Goal: Task Accomplishment & Management: Complete application form

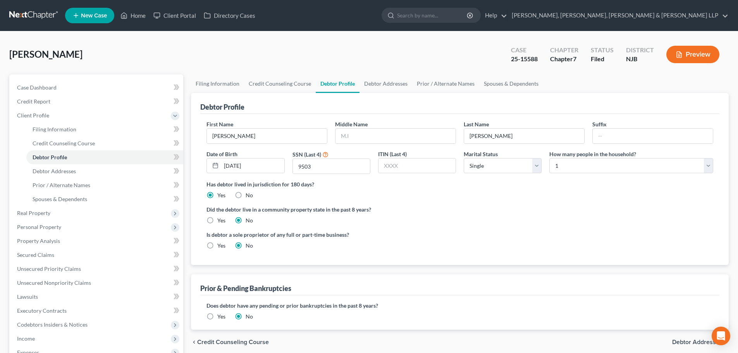
select select "0"
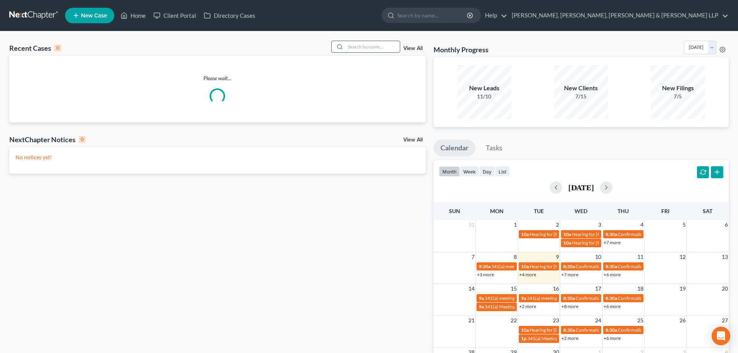
click at [381, 49] on input "search" at bounding box center [373, 46] width 54 height 11
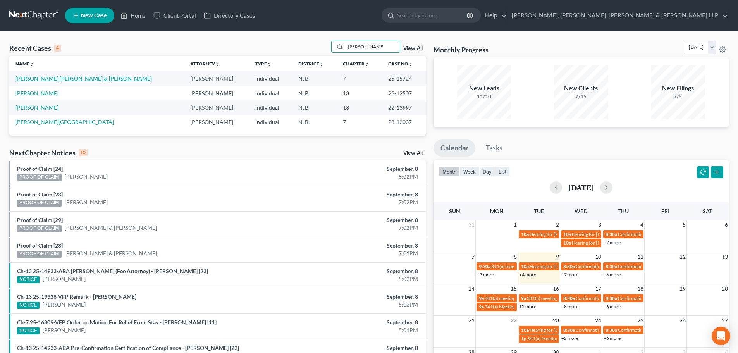
type input "[PERSON_NAME]"
click at [50, 79] on link "[PERSON_NAME] [PERSON_NAME] & [PERSON_NAME]" at bounding box center [83, 78] width 136 height 7
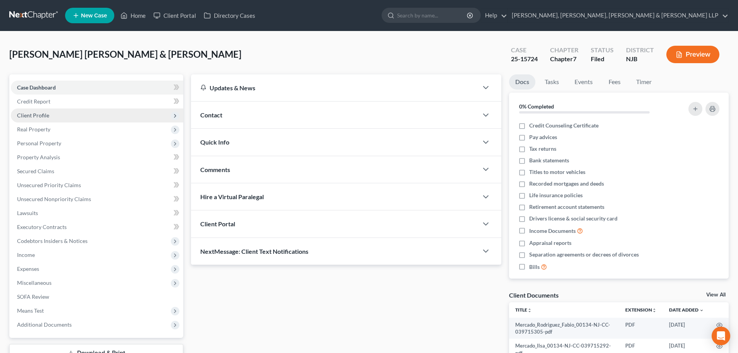
click at [35, 115] on span "Client Profile" at bounding box center [33, 115] width 32 height 7
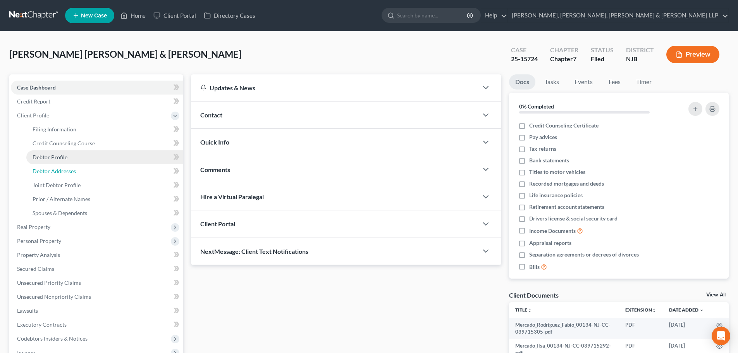
drag, startPoint x: 56, startPoint y: 168, endPoint x: 103, endPoint y: 161, distance: 48.2
click at [56, 168] on span "Debtor Addresses" at bounding box center [54, 171] width 43 height 7
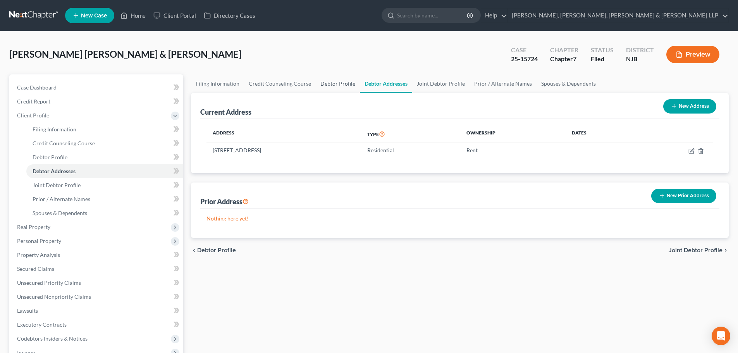
click at [336, 83] on link "Debtor Profile" at bounding box center [338, 83] width 44 height 19
select select "1"
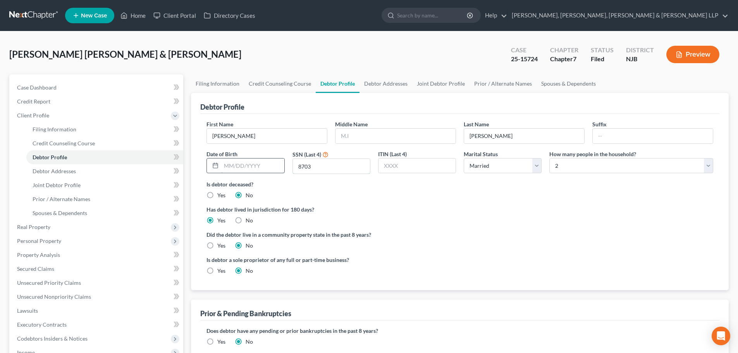
drag, startPoint x: 325, startPoint y: 164, endPoint x: 265, endPoint y: 160, distance: 59.4
click at [265, 161] on div "First Name Fabio Middle Name Last Name Mercado Rodriguez Suffix Date of Birth S…" at bounding box center [460, 150] width 515 height 60
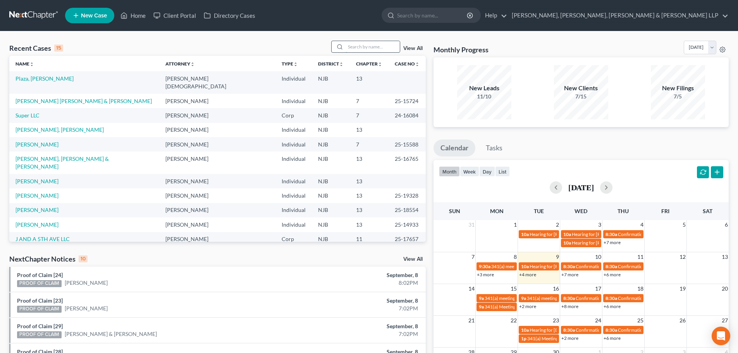
click at [364, 46] on input "search" at bounding box center [373, 46] width 54 height 11
type input "[PERSON_NAME]"
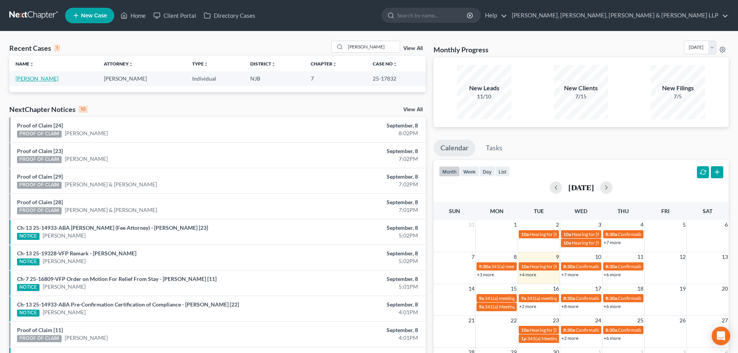
click at [46, 76] on link "[PERSON_NAME]" at bounding box center [36, 78] width 43 height 7
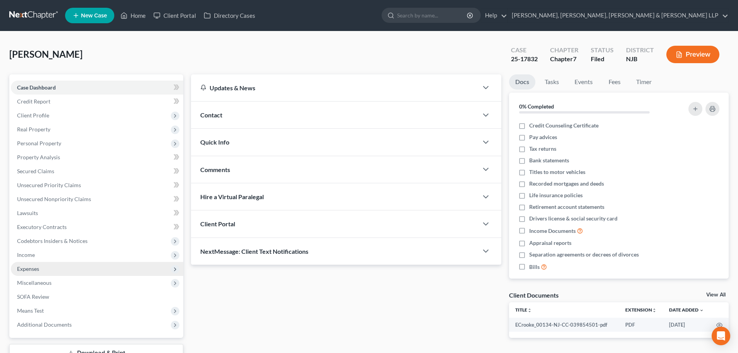
click at [38, 267] on span "Expenses" at bounding box center [28, 268] width 22 height 7
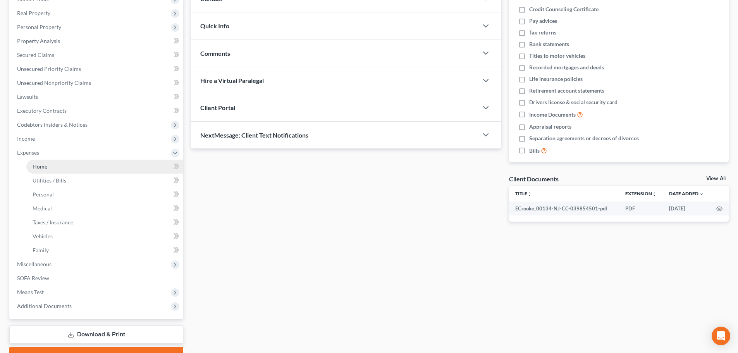
click at [44, 170] on link "Home" at bounding box center [104, 167] width 157 height 14
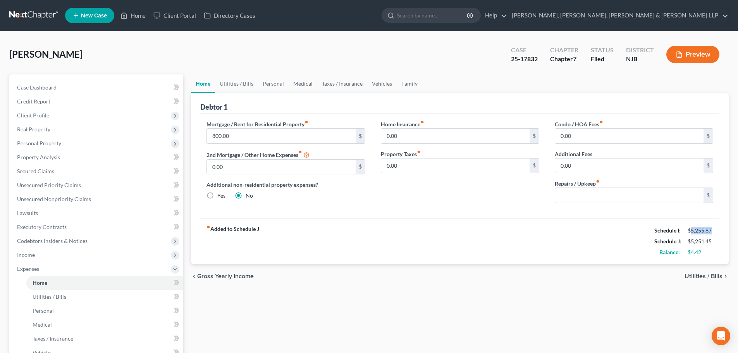
drag, startPoint x: 712, startPoint y: 231, endPoint x: 692, endPoint y: 233, distance: 19.9
click at [692, 233] on div "$5,255.87" at bounding box center [701, 231] width 26 height 8
click at [134, 14] on link "Home" at bounding box center [133, 16] width 33 height 14
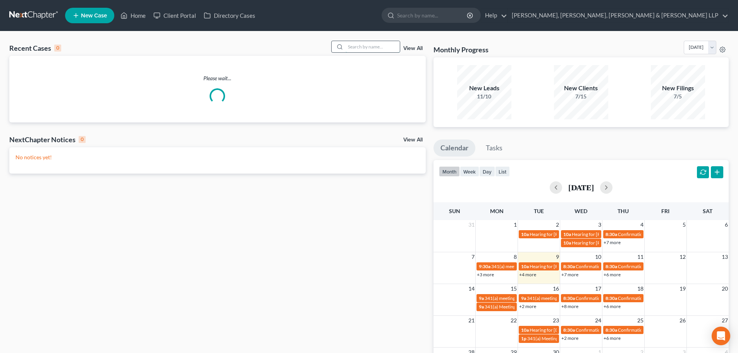
click at [357, 48] on input "search" at bounding box center [373, 46] width 54 height 11
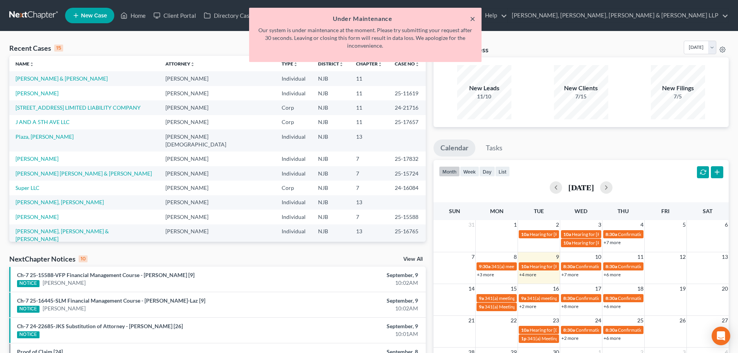
click at [472, 19] on button "×" at bounding box center [472, 18] width 5 height 9
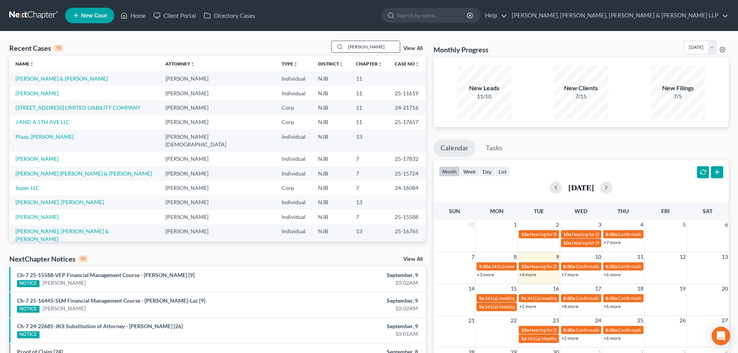
click at [372, 49] on input "[PERSON_NAME]" at bounding box center [373, 46] width 54 height 11
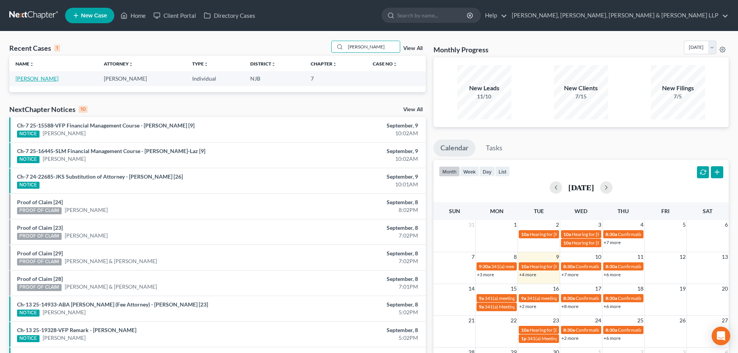
type input "[PERSON_NAME]"
click at [43, 77] on link "[PERSON_NAME]" at bounding box center [36, 78] width 43 height 7
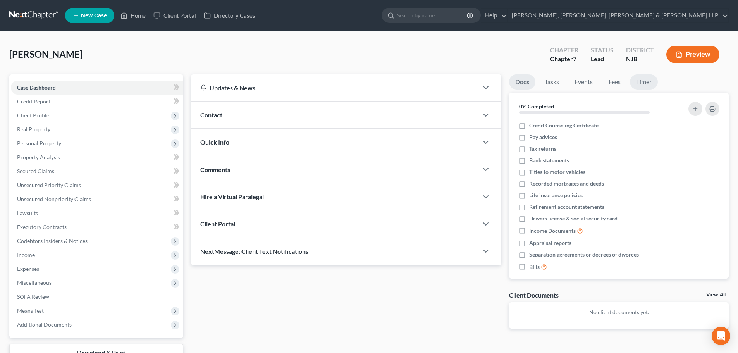
click at [640, 81] on link "Timer" at bounding box center [644, 81] width 28 height 15
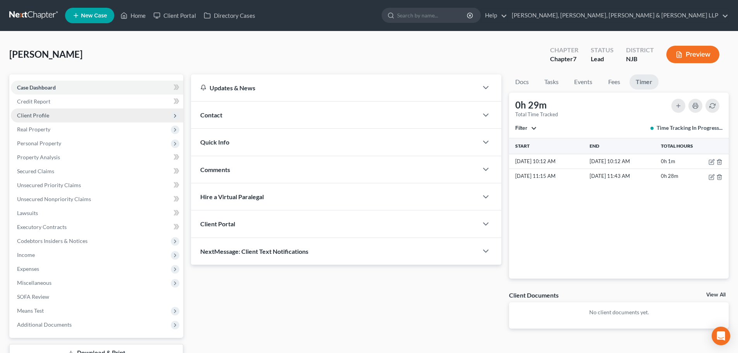
click at [45, 118] on span "Client Profile" at bounding box center [33, 115] width 32 height 7
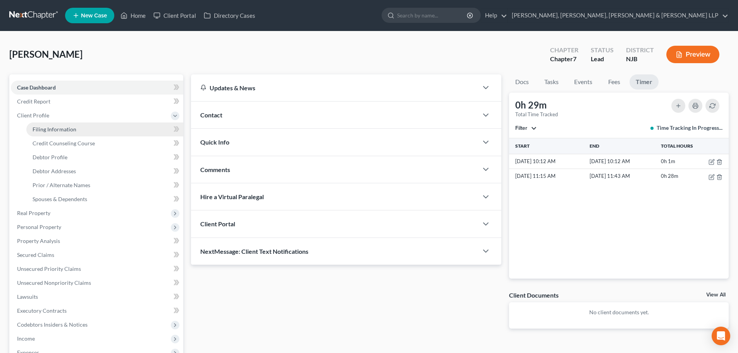
click at [66, 133] on link "Filing Information" at bounding box center [104, 129] width 157 height 14
select select "1"
select select "0"
select select "51"
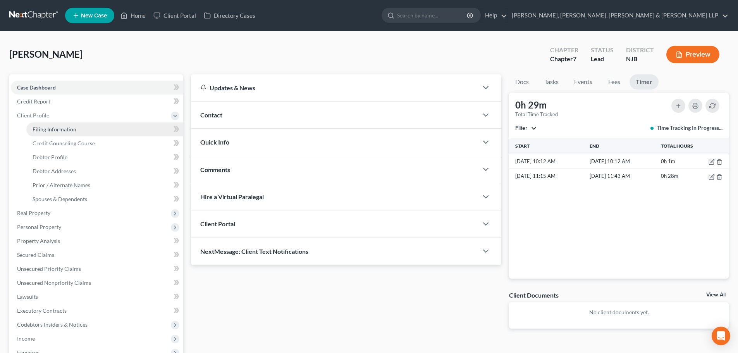
select select "0"
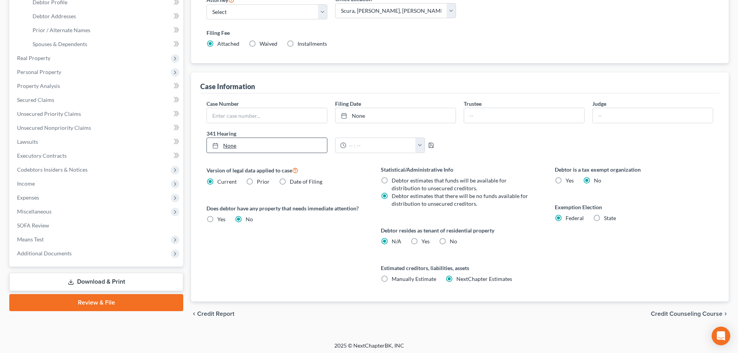
scroll to position [39, 0]
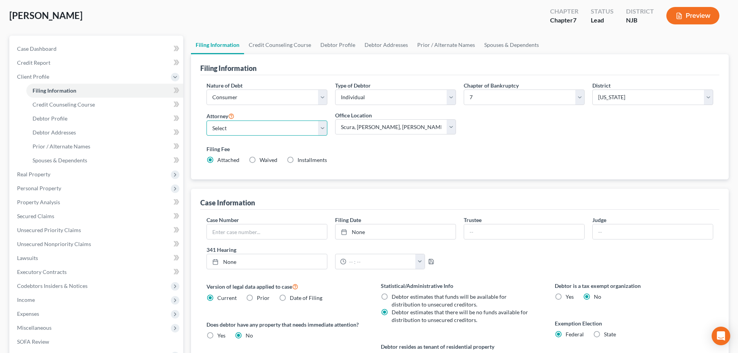
click at [303, 130] on select "Select [PERSON_NAME] - NJB [PERSON_NAME] - NYNB [PERSON_NAME] - NYEB [PERSON_NA…" at bounding box center [267, 128] width 121 height 15
click at [431, 153] on div "Filing Fee Attached Waived Waived Installments Installments" at bounding box center [460, 154] width 507 height 19
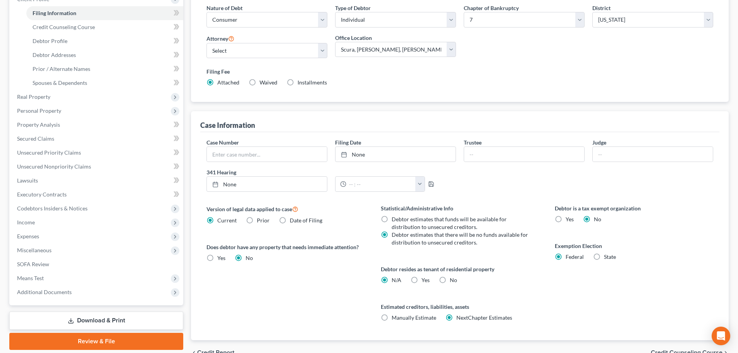
click at [422, 279] on label "Yes Yes" at bounding box center [426, 280] width 8 height 8
click at [425, 279] on input "Yes Yes" at bounding box center [427, 278] width 5 height 5
radio input "true"
radio input "false"
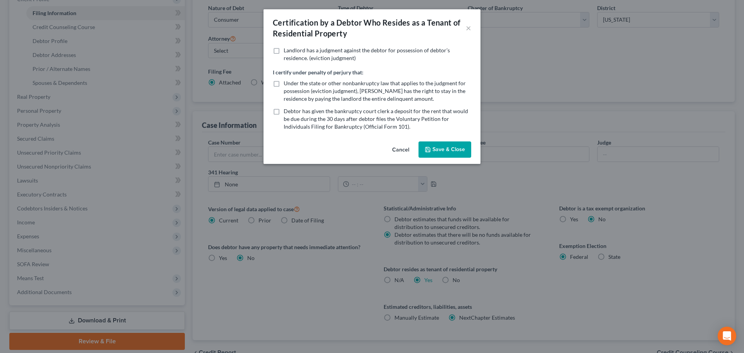
click at [443, 152] on button "Save & Close" at bounding box center [444, 149] width 53 height 16
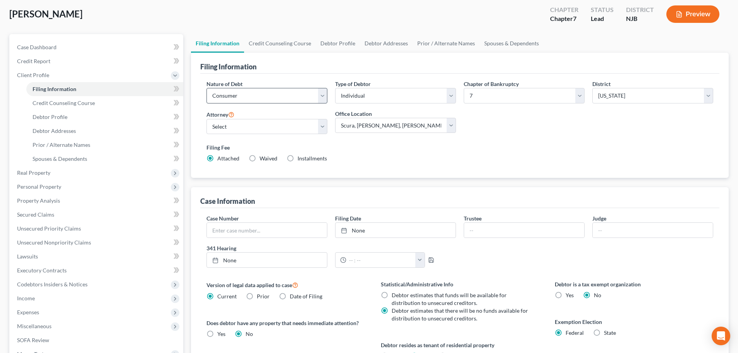
scroll to position [0, 0]
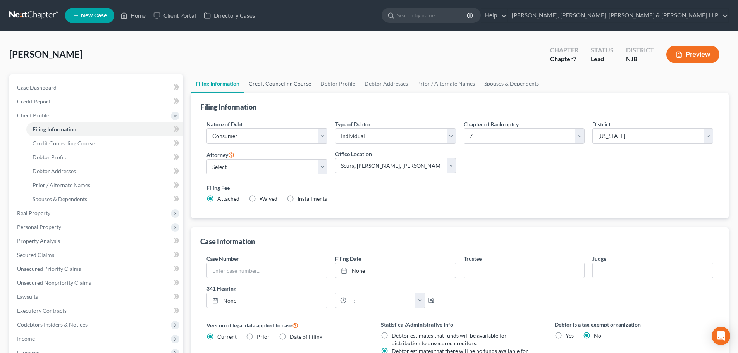
click at [282, 85] on link "Credit Counseling Course" at bounding box center [280, 83] width 72 height 19
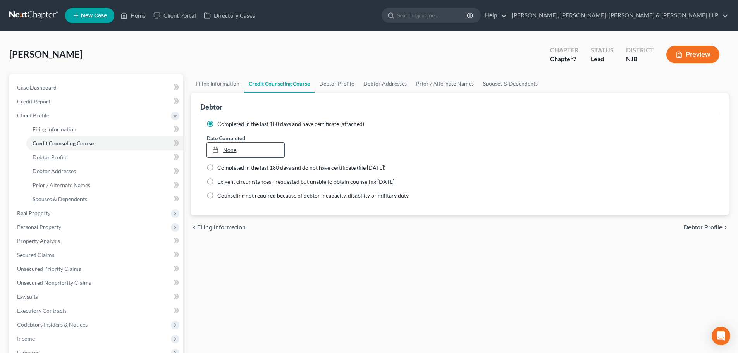
click at [247, 147] on link "None" at bounding box center [245, 150] width 77 height 15
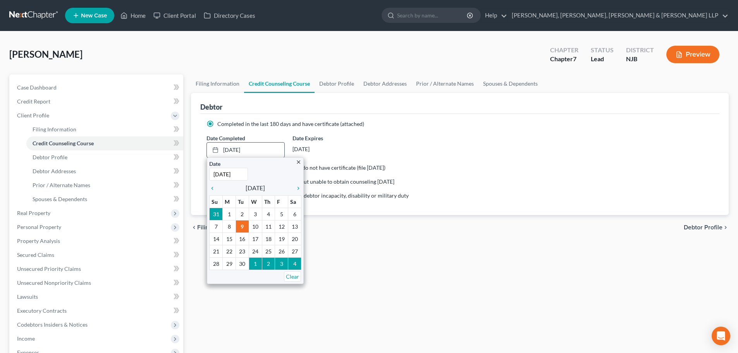
paste input "07/07/"
type input "[DATE]"
click at [415, 268] on div "Filing Information Credit Counseling Course Debtor Profile Debtor Addresses Pri…" at bounding box center [460, 270] width 546 height 392
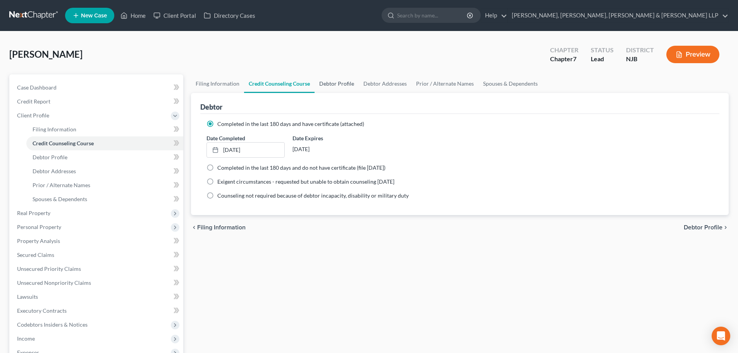
click at [332, 85] on link "Debtor Profile" at bounding box center [337, 83] width 44 height 19
select select "0"
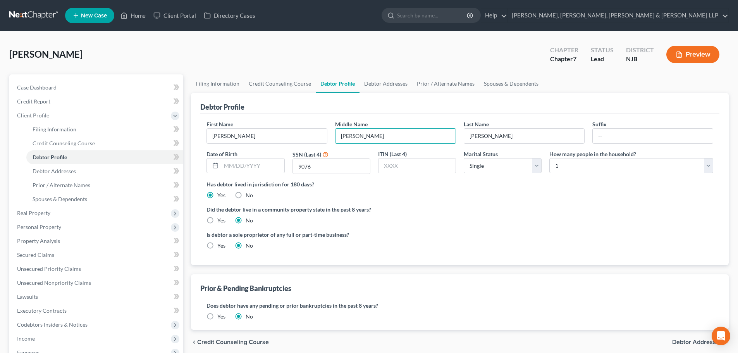
drag, startPoint x: 371, startPoint y: 139, endPoint x: 331, endPoint y: 143, distance: 39.8
click at [332, 143] on div "Middle Name [PERSON_NAME]" at bounding box center [395, 132] width 129 height 24
type input "S."
click at [237, 171] on input "text" at bounding box center [252, 165] width 63 height 15
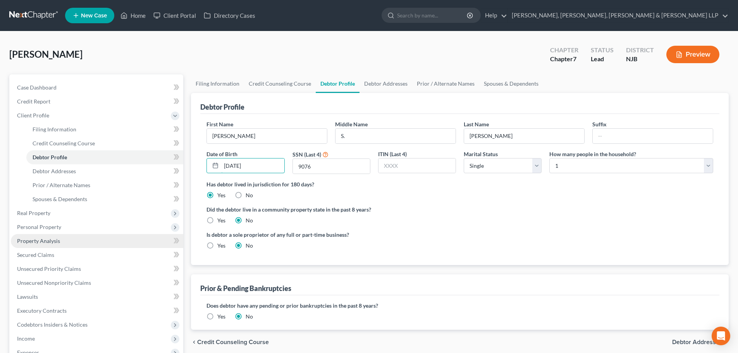
type input "[DATE]"
click at [391, 86] on link "Debtor Addresses" at bounding box center [386, 83] width 53 height 19
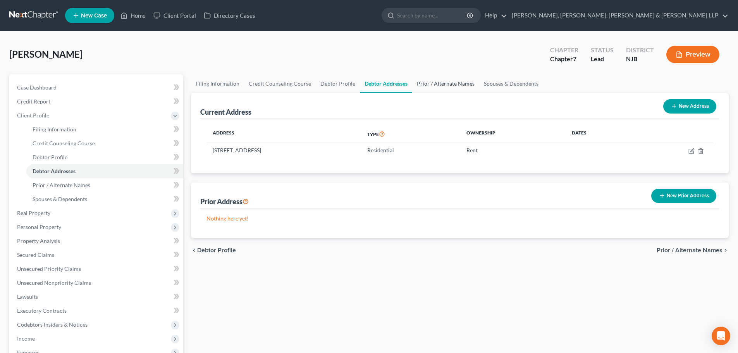
click at [446, 84] on link "Prior / Alternate Names" at bounding box center [445, 83] width 67 height 19
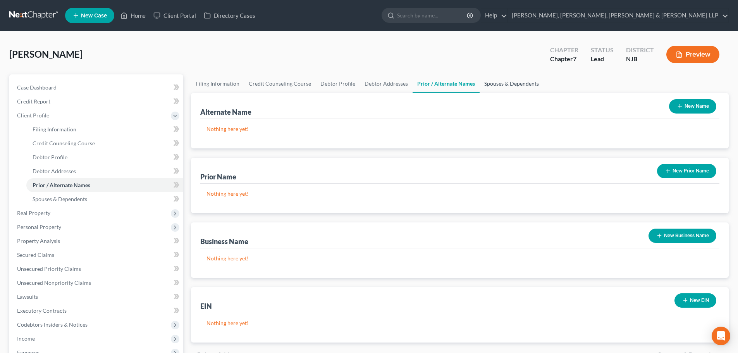
click at [497, 83] on link "Spouses & Dependents" at bounding box center [512, 83] width 64 height 19
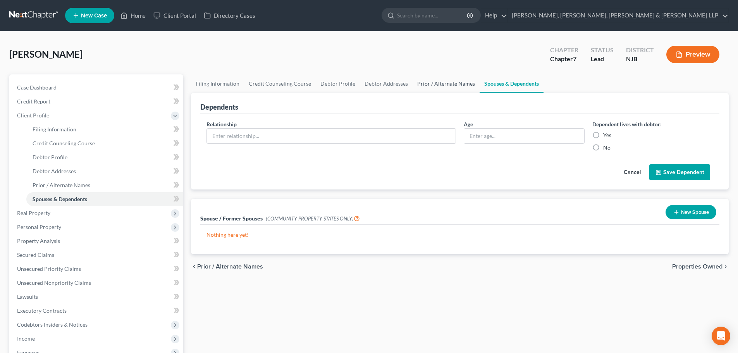
click at [449, 87] on link "Prior / Alternate Names" at bounding box center [446, 83] width 67 height 19
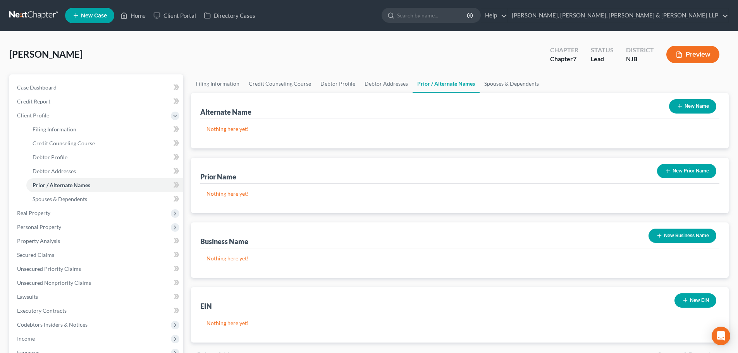
click at [688, 100] on button "New Name" at bounding box center [692, 106] width 47 height 14
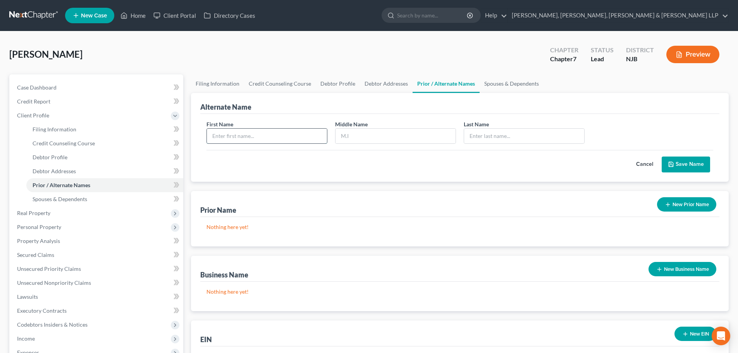
click at [277, 139] on input "text" at bounding box center [267, 136] width 120 height 15
type input "m"
type input "[PERSON_NAME]"
click at [377, 133] on input "text" at bounding box center [396, 136] width 120 height 15
type input "S"
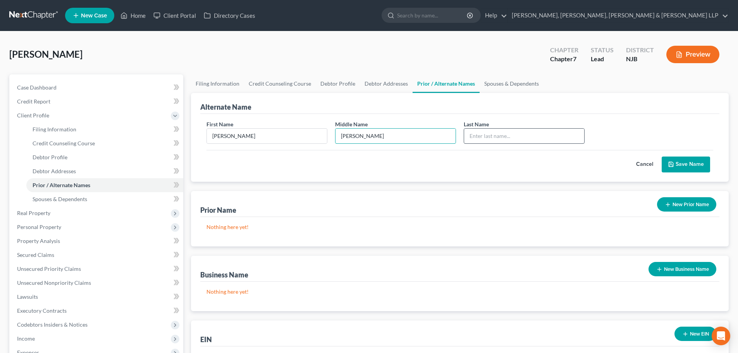
type input "[PERSON_NAME]"
click at [475, 135] on input "text" at bounding box center [524, 136] width 120 height 15
type input "C"
type input "[PERSON_NAME]"
click at [677, 158] on button "Save Name" at bounding box center [686, 165] width 48 height 16
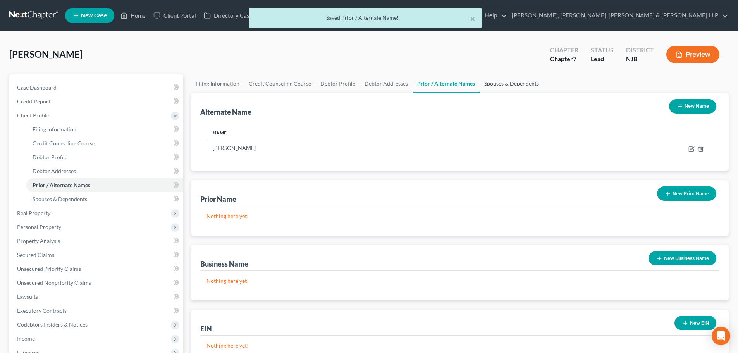
drag, startPoint x: 515, startPoint y: 86, endPoint x: 510, endPoint y: 86, distance: 5.1
click at [515, 86] on link "Spouses & Dependents" at bounding box center [512, 83] width 64 height 19
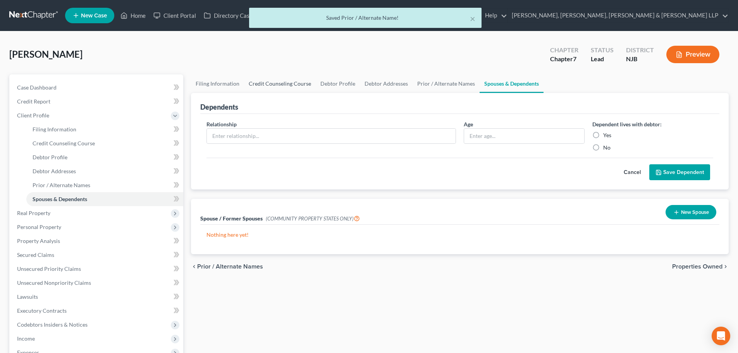
click at [284, 84] on link "Credit Counseling Course" at bounding box center [280, 83] width 72 height 19
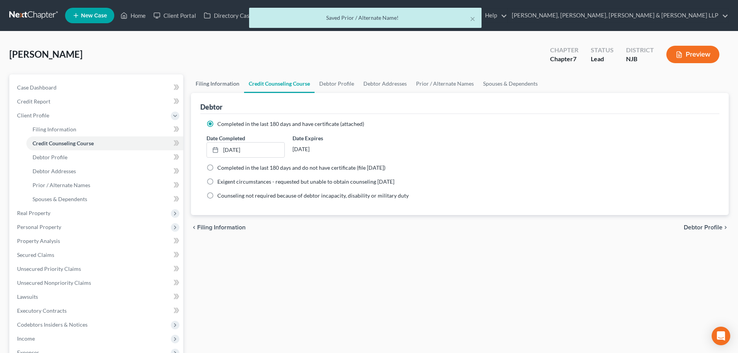
click at [231, 86] on link "Filing Information" at bounding box center [217, 83] width 53 height 19
select select "1"
select select "0"
select select "51"
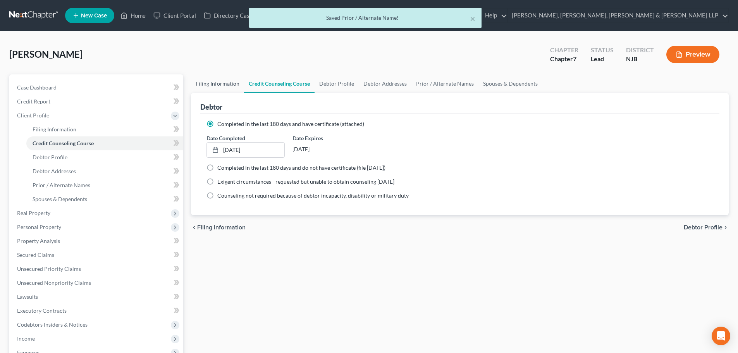
select select "5"
select select "0"
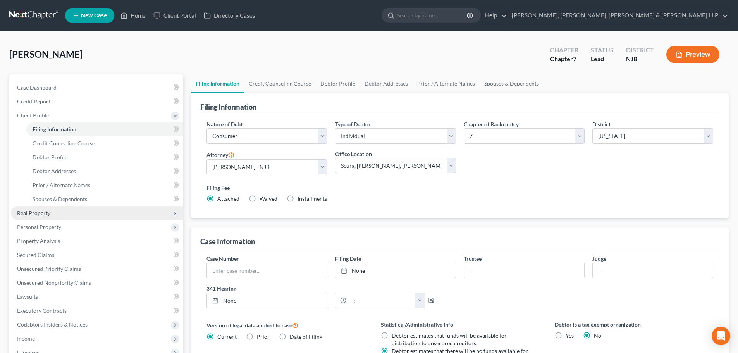
click at [53, 214] on span "Real Property" at bounding box center [97, 213] width 172 height 14
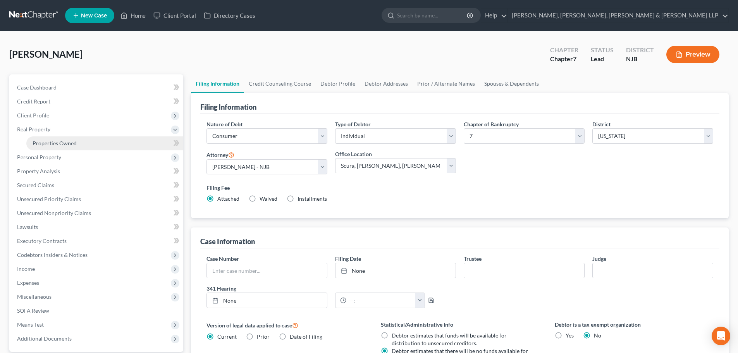
click at [96, 145] on link "Properties Owned" at bounding box center [104, 143] width 157 height 14
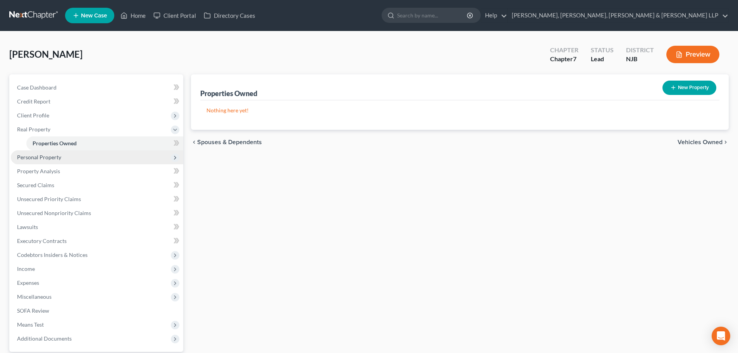
click at [50, 154] on span "Personal Property" at bounding box center [39, 157] width 44 height 7
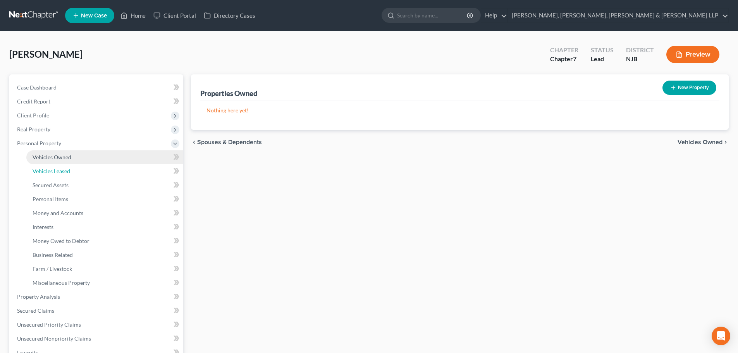
drag, startPoint x: 54, startPoint y: 164, endPoint x: 63, endPoint y: 158, distance: 10.6
click at [55, 164] on link "Vehicles Leased" at bounding box center [104, 171] width 157 height 14
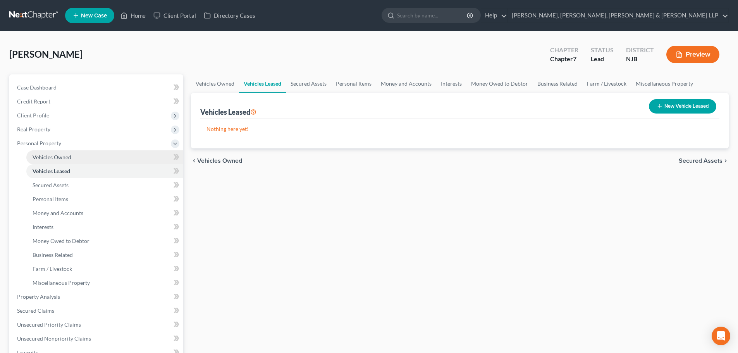
click at [63, 158] on span "Vehicles Owned" at bounding box center [52, 157] width 39 height 7
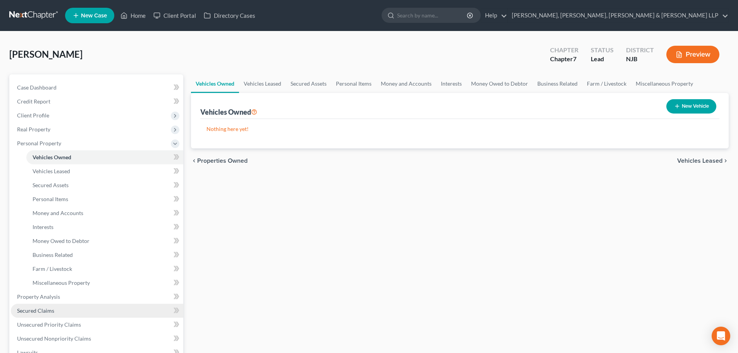
click at [30, 308] on span "Secured Claims" at bounding box center [35, 310] width 37 height 7
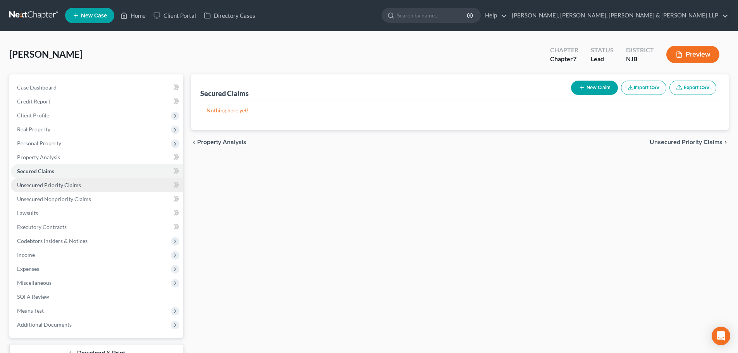
click at [65, 186] on span "Unsecured Priority Claims" at bounding box center [49, 185] width 64 height 7
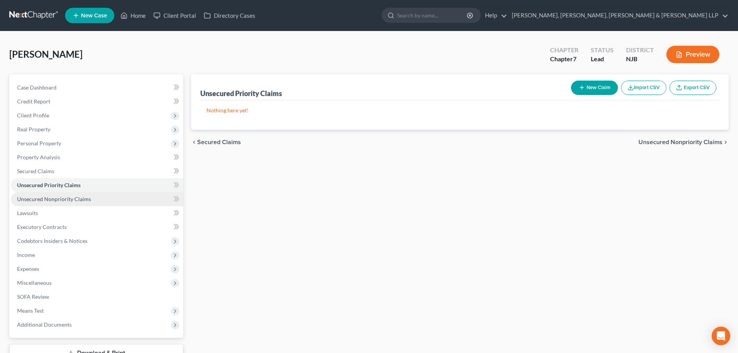
click at [66, 195] on link "Unsecured Nonpriority Claims" at bounding box center [97, 199] width 172 height 14
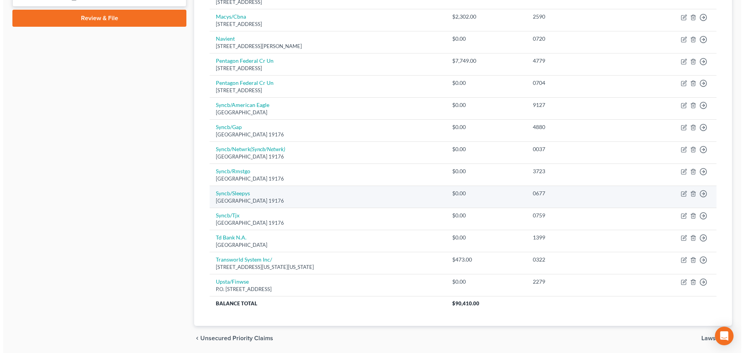
scroll to position [383, 0]
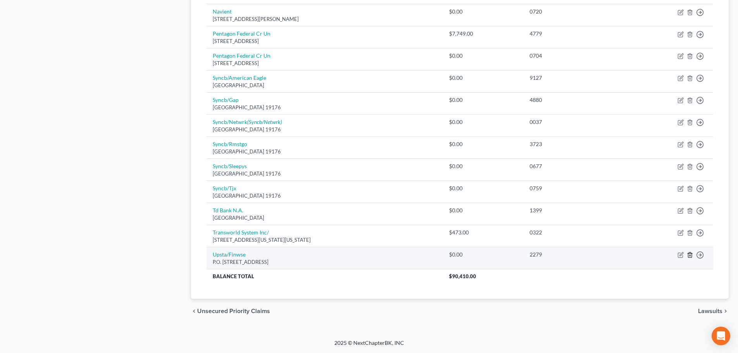
click at [689, 254] on icon "button" at bounding box center [690, 255] width 6 height 6
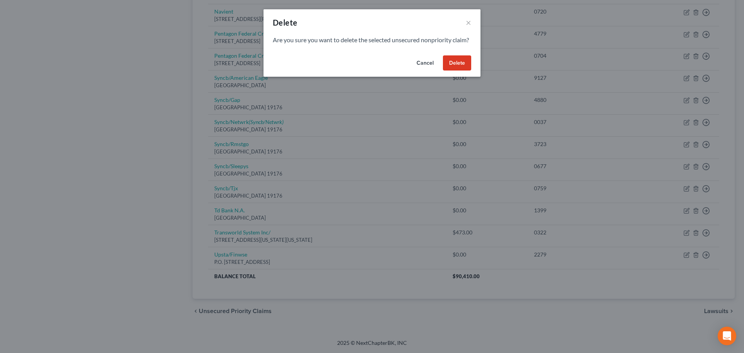
click at [456, 71] on button "Delete" at bounding box center [457, 62] width 28 height 15
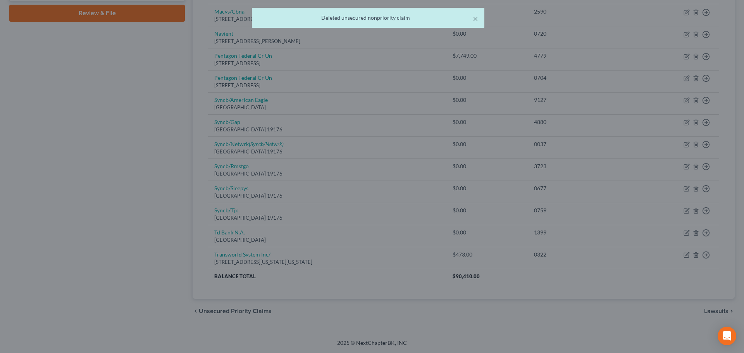
scroll to position [361, 0]
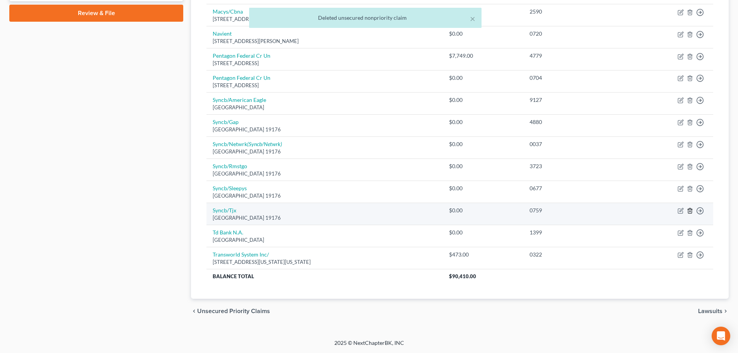
click at [687, 210] on icon "button" at bounding box center [690, 211] width 6 height 6
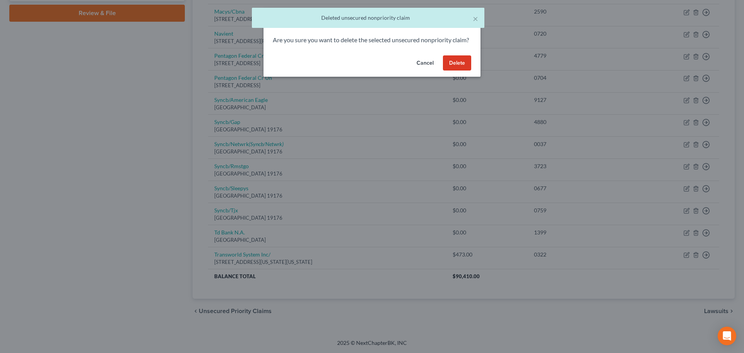
click at [463, 71] on button "Delete" at bounding box center [457, 62] width 28 height 15
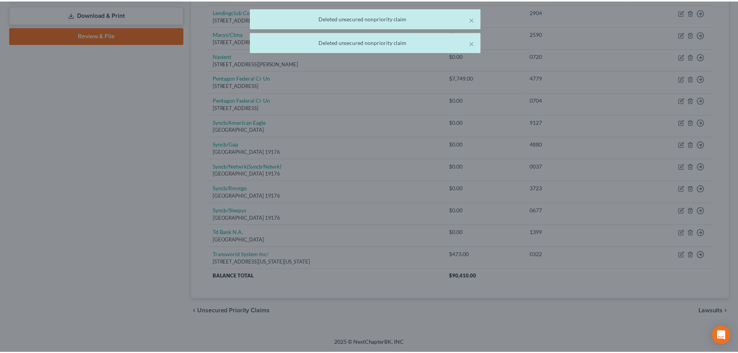
scroll to position [339, 0]
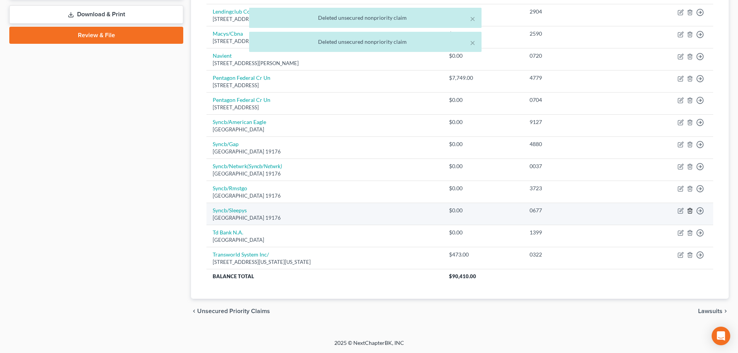
click at [688, 212] on icon "button" at bounding box center [689, 210] width 3 height 5
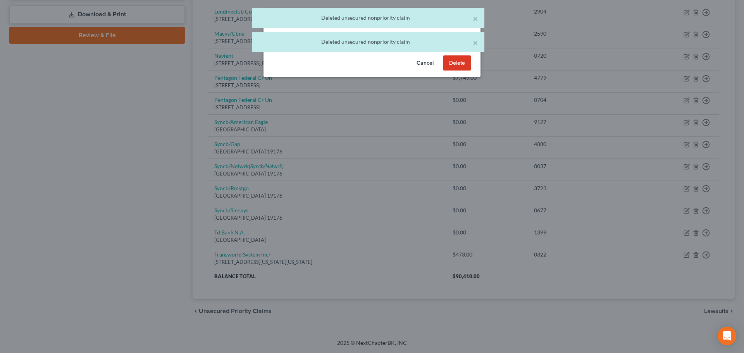
click at [458, 71] on button "Delete" at bounding box center [457, 62] width 28 height 15
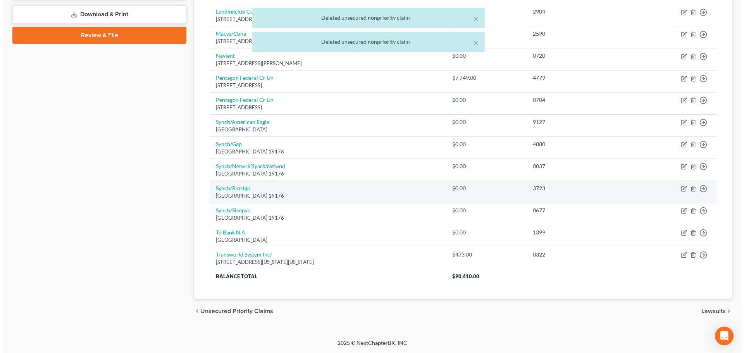
scroll to position [317, 0]
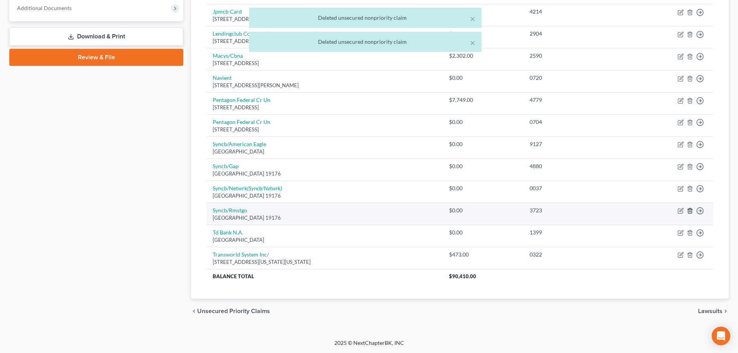
click at [689, 209] on polyline "button" at bounding box center [690, 209] width 5 height 0
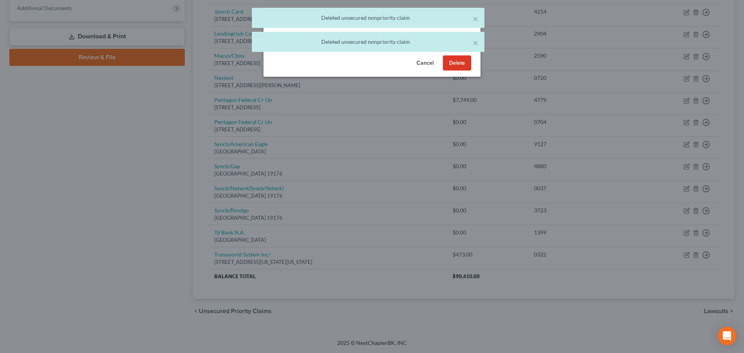
click at [451, 69] on button "Delete" at bounding box center [457, 62] width 28 height 15
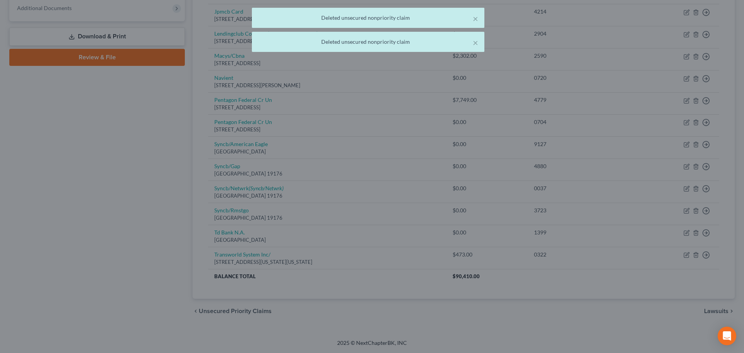
scroll to position [294, 0]
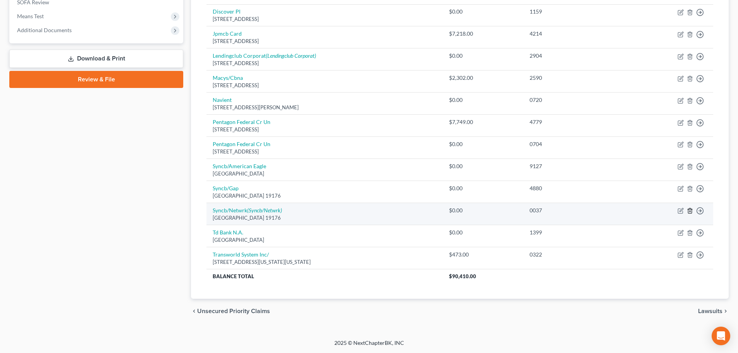
click at [691, 213] on icon "button" at bounding box center [690, 211] width 6 height 6
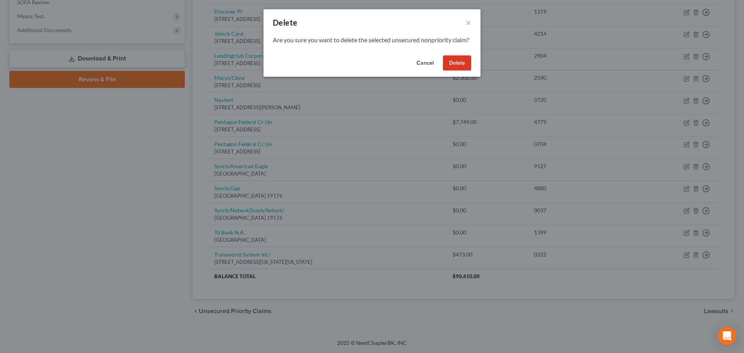
drag, startPoint x: 467, startPoint y: 71, endPoint x: 467, endPoint y: 76, distance: 5.8
click at [466, 71] on button "Delete" at bounding box center [457, 62] width 28 height 15
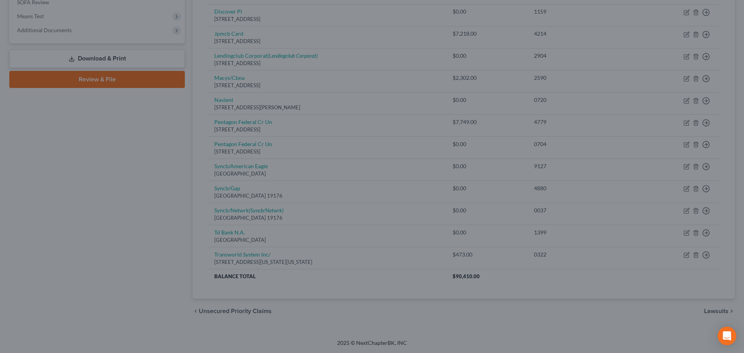
scroll to position [272, 0]
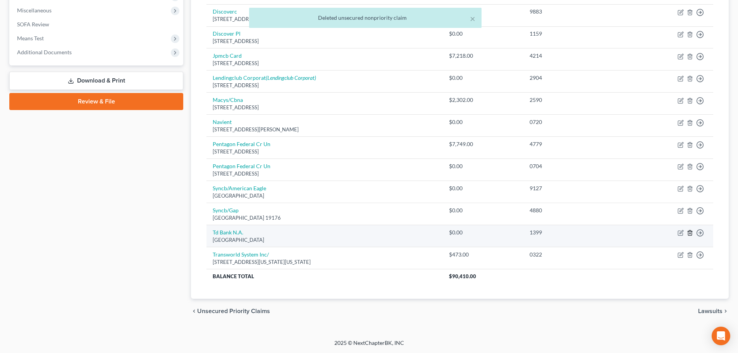
click at [689, 233] on icon "button" at bounding box center [690, 233] width 6 height 6
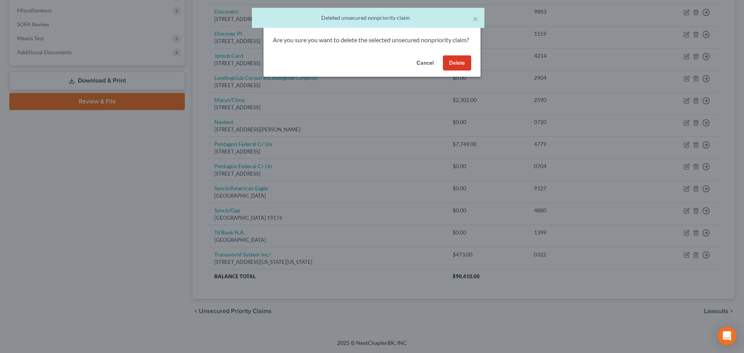
click at [453, 71] on button "Delete" at bounding box center [457, 62] width 28 height 15
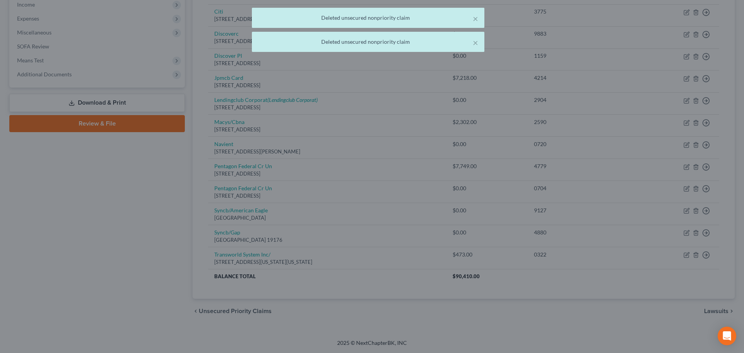
scroll to position [250, 0]
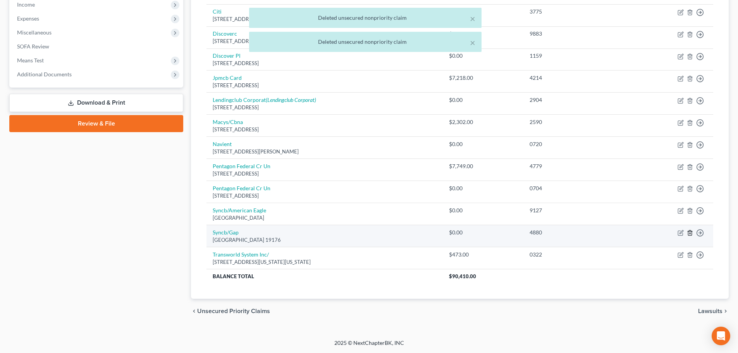
click at [690, 230] on icon "button" at bounding box center [690, 233] width 6 height 6
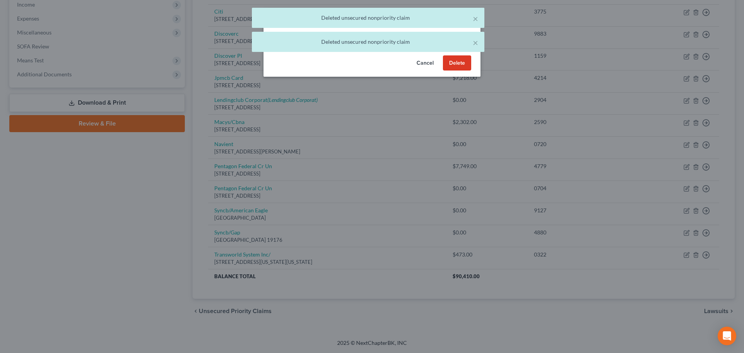
click at [467, 71] on button "Delete" at bounding box center [457, 62] width 28 height 15
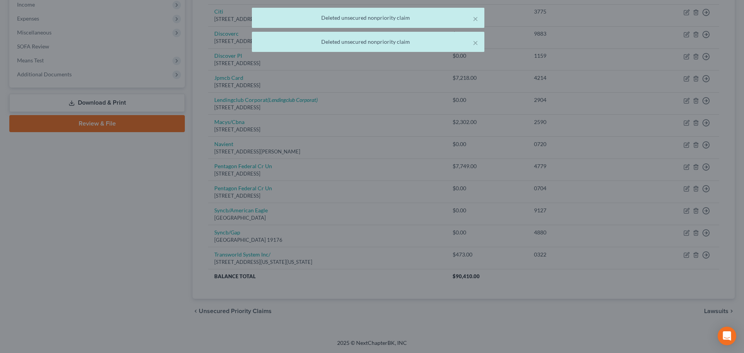
scroll to position [228, 0]
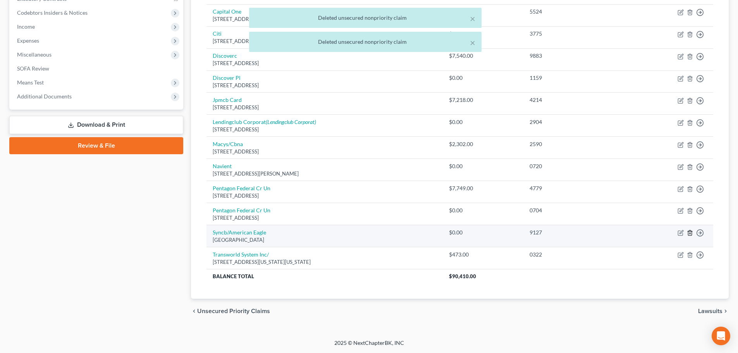
click at [689, 232] on icon "button" at bounding box center [689, 233] width 3 height 5
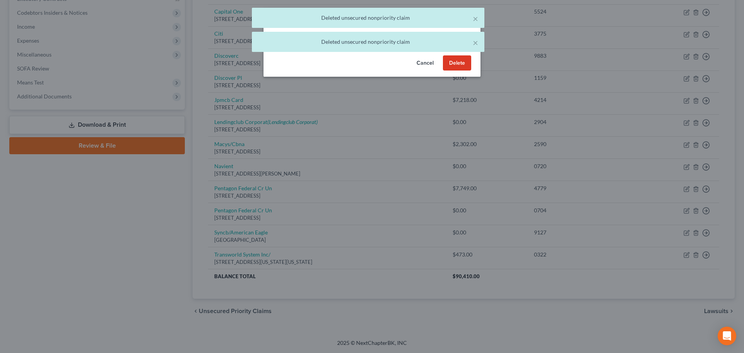
click at [464, 71] on button "Delete" at bounding box center [457, 62] width 28 height 15
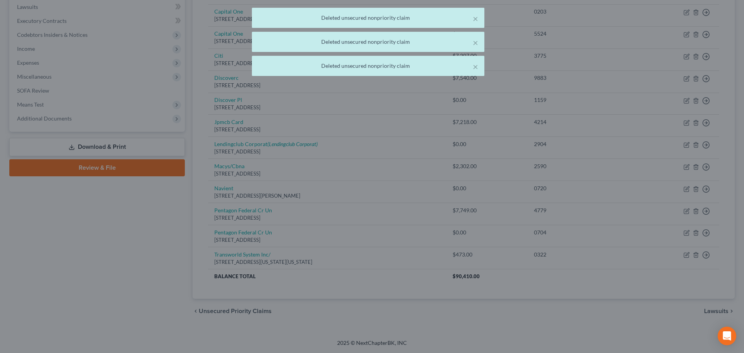
scroll to position [206, 0]
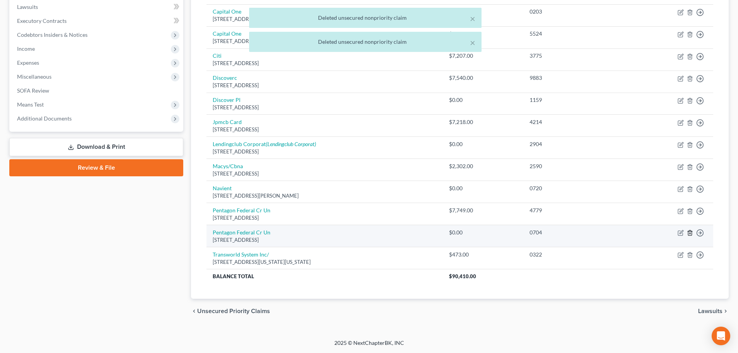
click at [690, 233] on line "button" at bounding box center [690, 234] width 0 height 2
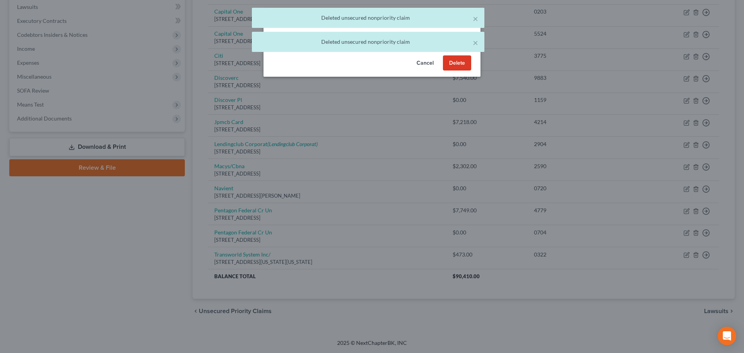
click at [466, 71] on button "Delete" at bounding box center [457, 62] width 28 height 15
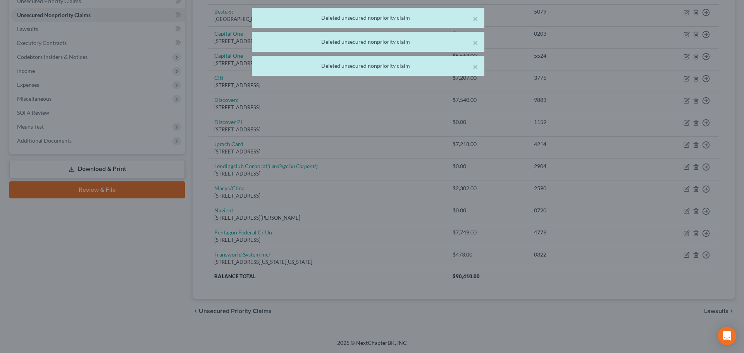
scroll to position [184, 0]
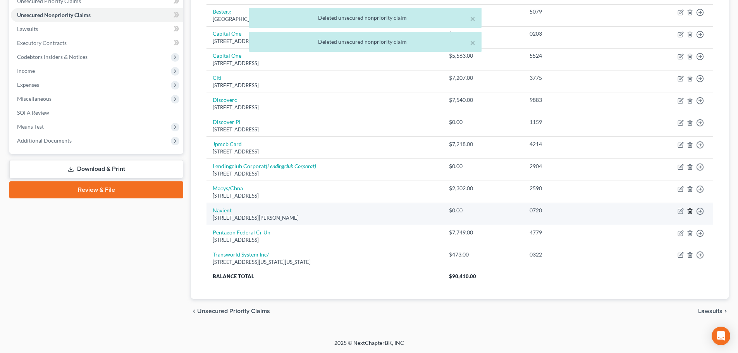
click at [691, 210] on icon "button" at bounding box center [690, 211] width 6 height 6
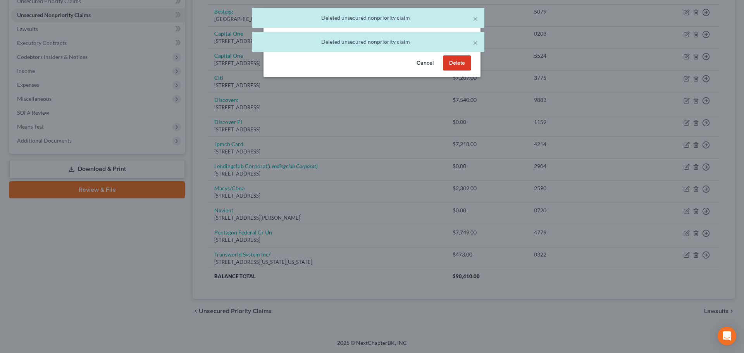
click at [462, 71] on button "Delete" at bounding box center [457, 62] width 28 height 15
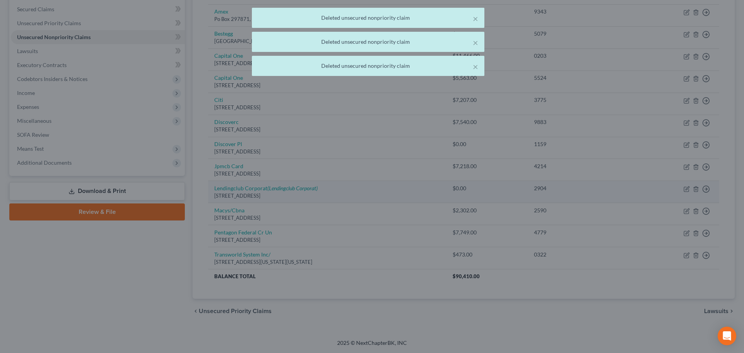
scroll to position [162, 0]
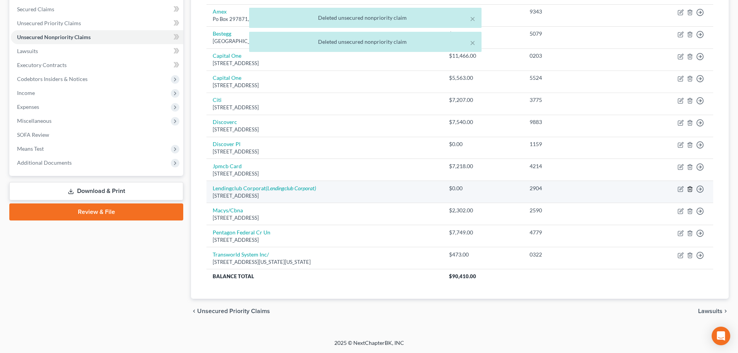
click at [689, 189] on icon "button" at bounding box center [689, 188] width 3 height 5
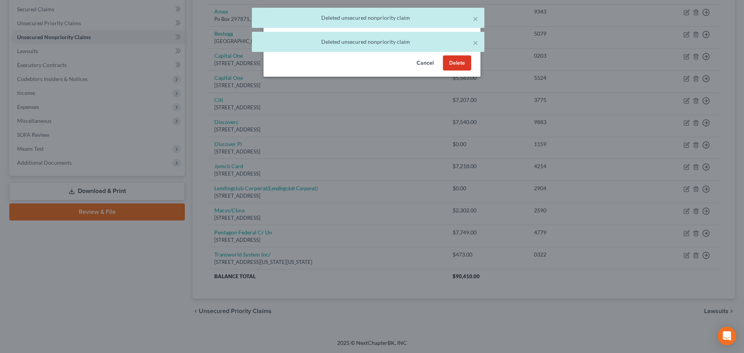
click at [449, 71] on button "Delete" at bounding box center [457, 62] width 28 height 15
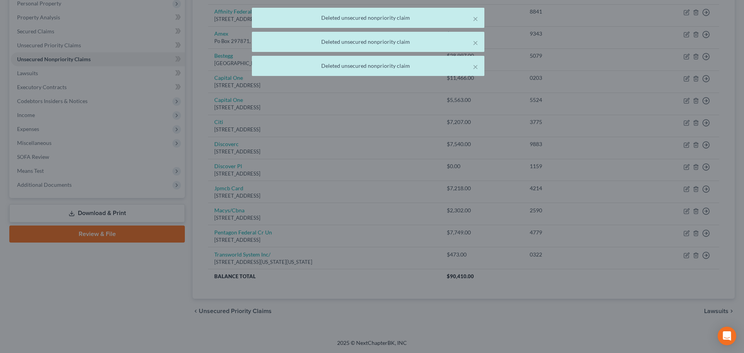
scroll to position [140, 0]
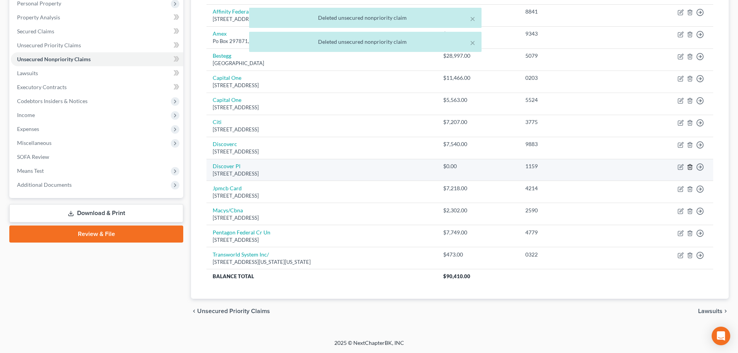
click at [691, 165] on polyline "button" at bounding box center [690, 165] width 5 height 0
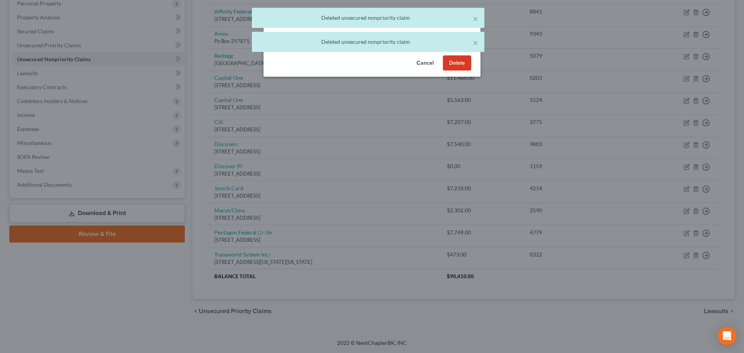
click at [465, 71] on button "Delete" at bounding box center [457, 62] width 28 height 15
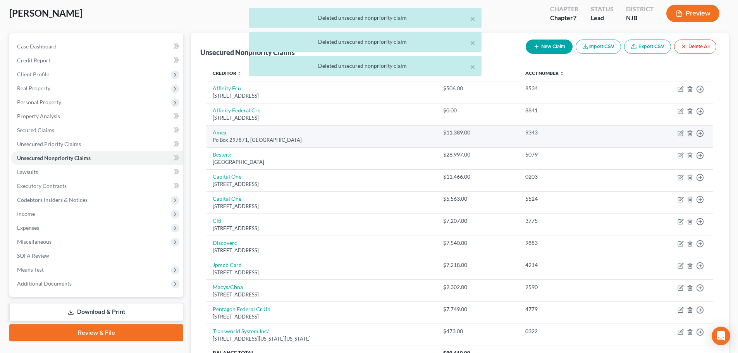
scroll to position [40, 0]
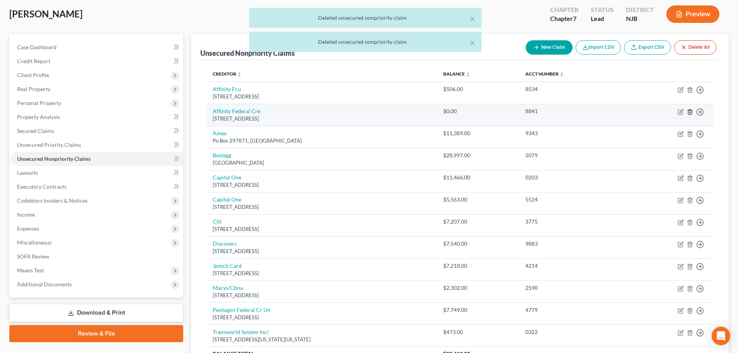
click at [690, 110] on icon "button" at bounding box center [690, 112] width 6 height 6
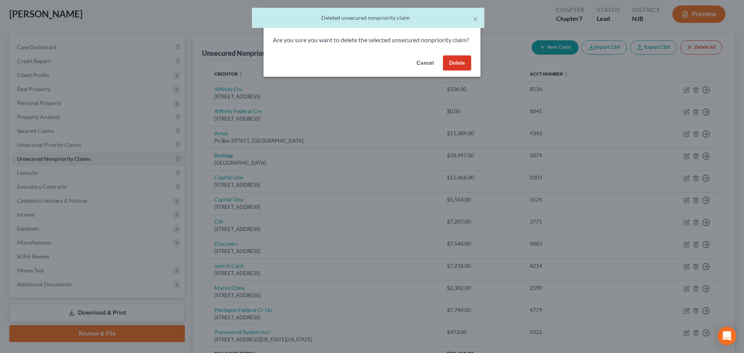
click at [460, 71] on button "Delete" at bounding box center [457, 62] width 28 height 15
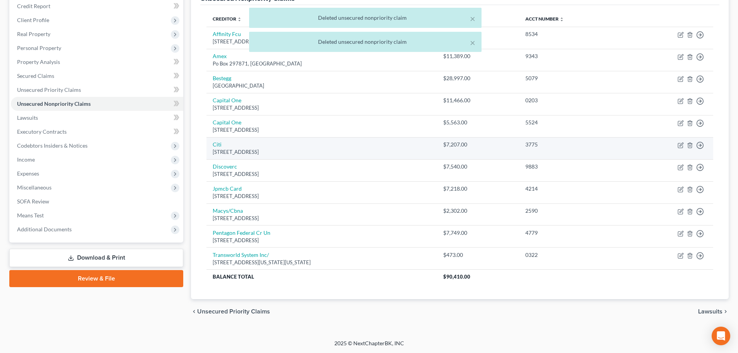
scroll to position [96, 0]
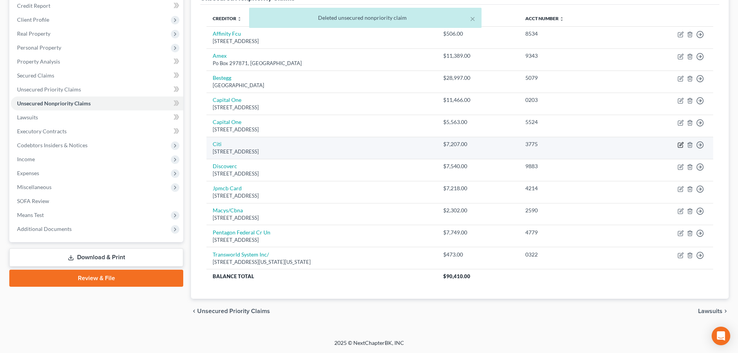
click at [682, 144] on icon "button" at bounding box center [681, 145] width 6 height 6
select select "43"
select select "0"
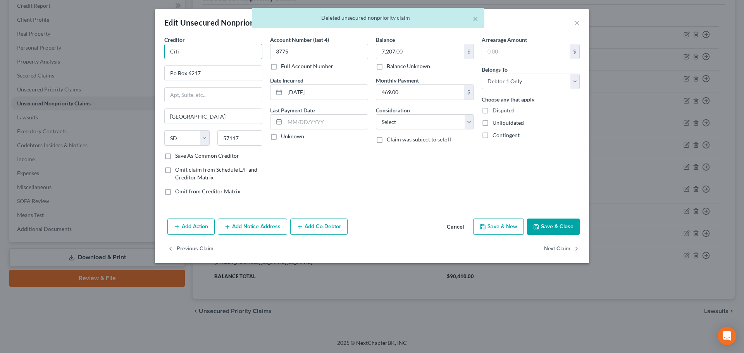
click at [213, 55] on input "Citi" at bounding box center [213, 51] width 98 height 15
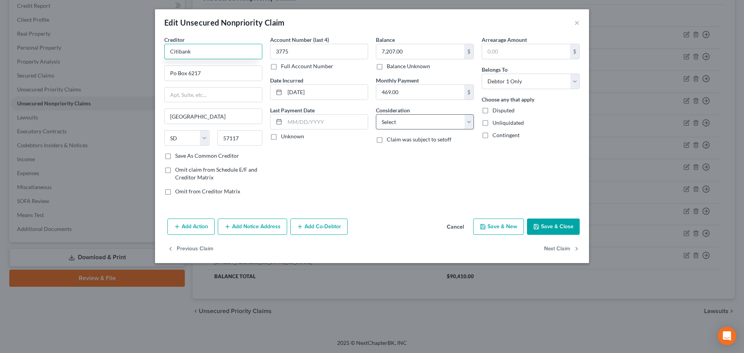
type input "Citibank"
drag, startPoint x: 397, startPoint y: 124, endPoint x: 400, endPoint y: 129, distance: 6.1
click at [397, 124] on select "Select Cable / Satellite Services Collection Agency Credit Card Debt Debt Couns…" at bounding box center [425, 121] width 98 height 15
select select "2"
click at [376, 114] on select "Select Cable / Satellite Services Collection Agency Credit Card Debt Debt Couns…" at bounding box center [425, 121] width 98 height 15
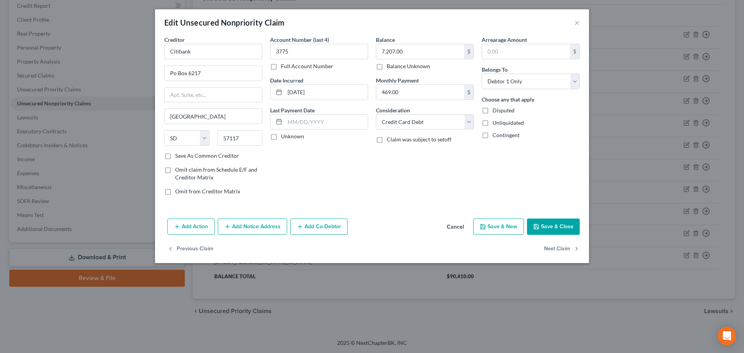
click at [556, 219] on button "Save & Close" at bounding box center [553, 227] width 53 height 16
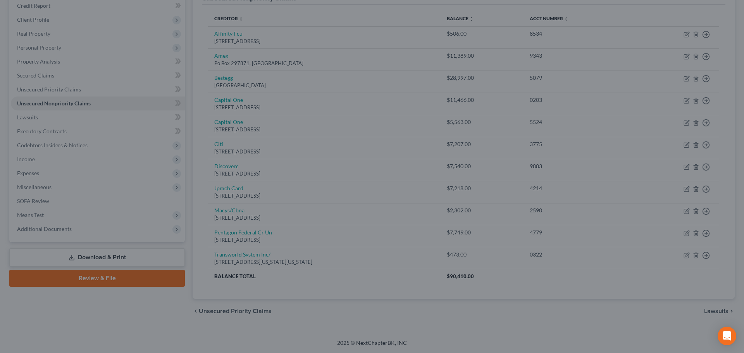
type input "0"
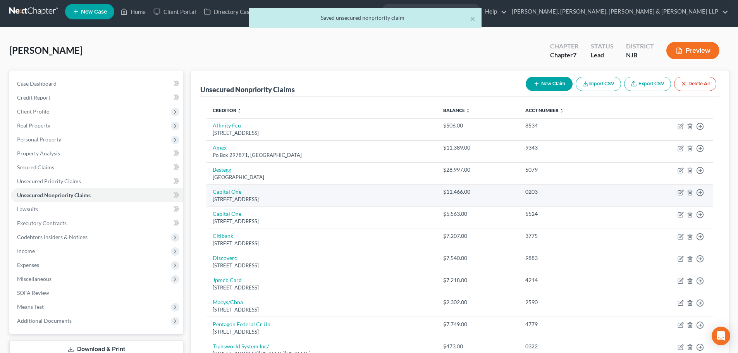
scroll to position [0, 0]
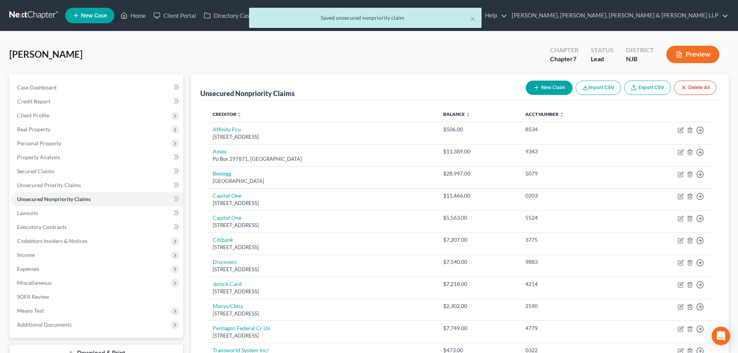
drag, startPoint x: 38, startPoint y: 257, endPoint x: 41, endPoint y: 262, distance: 5.5
click at [38, 257] on span "Income" at bounding box center [97, 255] width 172 height 14
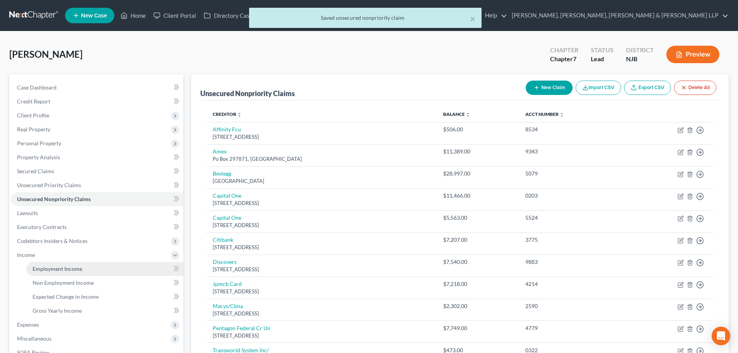
click at [46, 267] on span "Employment Income" at bounding box center [58, 268] width 50 height 7
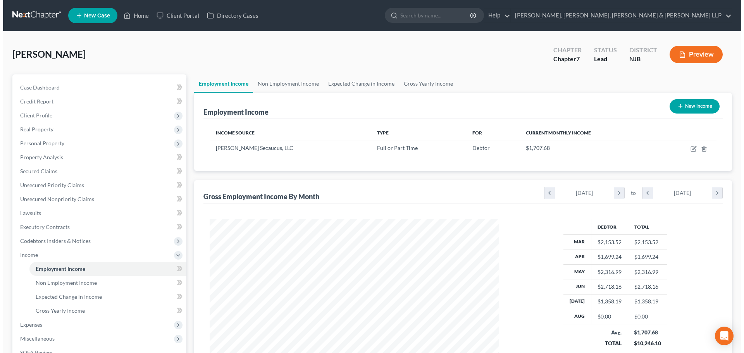
scroll to position [145, 305]
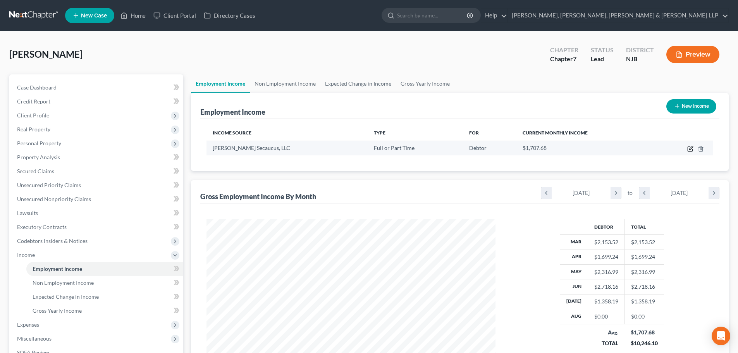
click at [693, 149] on icon "button" at bounding box center [690, 149] width 6 height 6
select select "0"
select select "33"
select select "0"
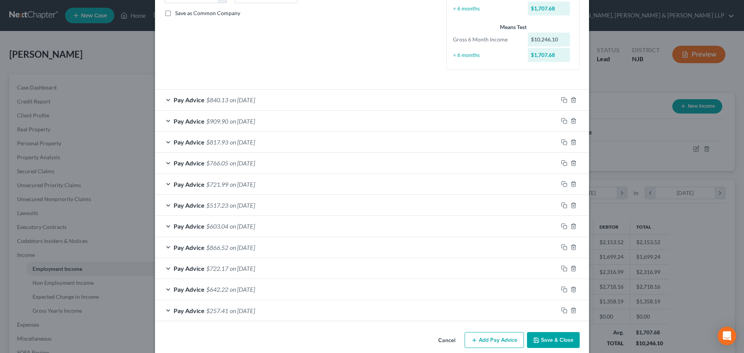
scroll to position [183, 0]
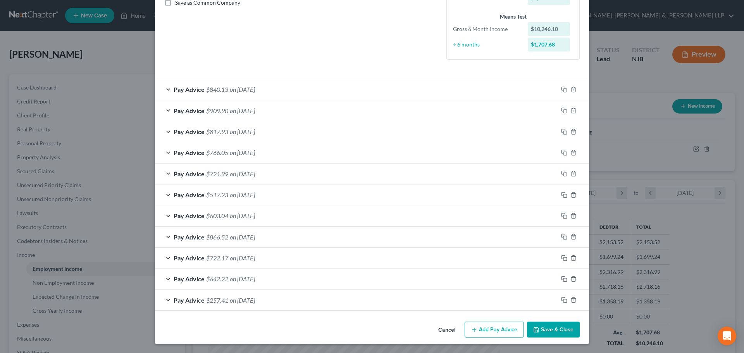
click at [494, 327] on button "Add Pay Advice" at bounding box center [494, 330] width 59 height 16
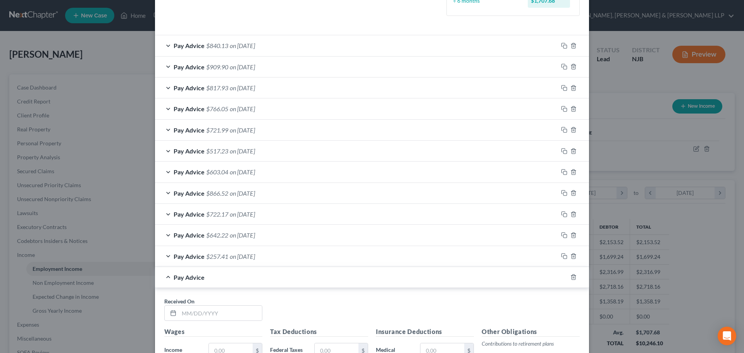
scroll to position [338, 0]
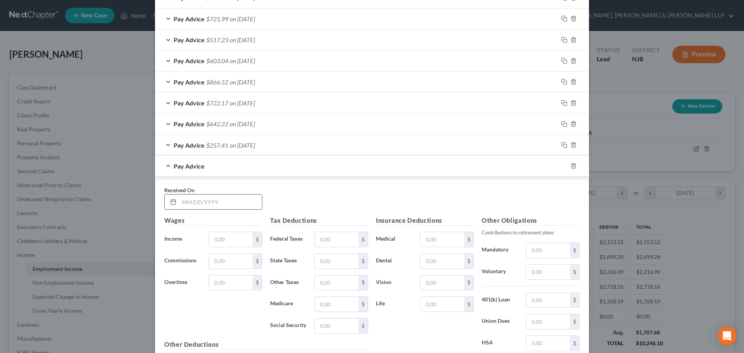
click at [200, 205] on input "text" at bounding box center [220, 202] width 83 height 15
click at [214, 202] on input "07/" at bounding box center [220, 202] width 83 height 15
type input "[DATE]"
click at [222, 232] on input "text" at bounding box center [231, 239] width 44 height 15
type input "440.72"
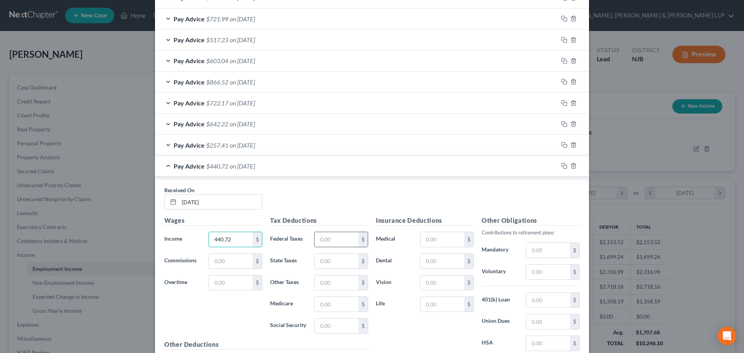
click at [317, 238] on input "text" at bounding box center [337, 239] width 44 height 15
type input "169.46"
click at [225, 265] on input "text" at bounding box center [231, 261] width 44 height 15
type input "1,294.05"
click at [325, 300] on input "text" at bounding box center [337, 304] width 44 height 15
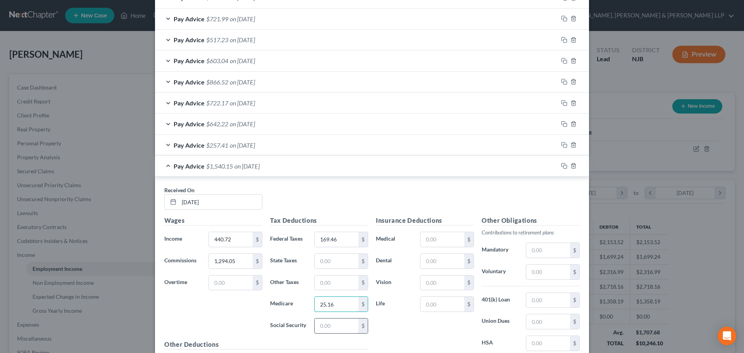
type input "25.16"
click at [330, 322] on input "text" at bounding box center [337, 326] width 44 height 15
type input "107.55"
click at [343, 265] on input "text" at bounding box center [337, 261] width 44 height 15
type input "42.55"
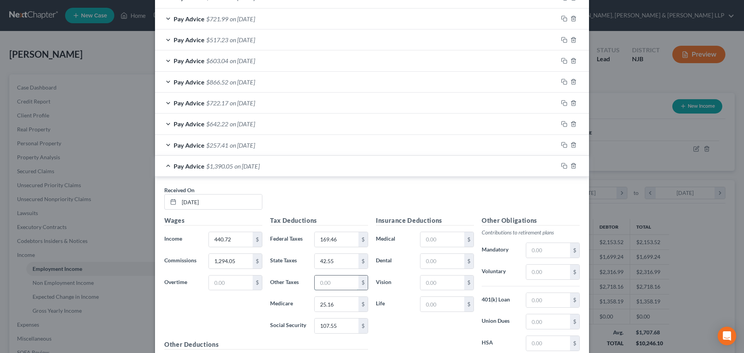
click at [336, 280] on input "text" at bounding box center [337, 283] width 44 height 15
type input "17.08"
click at [335, 260] on input "42.55" at bounding box center [337, 261] width 44 height 15
drag, startPoint x: 341, startPoint y: 263, endPoint x: 286, endPoint y: 267, distance: 54.8
click at [288, 267] on div "State Taxes 107.55 $" at bounding box center [319, 260] width 106 height 15
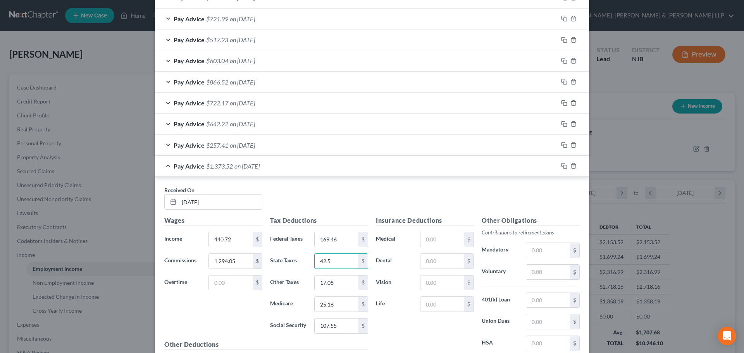
type input "42.55"
click at [236, 150] on div "Pay Advice $257.41 on [DATE]" at bounding box center [356, 145] width 403 height 21
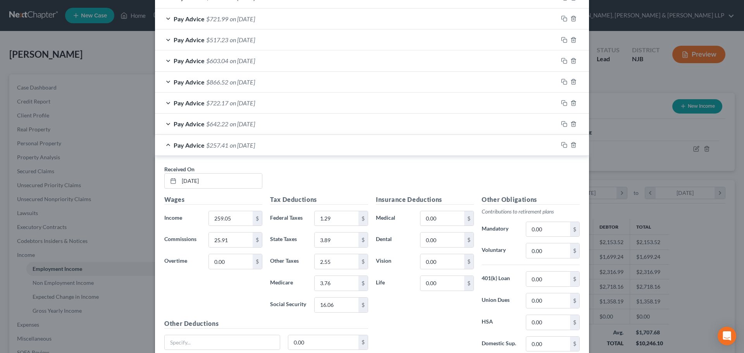
click at [236, 150] on div "Pay Advice $257.41 on [DATE]" at bounding box center [356, 145] width 403 height 21
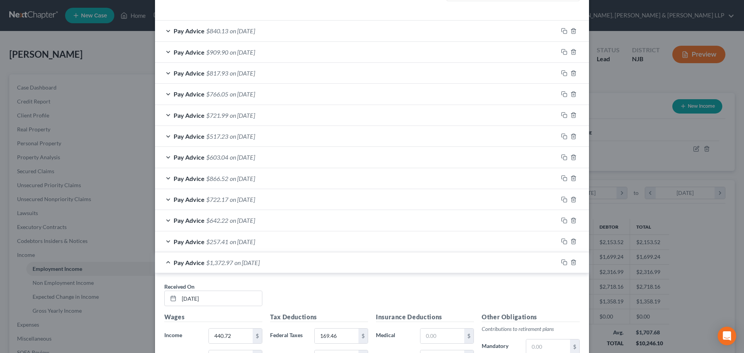
scroll to position [222, 0]
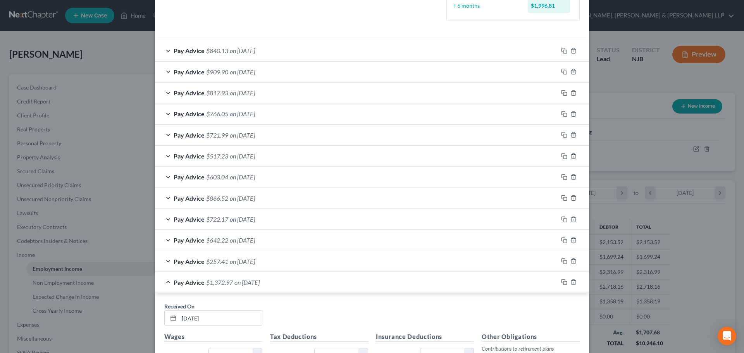
click at [249, 98] on div "Pay Advice $817.93 on [DATE]" at bounding box center [356, 93] width 403 height 21
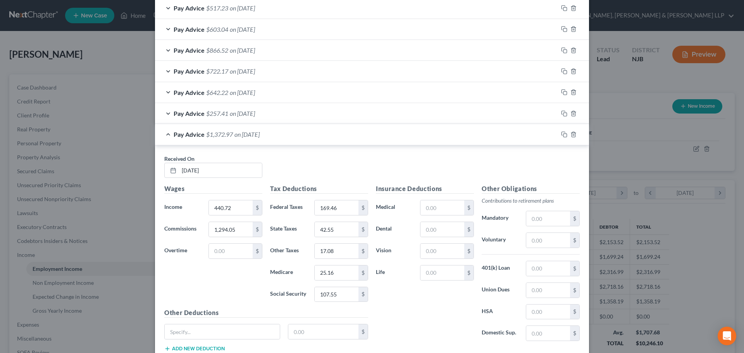
scroll to position [643, 0]
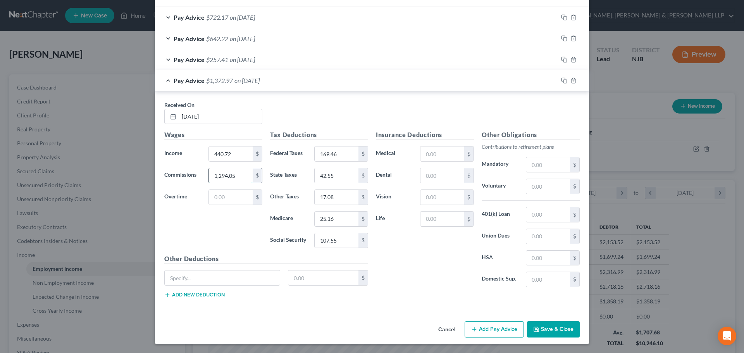
click at [241, 176] on input "1,294.05" at bounding box center [231, 175] width 44 height 15
type input "774.01"
click at [488, 329] on button "Add Pay Advice" at bounding box center [494, 329] width 59 height 16
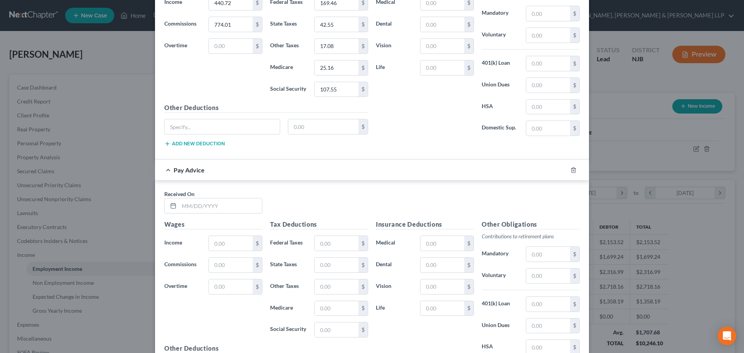
scroll to position [798, 0]
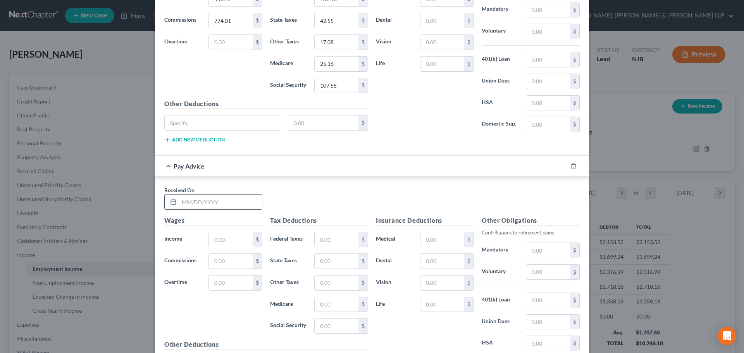
click at [190, 200] on input "text" at bounding box center [220, 202] width 83 height 15
type input "[DATE]"
click at [229, 233] on input "text" at bounding box center [231, 239] width 44 height 15
click at [238, 239] on input "1,371.71" at bounding box center [231, 239] width 44 height 15
drag, startPoint x: 240, startPoint y: 239, endPoint x: 153, endPoint y: 243, distance: 87.6
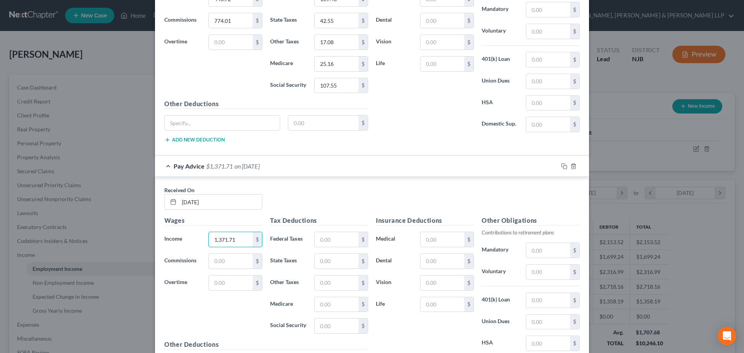
click at [155, 242] on div "Received On * [DATE] Wages Income * 1,371.71 $ Commissions $ Overtime $ Tax Ded…" at bounding box center [372, 286] width 434 height 219
type input "324.89"
click at [344, 241] on input "text" at bounding box center [337, 239] width 44 height 15
type input "125.89"
click at [328, 288] on input "text" at bounding box center [337, 283] width 44 height 15
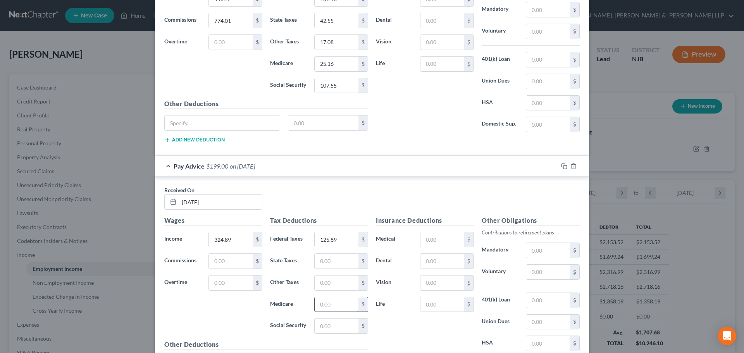
click at [327, 304] on input "text" at bounding box center [337, 304] width 44 height 15
click at [325, 262] on input "text" at bounding box center [337, 261] width 44 height 15
type input "24.07"
click at [324, 310] on input "text" at bounding box center [337, 304] width 44 height 15
type input "19.89"
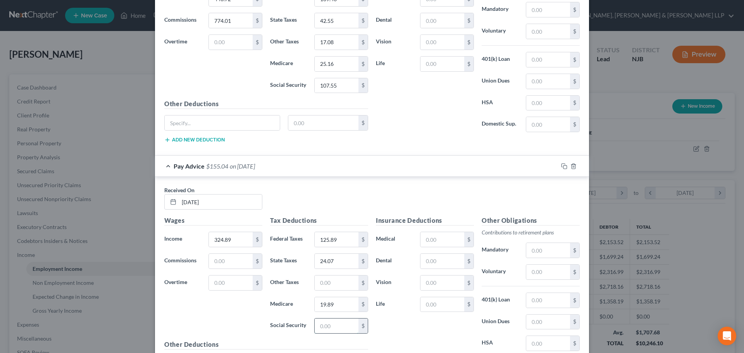
click at [339, 330] on input "text" at bounding box center [337, 326] width 44 height 15
type input "85.05"
click at [327, 282] on input "text" at bounding box center [337, 283] width 44 height 15
click at [334, 284] on input "13.51" at bounding box center [337, 283] width 44 height 15
click at [343, 282] on input "13.51" at bounding box center [337, 283] width 44 height 15
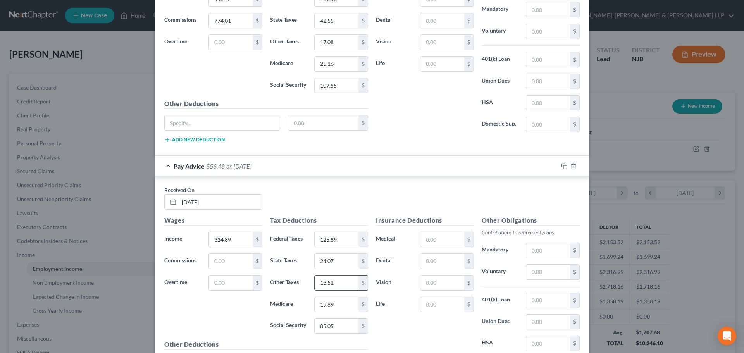
drag, startPoint x: 345, startPoint y: 282, endPoint x: 313, endPoint y: 279, distance: 32.2
click at [315, 281] on input "13.51" at bounding box center [337, 283] width 44 height 15
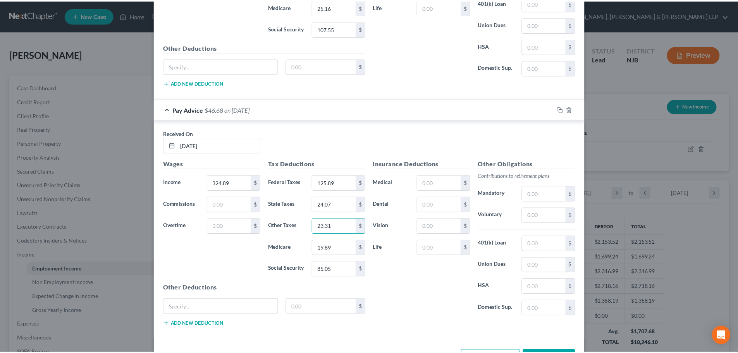
scroll to position [883, 0]
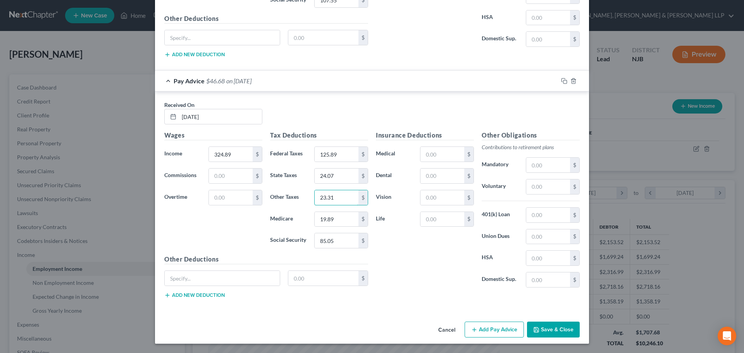
type input "23.31"
click at [542, 331] on button "Save & Close" at bounding box center [553, 330] width 53 height 16
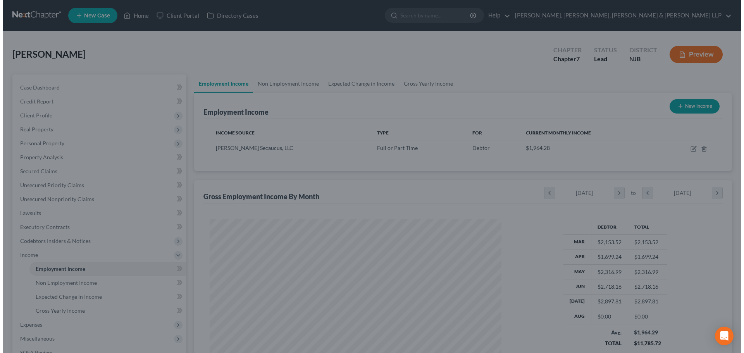
scroll to position [387350, 387190]
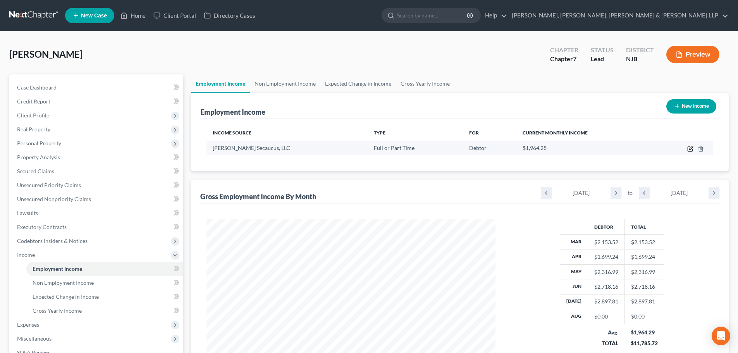
click at [692, 148] on icon "button" at bounding box center [690, 147] width 3 height 3
select select "0"
select select "33"
select select "0"
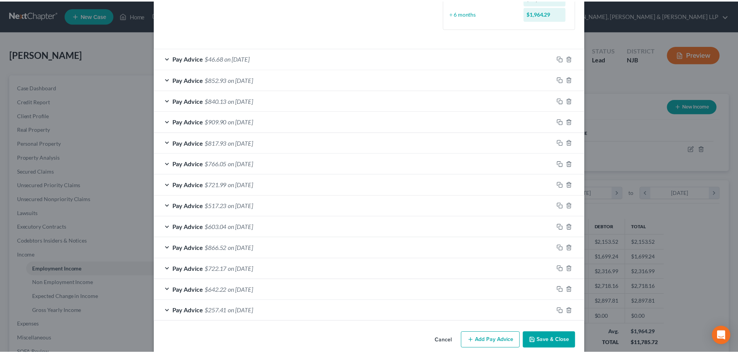
scroll to position [225, 0]
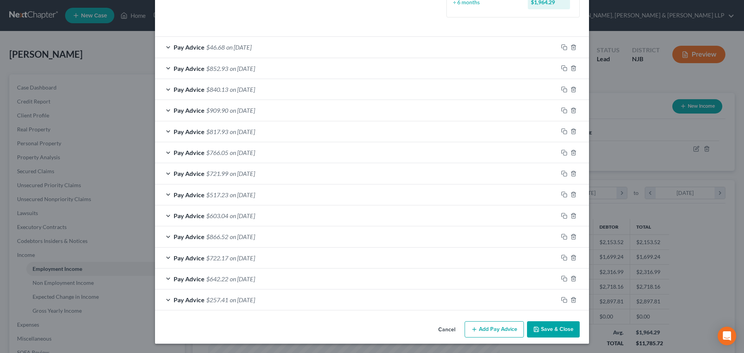
click at [572, 324] on button "Save & Close" at bounding box center [553, 329] width 53 height 16
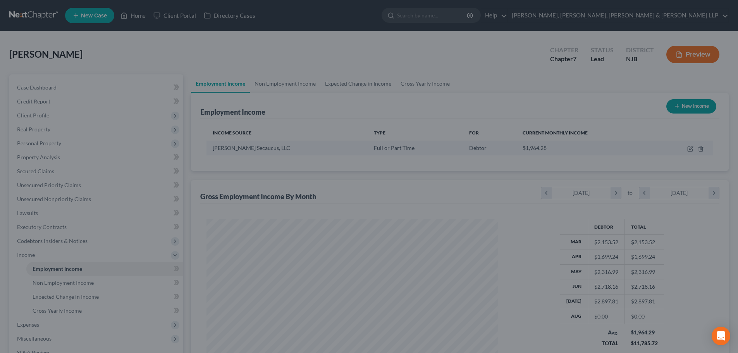
scroll to position [145, 305]
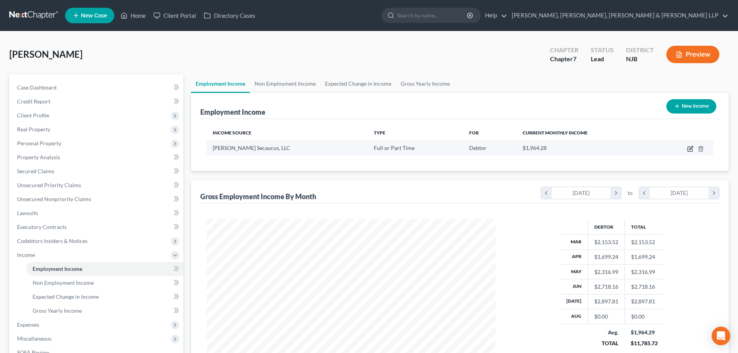
click at [688, 150] on icon "button" at bounding box center [690, 149] width 5 height 5
select select "0"
select select "33"
select select "0"
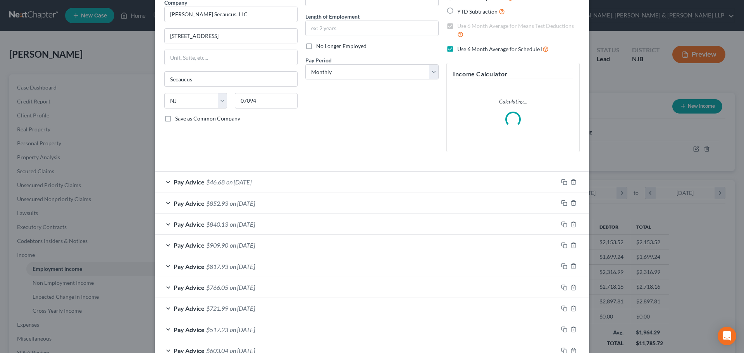
scroll to position [202, 0]
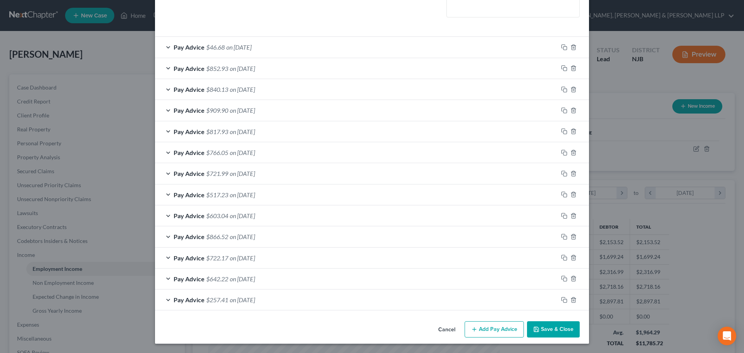
click at [246, 261] on span "on [DATE]" at bounding box center [242, 257] width 25 height 7
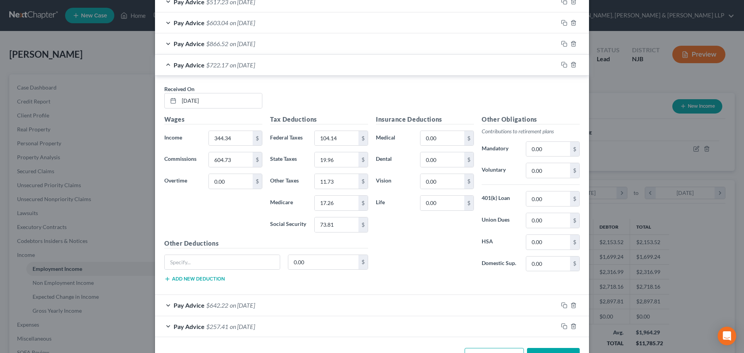
scroll to position [445, 0]
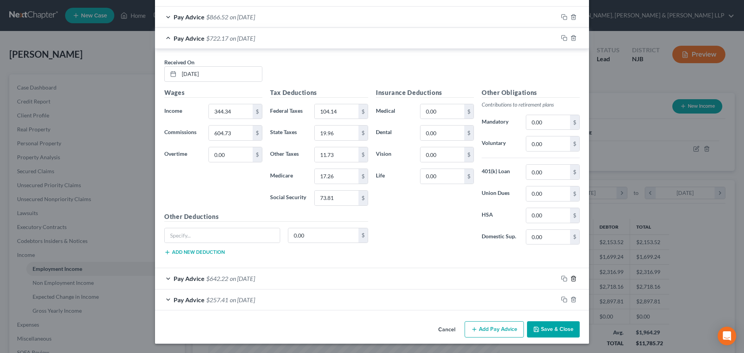
click at [570, 279] on icon "button" at bounding box center [573, 279] width 6 height 6
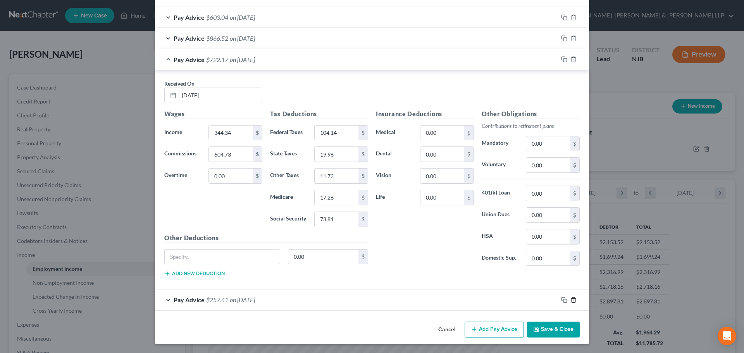
click at [570, 297] on icon "button" at bounding box center [573, 300] width 6 height 6
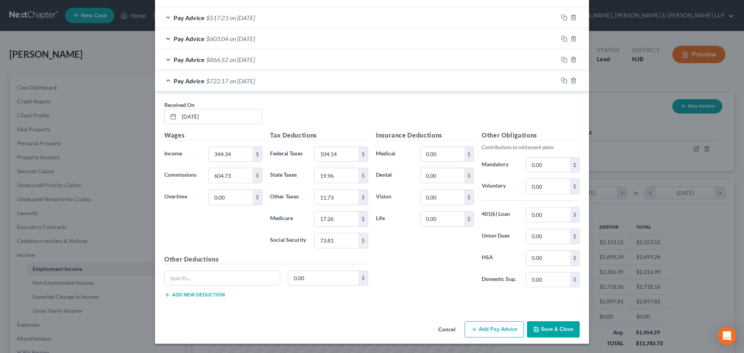
scroll to position [402, 0]
paste input "1,450.8"
type input "1,450.83"
click at [236, 221] on div "Wages Income * 344.34 $ Commissions 1,450.83 $ Overtime 0.00 $" at bounding box center [213, 193] width 106 height 124
click at [347, 197] on input "11.73" at bounding box center [337, 197] width 44 height 15
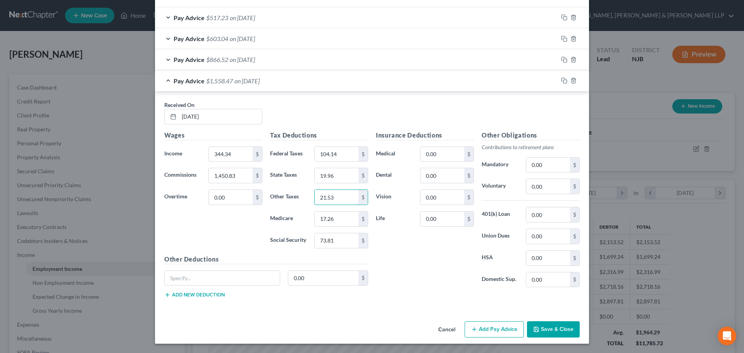
type input "21.53"
click at [164, 61] on div "Pay Advice $866.52 on [DATE]" at bounding box center [356, 59] width 403 height 21
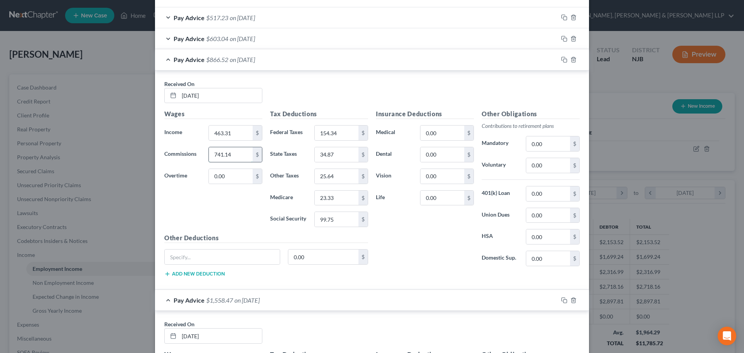
click at [238, 155] on input "741.14" at bounding box center [231, 154] width 44 height 15
type input "1,886.61"
drag, startPoint x: 165, startPoint y: 36, endPoint x: 159, endPoint y: 46, distance: 12.0
click at [165, 36] on div "Pay Advice $603.04 on [DATE]" at bounding box center [356, 38] width 403 height 21
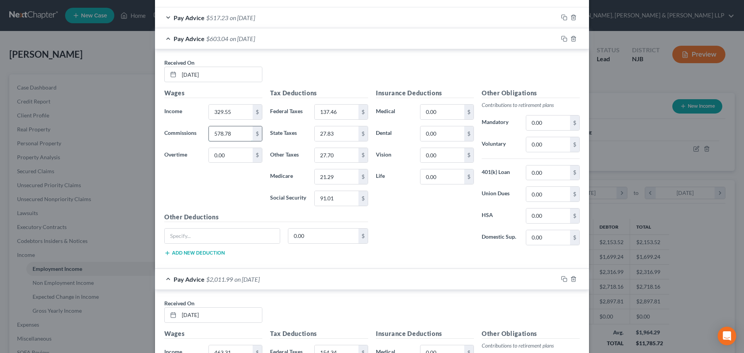
click at [235, 132] on input "578.78" at bounding box center [231, 133] width 44 height 15
type input "1,717.33"
click at [351, 157] on input "27.70" at bounding box center [337, 155] width 44 height 15
click at [341, 157] on input "24.26" at bounding box center [337, 155] width 44 height 15
drag, startPoint x: 341, startPoint y: 157, endPoint x: 346, endPoint y: 156, distance: 4.7
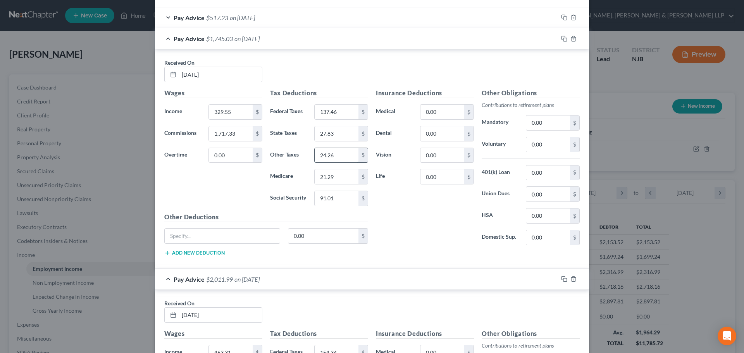
click at [341, 156] on input "24.26" at bounding box center [337, 155] width 44 height 15
click at [346, 156] on input "24.26" at bounding box center [337, 155] width 44 height 15
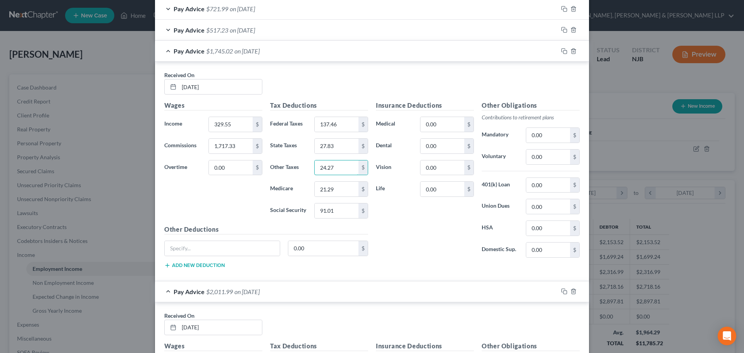
scroll to position [325, 0]
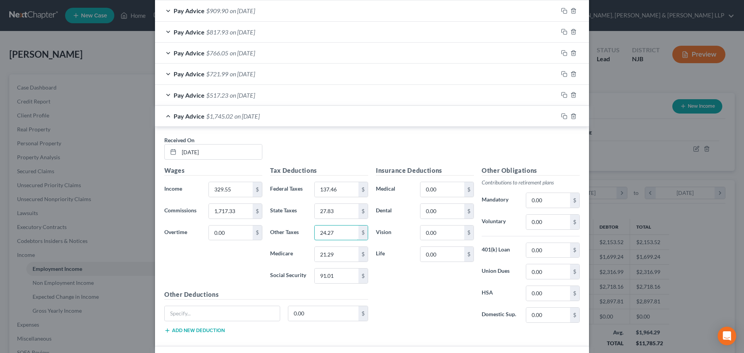
type input "24.27"
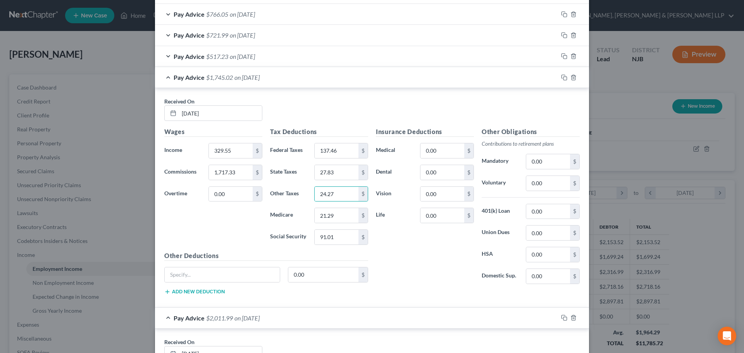
click at [160, 55] on div "Pay Advice $517.23 on [DATE]" at bounding box center [356, 56] width 403 height 21
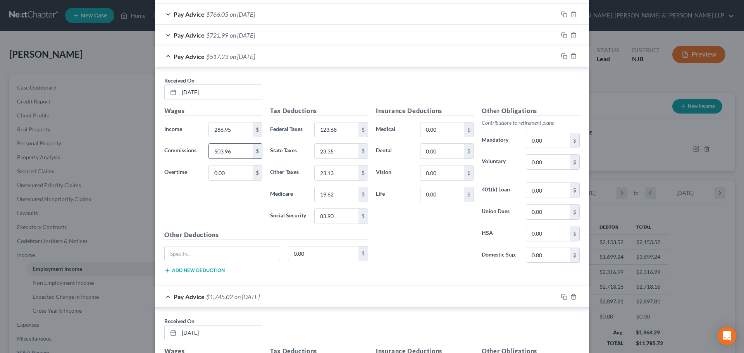
click at [238, 153] on input "503.96" at bounding box center [231, 151] width 44 height 15
click at [216, 152] on input "text" at bounding box center [231, 151] width 44 height 15
paste input "1,570.29"
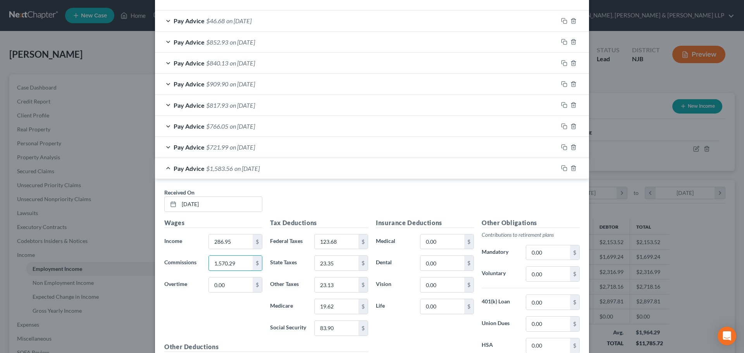
scroll to position [247, 0]
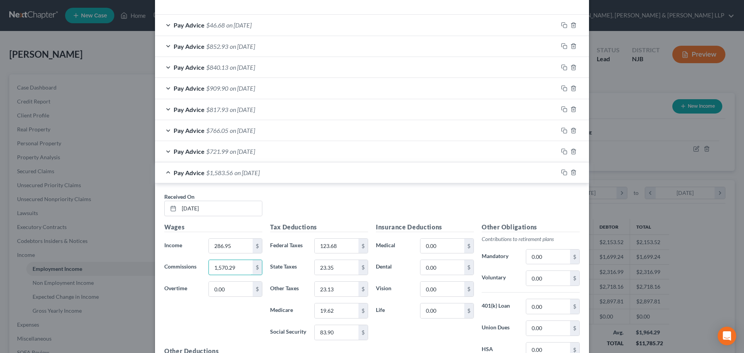
type input "1,570.29"
click at [162, 150] on div "Pay Advice $721.99 on [DATE]" at bounding box center [356, 151] width 403 height 21
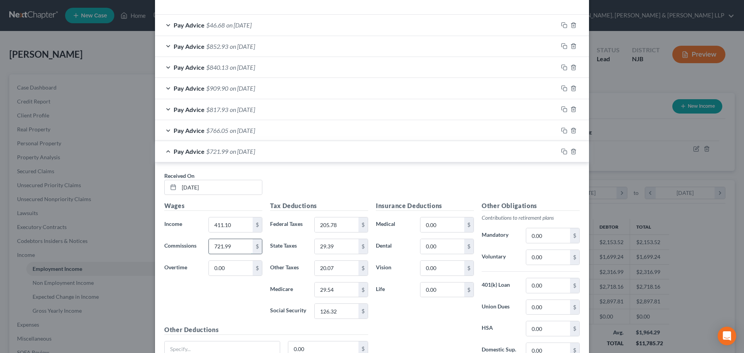
click at [231, 246] on input "721.99" at bounding box center [231, 246] width 44 height 15
click at [226, 246] on input "text" at bounding box center [231, 246] width 44 height 15
paste input "2,348.29"
type input "2,348.29"
click at [201, 127] on span "Pay Advice" at bounding box center [189, 130] width 31 height 7
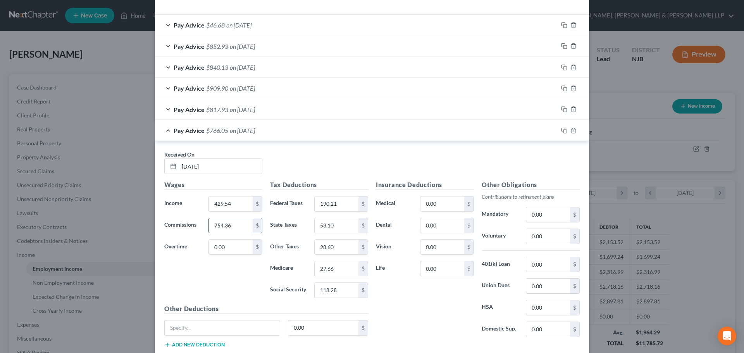
click at [238, 231] on input "754.36" at bounding box center [231, 225] width 44 height 15
click at [215, 224] on input "text" at bounding box center [231, 225] width 44 height 15
paste input "2,232.51"
type input "2,232.51"
click at [162, 108] on div "Pay Advice $817.93 on [DATE]" at bounding box center [356, 109] width 403 height 21
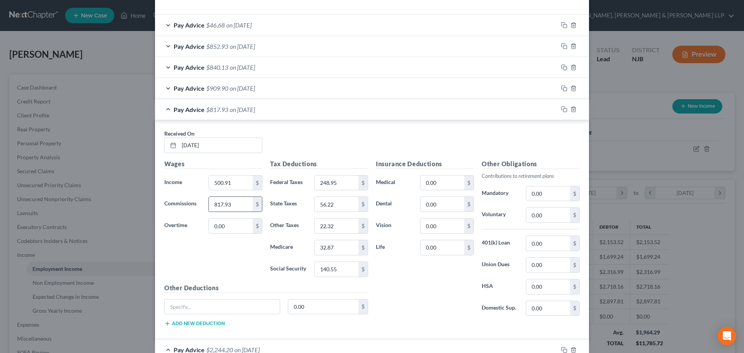
click at [232, 208] on input "817.93" at bounding box center [231, 204] width 44 height 15
click at [218, 201] on input "text" at bounding box center [231, 204] width 44 height 15
paste input "2,583.93"
type input "2,583.93"
click at [178, 88] on span "Pay Advice" at bounding box center [189, 87] width 31 height 7
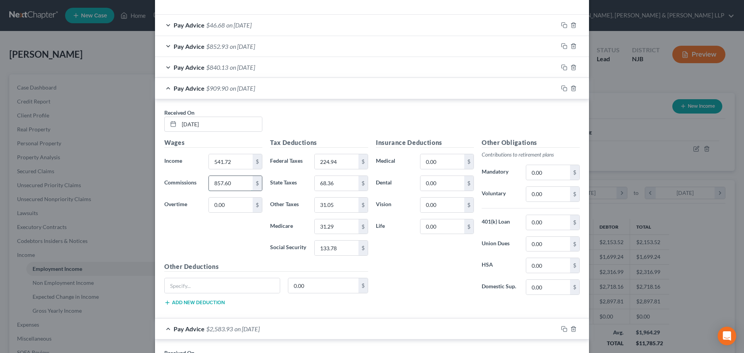
click at [232, 185] on input "857.60" at bounding box center [231, 183] width 44 height 15
click at [227, 182] on input "text" at bounding box center [231, 183] width 44 height 15
paste input "2,473.66"
type input "2,473.66"
click at [174, 68] on span "Pay Advice" at bounding box center [189, 67] width 31 height 7
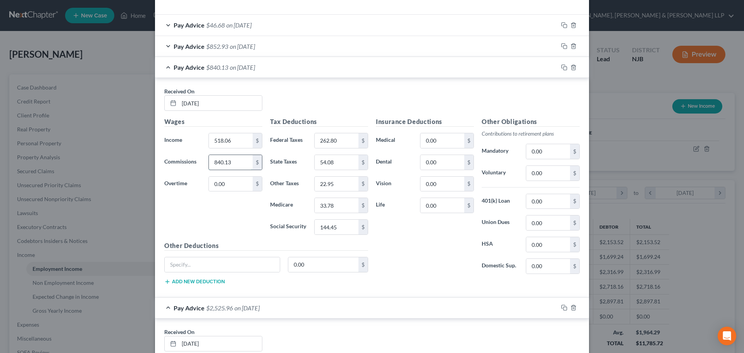
click at [238, 162] on input "840.13" at bounding box center [231, 162] width 44 height 15
click at [224, 163] on input "text" at bounding box center [231, 162] width 44 height 15
paste input "2,651.92"
type input "2,651.92"
click at [201, 46] on span "Pay Advice" at bounding box center [189, 46] width 31 height 7
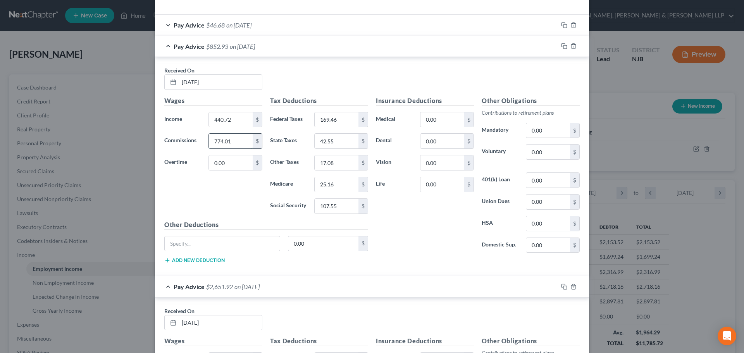
click at [237, 143] on input "774.01" at bounding box center [231, 141] width 44 height 15
click at [325, 165] on input "17.08" at bounding box center [337, 162] width 44 height 15
type input "26.88"
click at [344, 164] on input "26.88" at bounding box center [337, 162] width 44 height 15
click at [215, 145] on input "text" at bounding box center [231, 141] width 44 height 15
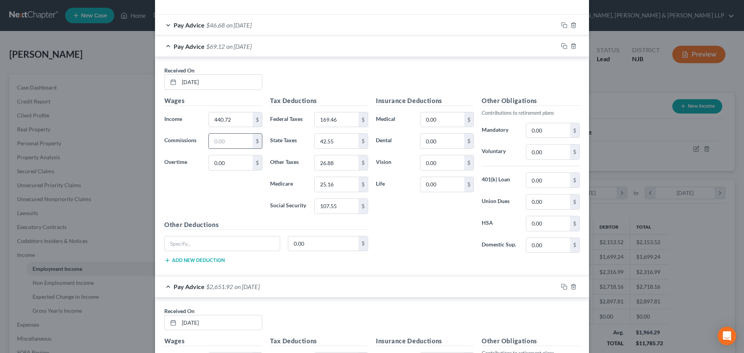
paste input "2,068.06"
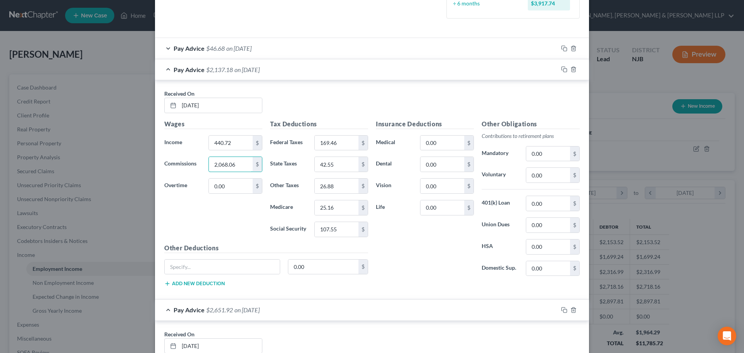
scroll to position [170, 0]
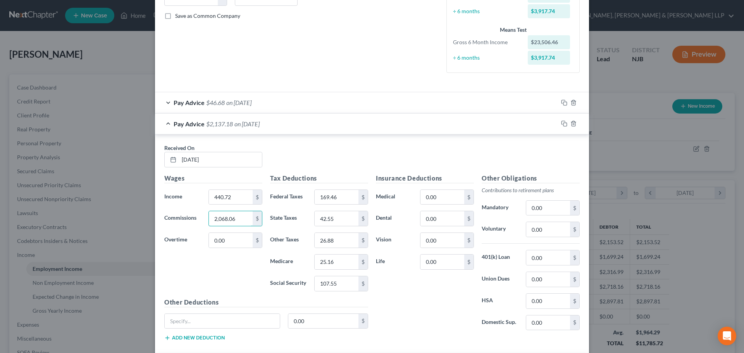
type input "2,068.06"
click at [168, 101] on div "Pay Advice $46.68 on [DATE]" at bounding box center [356, 102] width 403 height 21
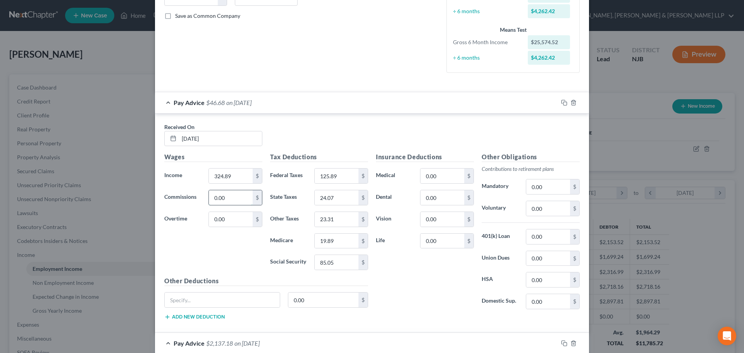
click at [232, 198] on input "0.00" at bounding box center [231, 197] width 44 height 15
paste input "1,617.4"
type input "1,617.40"
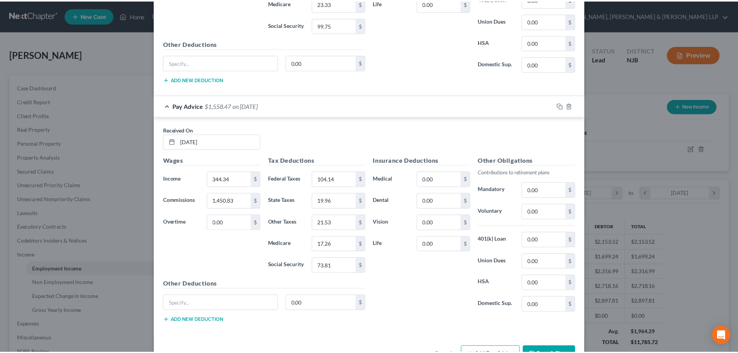
scroll to position [2597, 0]
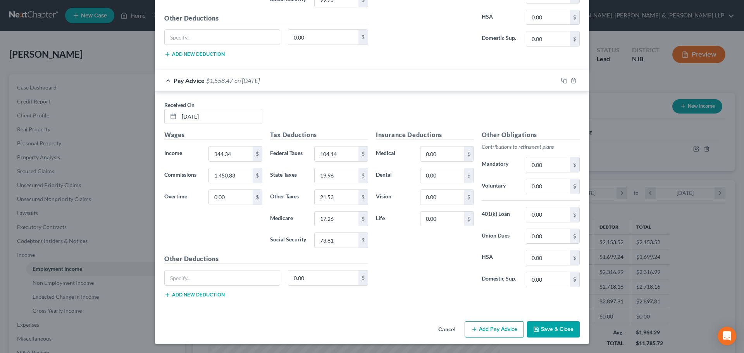
click at [555, 322] on button "Save & Close" at bounding box center [553, 329] width 53 height 16
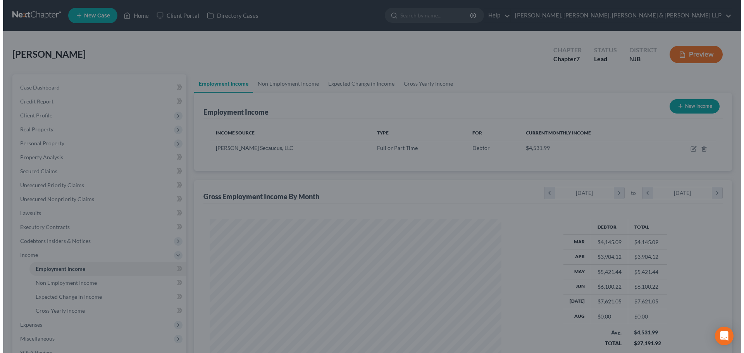
scroll to position [387350, 387190]
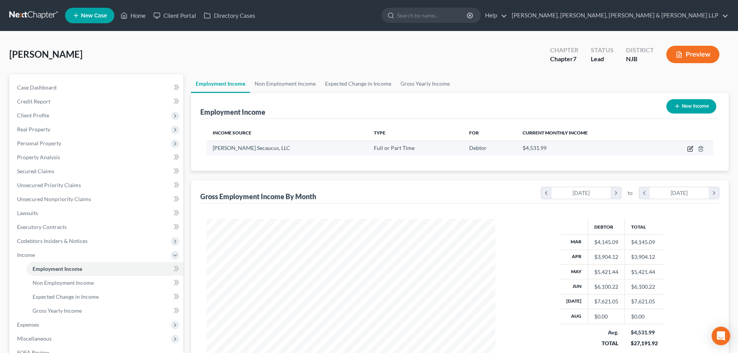
click at [691, 148] on icon "button" at bounding box center [690, 149] width 6 height 6
select select "0"
select select "33"
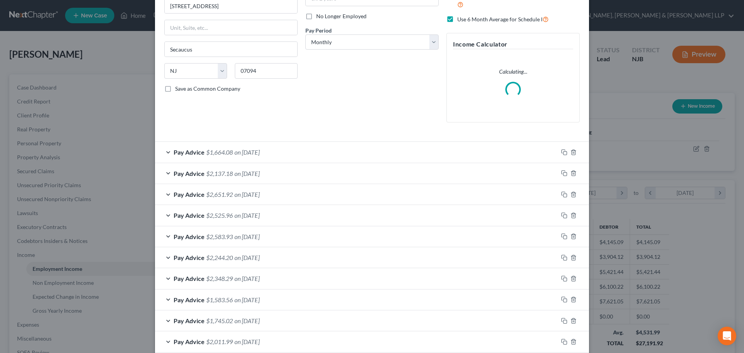
scroll to position [0, 0]
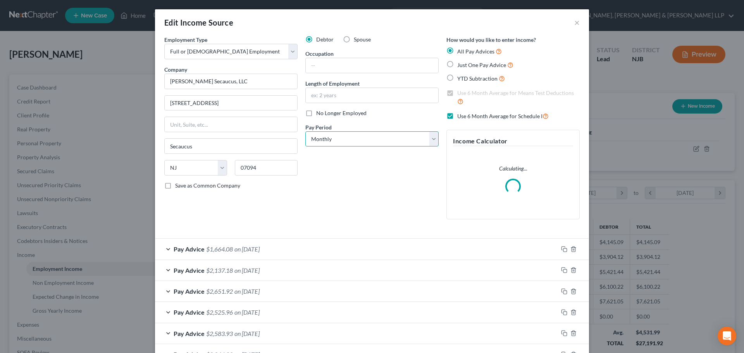
click at [321, 142] on select "Select Monthly Twice Monthly Every Other Week Weekly" at bounding box center [371, 138] width 133 height 15
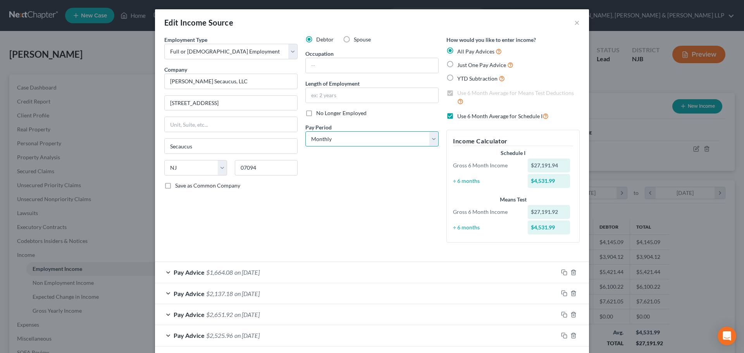
select select "2"
click at [305, 131] on select "Select Monthly Twice Monthly Every Other Week Weekly" at bounding box center [371, 138] width 133 height 15
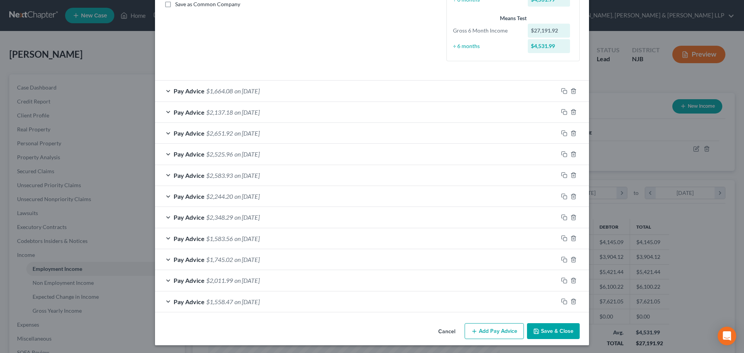
scroll to position [183, 0]
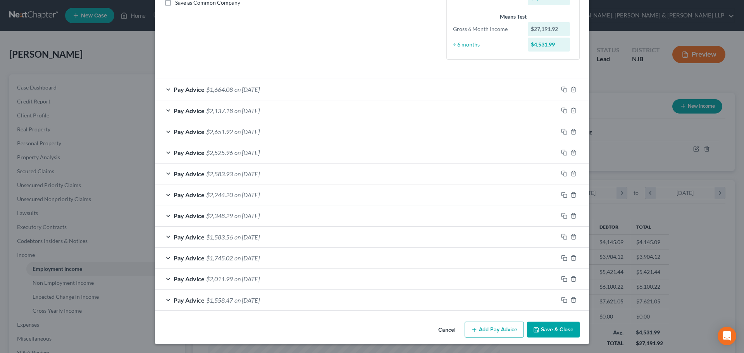
click at [487, 334] on button "Add Pay Advice" at bounding box center [494, 330] width 59 height 16
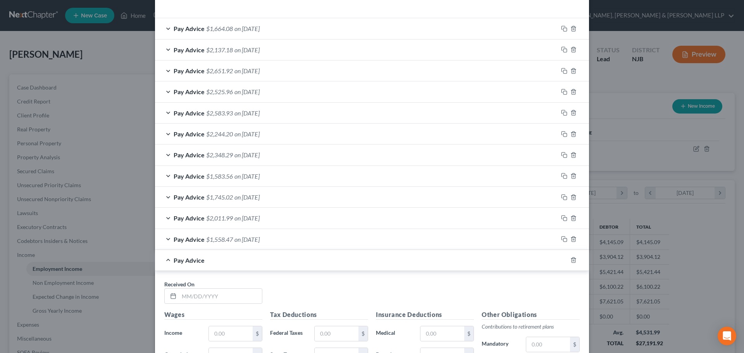
scroll to position [423, 0]
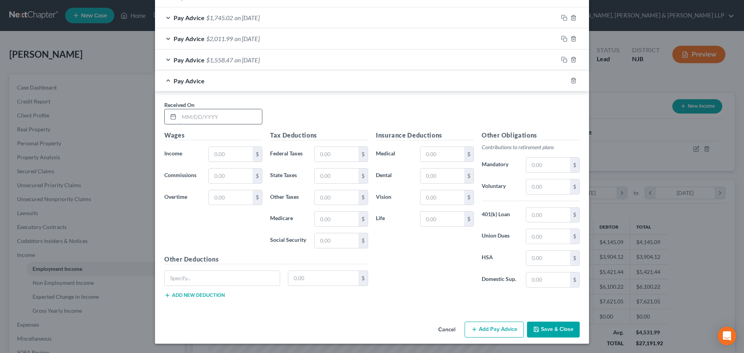
click at [209, 119] on input "text" at bounding box center [220, 116] width 83 height 15
type input "[DATE]"
click at [225, 152] on input "text" at bounding box center [231, 154] width 44 height 15
type input "389.24"
click at [228, 198] on input "text" at bounding box center [231, 197] width 44 height 15
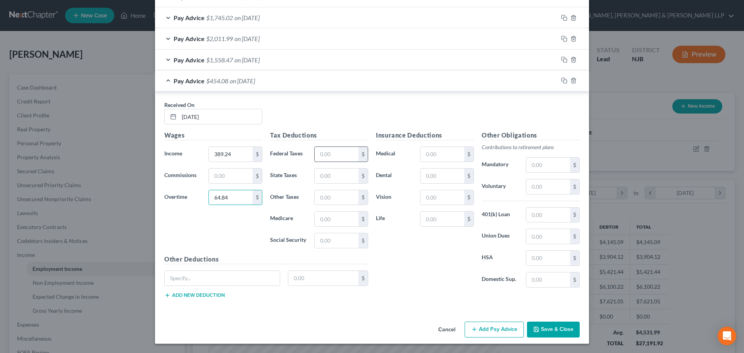
type input "64.84"
click at [328, 149] on input "text" at bounding box center [337, 154] width 44 height 15
type input "178.77"
click at [331, 172] on input "text" at bounding box center [337, 176] width 44 height 15
type input "47.29"
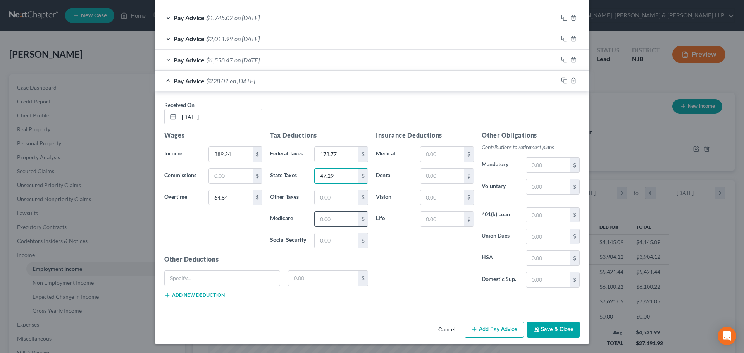
click at [332, 221] on input "text" at bounding box center [337, 219] width 44 height 15
type input "26.28"
click at [328, 235] on input "text" at bounding box center [337, 240] width 44 height 15
type input "112.37"
click at [319, 193] on input "text" at bounding box center [337, 197] width 44 height 15
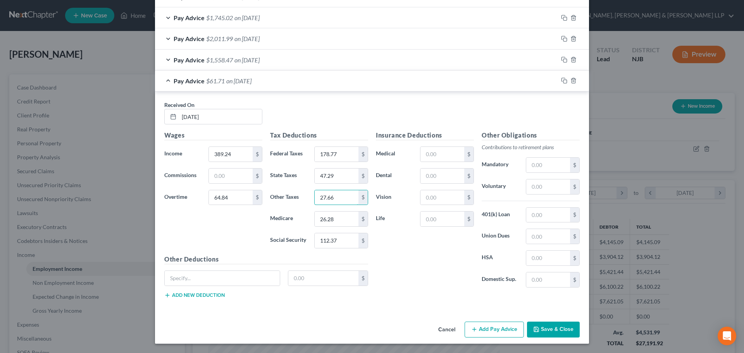
type input "27.66"
click at [238, 178] on input "text" at bounding box center [231, 176] width 44 height 15
paste input "2,089.77"
type input "2,089.77"
click at [479, 327] on button "Add Pay Advice" at bounding box center [494, 330] width 59 height 16
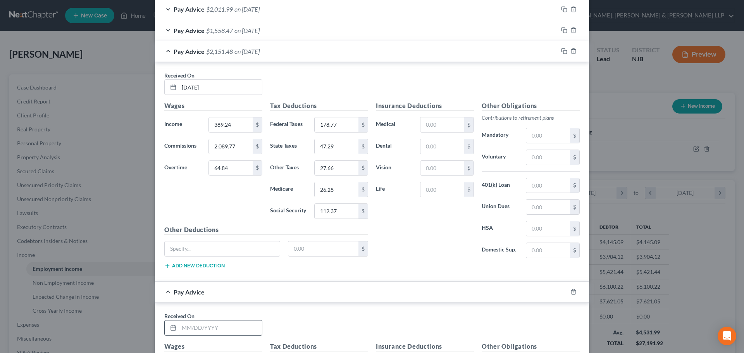
scroll to position [501, 0]
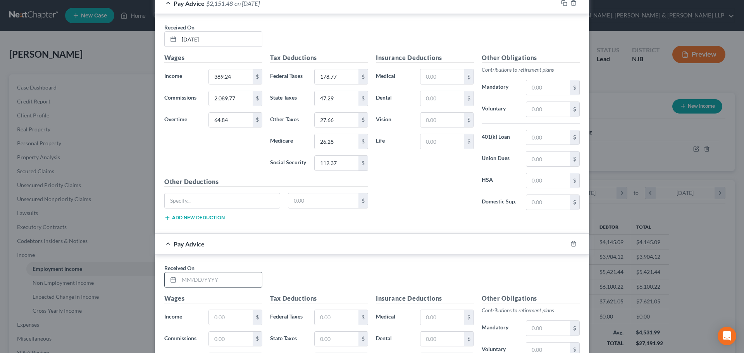
click at [194, 282] on input "text" at bounding box center [220, 279] width 83 height 15
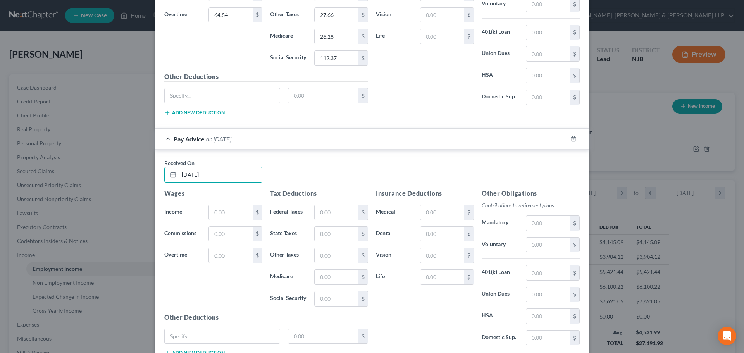
scroll to position [617, 0]
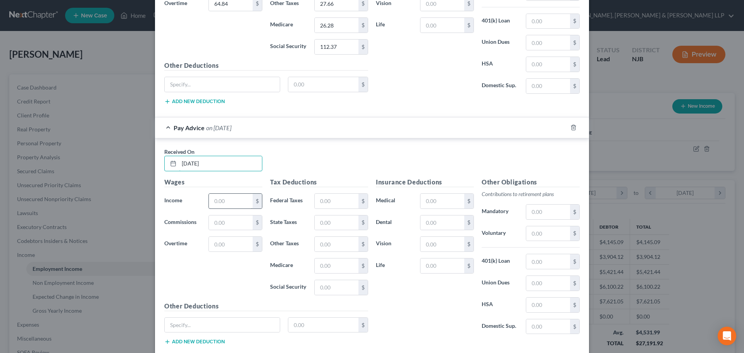
type input "[DATE]"
click at [230, 205] on input "text" at bounding box center [231, 201] width 44 height 15
type input "167.03"
click at [336, 205] on input "text" at bounding box center [337, 201] width 44 height 15
type input "42.37"
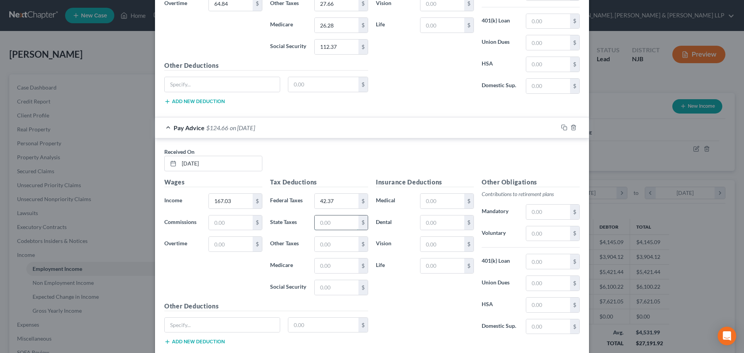
click at [325, 228] on input "text" at bounding box center [337, 222] width 44 height 15
type input "10.05"
click at [328, 267] on input "text" at bounding box center [337, 265] width 44 height 15
type input "9.71"
click at [330, 288] on input "text" at bounding box center [337, 287] width 44 height 15
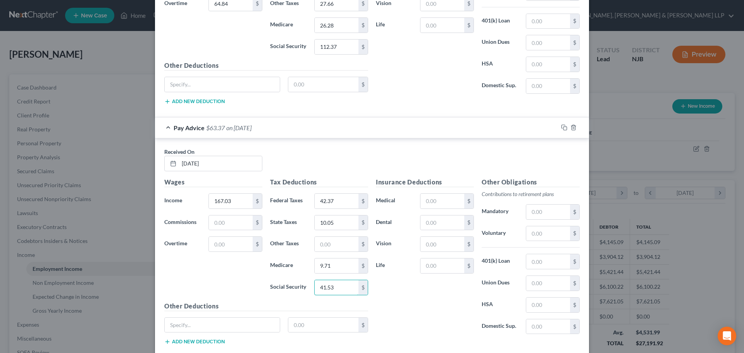
type input "41.53"
click at [342, 248] on input "text" at bounding box center [337, 244] width 44 height 15
type input "16.39"
click at [227, 221] on input "text" at bounding box center [231, 222] width 44 height 15
paste input "796.16"
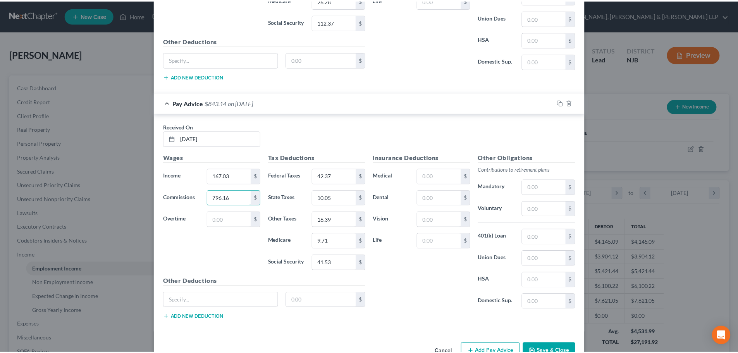
scroll to position [664, 0]
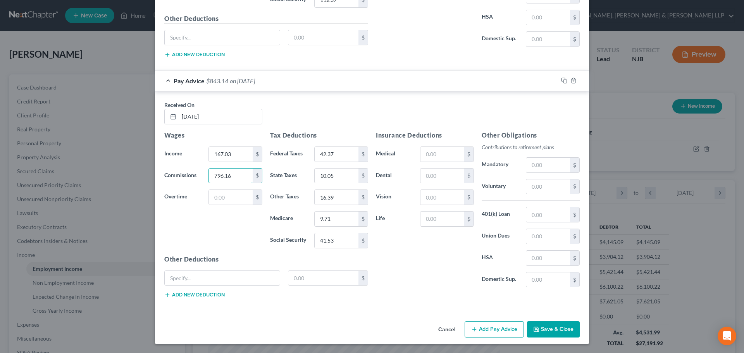
type input "796.16"
click at [573, 329] on button "Save & Close" at bounding box center [553, 329] width 53 height 16
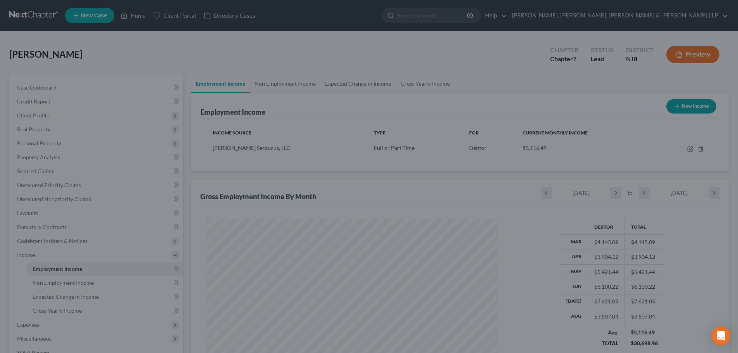
scroll to position [387350, 387190]
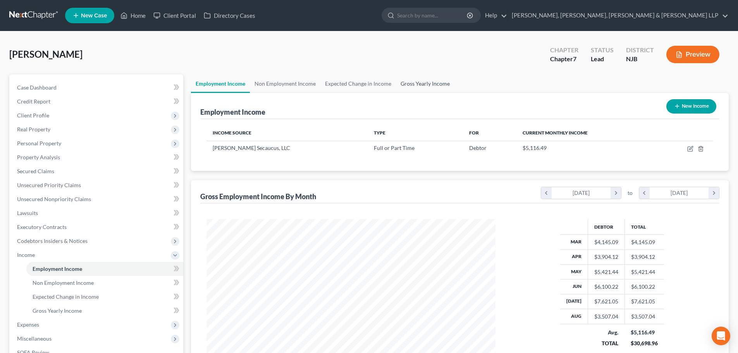
click at [409, 82] on link "Gross Yearly Income" at bounding box center [425, 83] width 59 height 19
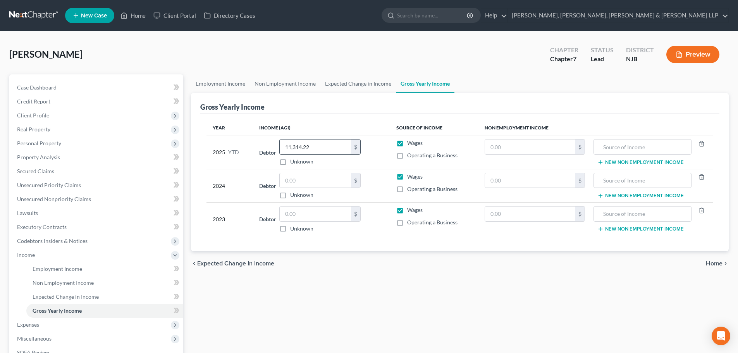
click at [320, 147] on input "11,314.22" at bounding box center [315, 146] width 71 height 15
click at [319, 143] on input "11,314.22" at bounding box center [315, 146] width 71 height 15
paste input "22,978.68"
type input "22,978.68"
click at [506, 147] on input "text" at bounding box center [530, 146] width 90 height 15
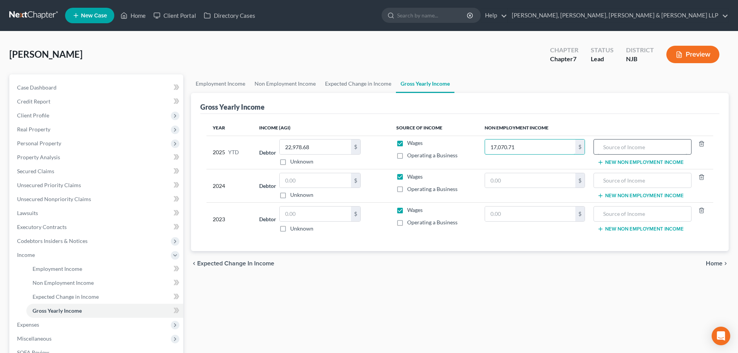
type input "17,070.71"
click at [620, 148] on input "text" at bounding box center [642, 146] width 89 height 15
type input "Tips"
click at [377, 85] on link "Expected Change in Income" at bounding box center [358, 83] width 76 height 19
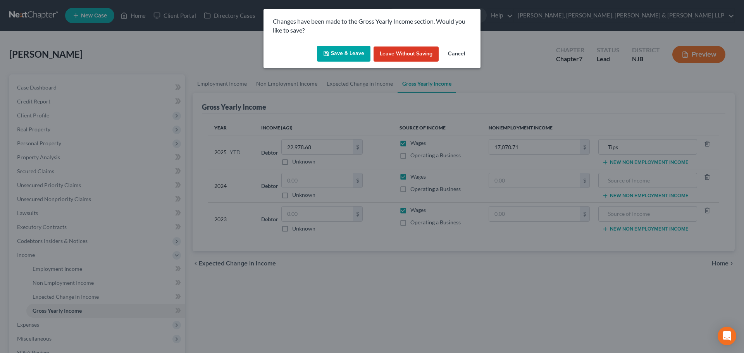
click at [329, 53] on icon "button" at bounding box center [326, 53] width 6 height 6
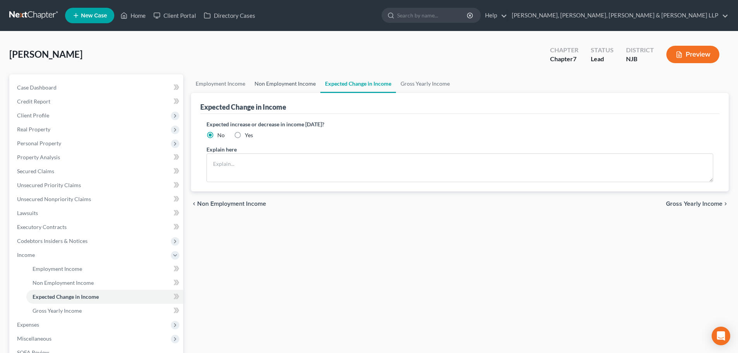
click at [285, 85] on link "Non Employment Income" at bounding box center [285, 83] width 71 height 19
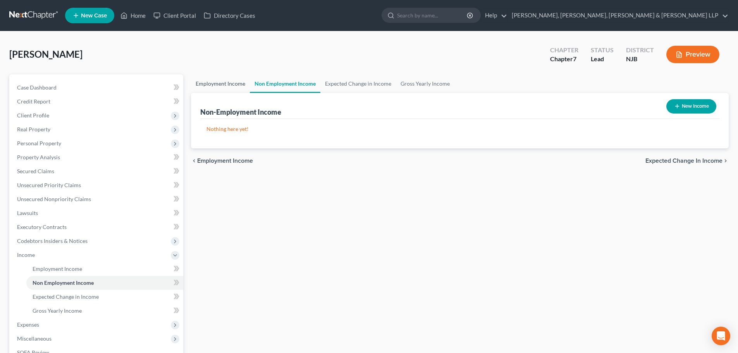
click at [224, 78] on link "Employment Income" at bounding box center [220, 83] width 59 height 19
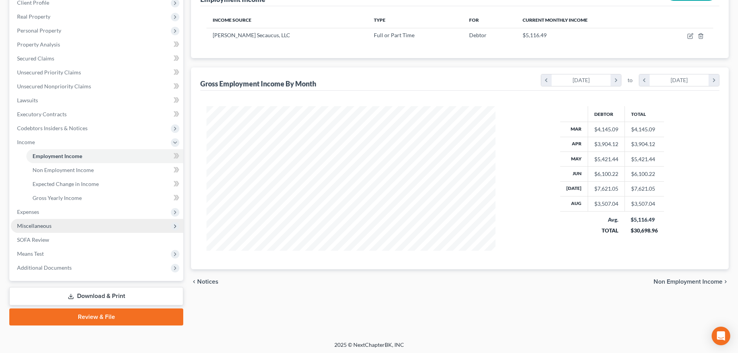
scroll to position [115, 0]
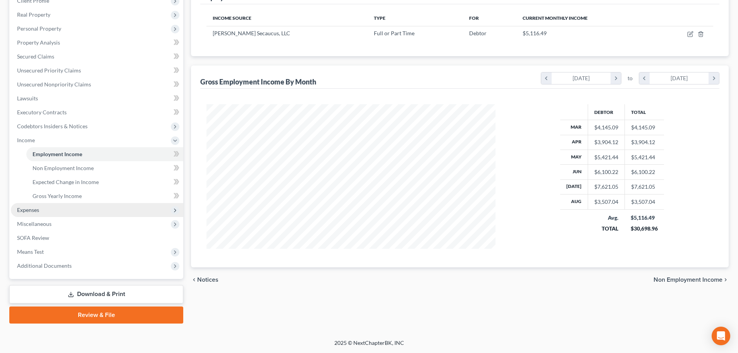
click at [53, 212] on span "Expenses" at bounding box center [97, 210] width 172 height 14
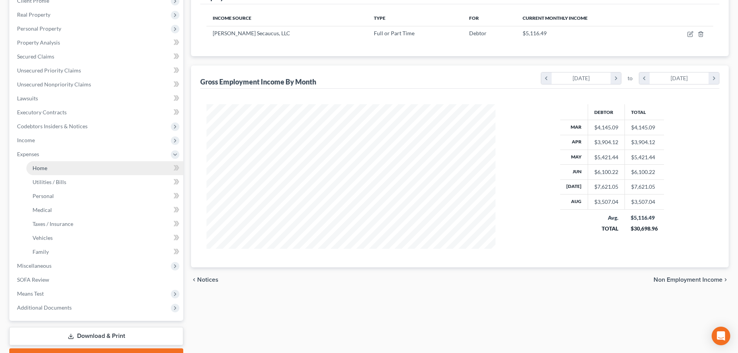
click at [50, 171] on link "Home" at bounding box center [104, 168] width 157 height 14
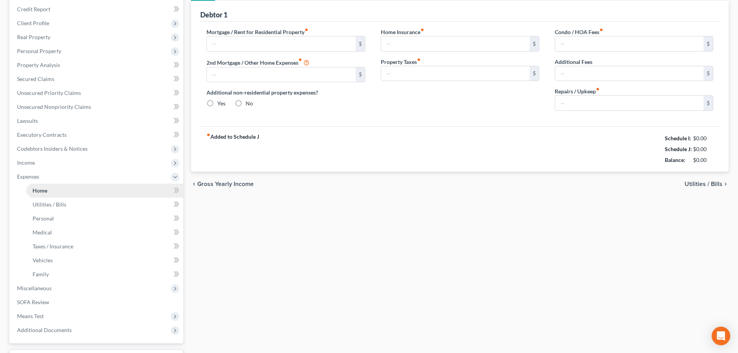
type input "0.00"
radio input "true"
type input "0.00"
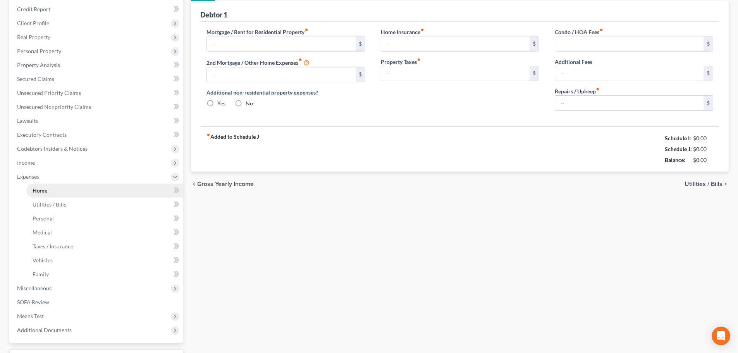
type input "0.00"
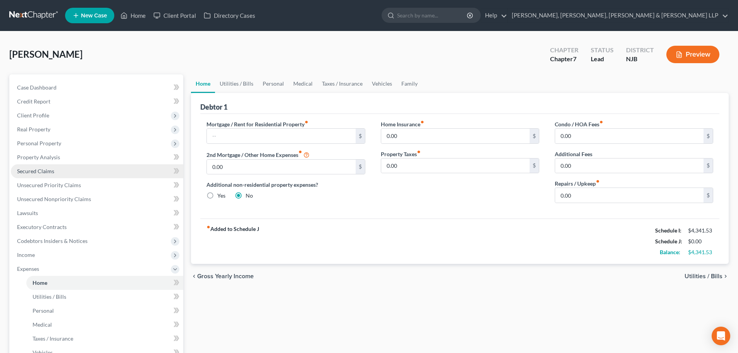
click at [37, 172] on span "Secured Claims" at bounding box center [35, 171] width 37 height 7
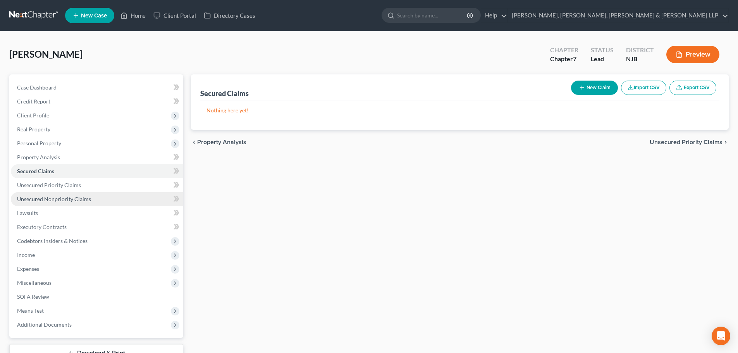
click at [65, 199] on span "Unsecured Nonpriority Claims" at bounding box center [54, 199] width 74 height 7
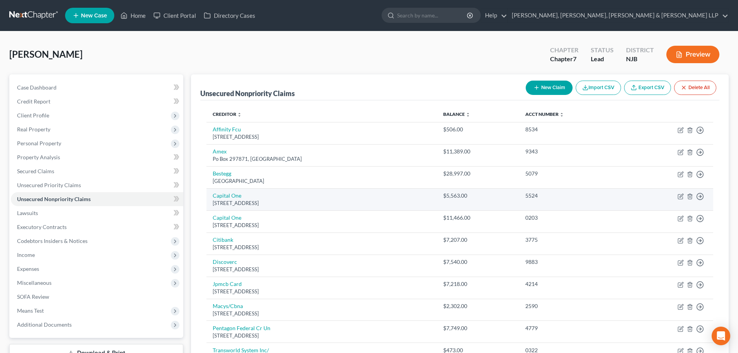
scroll to position [96, 0]
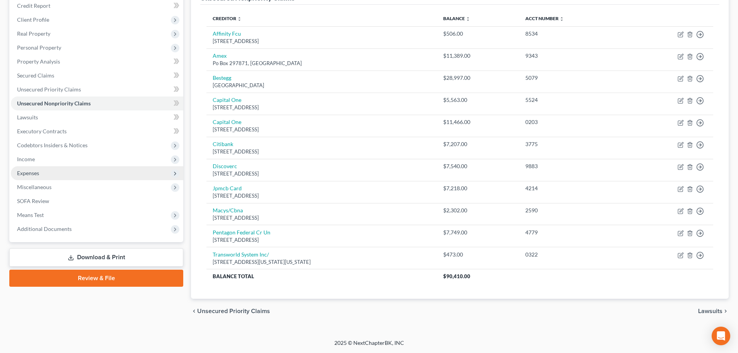
click at [37, 174] on span "Expenses" at bounding box center [28, 173] width 22 height 7
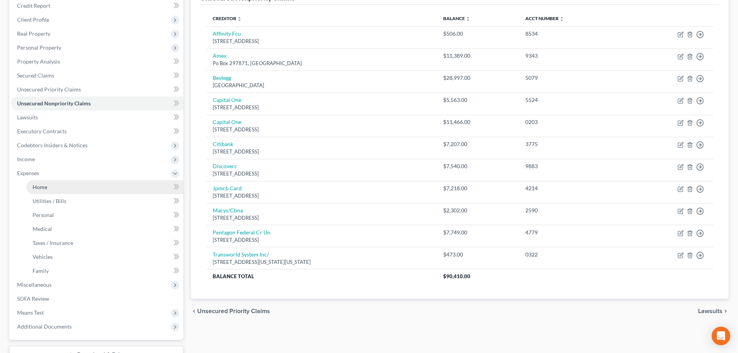
click at [47, 183] on link "Home" at bounding box center [104, 187] width 157 height 14
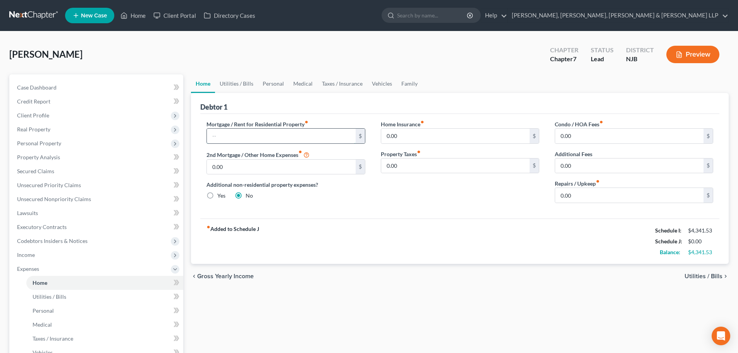
click at [228, 136] on input "text" at bounding box center [281, 136] width 148 height 15
type input "1,200.00"
click at [239, 82] on link "Utilities / Bills" at bounding box center [236, 83] width 43 height 19
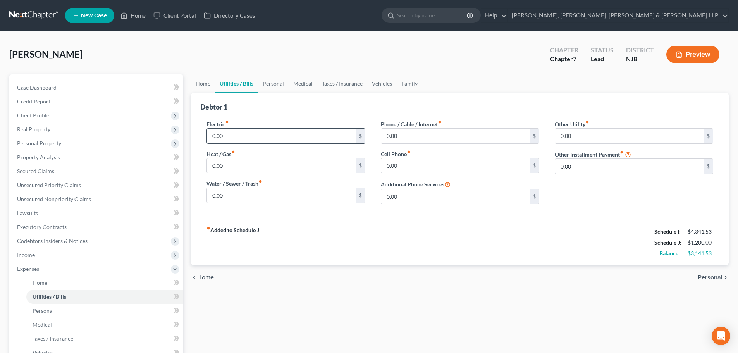
click at [243, 140] on input "0.00" at bounding box center [281, 136] width 148 height 15
type input "160"
click at [403, 136] on input "0.00" at bounding box center [455, 136] width 148 height 15
type input "120"
click at [282, 88] on link "Personal" at bounding box center [273, 83] width 31 height 19
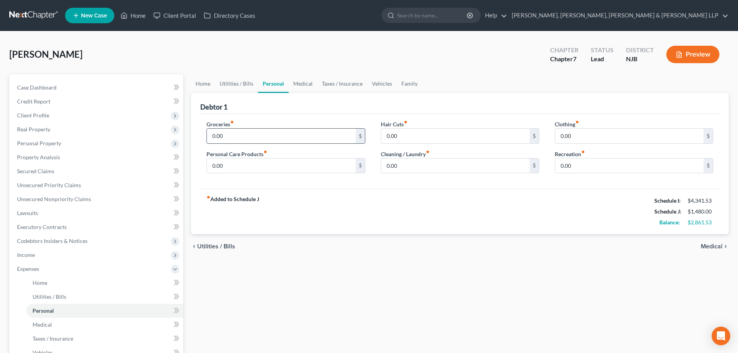
click at [234, 138] on input "0.00" at bounding box center [281, 136] width 148 height 15
type input "500"
click at [245, 165] on input "0.00" at bounding box center [281, 165] width 148 height 15
type input "250"
click at [408, 170] on input "0.00" at bounding box center [455, 165] width 148 height 15
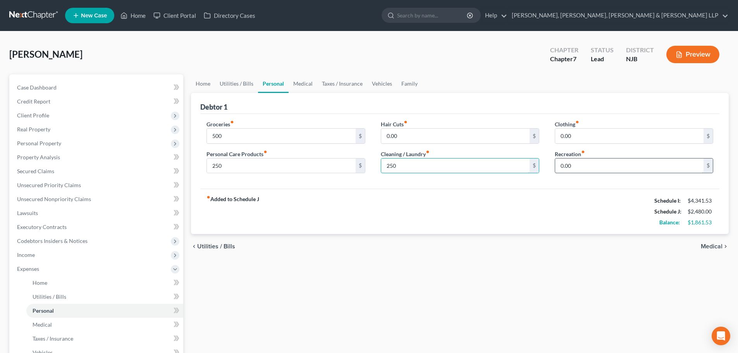
type input "250"
click at [592, 167] on input "0.00" at bounding box center [629, 165] width 148 height 15
type input "350"
click at [378, 82] on link "Vehicles" at bounding box center [381, 83] width 29 height 19
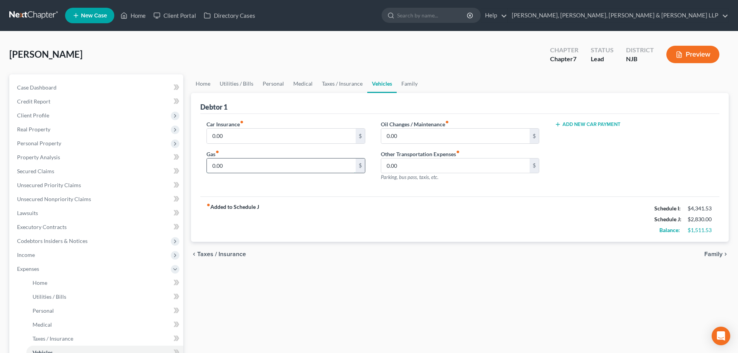
click at [240, 163] on input "0.00" at bounding box center [281, 165] width 148 height 15
click at [412, 169] on input "0.00" at bounding box center [455, 165] width 148 height 15
type input "400"
click at [343, 83] on link "Taxes / Insurance" at bounding box center [342, 83] width 50 height 19
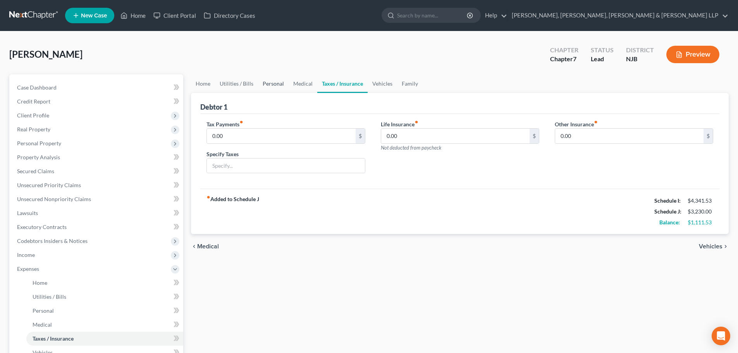
click at [281, 90] on link "Personal" at bounding box center [273, 83] width 31 height 19
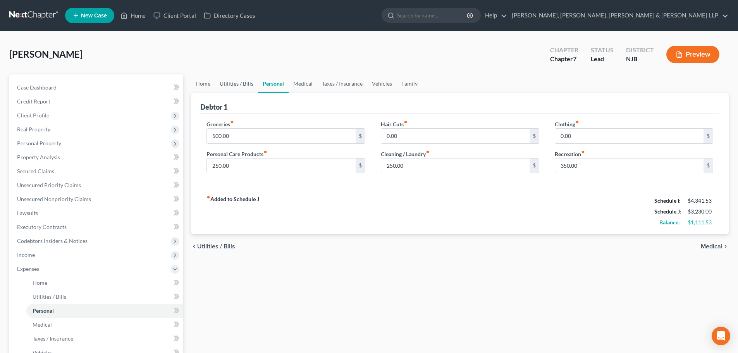
click at [231, 82] on link "Utilities / Bills" at bounding box center [236, 83] width 43 height 19
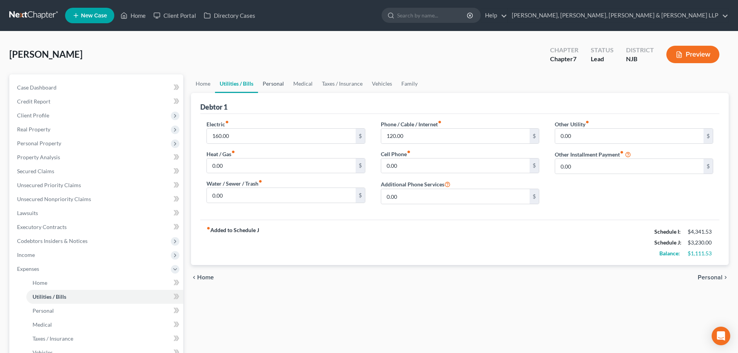
click at [267, 83] on link "Personal" at bounding box center [273, 83] width 31 height 19
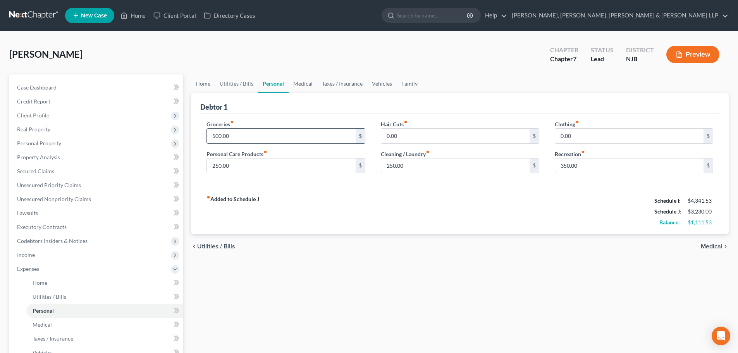
click at [237, 134] on input "500.00" at bounding box center [281, 136] width 148 height 15
type input "750"
click at [229, 85] on link "Utilities / Bills" at bounding box center [236, 83] width 43 height 19
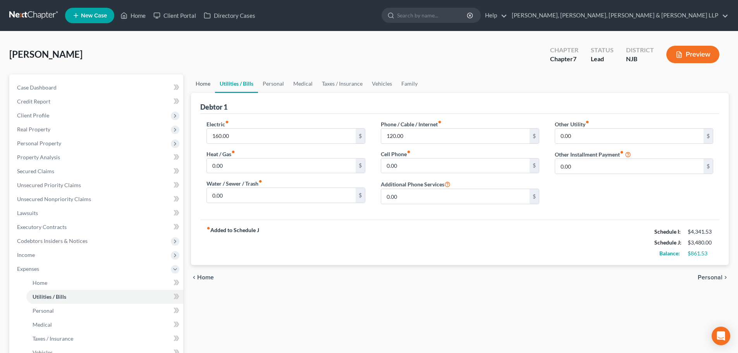
click at [202, 86] on link "Home" at bounding box center [203, 83] width 24 height 19
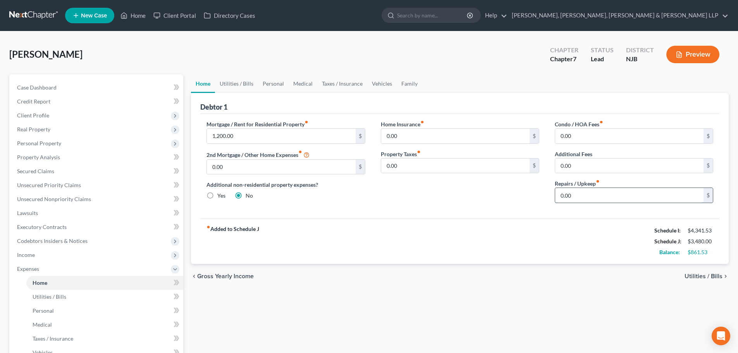
click at [586, 194] on input "0.00" at bounding box center [629, 195] width 148 height 15
type input "150"
click at [335, 80] on link "Taxes / Insurance" at bounding box center [342, 83] width 50 height 19
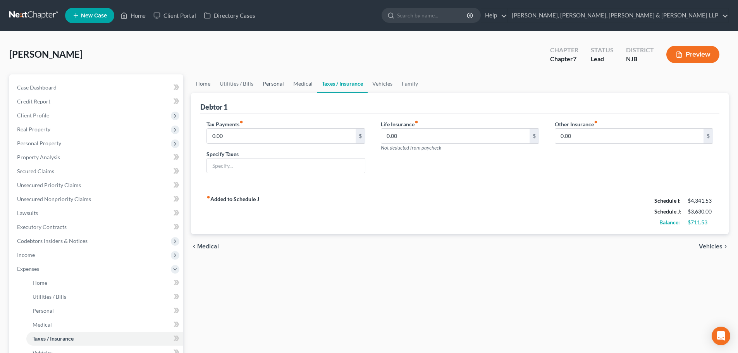
click at [284, 88] on link "Personal" at bounding box center [273, 83] width 31 height 19
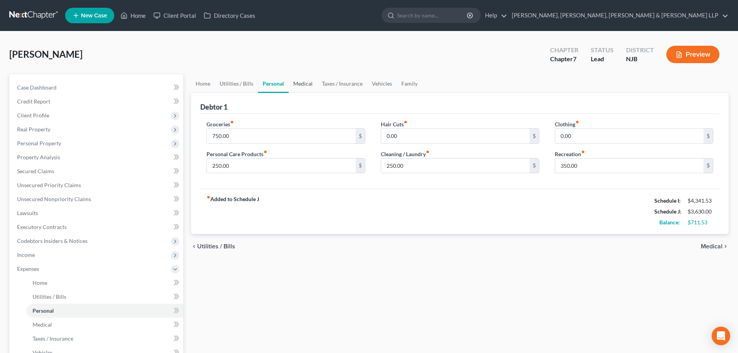
click at [300, 86] on link "Medical" at bounding box center [303, 83] width 29 height 19
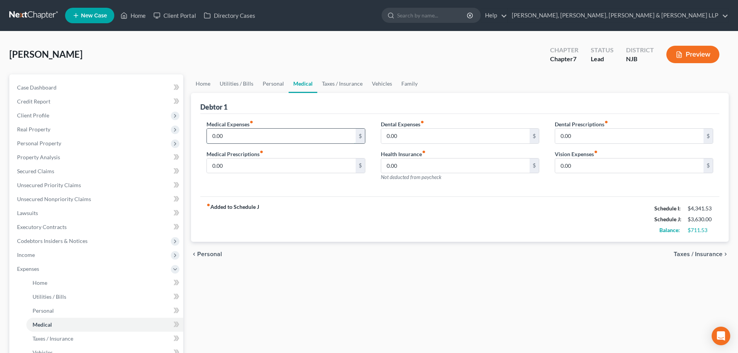
click at [241, 134] on input "0.00" at bounding box center [281, 136] width 148 height 15
type input "100"
click at [261, 83] on link "Personal" at bounding box center [273, 83] width 31 height 19
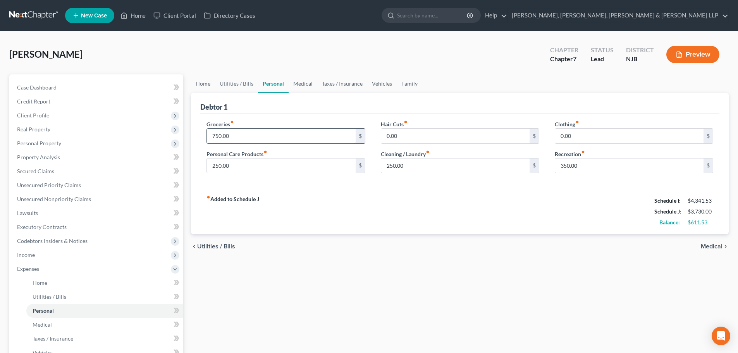
click at [244, 136] on input "750.00" at bounding box center [281, 136] width 148 height 15
type input "850"
click at [436, 164] on input "250.00" at bounding box center [455, 165] width 148 height 15
type input "265"
click at [246, 167] on input "250.00" at bounding box center [281, 165] width 148 height 15
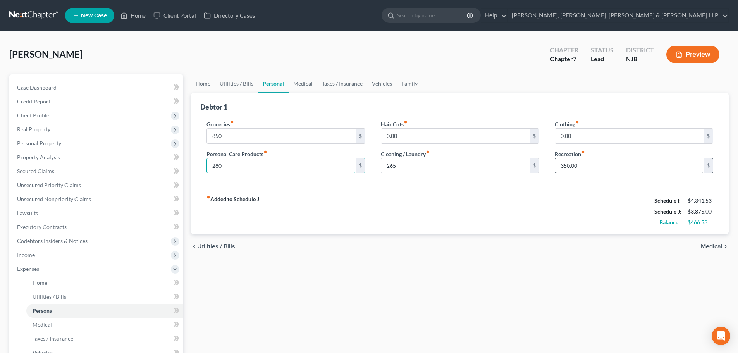
type input "280"
click at [588, 168] on input "350.00" at bounding box center [629, 165] width 148 height 15
type input "365"
click at [301, 81] on link "Medical" at bounding box center [303, 83] width 29 height 19
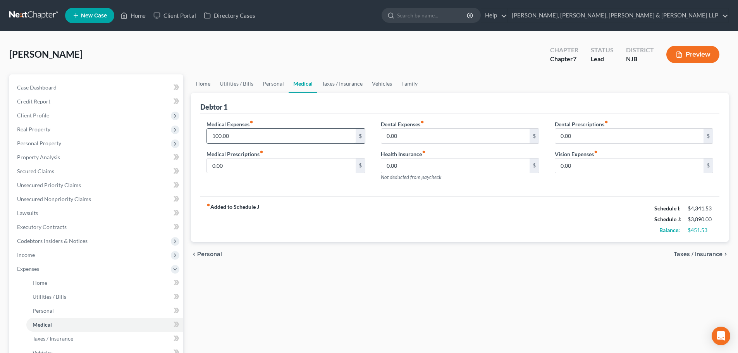
click at [236, 134] on input "100.00" at bounding box center [281, 136] width 148 height 15
type input "120"
click at [332, 83] on link "Taxes / Insurance" at bounding box center [342, 83] width 50 height 19
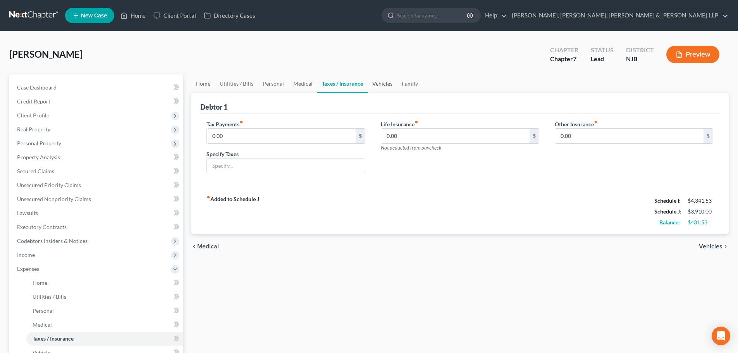
click at [373, 84] on link "Vehicles" at bounding box center [382, 83] width 29 height 19
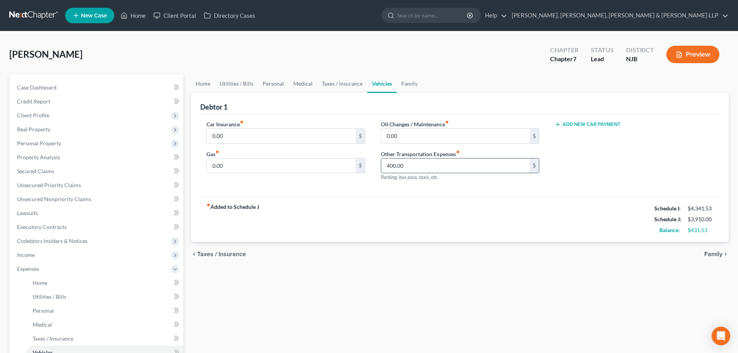
click at [396, 164] on input "400.00" at bounding box center [455, 165] width 148 height 15
click at [405, 80] on link "Family" at bounding box center [410, 83] width 26 height 19
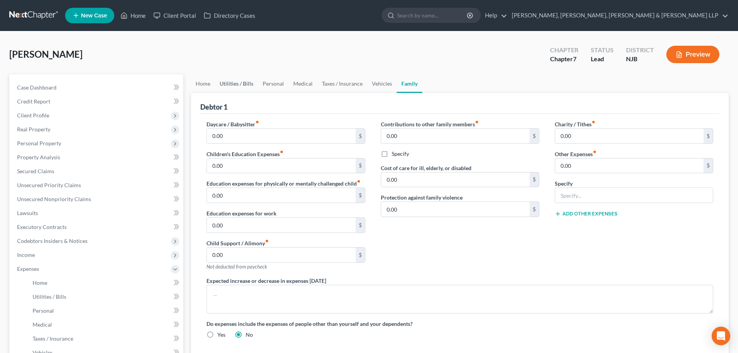
click at [223, 83] on link "Utilities / Bills" at bounding box center [236, 83] width 43 height 19
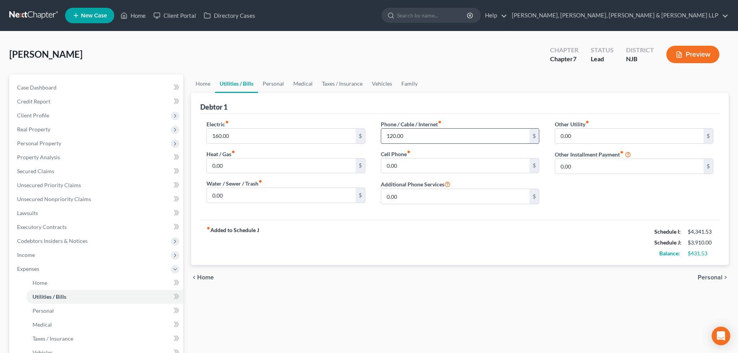
click at [410, 138] on input "120.00" at bounding box center [455, 136] width 148 height 15
type input "220"
click at [209, 84] on link "Home" at bounding box center [203, 83] width 24 height 19
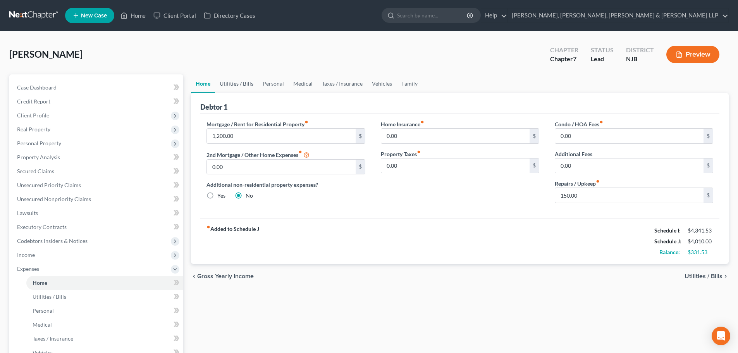
click at [232, 79] on link "Utilities / Bills" at bounding box center [236, 83] width 43 height 19
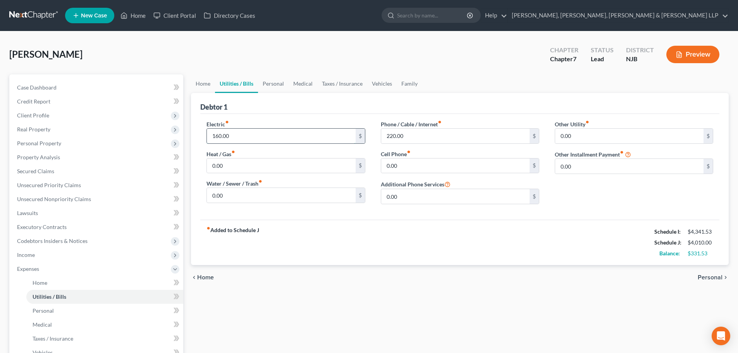
click at [245, 136] on input "160.00" at bounding box center [281, 136] width 148 height 15
type input "175"
click at [276, 87] on link "Personal" at bounding box center [273, 83] width 31 height 19
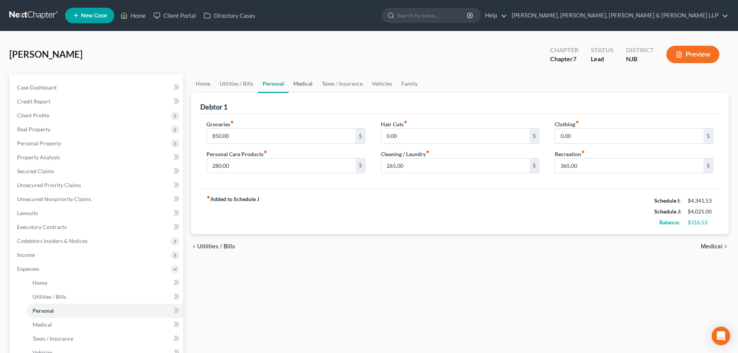
click at [299, 84] on link "Medical" at bounding box center [303, 83] width 29 height 19
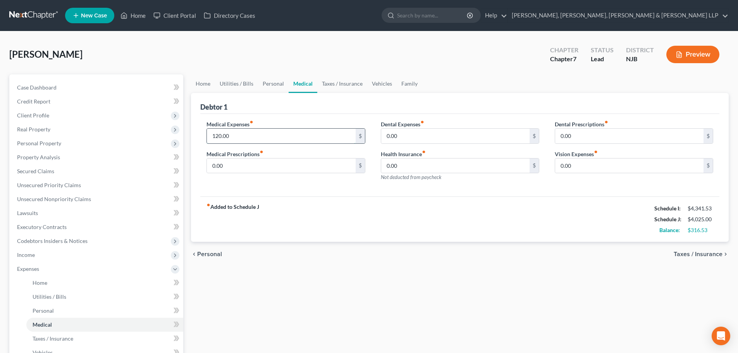
click at [247, 136] on input "120.00" at bounding box center [281, 136] width 148 height 15
type input "135"
click at [336, 81] on link "Taxes / Insurance" at bounding box center [342, 83] width 50 height 19
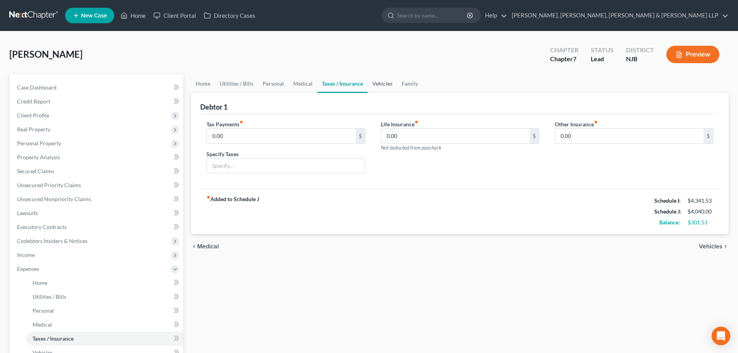
click at [382, 83] on link "Vehicles" at bounding box center [382, 83] width 29 height 19
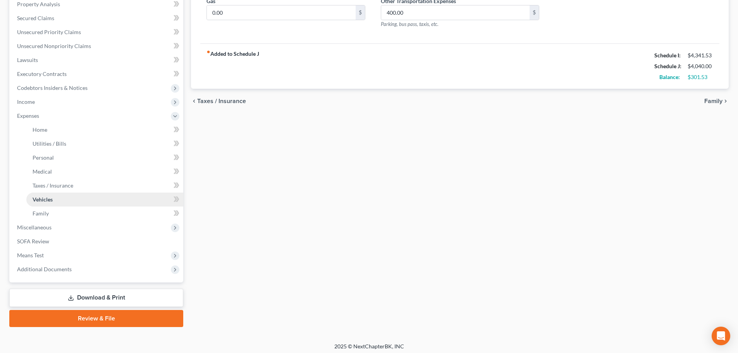
scroll to position [157, 0]
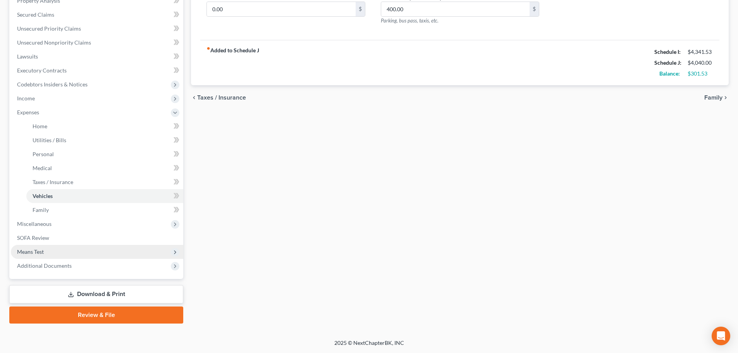
click at [48, 251] on span "Means Test" at bounding box center [97, 252] width 172 height 14
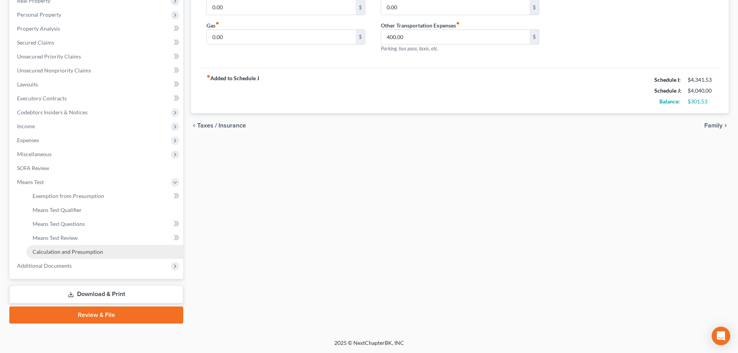
scroll to position [129, 0]
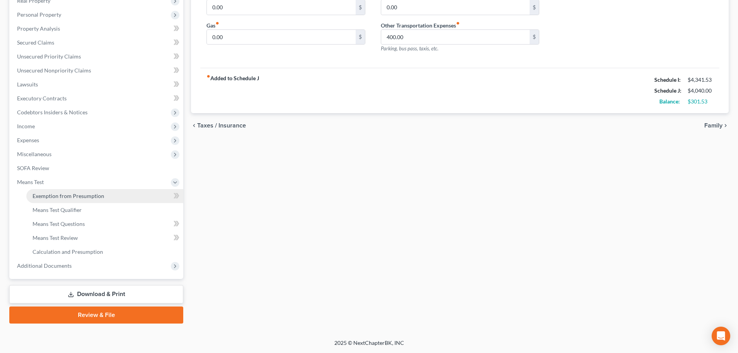
click at [77, 202] on link "Exemption from Presumption" at bounding box center [104, 196] width 157 height 14
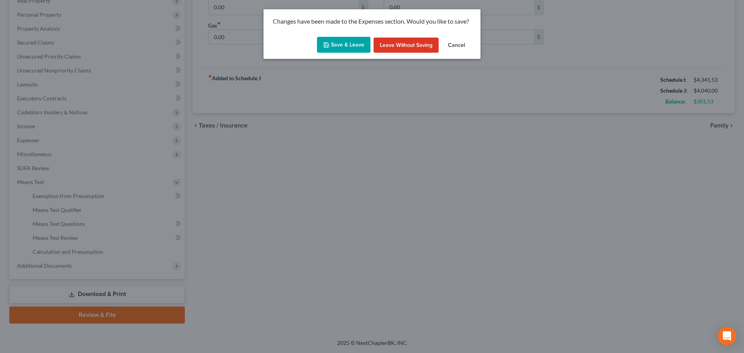
click at [356, 46] on button "Save & Leave" at bounding box center [343, 45] width 53 height 16
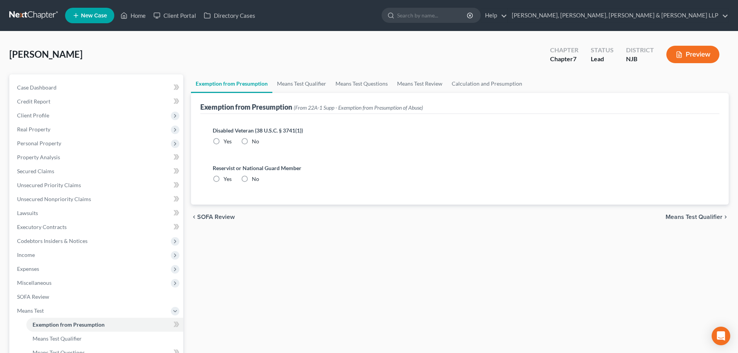
click at [252, 141] on label "No" at bounding box center [255, 142] width 7 height 8
click at [255, 141] on input "No" at bounding box center [257, 140] width 5 height 5
radio input "true"
click at [252, 179] on label "No" at bounding box center [255, 179] width 7 height 8
click at [255, 179] on input "No" at bounding box center [257, 177] width 5 height 5
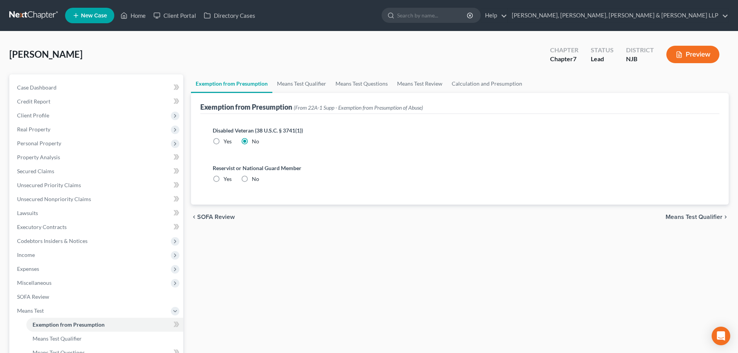
radio input "true"
drag, startPoint x: 298, startPoint y: 83, endPoint x: 367, endPoint y: 86, distance: 69.0
click at [299, 83] on link "Means Test Qualifier" at bounding box center [301, 83] width 59 height 19
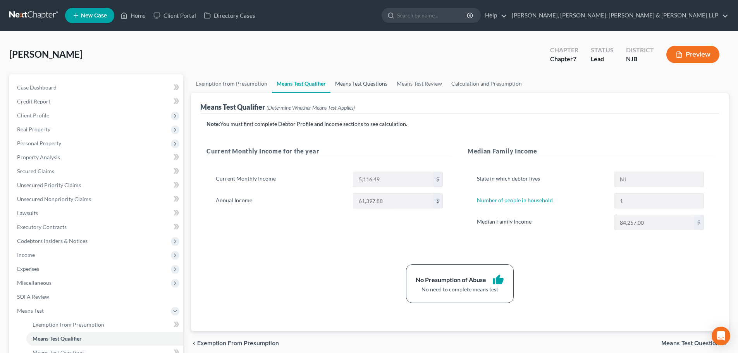
click at [367, 86] on link "Means Test Questions" at bounding box center [362, 83] width 62 height 19
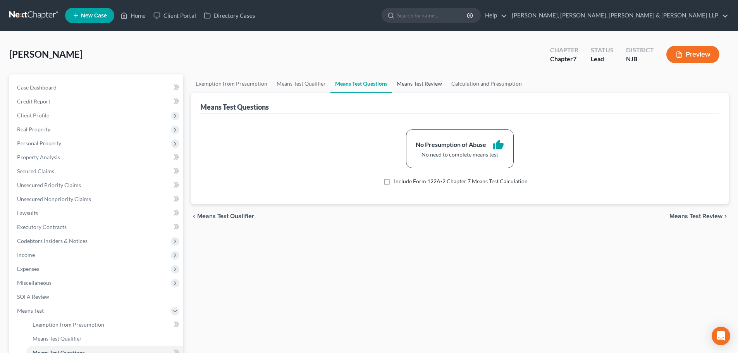
click at [424, 86] on link "Means Test Review" at bounding box center [419, 83] width 55 height 19
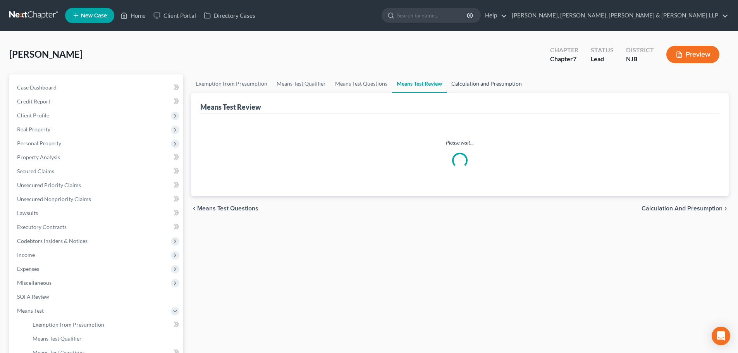
click at [471, 84] on link "Calculation and Presumption" at bounding box center [487, 83] width 80 height 19
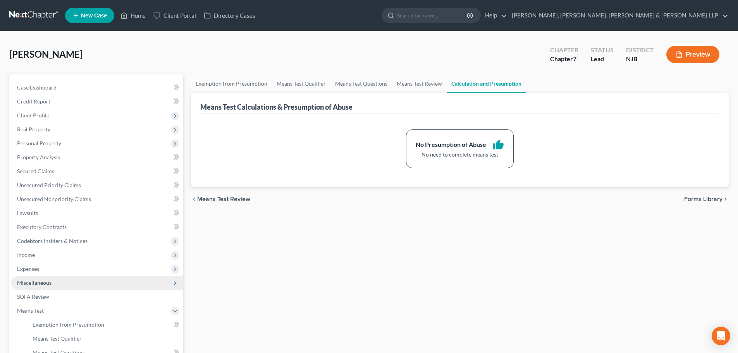
click at [53, 273] on span "Expenses" at bounding box center [97, 269] width 172 height 14
click at [55, 279] on link "Home" at bounding box center [104, 283] width 157 height 14
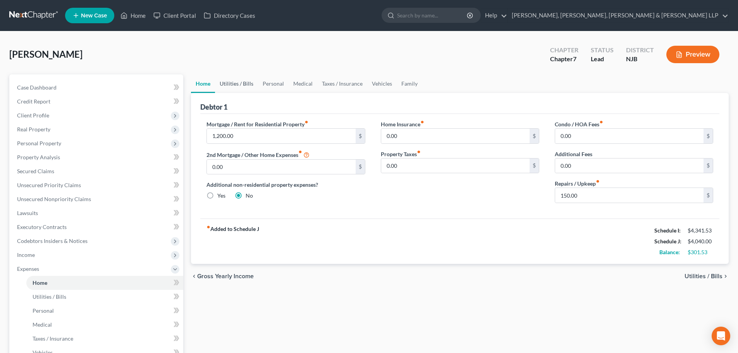
click at [244, 84] on link "Utilities / Bills" at bounding box center [236, 83] width 43 height 19
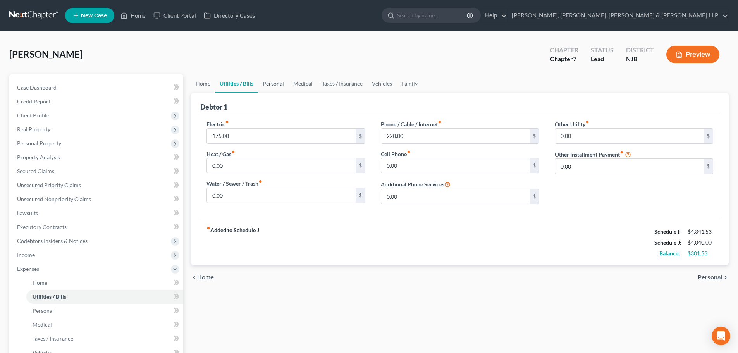
click at [273, 86] on link "Personal" at bounding box center [273, 83] width 31 height 19
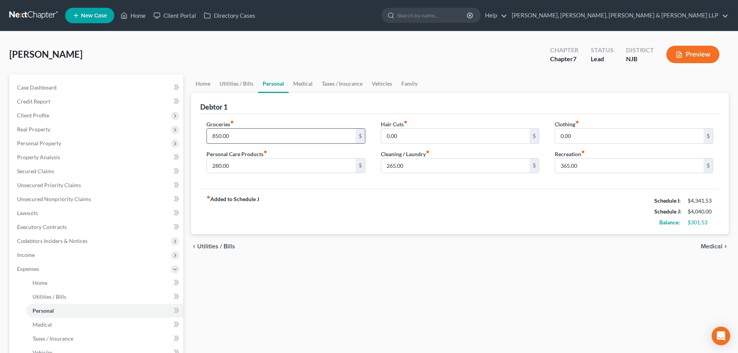
click at [270, 138] on input "850.00" at bounding box center [281, 136] width 148 height 15
type input "855"
click at [305, 86] on link "Medical" at bounding box center [303, 83] width 29 height 19
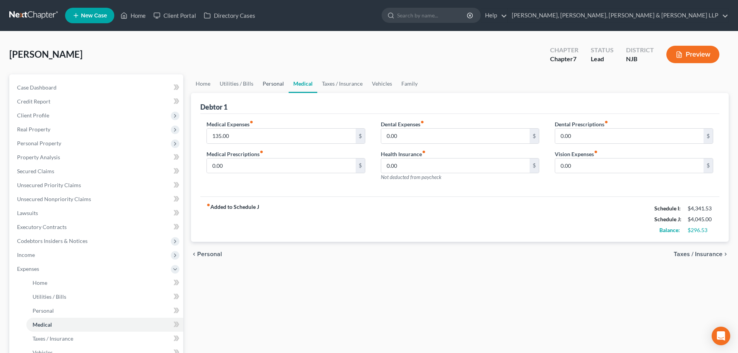
click at [279, 86] on link "Personal" at bounding box center [273, 83] width 31 height 19
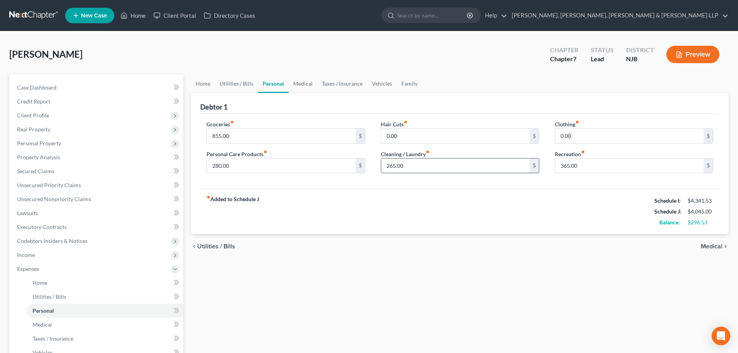
click at [409, 169] on input "265.00" at bounding box center [455, 165] width 148 height 15
type input "275"
click at [303, 82] on link "Medical" at bounding box center [303, 83] width 29 height 19
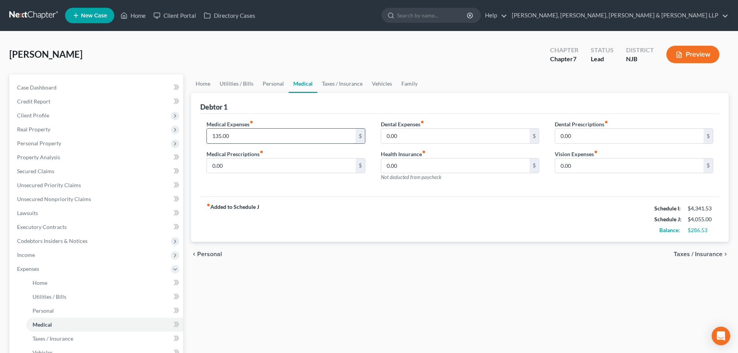
click at [250, 137] on input "135.00" at bounding box center [281, 136] width 148 height 15
type input "150"
drag, startPoint x: 338, startPoint y: 84, endPoint x: 372, endPoint y: 86, distance: 34.6
click at [338, 84] on link "Taxes / Insurance" at bounding box center [342, 83] width 50 height 19
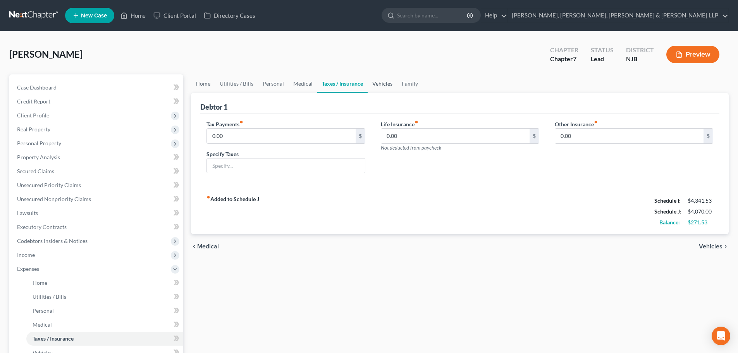
click at [379, 86] on link "Vehicles" at bounding box center [382, 83] width 29 height 19
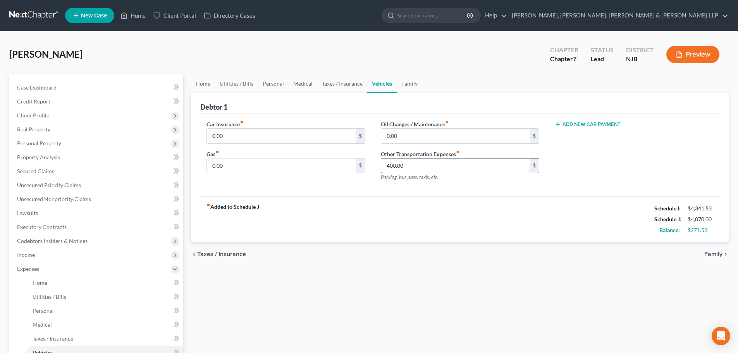
click at [422, 170] on input "400.00" at bounding box center [455, 165] width 148 height 15
type input "450"
click at [410, 87] on link "Family" at bounding box center [410, 83] width 26 height 19
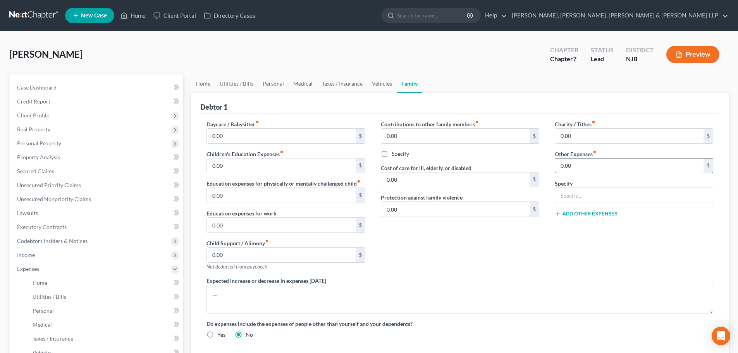
click at [584, 169] on input "0.00" at bounding box center [629, 165] width 148 height 15
type input "140"
click at [587, 193] on input "text" at bounding box center [634, 195] width 158 height 15
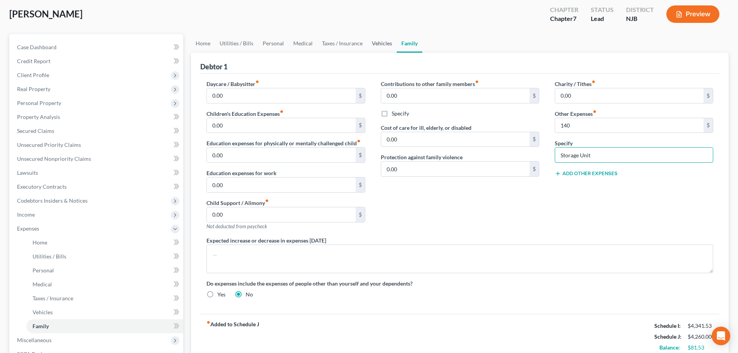
type input "Storage Unit"
click at [376, 47] on link "Vehicles" at bounding box center [381, 43] width 29 height 19
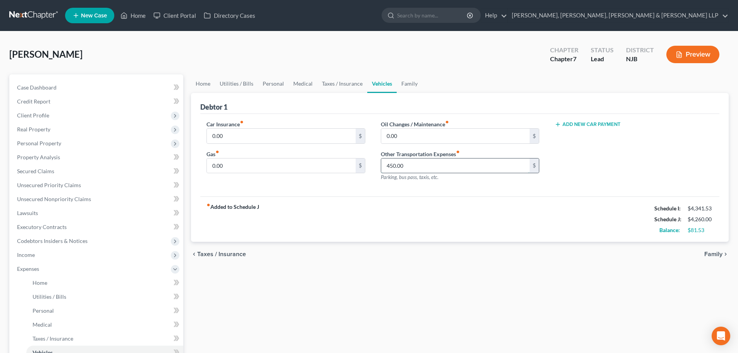
click at [429, 170] on input "450.00" at bounding box center [455, 165] width 148 height 15
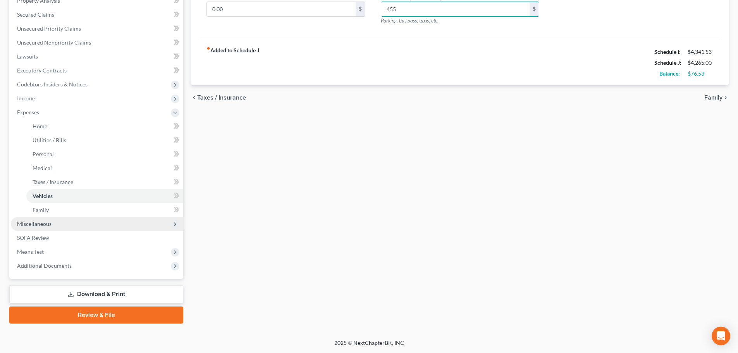
click at [60, 224] on span "Miscellaneous" at bounding box center [97, 224] width 172 height 14
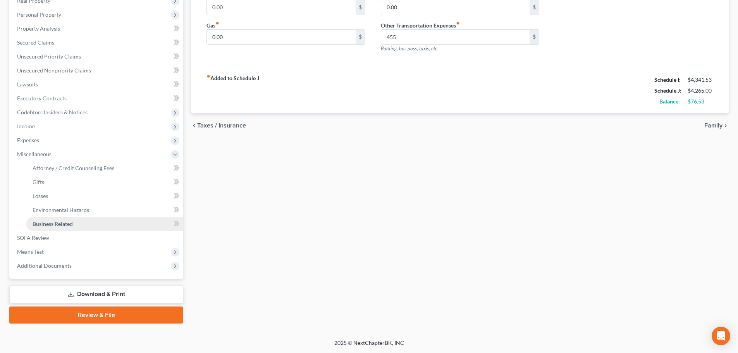
scroll to position [129, 0]
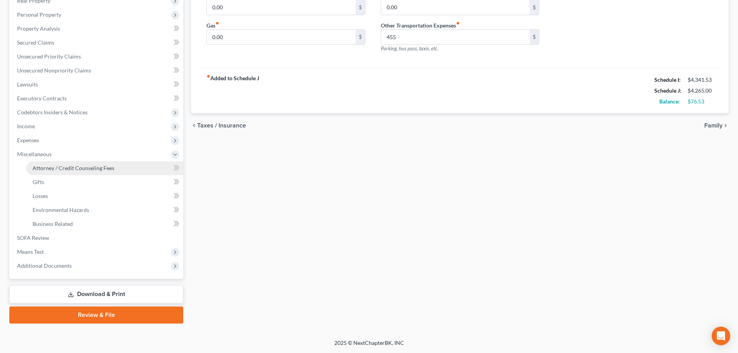
click at [62, 168] on span "Attorney / Credit Counseling Fees" at bounding box center [74, 168] width 82 height 7
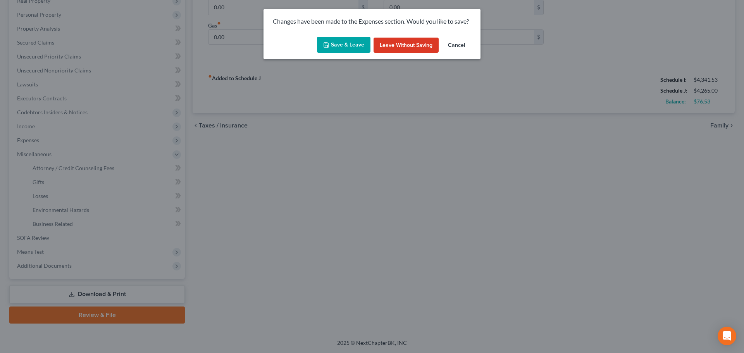
click at [332, 48] on button "Save & Leave" at bounding box center [343, 45] width 53 height 16
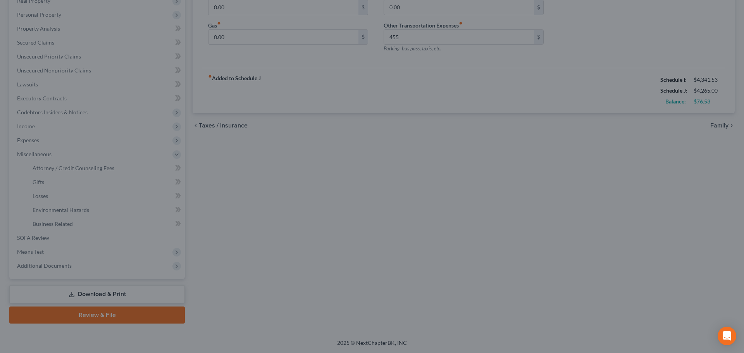
type input "455.00"
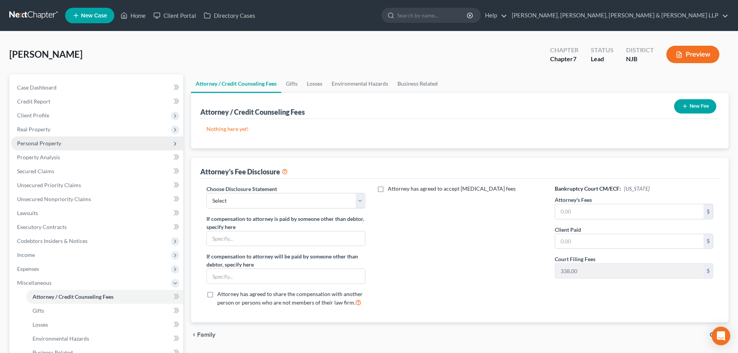
click at [55, 136] on span "Personal Property" at bounding box center [97, 143] width 172 height 14
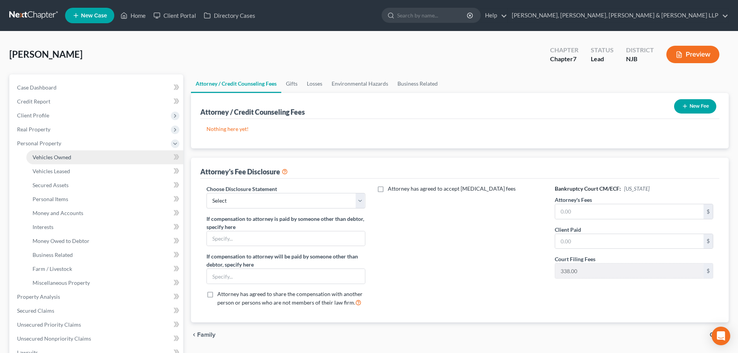
drag, startPoint x: 62, startPoint y: 152, endPoint x: 144, endPoint y: 156, distance: 81.9
click at [62, 153] on link "Vehicles Owned" at bounding box center [104, 157] width 157 height 14
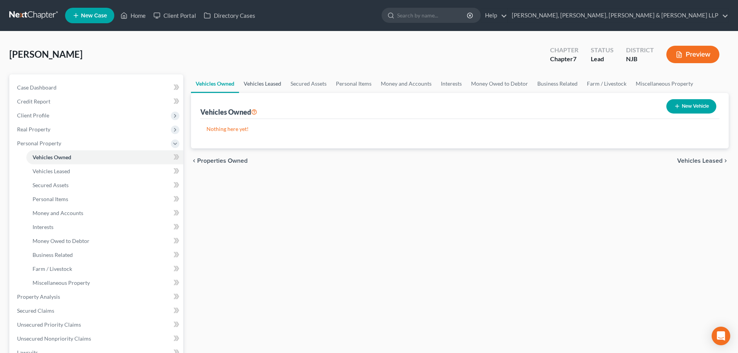
click at [279, 89] on link "Vehicles Leased" at bounding box center [262, 83] width 47 height 19
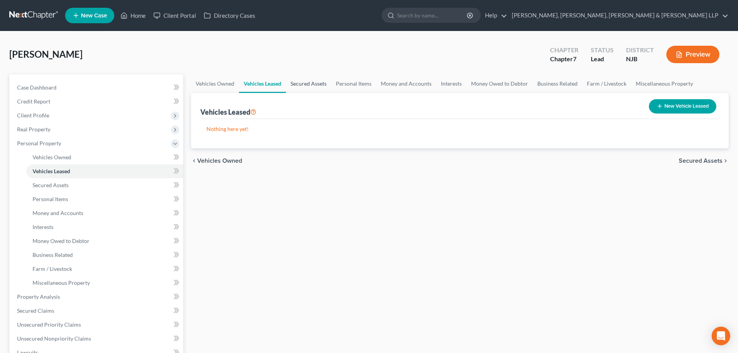
click at [308, 86] on link "Secured Assets" at bounding box center [308, 83] width 45 height 19
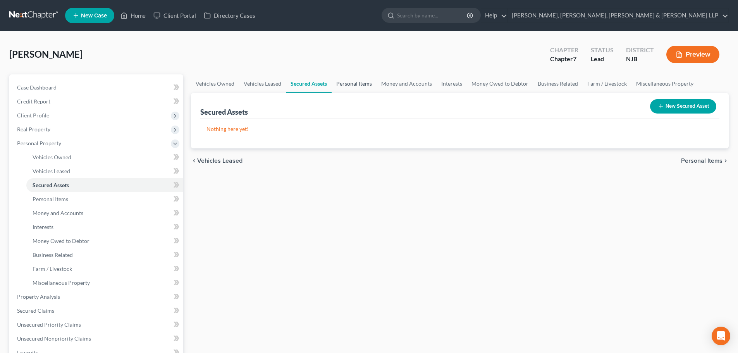
click at [368, 85] on link "Personal Items" at bounding box center [354, 83] width 45 height 19
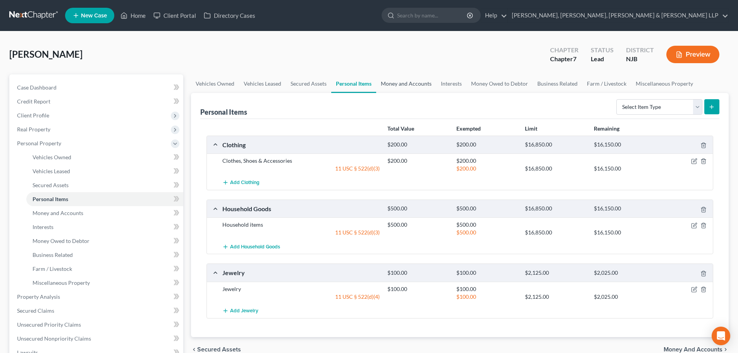
click at [392, 84] on link "Money and Accounts" at bounding box center [406, 83] width 60 height 19
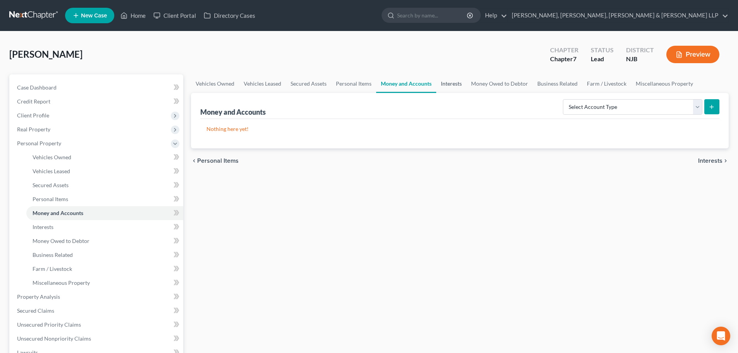
click at [451, 84] on link "Interests" at bounding box center [451, 83] width 30 height 19
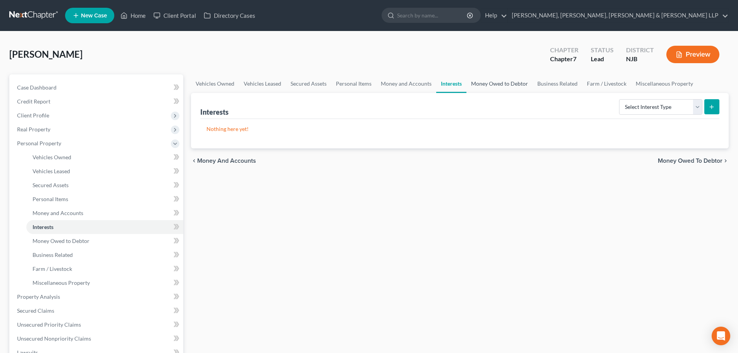
click at [496, 84] on link "Money Owed to Debtor" at bounding box center [500, 83] width 66 height 19
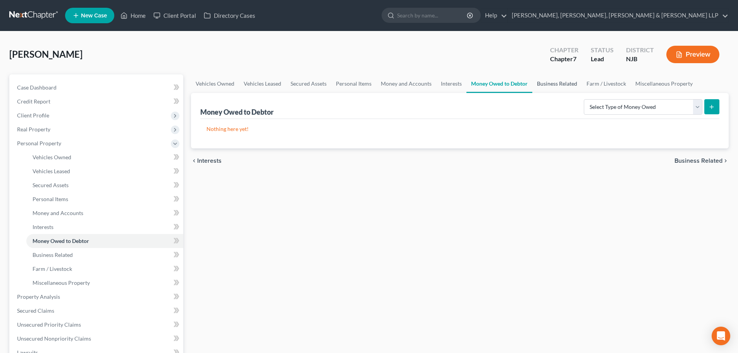
click at [556, 86] on link "Business Related" at bounding box center [557, 83] width 50 height 19
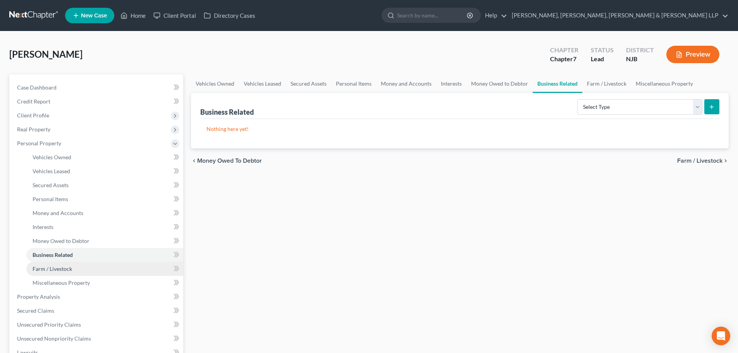
scroll to position [198, 0]
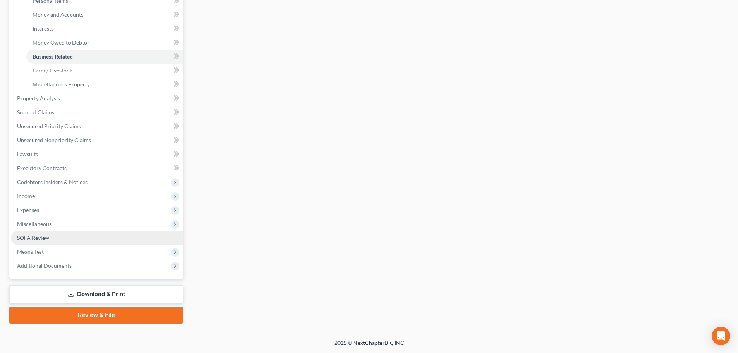
click at [61, 239] on link "SOFA Review" at bounding box center [97, 238] width 172 height 14
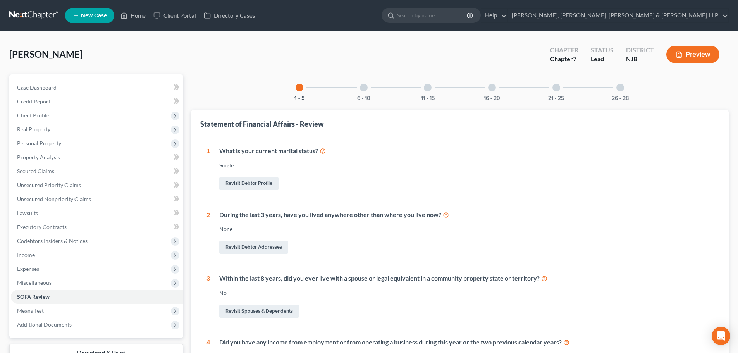
click at [622, 88] on div at bounding box center [621, 88] width 8 height 8
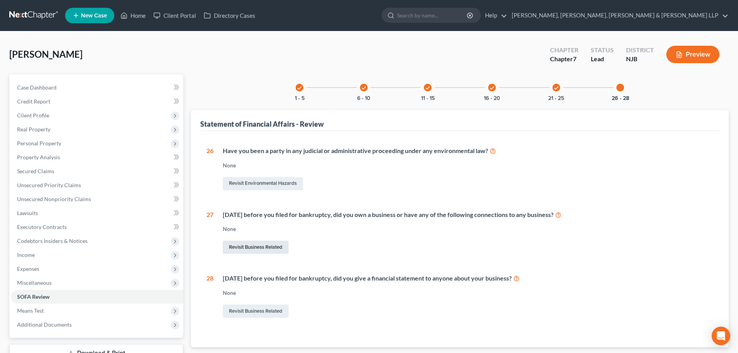
click at [258, 242] on link "Revisit Business Related" at bounding box center [256, 247] width 66 height 13
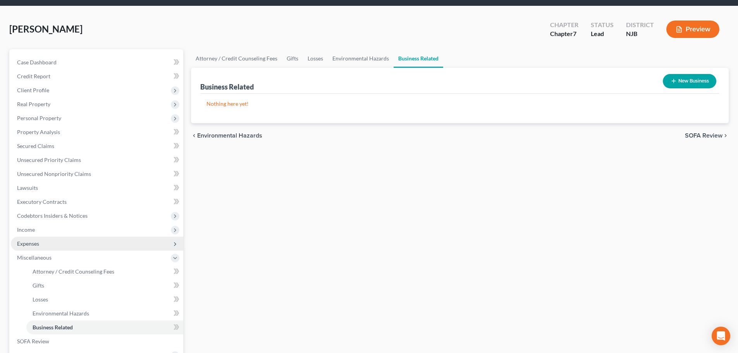
scroll to position [39, 0]
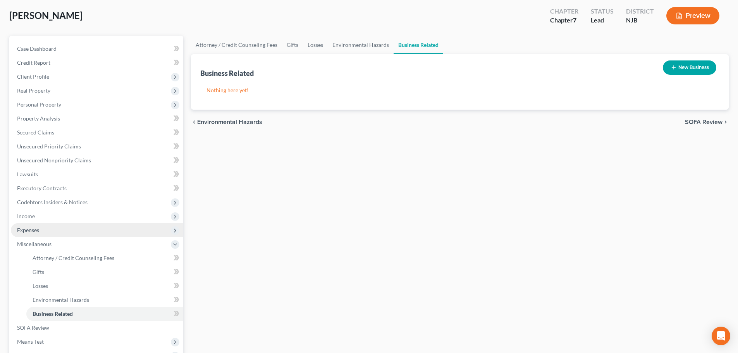
drag, startPoint x: 33, startPoint y: 214, endPoint x: 54, endPoint y: 228, distance: 25.5
click at [34, 215] on span "Income" at bounding box center [26, 216] width 18 height 7
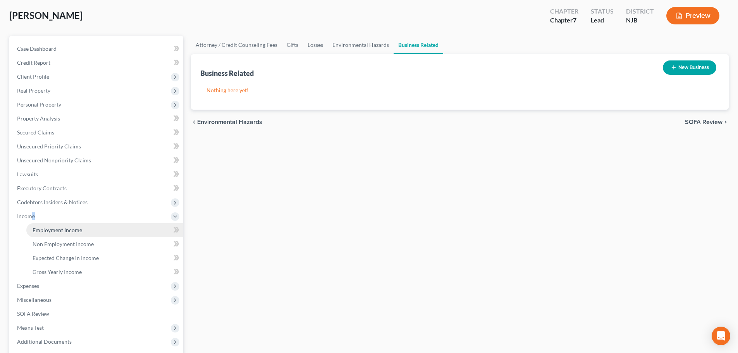
click at [55, 227] on span "Employment Income" at bounding box center [58, 230] width 50 height 7
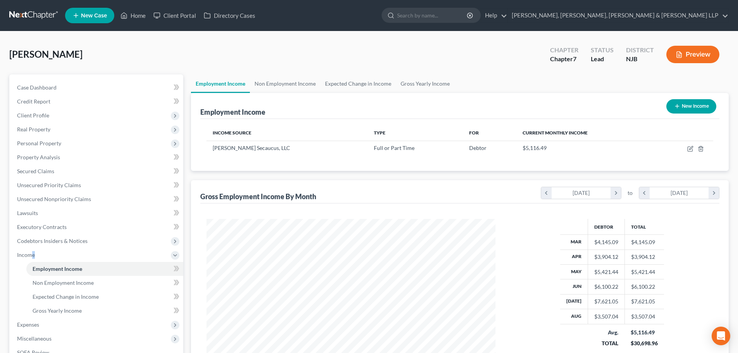
scroll to position [145, 305]
drag, startPoint x: 301, startPoint y: 151, endPoint x: 195, endPoint y: 154, distance: 105.8
click at [211, 146] on td "[PERSON_NAME] Secaucus, LLC" at bounding box center [287, 148] width 161 height 15
copy span "[PERSON_NAME] Secaucus, LLC"
drag, startPoint x: 285, startPoint y: 88, endPoint x: 356, endPoint y: 86, distance: 70.9
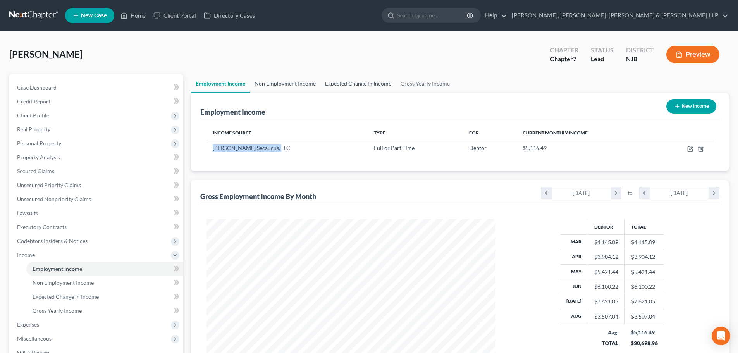
click at [285, 87] on link "Non Employment Income" at bounding box center [285, 83] width 71 height 19
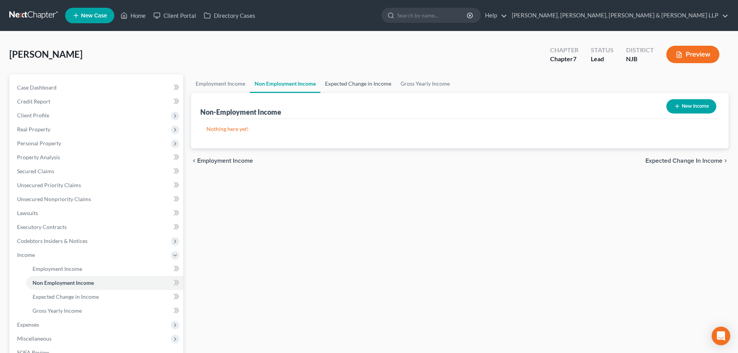
click at [356, 86] on link "Expected Change in Income" at bounding box center [358, 83] width 76 height 19
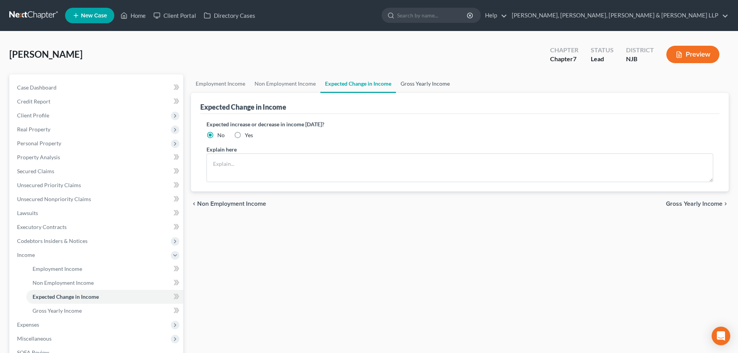
drag, startPoint x: 404, startPoint y: 79, endPoint x: 366, endPoint y: 87, distance: 39.3
click at [405, 78] on link "Gross Yearly Income" at bounding box center [425, 83] width 59 height 19
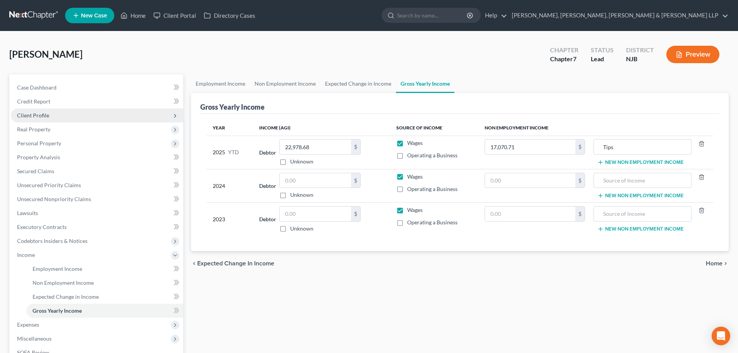
click at [61, 113] on span "Client Profile" at bounding box center [97, 115] width 172 height 14
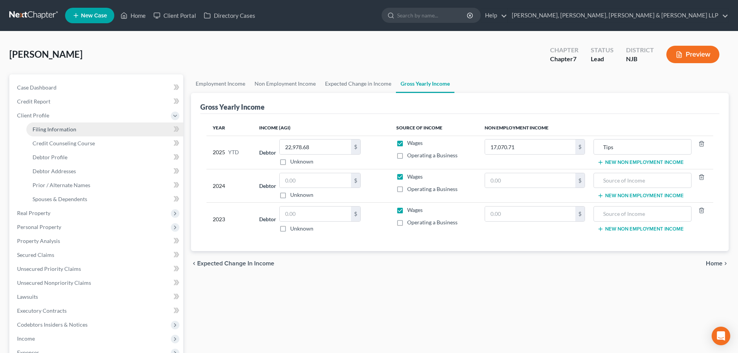
click at [60, 126] on span "Filing Information" at bounding box center [55, 129] width 44 height 7
select select "1"
select select "0"
select select "51"
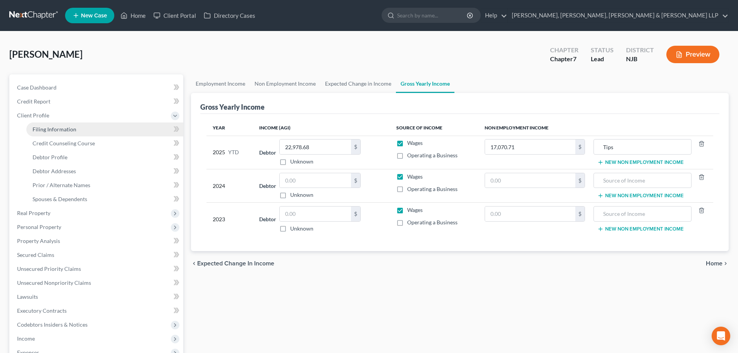
select select "5"
select select "0"
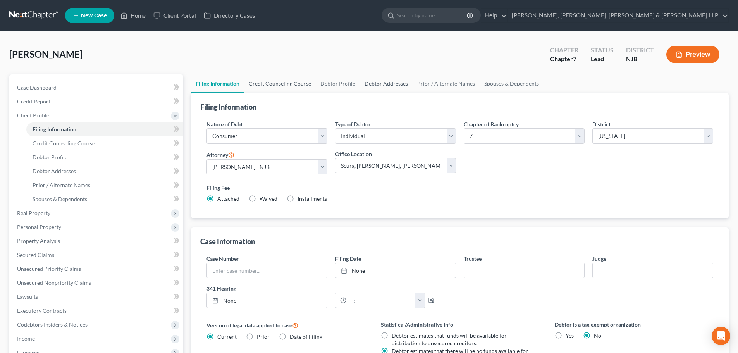
click at [270, 90] on link "Credit Counseling Course" at bounding box center [280, 83] width 72 height 19
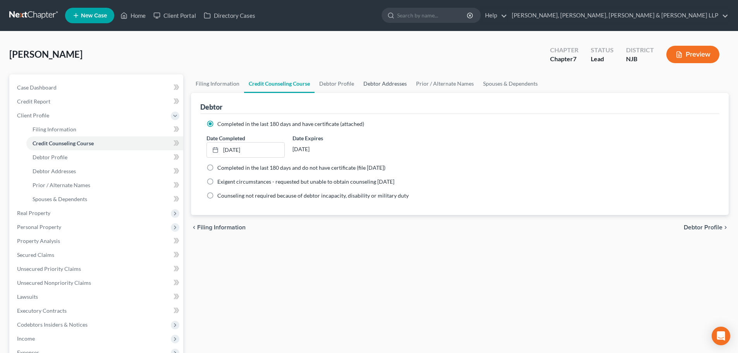
click at [359, 83] on link "Debtor Addresses" at bounding box center [385, 83] width 53 height 19
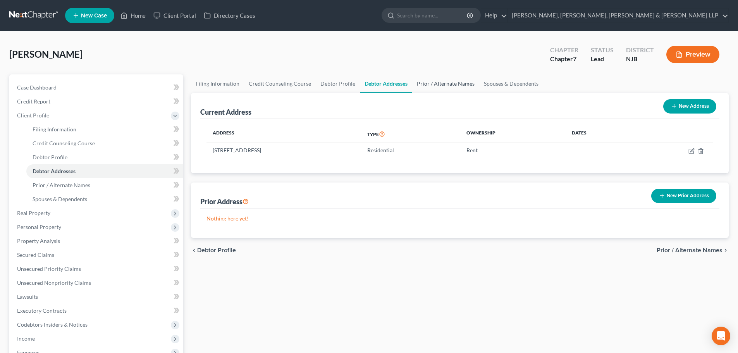
drag, startPoint x: 422, startPoint y: 81, endPoint x: 460, endPoint y: 79, distance: 37.6
click at [422, 81] on link "Prior / Alternate Names" at bounding box center [445, 83] width 67 height 19
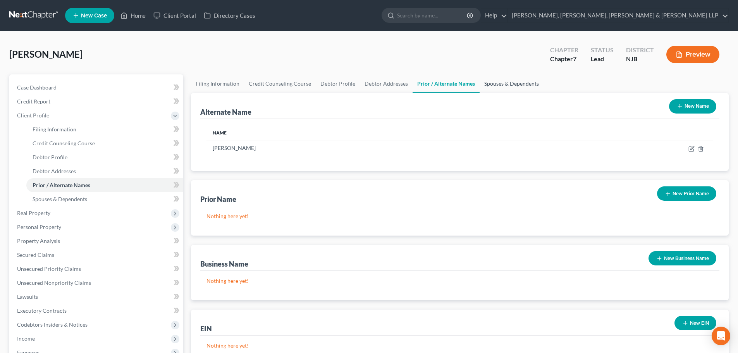
click at [492, 79] on link "Spouses & Dependents" at bounding box center [512, 83] width 64 height 19
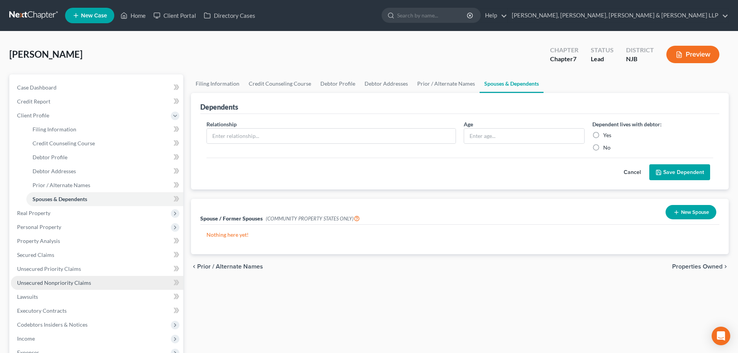
scroll to position [143, 0]
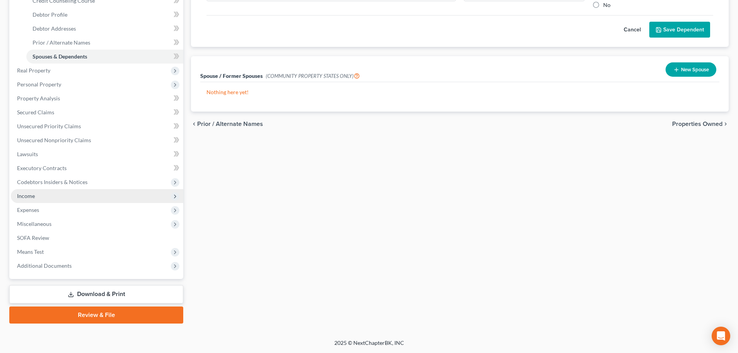
click at [35, 197] on span "Income" at bounding box center [97, 196] width 172 height 14
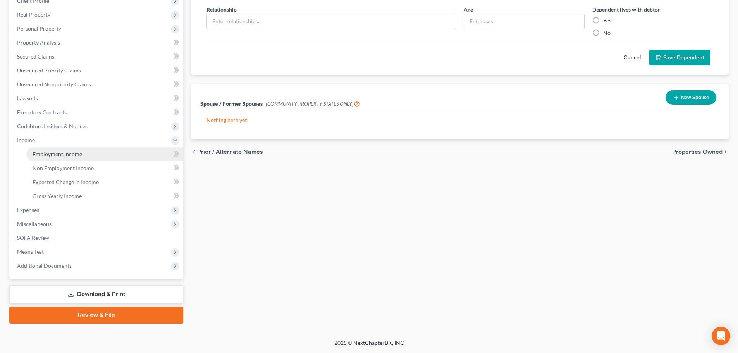
click at [76, 155] on span "Employment Income" at bounding box center [58, 154] width 50 height 7
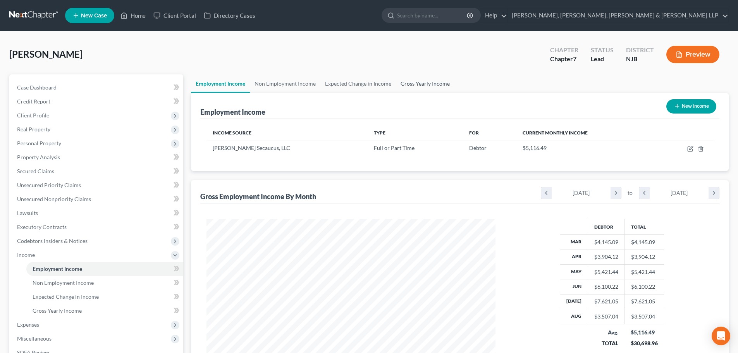
click at [417, 86] on link "Gross Yearly Income" at bounding box center [425, 83] width 59 height 19
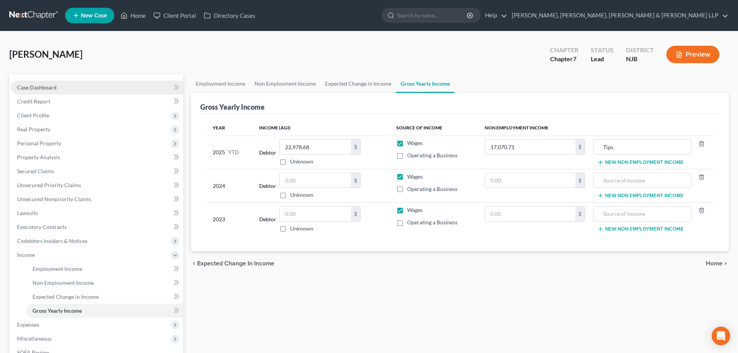
click at [76, 89] on link "Case Dashboard" at bounding box center [97, 88] width 172 height 14
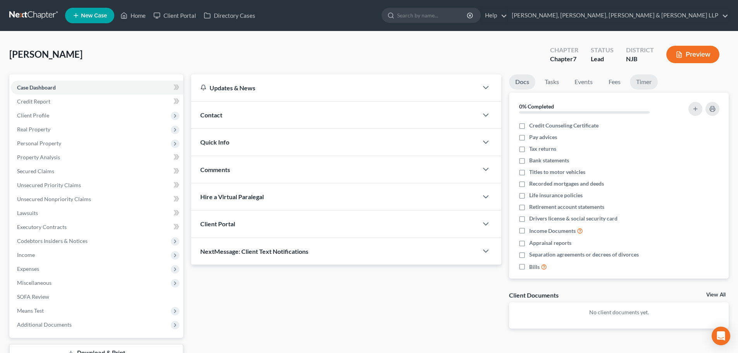
click at [634, 77] on link "Timer" at bounding box center [644, 81] width 28 height 15
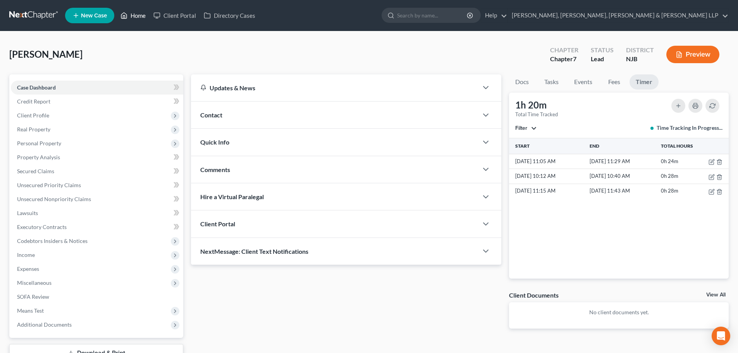
click at [138, 15] on link "Home" at bounding box center [133, 16] width 33 height 14
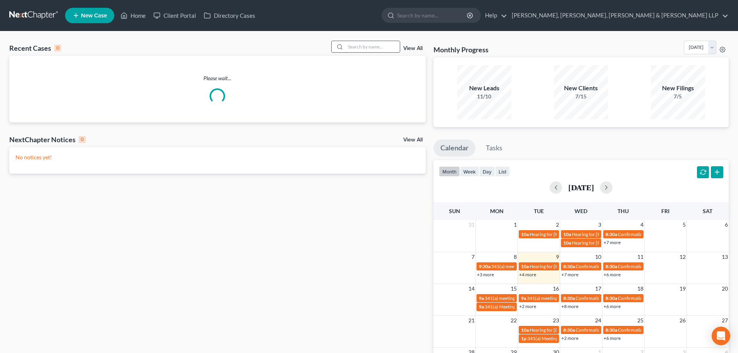
click at [377, 43] on input "search" at bounding box center [373, 46] width 54 height 11
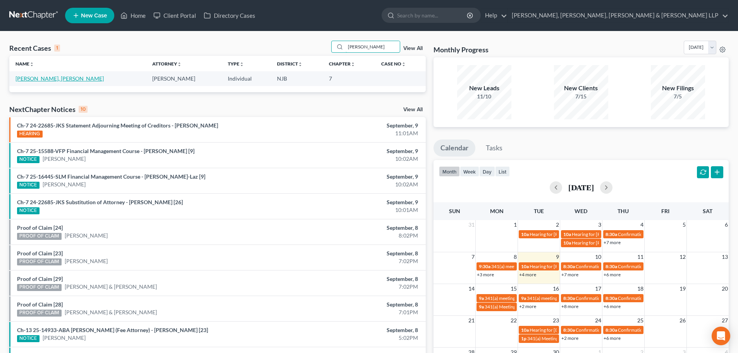
type input "[PERSON_NAME]"
click at [50, 79] on link "[PERSON_NAME], [PERSON_NAME]" at bounding box center [59, 78] width 88 height 7
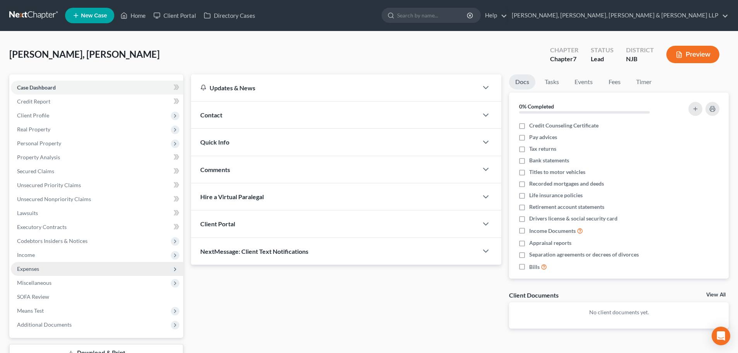
drag, startPoint x: 34, startPoint y: 256, endPoint x: 40, endPoint y: 265, distance: 10.9
click at [34, 256] on span "Income" at bounding box center [26, 254] width 18 height 7
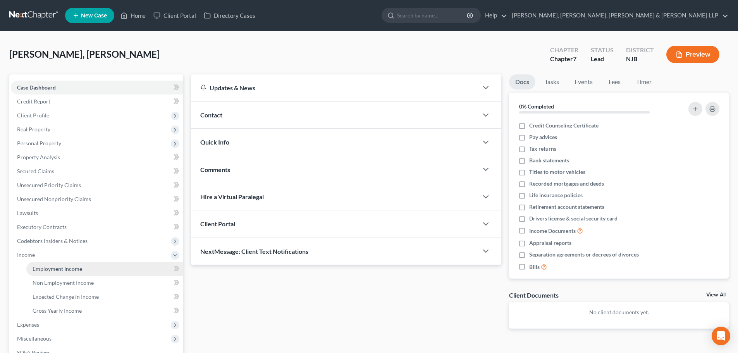
click at [46, 267] on span "Employment Income" at bounding box center [58, 268] width 50 height 7
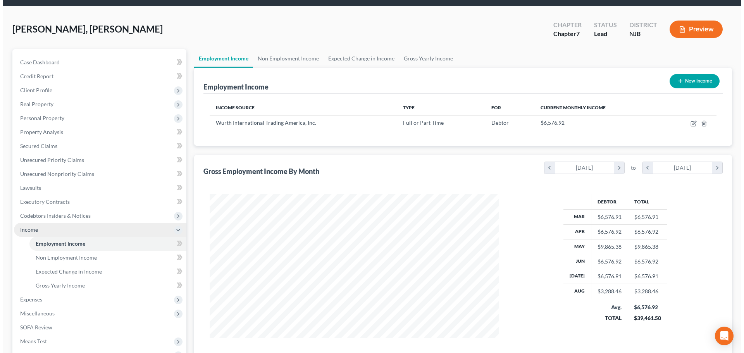
scroll to position [39, 0]
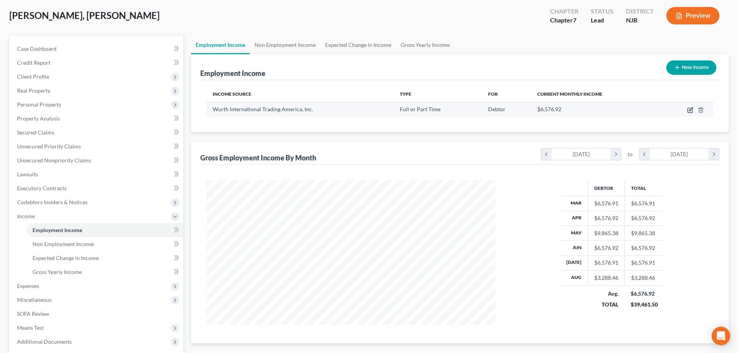
click at [692, 112] on icon "button" at bounding box center [690, 110] width 6 height 6
select select "0"
select select "33"
select select "2"
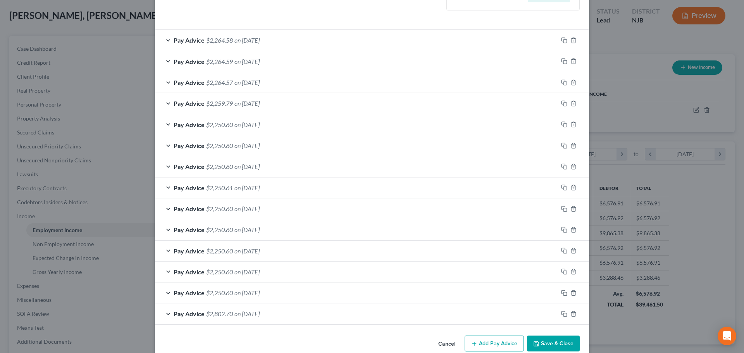
scroll to position [246, 0]
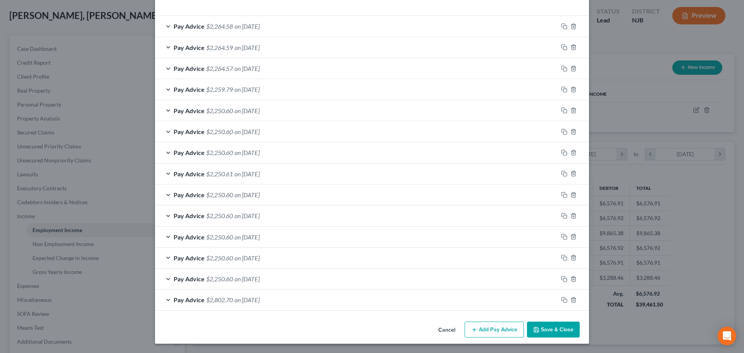
drag, startPoint x: 488, startPoint y: 333, endPoint x: 349, endPoint y: 260, distance: 157.2
click at [488, 333] on button "Add Pay Advice" at bounding box center [494, 330] width 59 height 16
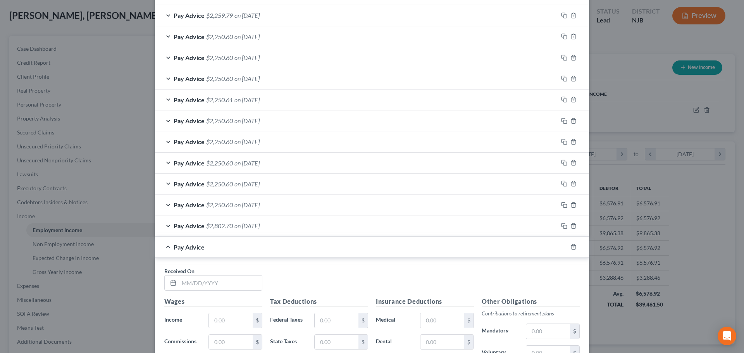
scroll to position [324, 0]
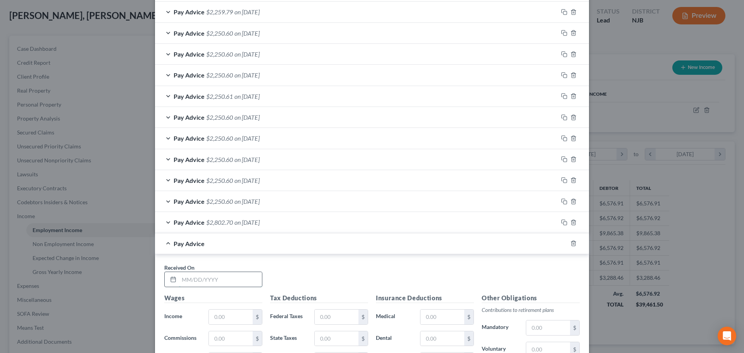
click at [215, 283] on input "text" at bounding box center [220, 279] width 83 height 15
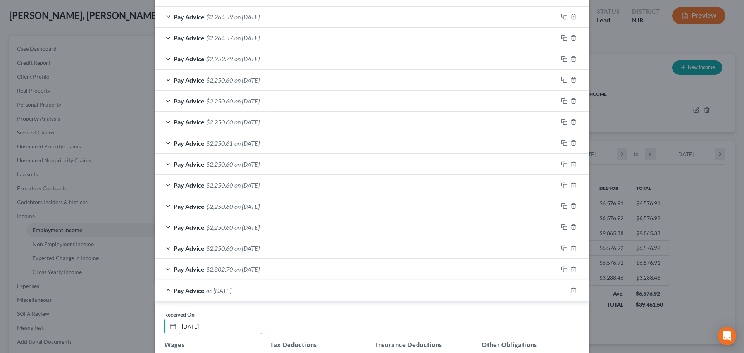
scroll to position [207, 0]
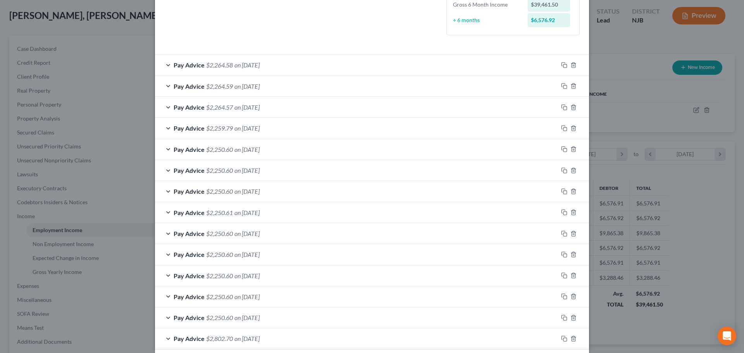
type input "[DATE]"
click at [257, 68] on span "on [DATE]" at bounding box center [246, 64] width 25 height 7
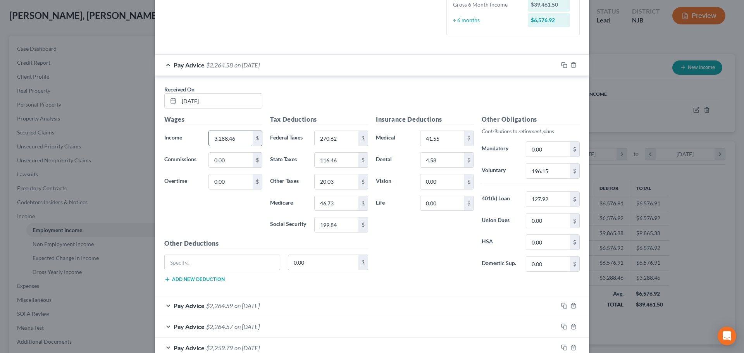
click at [239, 138] on input "3,288.46" at bounding box center [231, 138] width 44 height 15
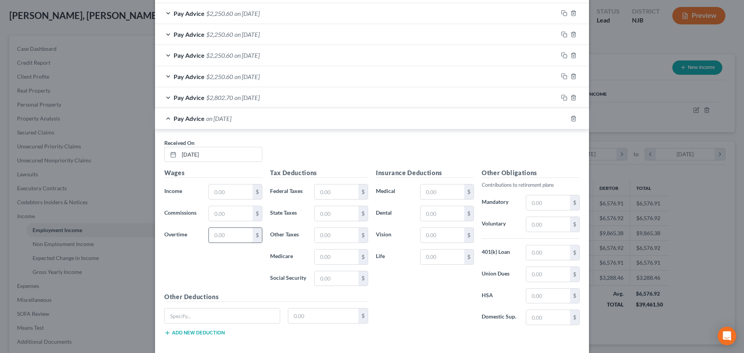
scroll to position [672, 0]
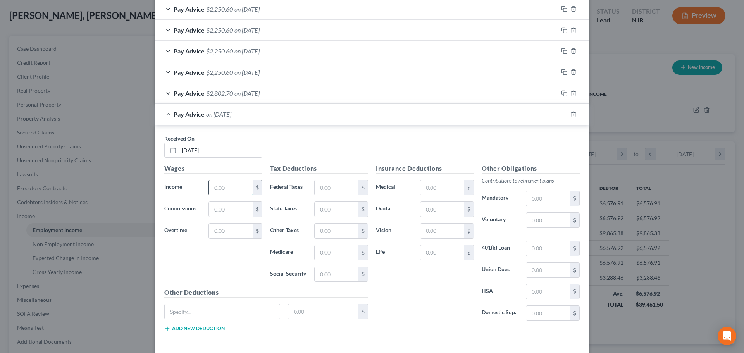
click at [227, 188] on input "text" at bounding box center [231, 187] width 44 height 15
paste input "3,288.46"
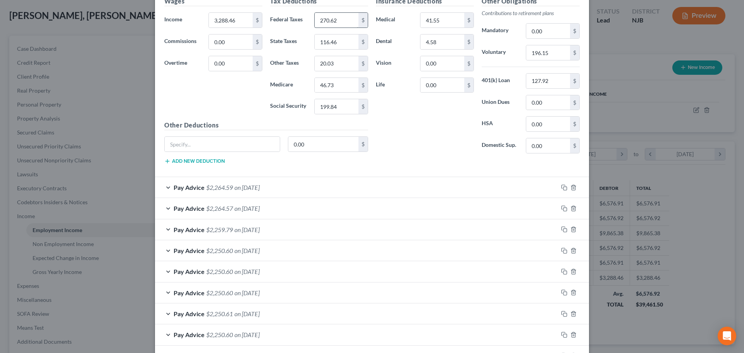
scroll to position [246, 0]
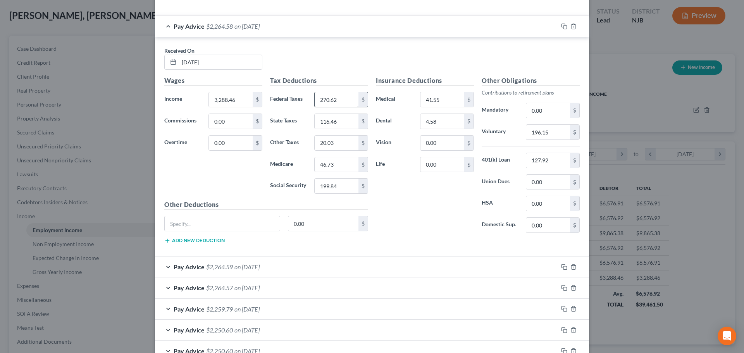
type input "3,288.46"
click at [339, 103] on input "270.62" at bounding box center [337, 99] width 44 height 15
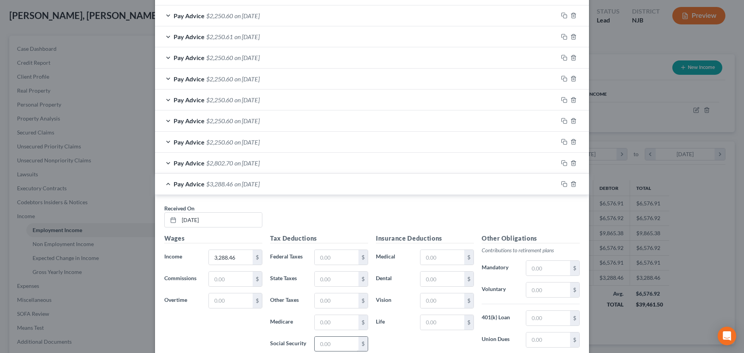
scroll to position [706, 0]
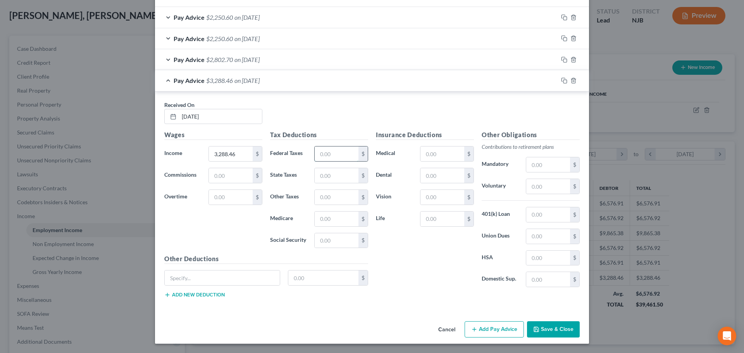
click at [333, 157] on input "text" at bounding box center [337, 153] width 44 height 15
paste input "270.62"
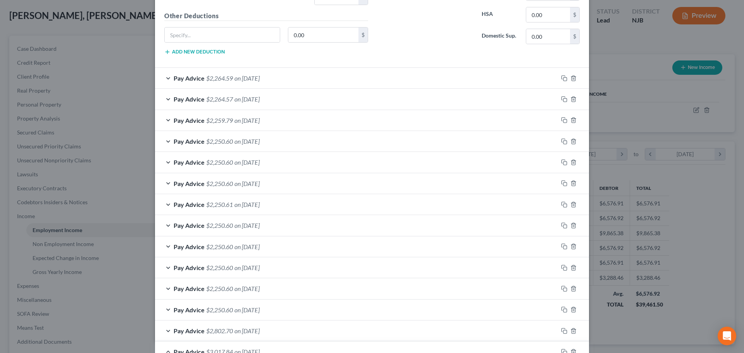
scroll to position [241, 0]
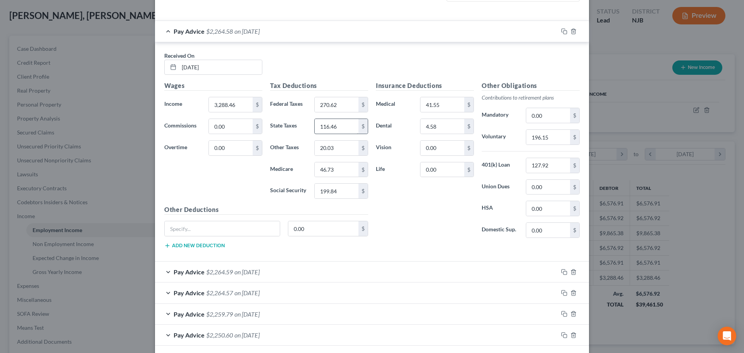
type input "270.62"
click at [337, 130] on input "116.46" at bounding box center [337, 126] width 44 height 15
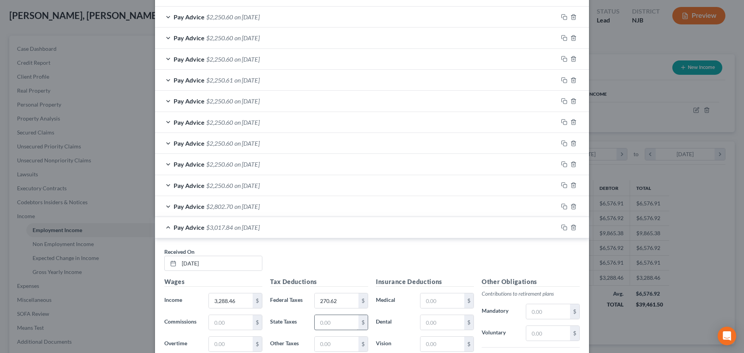
scroll to position [667, 0]
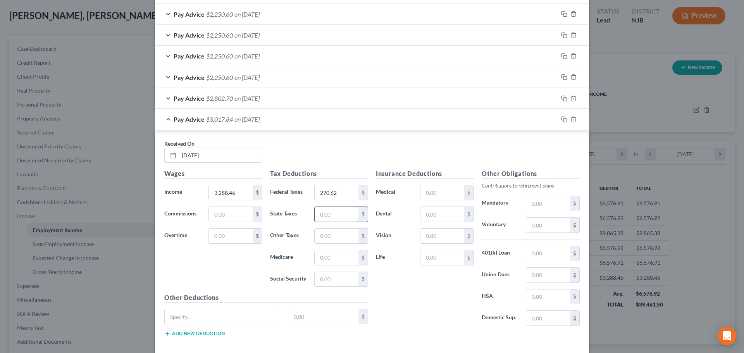
click at [337, 217] on input "text" at bounding box center [337, 214] width 44 height 15
paste input "116.46"
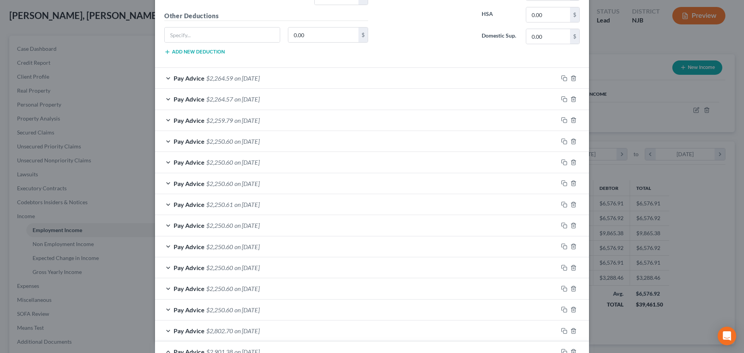
scroll to position [202, 0]
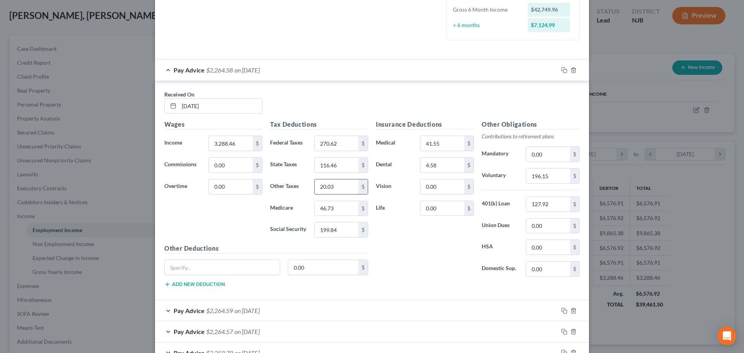
type input "116.46"
click at [343, 187] on input "20.03" at bounding box center [337, 186] width 44 height 15
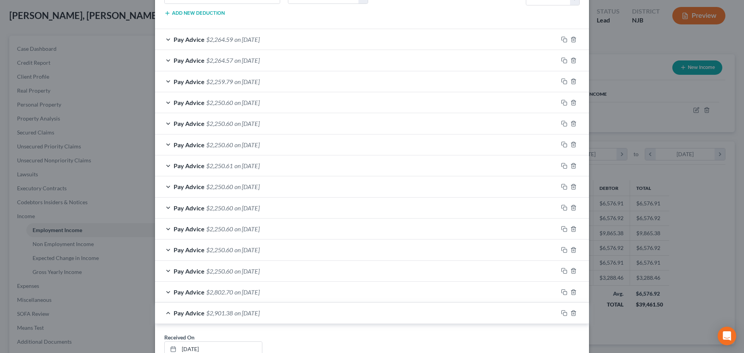
scroll to position [667, 0]
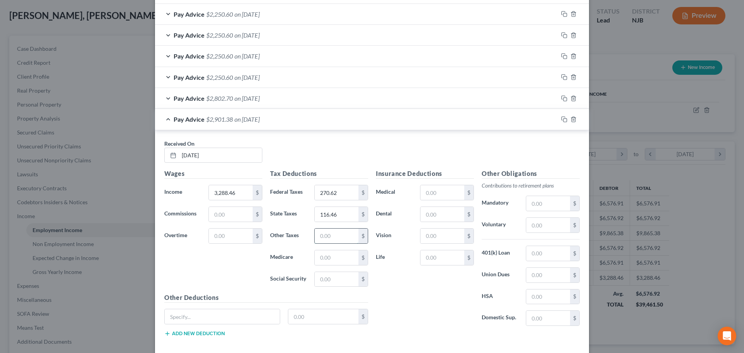
click at [328, 238] on input "text" at bounding box center [337, 236] width 44 height 15
paste input "20.03"
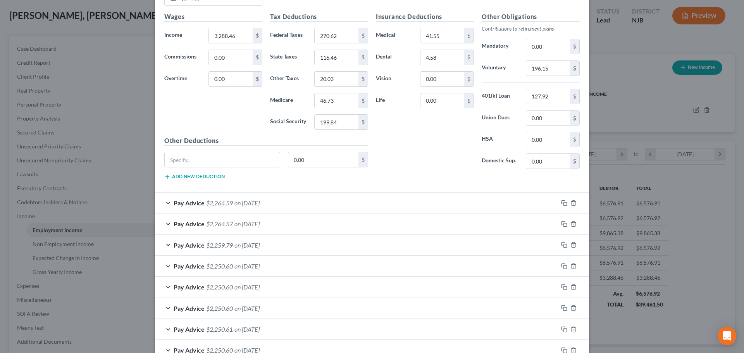
scroll to position [241, 0]
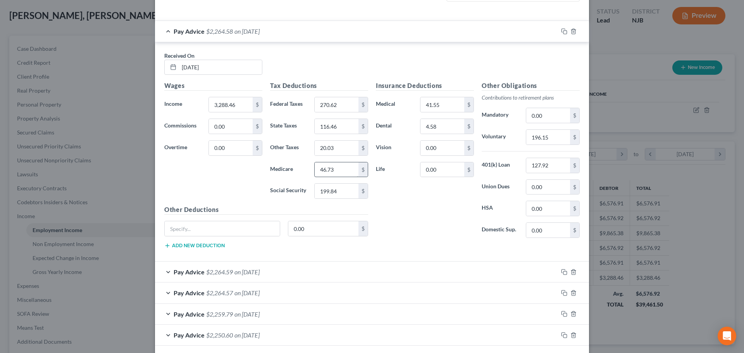
type input "20.03"
click at [335, 167] on input "46.73" at bounding box center [337, 169] width 44 height 15
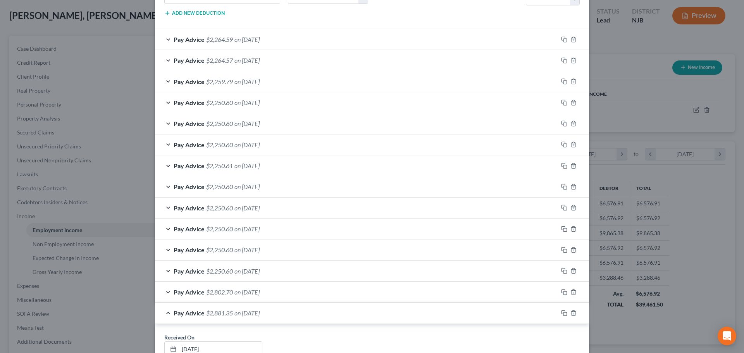
scroll to position [706, 0]
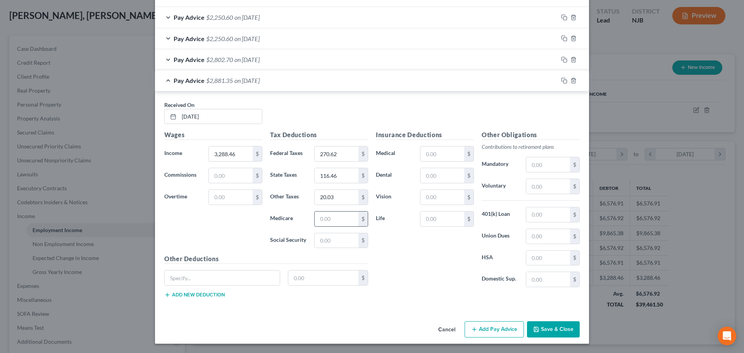
click at [336, 221] on input "text" at bounding box center [337, 219] width 44 height 15
paste input "46.73"
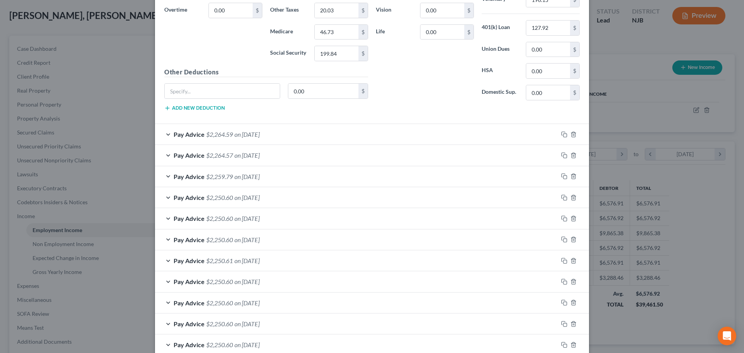
scroll to position [241, 0]
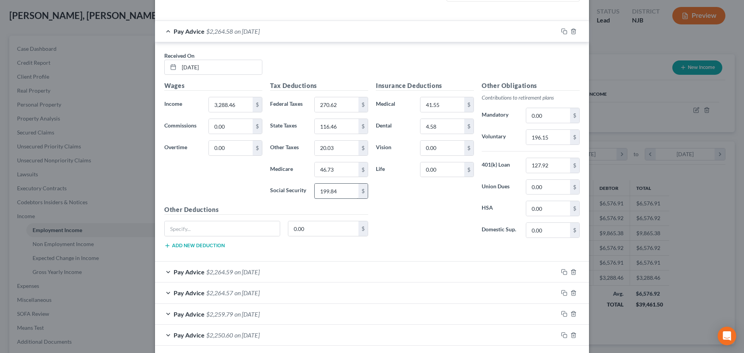
type input "46.73"
click at [341, 188] on input "199.84" at bounding box center [337, 191] width 44 height 15
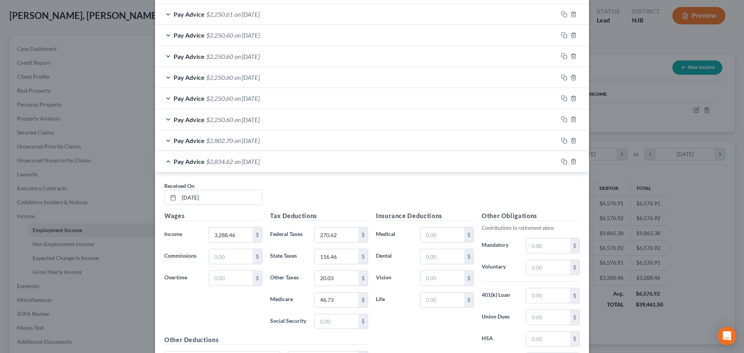
scroll to position [706, 0]
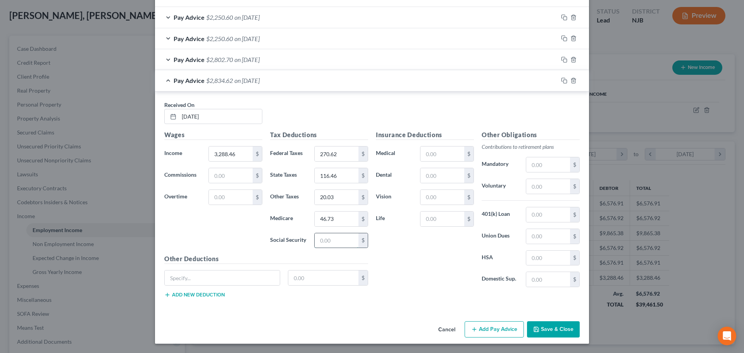
click at [335, 238] on input "text" at bounding box center [337, 240] width 44 height 15
paste input "199.84"
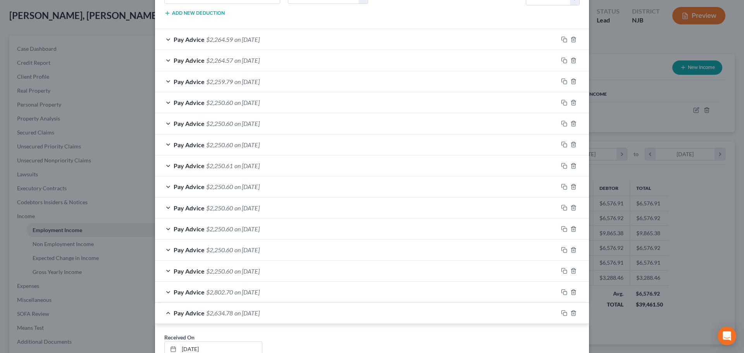
scroll to position [241, 0]
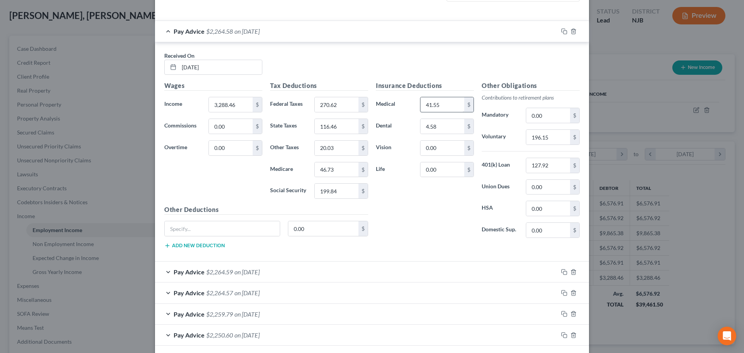
type input "199.84"
click at [442, 102] on input "41.55" at bounding box center [442, 104] width 44 height 15
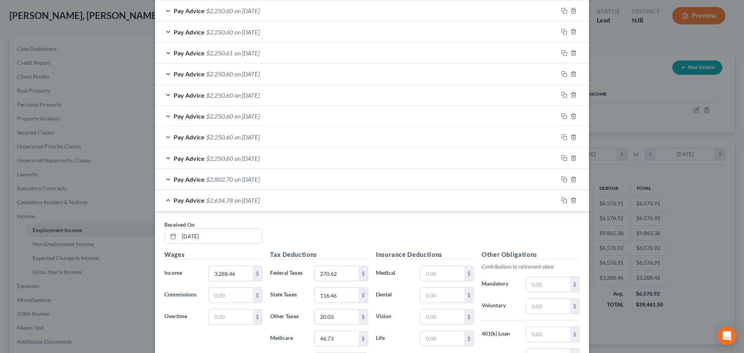
scroll to position [706, 0]
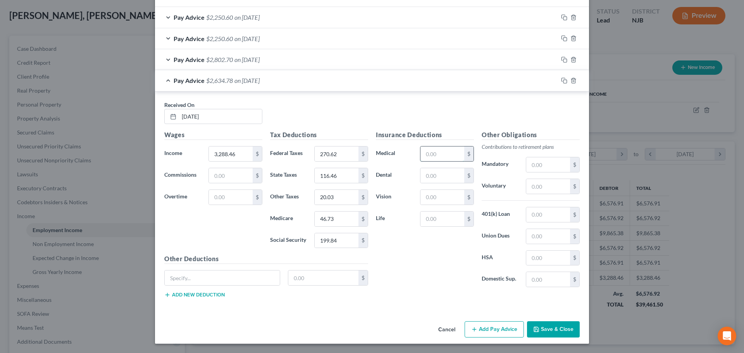
click at [443, 160] on input "text" at bounding box center [442, 153] width 44 height 15
paste input "41.55"
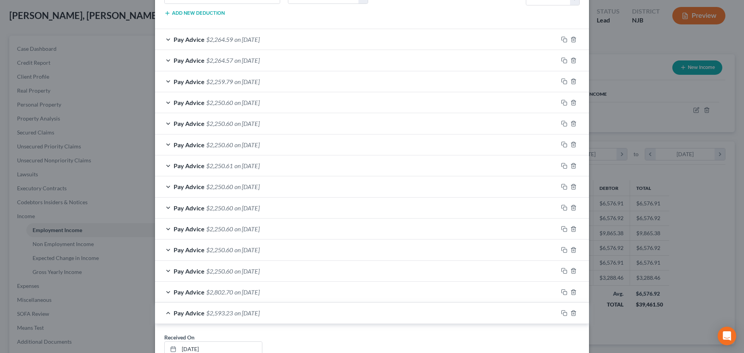
scroll to position [280, 0]
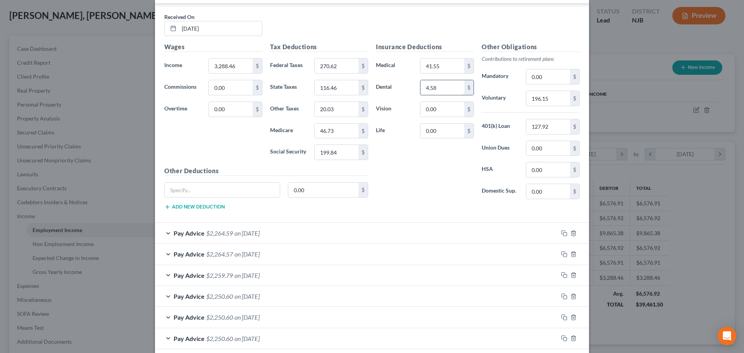
type input "41.55"
click at [437, 94] on input "4.58" at bounding box center [442, 87] width 44 height 15
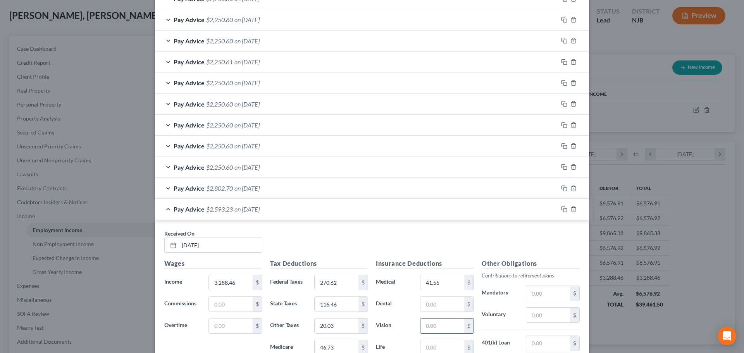
scroll to position [667, 0]
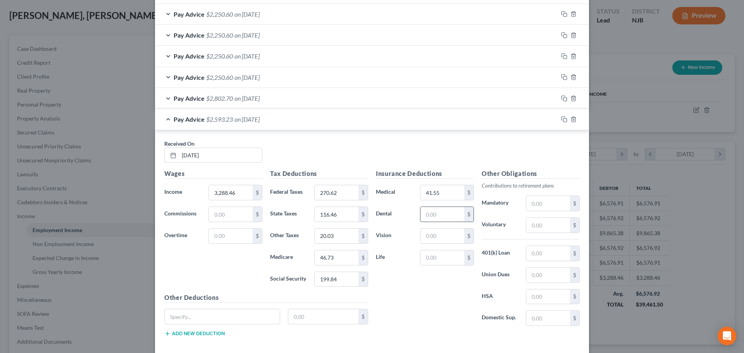
click at [439, 219] on input "text" at bounding box center [442, 214] width 44 height 15
paste input "4.58"
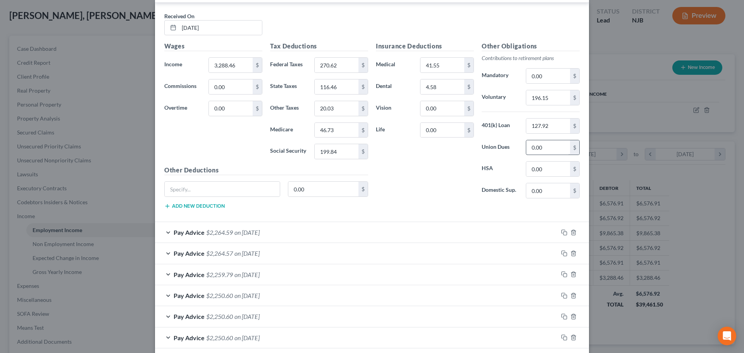
scroll to position [280, 0]
type input "4.58"
click at [552, 101] on input "196.15" at bounding box center [548, 98] width 44 height 15
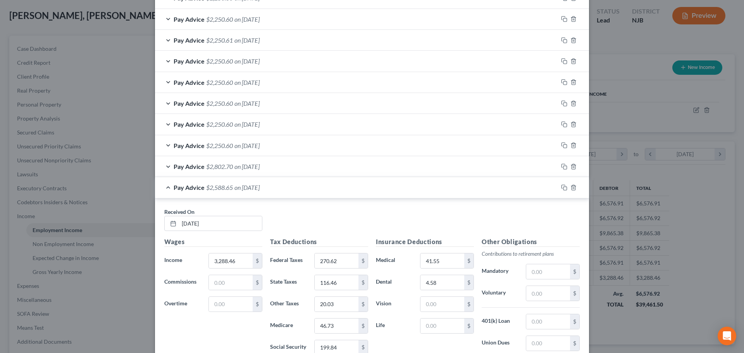
scroll to position [629, 0]
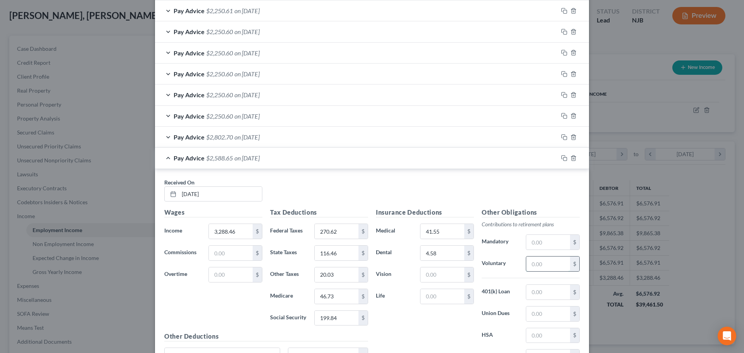
click at [535, 262] on input "text" at bounding box center [548, 264] width 44 height 15
paste input "196.15"
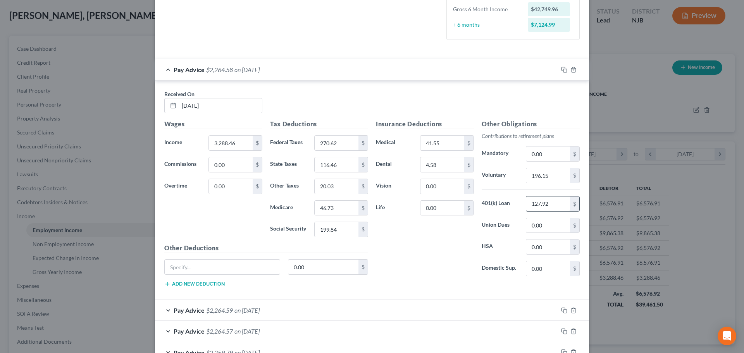
scroll to position [202, 0]
type input "196.15"
click at [548, 206] on input "127.92" at bounding box center [548, 204] width 44 height 15
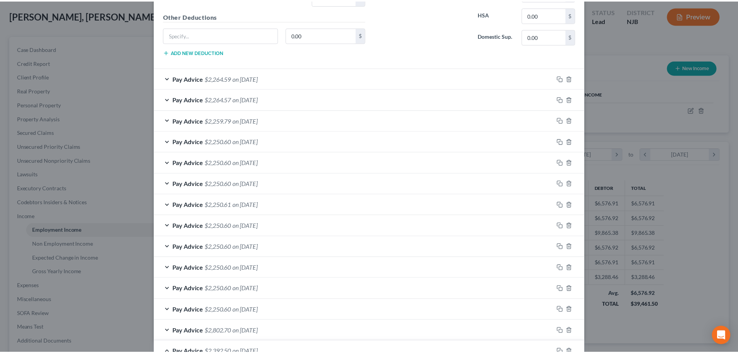
scroll to position [706, 0]
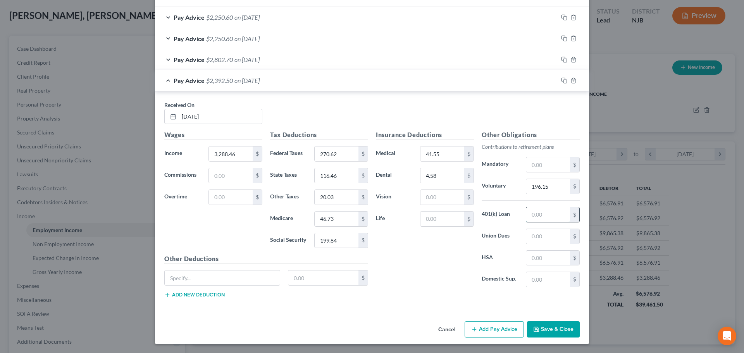
click at [549, 217] on input "text" at bounding box center [548, 214] width 44 height 15
paste input "127.92"
type input "127.92"
click at [556, 334] on button "Save & Close" at bounding box center [553, 329] width 53 height 16
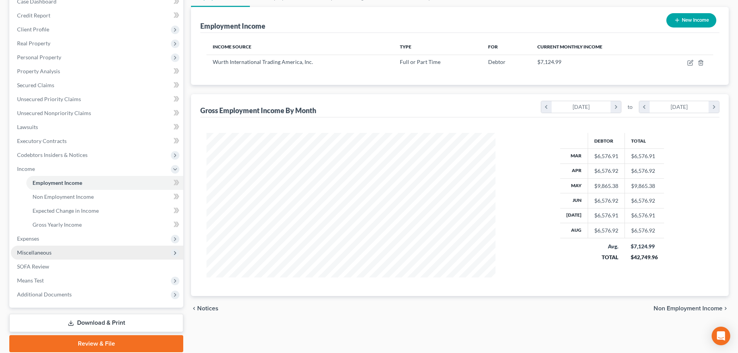
scroll to position [115, 0]
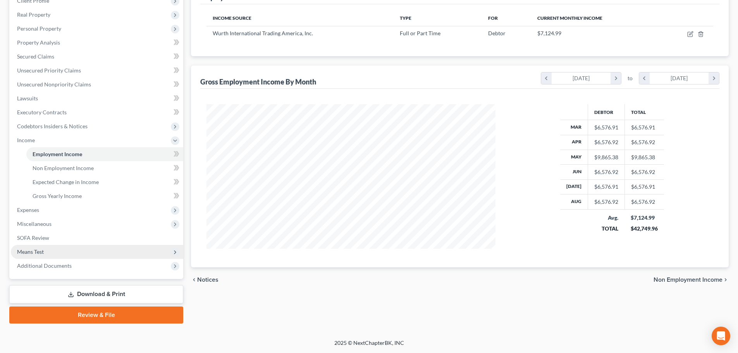
click at [52, 249] on span "Means Test" at bounding box center [97, 252] width 172 height 14
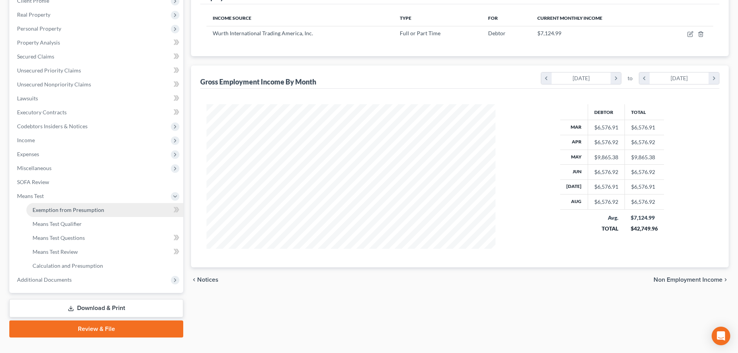
click at [91, 210] on span "Exemption from Presumption" at bounding box center [69, 210] width 72 height 7
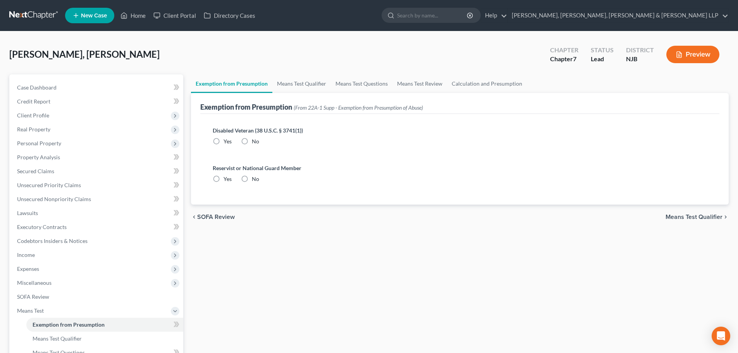
click at [252, 138] on label "No" at bounding box center [255, 142] width 7 height 8
click at [255, 138] on input "No" at bounding box center [257, 140] width 5 height 5
radio input "true"
click at [252, 180] on label "No" at bounding box center [255, 179] width 7 height 8
click at [255, 180] on input "No" at bounding box center [257, 177] width 5 height 5
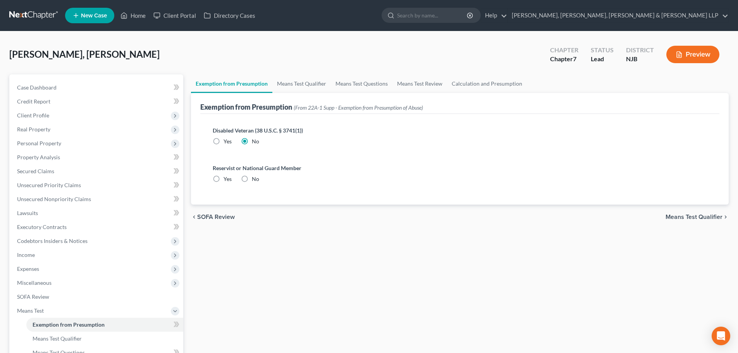
radio input "true"
click at [296, 84] on link "Means Test Qualifier" at bounding box center [301, 83] width 59 height 19
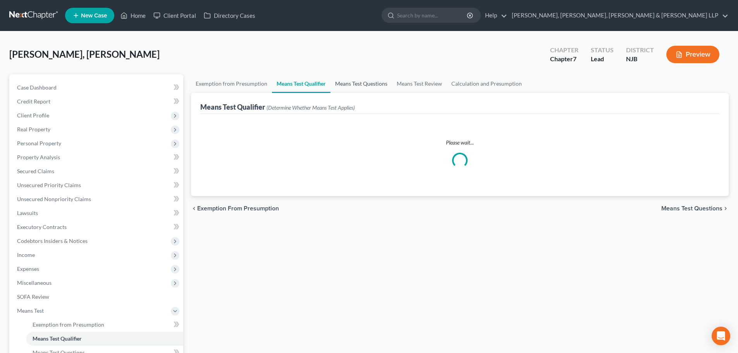
click at [364, 85] on link "Means Test Questions" at bounding box center [362, 83] width 62 height 19
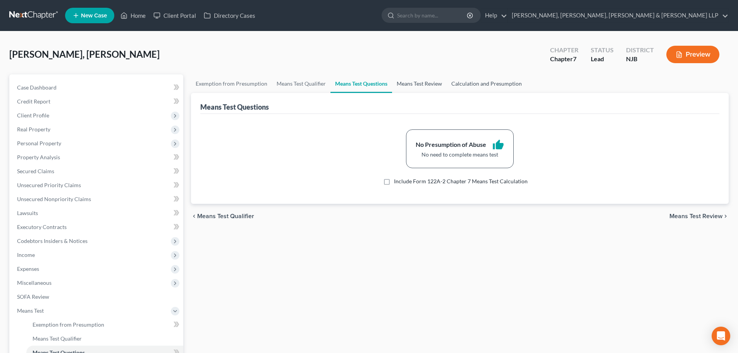
drag, startPoint x: 422, startPoint y: 86, endPoint x: 485, endPoint y: 86, distance: 62.8
click at [423, 86] on link "Means Test Review" at bounding box center [419, 83] width 55 height 19
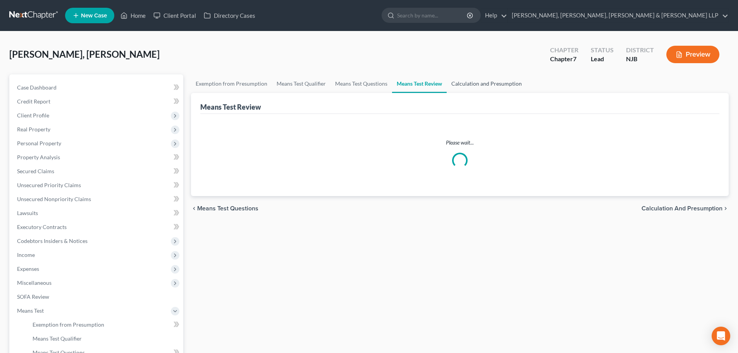
click at [490, 86] on link "Calculation and Presumption" at bounding box center [487, 83] width 80 height 19
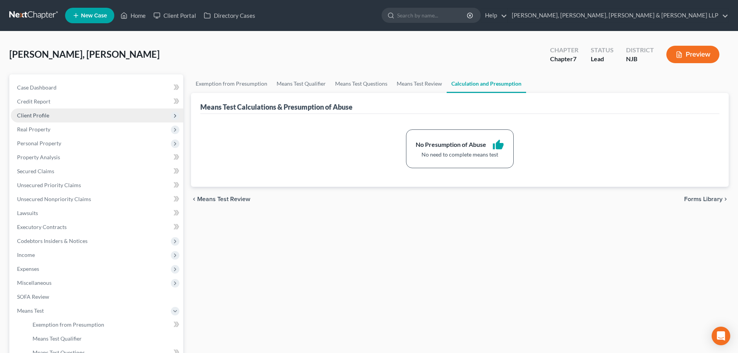
click at [81, 110] on span "Client Profile" at bounding box center [97, 115] width 172 height 14
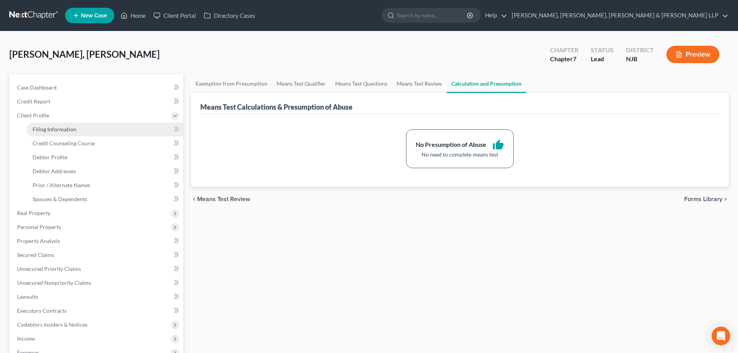
click at [79, 133] on link "Filing Information" at bounding box center [104, 129] width 157 height 14
select select "1"
select select "0"
select select "51"
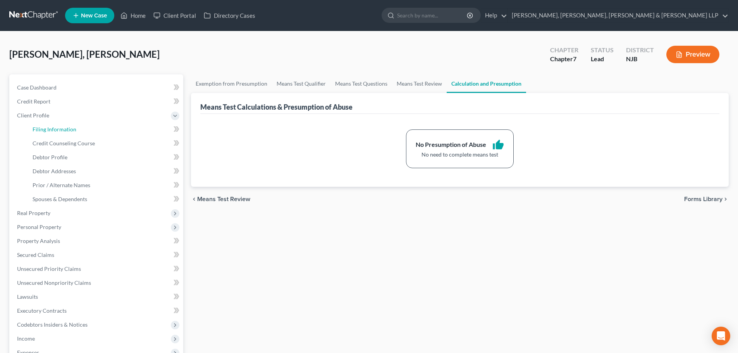
select select "0"
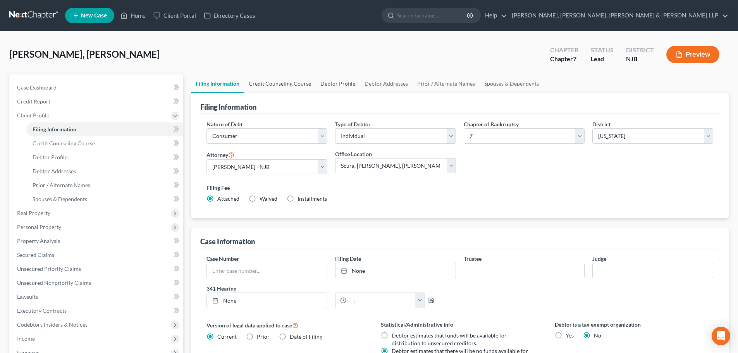
click at [273, 91] on link "Credit Counseling Course" at bounding box center [280, 83] width 72 height 19
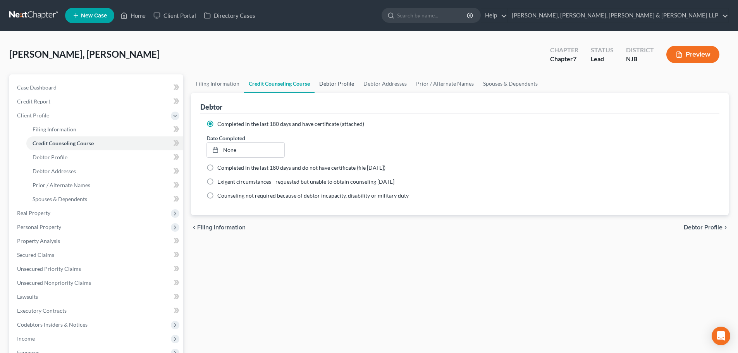
click at [336, 87] on link "Debtor Profile" at bounding box center [337, 83] width 44 height 19
select select "0"
select select "4"
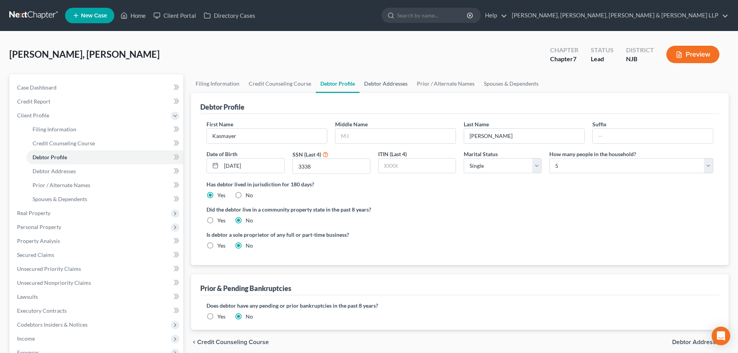
click at [372, 88] on link "Debtor Addresses" at bounding box center [386, 83] width 53 height 19
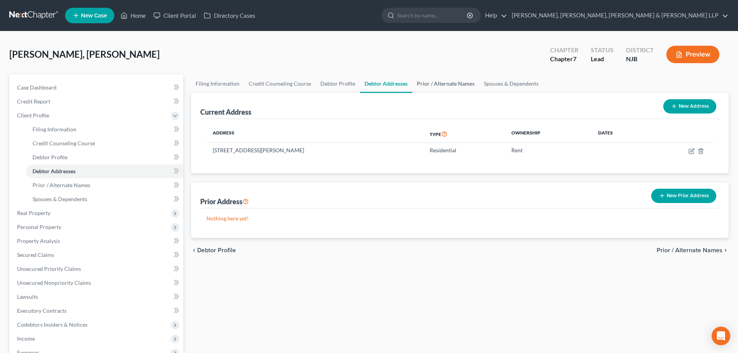
drag, startPoint x: 458, startPoint y: 83, endPoint x: 474, endPoint y: 85, distance: 16.1
click at [457, 83] on link "Prior / Alternate Names" at bounding box center [445, 83] width 67 height 19
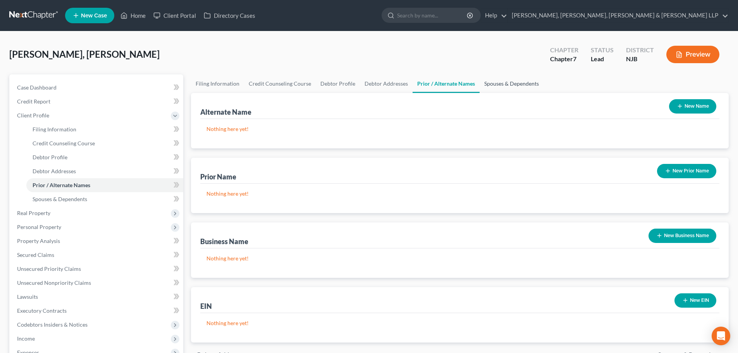
click at [501, 90] on link "Spouses & Dependents" at bounding box center [512, 83] width 64 height 19
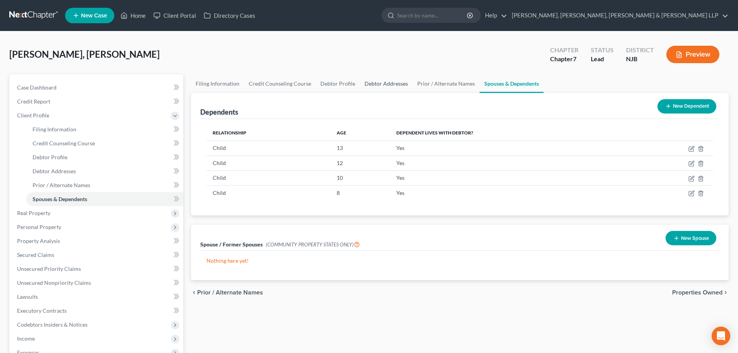
click at [369, 85] on link "Debtor Addresses" at bounding box center [386, 83] width 53 height 19
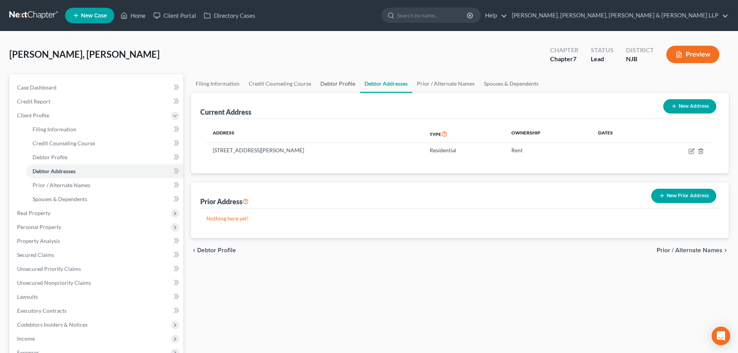
click at [341, 84] on link "Debtor Profile" at bounding box center [338, 83] width 44 height 19
select select "0"
select select "4"
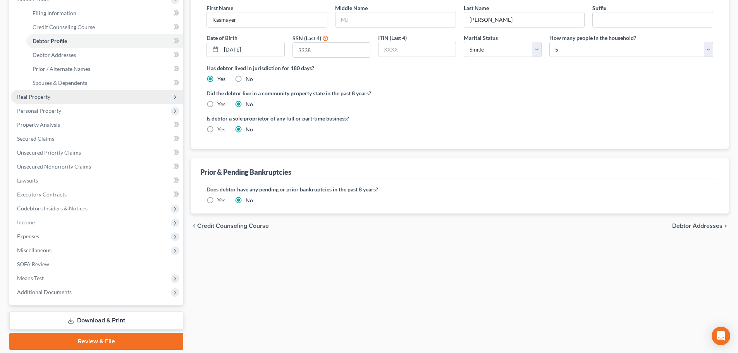
click at [45, 101] on span "Real Property" at bounding box center [97, 97] width 172 height 14
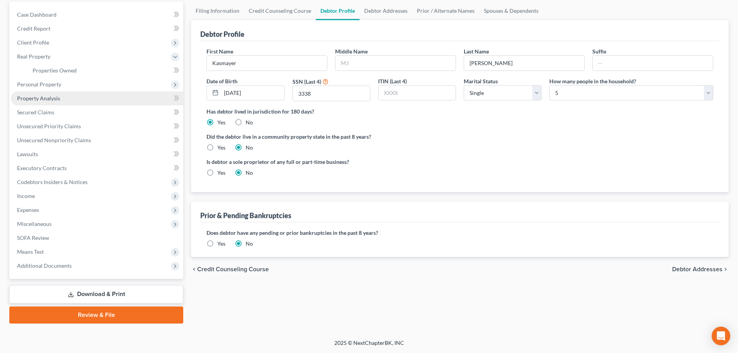
scroll to position [73, 0]
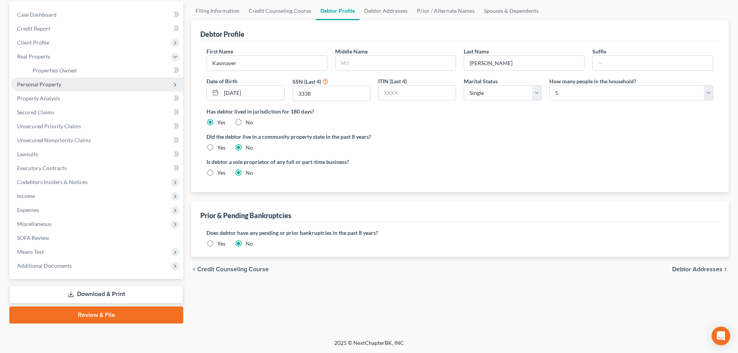
click at [52, 82] on span "Personal Property" at bounding box center [39, 84] width 44 height 7
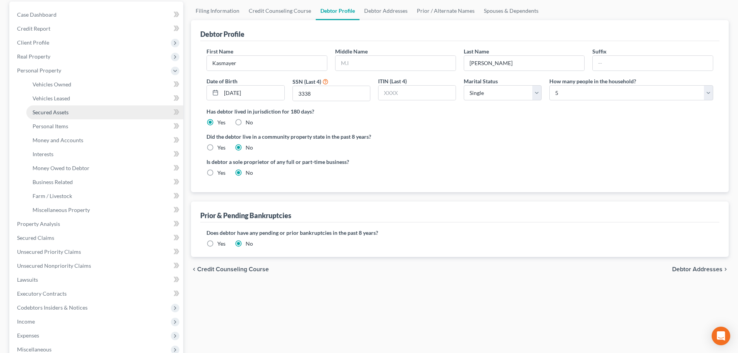
scroll to position [116, 0]
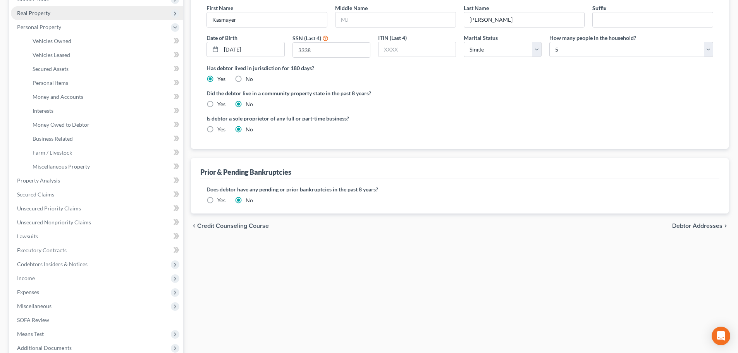
click at [58, 16] on span "Real Property" at bounding box center [97, 13] width 172 height 14
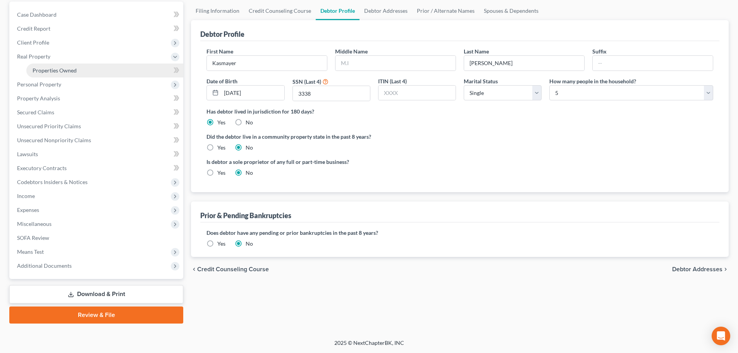
click at [70, 65] on link "Properties Owned" at bounding box center [104, 71] width 157 height 14
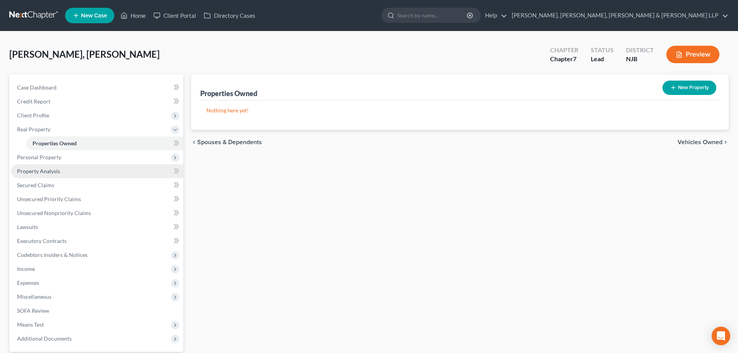
drag, startPoint x: 40, startPoint y: 159, endPoint x: 61, endPoint y: 173, distance: 25.5
click at [40, 160] on span "Personal Property" at bounding box center [39, 157] width 44 height 7
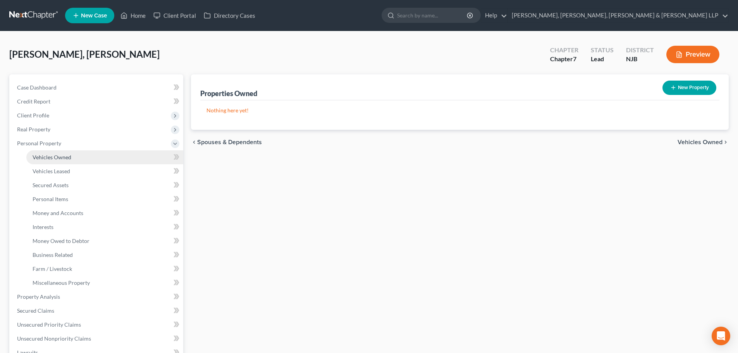
drag, startPoint x: 70, startPoint y: 155, endPoint x: 183, endPoint y: 127, distance: 116.8
click at [70, 155] on span "Vehicles Owned" at bounding box center [52, 157] width 39 height 7
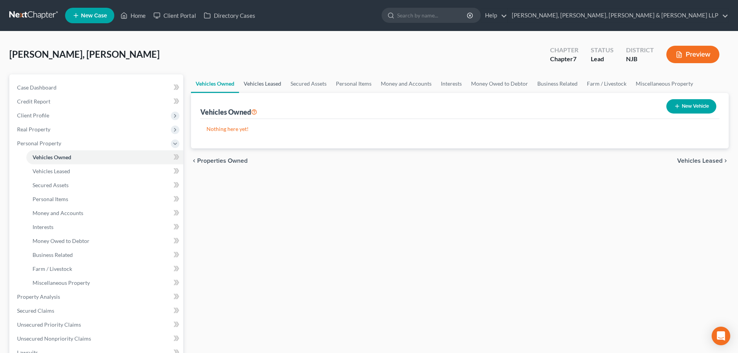
click at [265, 85] on link "Vehicles Leased" at bounding box center [262, 83] width 47 height 19
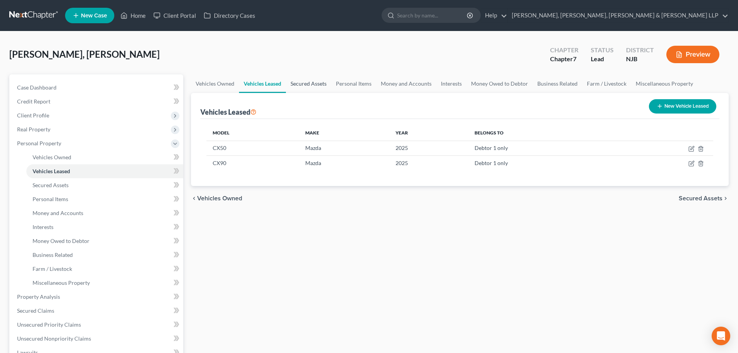
click at [319, 85] on link "Secured Assets" at bounding box center [308, 83] width 45 height 19
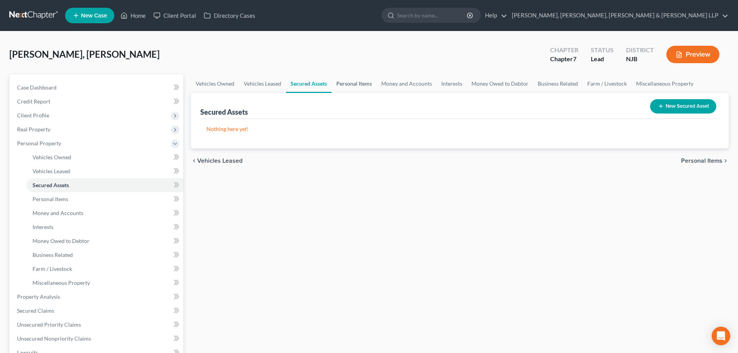
click at [372, 85] on link "Personal Items" at bounding box center [354, 83] width 45 height 19
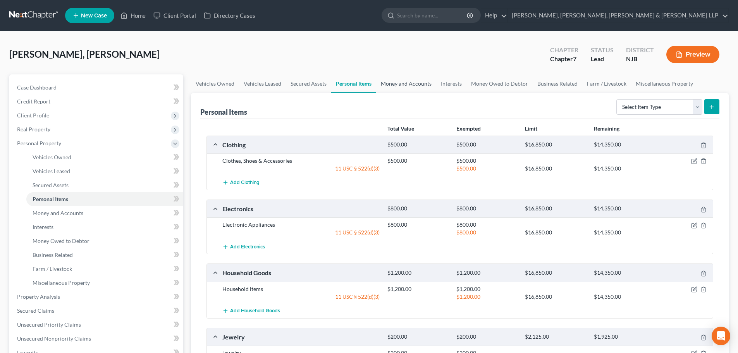
click at [412, 85] on link "Money and Accounts" at bounding box center [406, 83] width 60 height 19
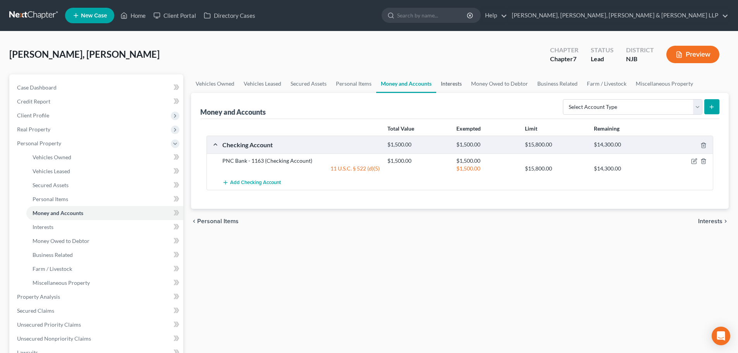
click at [449, 85] on link "Interests" at bounding box center [451, 83] width 30 height 19
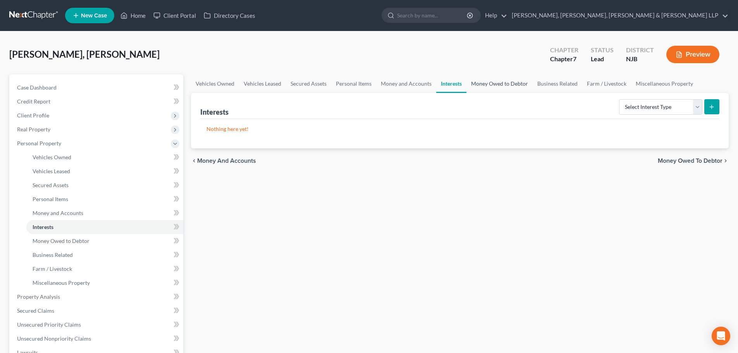
click at [492, 86] on link "Money Owed to Debtor" at bounding box center [500, 83] width 66 height 19
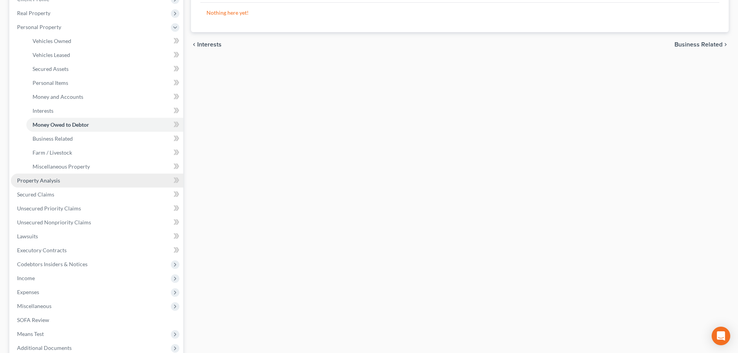
click at [53, 183] on span "Property Analysis" at bounding box center [38, 180] width 43 height 7
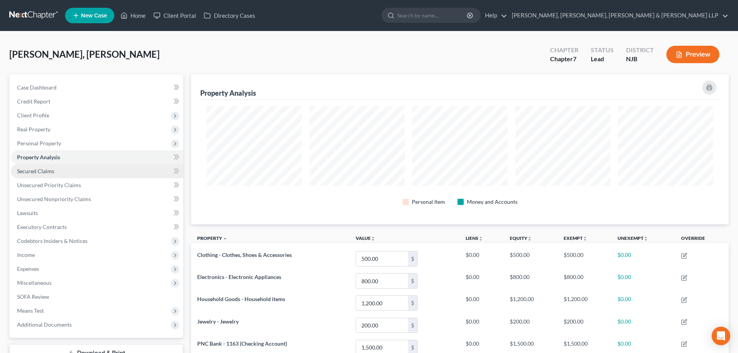
click at [46, 170] on span "Secured Claims" at bounding box center [35, 171] width 37 height 7
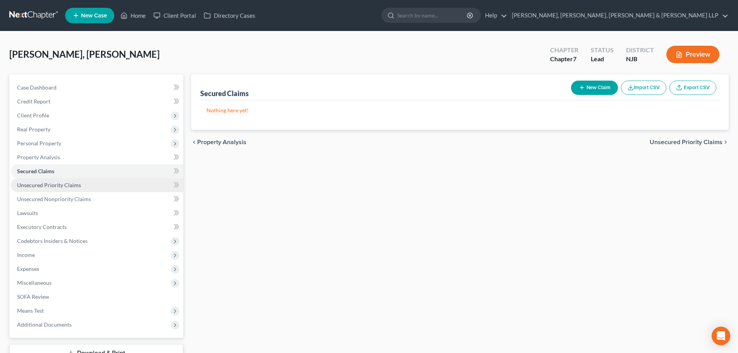
click at [57, 190] on link "Unsecured Priority Claims" at bounding box center [97, 185] width 172 height 14
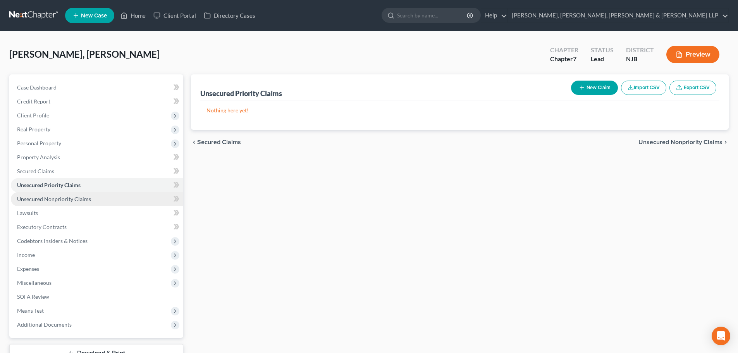
click at [63, 199] on span "Unsecured Nonpriority Claims" at bounding box center [54, 199] width 74 height 7
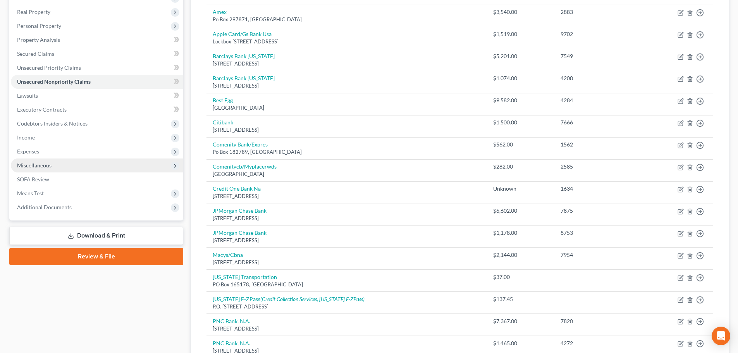
scroll to position [116, 0]
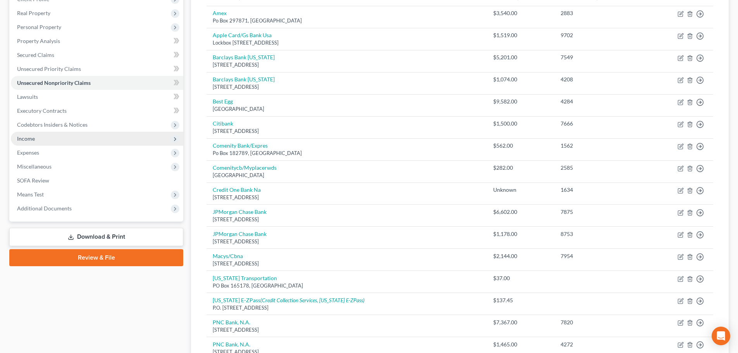
click at [34, 140] on span "Income" at bounding box center [26, 138] width 18 height 7
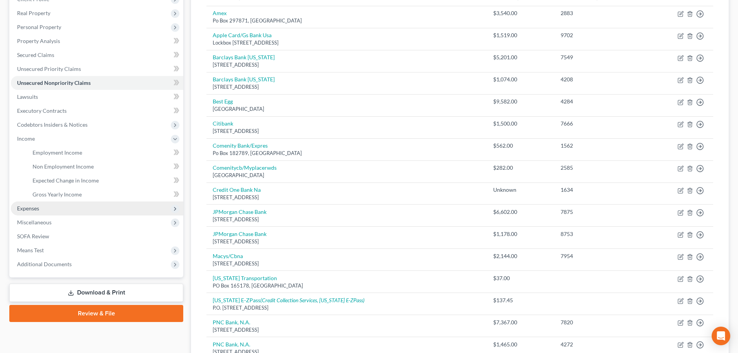
click at [52, 209] on span "Expenses" at bounding box center [97, 208] width 172 height 14
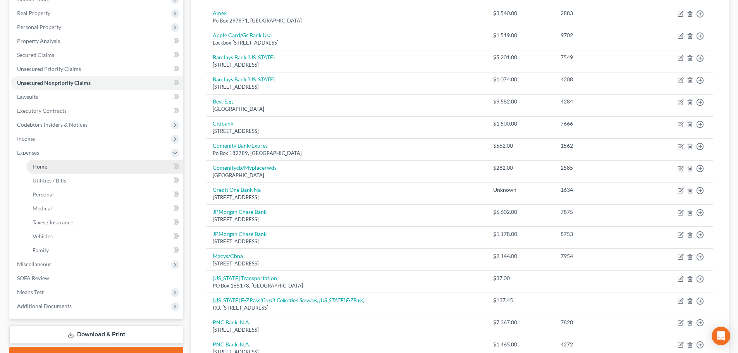
click at [50, 170] on link "Home" at bounding box center [104, 167] width 157 height 14
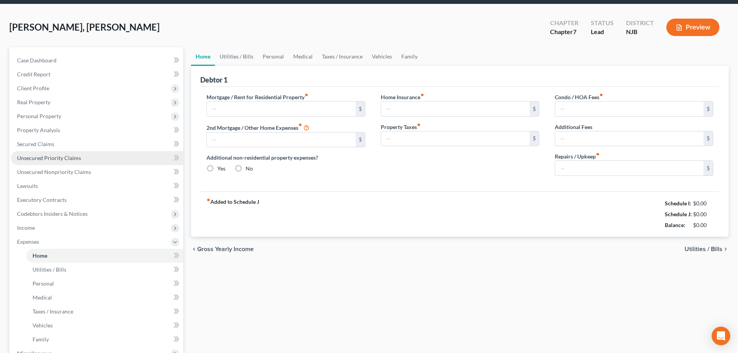
type input "2,700.00"
type input "0.00"
radio input "true"
type input "0.00"
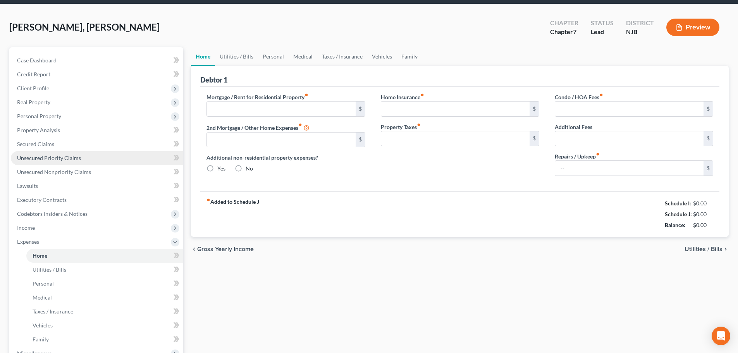
type input "0.00"
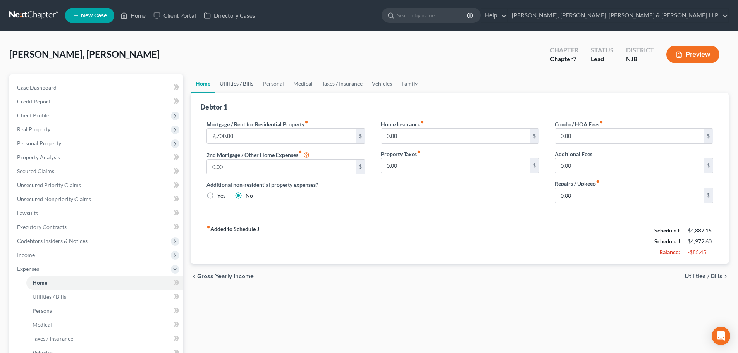
click at [247, 83] on link "Utilities / Bills" at bounding box center [236, 83] width 43 height 19
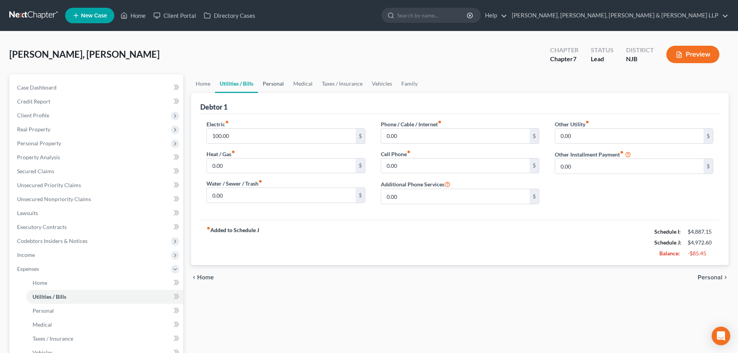
click at [267, 81] on link "Personal" at bounding box center [273, 83] width 31 height 19
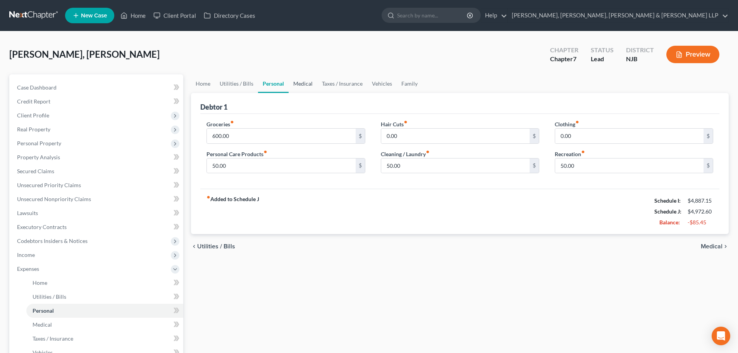
click at [309, 83] on link "Medical" at bounding box center [303, 83] width 29 height 19
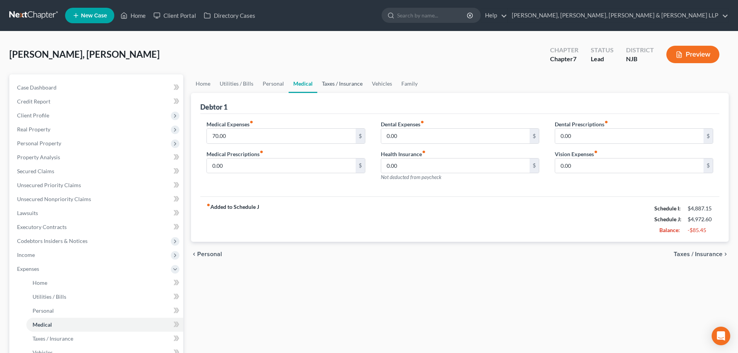
click at [336, 81] on link "Taxes / Insurance" at bounding box center [342, 83] width 50 height 19
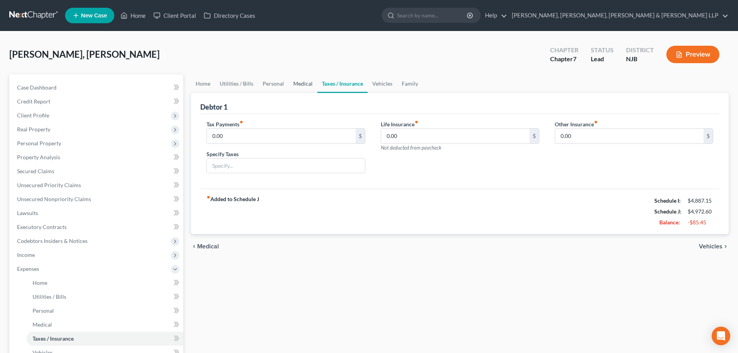
click at [305, 83] on link "Medical" at bounding box center [303, 83] width 29 height 19
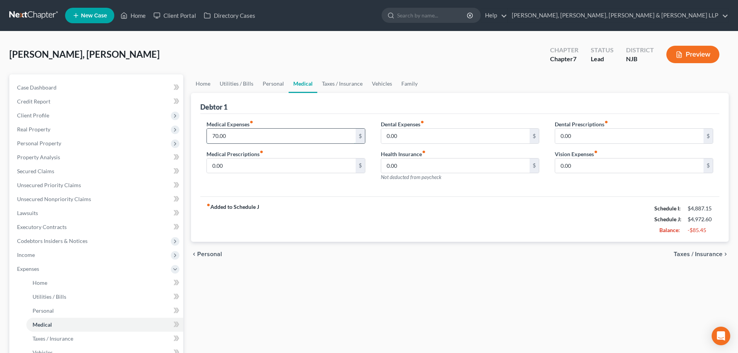
click at [257, 134] on input "70.00" at bounding box center [281, 136] width 148 height 15
click at [350, 82] on link "Taxes / Insurance" at bounding box center [342, 83] width 50 height 19
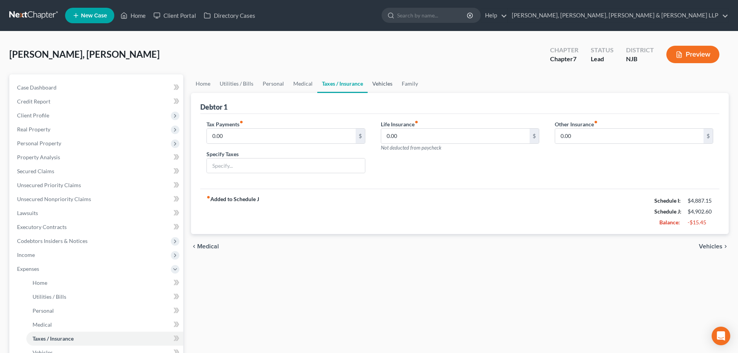
click at [379, 83] on link "Vehicles" at bounding box center [382, 83] width 29 height 19
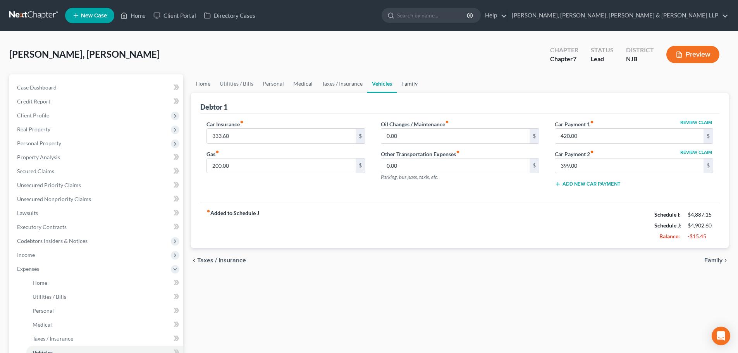
click at [408, 83] on link "Family" at bounding box center [410, 83] width 26 height 19
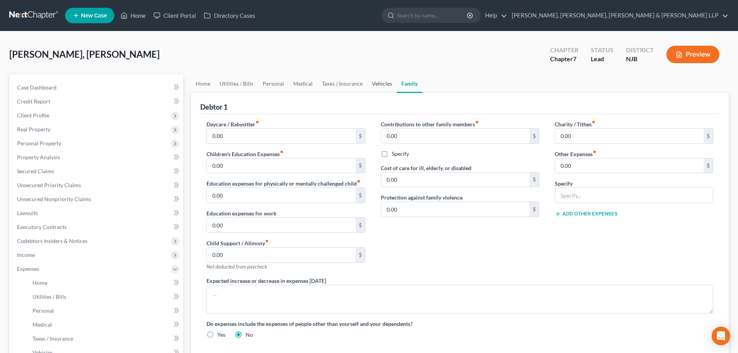
click at [378, 87] on link "Vehicles" at bounding box center [381, 83] width 29 height 19
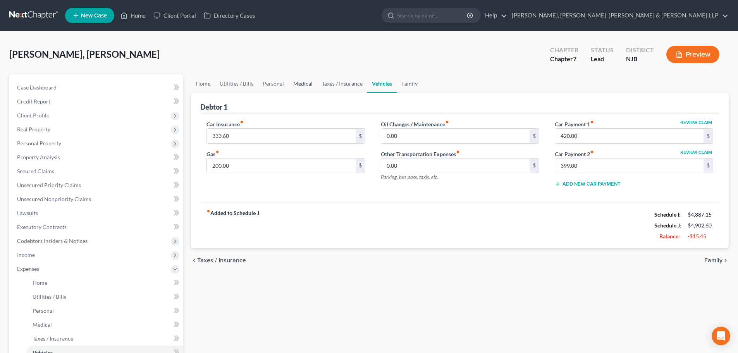
click at [300, 81] on link "Medical" at bounding box center [303, 83] width 29 height 19
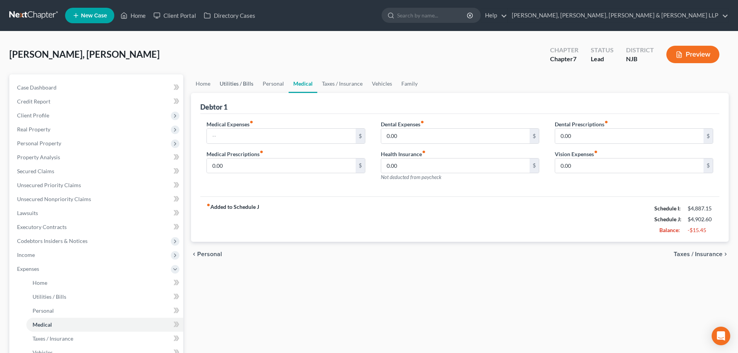
click at [255, 89] on link "Utilities / Bills" at bounding box center [236, 83] width 43 height 19
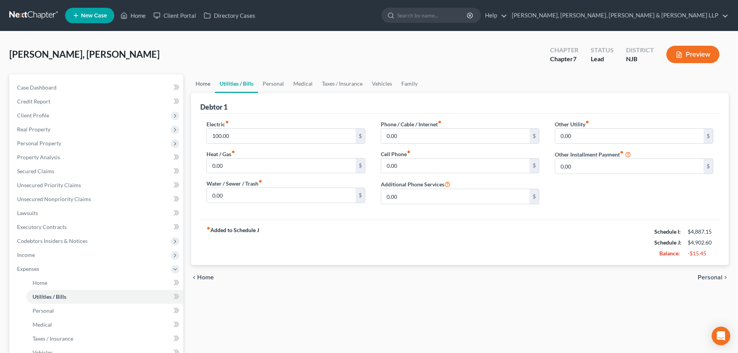
click at [214, 88] on link "Home" at bounding box center [203, 83] width 24 height 19
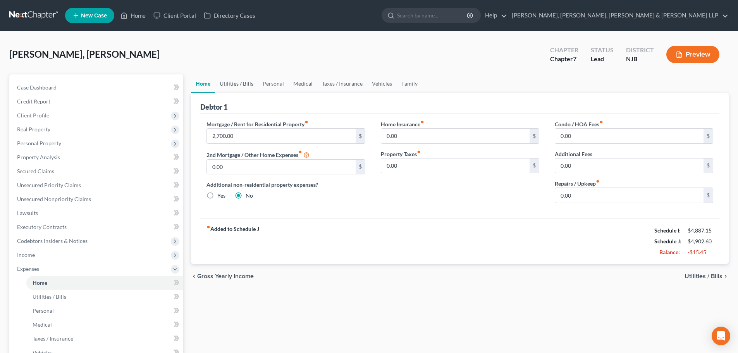
click at [236, 87] on link "Utilities / Bills" at bounding box center [236, 83] width 43 height 19
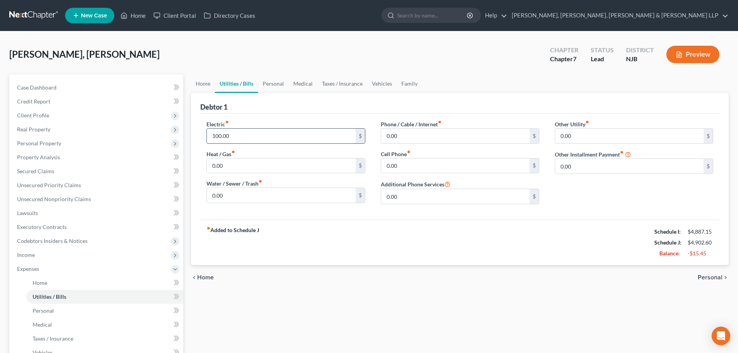
click at [267, 132] on input "100.00" at bounding box center [281, 136] width 148 height 15
drag, startPoint x: 225, startPoint y: 136, endPoint x: 178, endPoint y: 135, distance: 46.9
click at [183, 136] on div "Petition Navigation Case Dashboard Payments Invoices Payments Payments Credit R…" at bounding box center [368, 277] width 727 height 406
type input "80"
click at [274, 85] on link "Personal" at bounding box center [273, 83] width 31 height 19
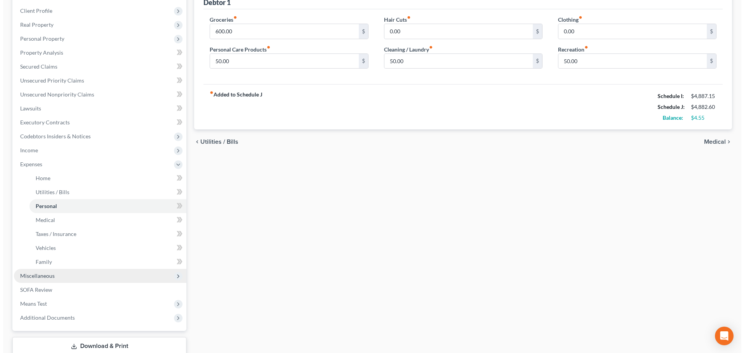
scroll to position [116, 0]
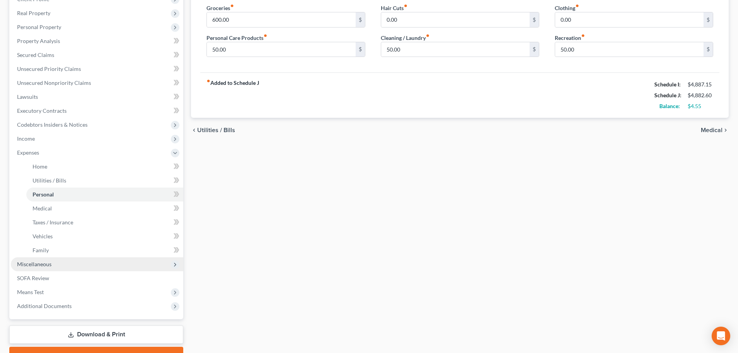
click at [52, 260] on span "Miscellaneous" at bounding box center [97, 264] width 172 height 14
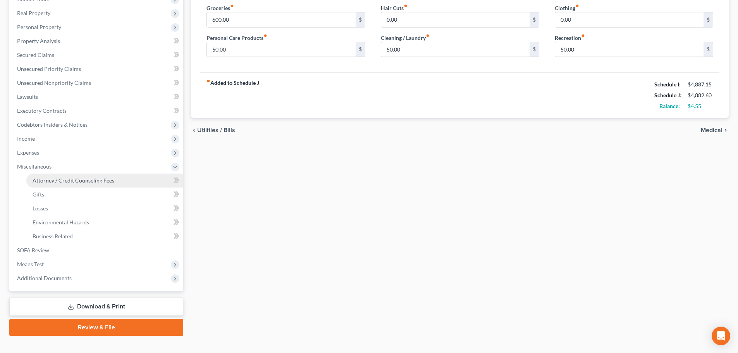
click at [79, 180] on span "Attorney / Credit Counseling Fees" at bounding box center [74, 180] width 82 height 7
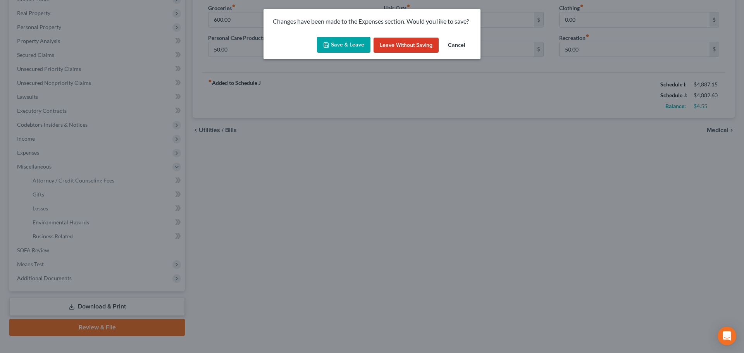
click at [339, 46] on button "Save & Leave" at bounding box center [343, 45] width 53 height 16
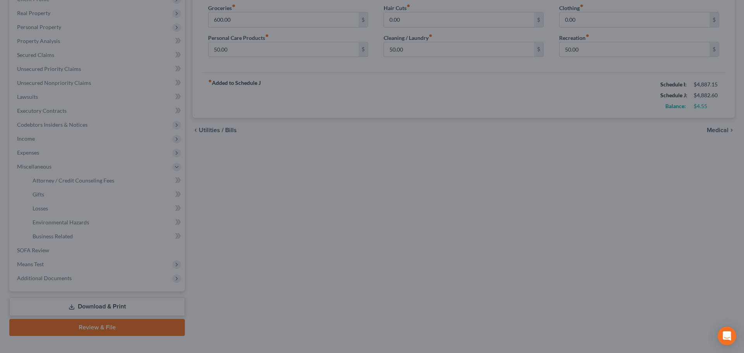
select select "1"
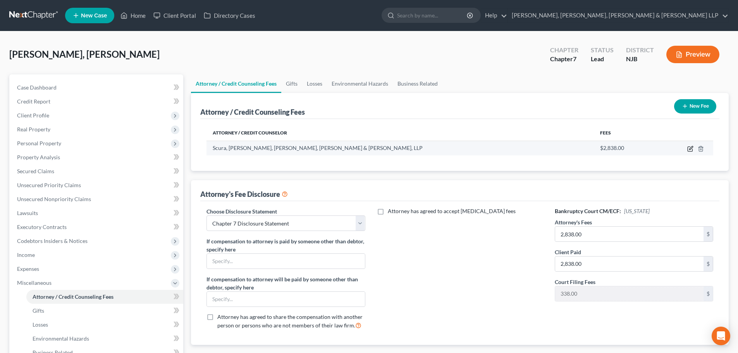
click at [690, 149] on icon "button" at bounding box center [690, 149] width 6 height 6
select select "33"
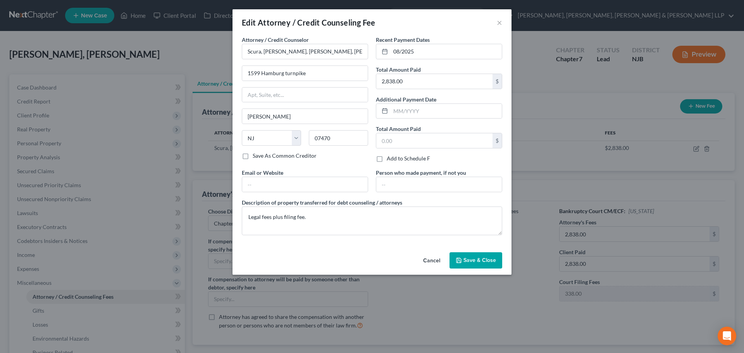
click at [485, 262] on span "Save & Close" at bounding box center [479, 260] width 33 height 7
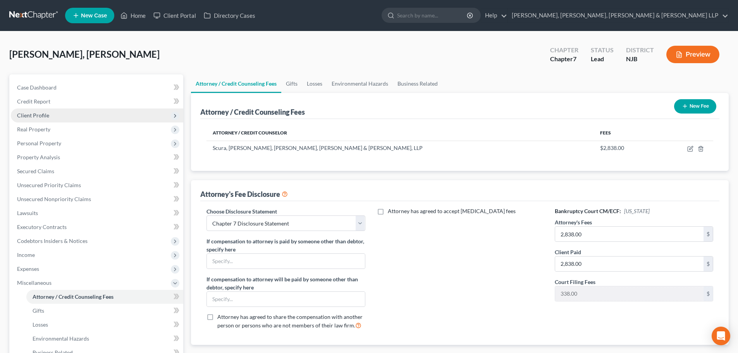
click at [69, 118] on span "Client Profile" at bounding box center [97, 115] width 172 height 14
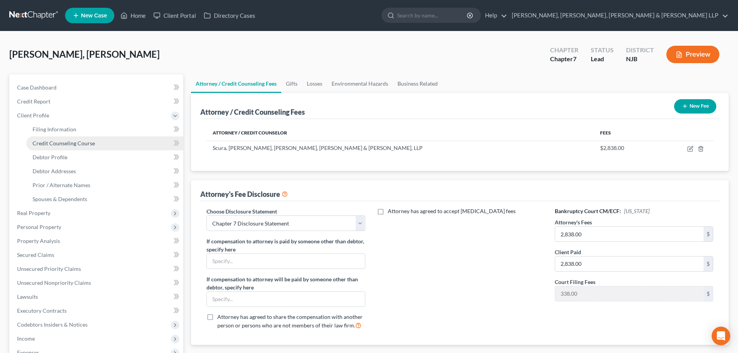
click at [73, 145] on span "Credit Counseling Course" at bounding box center [64, 143] width 62 height 7
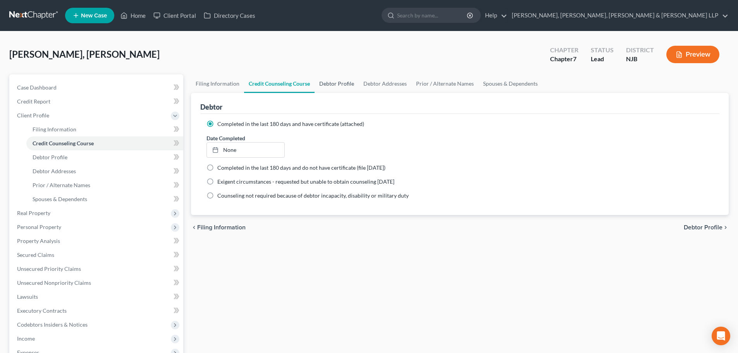
click at [322, 89] on link "Debtor Profile" at bounding box center [337, 83] width 44 height 19
select select "0"
select select "4"
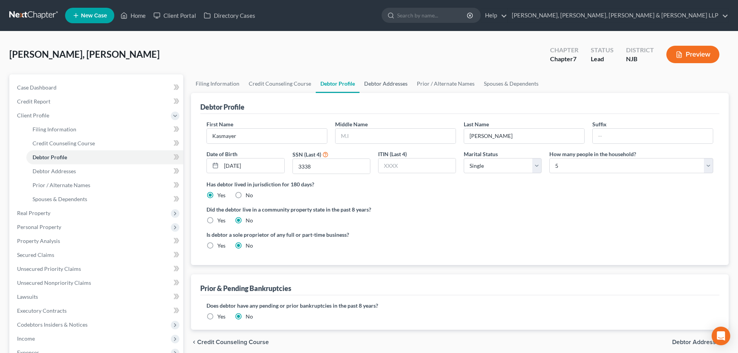
click at [389, 83] on link "Debtor Addresses" at bounding box center [386, 83] width 53 height 19
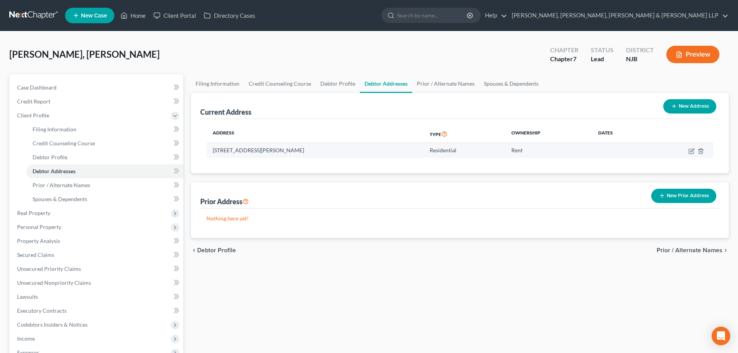
drag, startPoint x: 316, startPoint y: 151, endPoint x: 211, endPoint y: 155, distance: 104.7
click at [211, 155] on td "[STREET_ADDRESS][PERSON_NAME]" at bounding box center [315, 150] width 217 height 15
copy td "[STREET_ADDRESS][PERSON_NAME]"
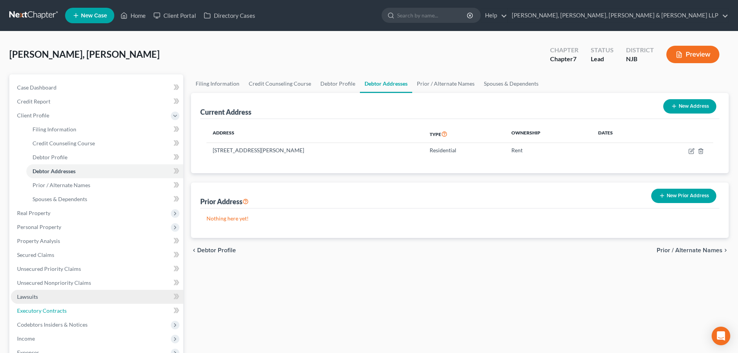
drag, startPoint x: 64, startPoint y: 309, endPoint x: 134, endPoint y: 292, distance: 71.8
click at [64, 309] on span "Executory Contracts" at bounding box center [42, 310] width 50 height 7
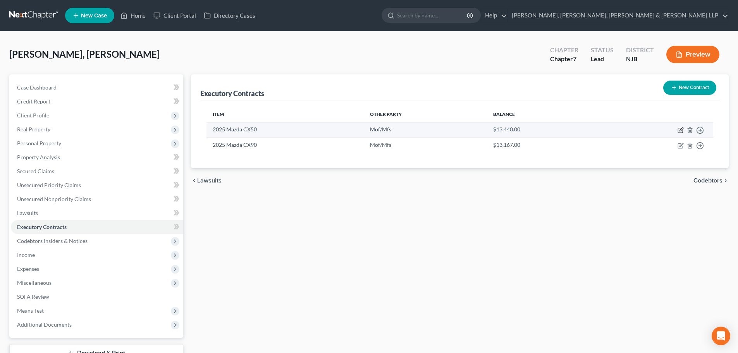
click at [682, 130] on icon "button" at bounding box center [681, 128] width 3 height 3
select select "45"
select select "0"
select select "1"
select select "0"
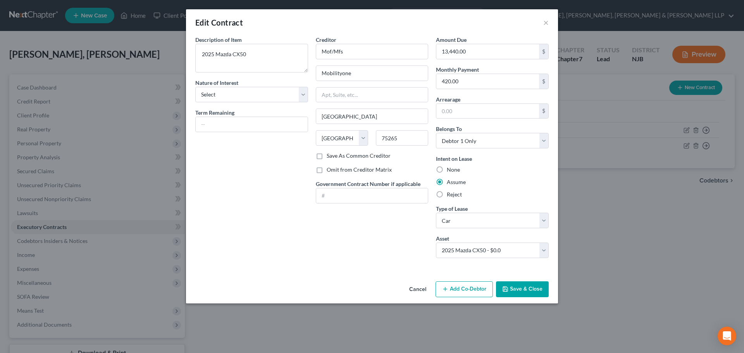
click at [463, 287] on button "Add Co-Debtor" at bounding box center [464, 289] width 57 height 16
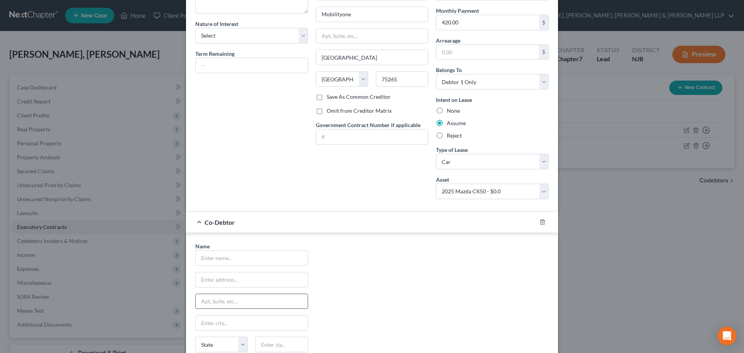
scroll to position [116, 0]
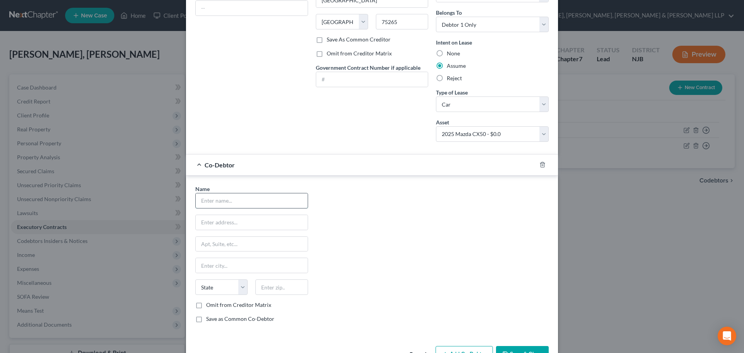
click at [236, 203] on input "text" at bounding box center [252, 200] width 112 height 15
type input "[PERSON_NAME]"
click at [230, 219] on input "text" at bounding box center [252, 222] width 112 height 15
paste input "[STREET_ADDRESS][PERSON_NAME]"
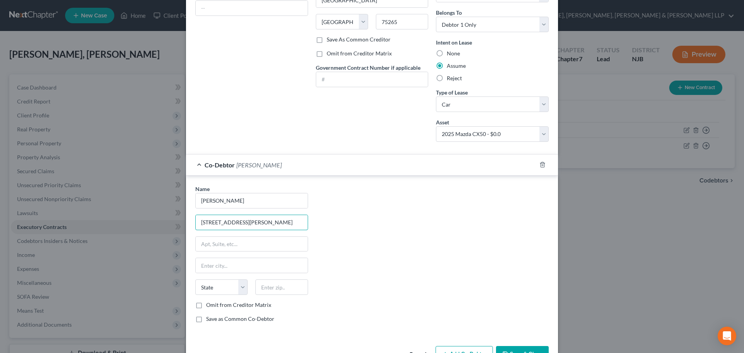
drag, startPoint x: 293, startPoint y: 221, endPoint x: 305, endPoint y: 271, distance: 51.0
click at [309, 222] on div "Name * Oscaterin [PERSON_NAME] [STREET_ADDRESS][PERSON_NAME] State [US_STATE][G…" at bounding box center [251, 257] width 121 height 144
type input "[STREET_ADDRESS][PERSON_NAME]"
click at [289, 291] on input "text" at bounding box center [281, 286] width 52 height 15
paste input "07003"
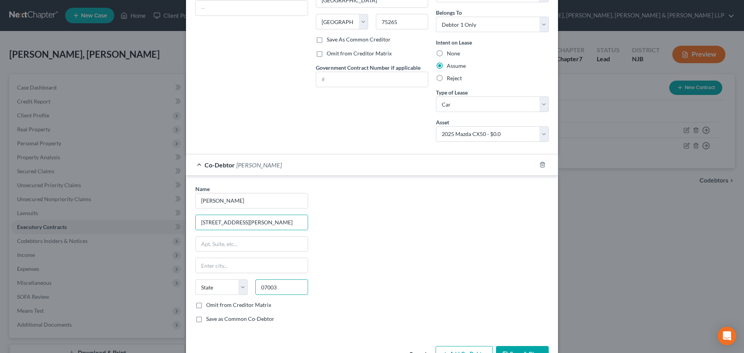
scroll to position [0, 0]
type input "07003"
type input "Bloomfield"
select select "33"
click at [287, 269] on input "Bloomfield" at bounding box center [252, 265] width 112 height 15
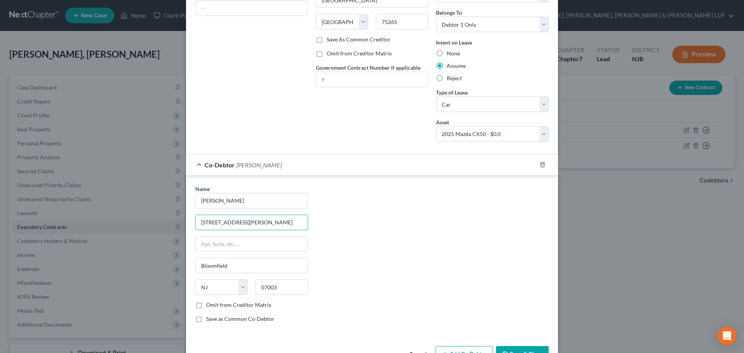
scroll to position [0, 7]
drag, startPoint x: 254, startPoint y: 222, endPoint x: 376, endPoint y: 230, distance: 122.0
click at [377, 229] on div "Name * Oscaterin [PERSON_NAME] [STREET_ADDRESS][PERSON_NAME] [GEOGRAPHIC_DATA] …" at bounding box center [371, 257] width 361 height 144
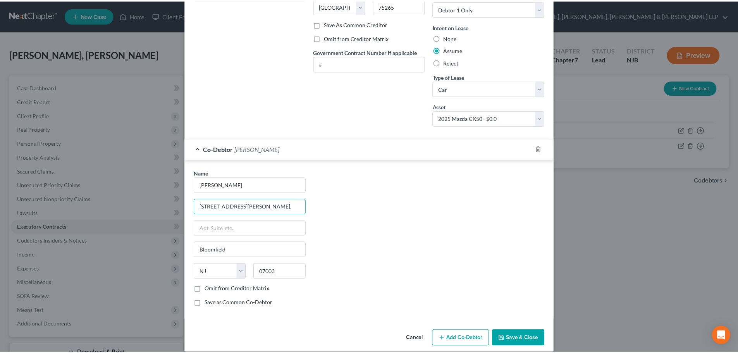
scroll to position [141, 0]
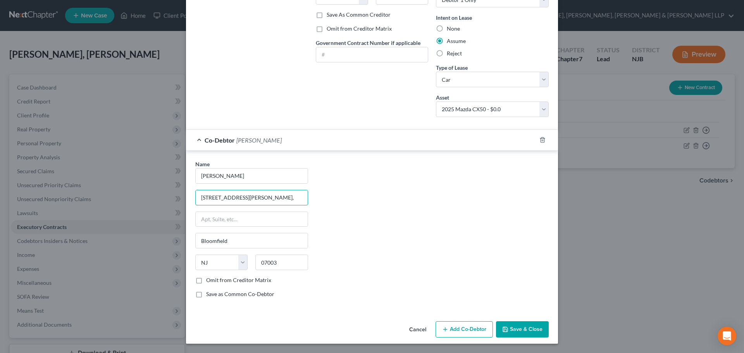
type input "[STREET_ADDRESS][PERSON_NAME],"
click at [514, 325] on button "Save & Close" at bounding box center [522, 329] width 53 height 16
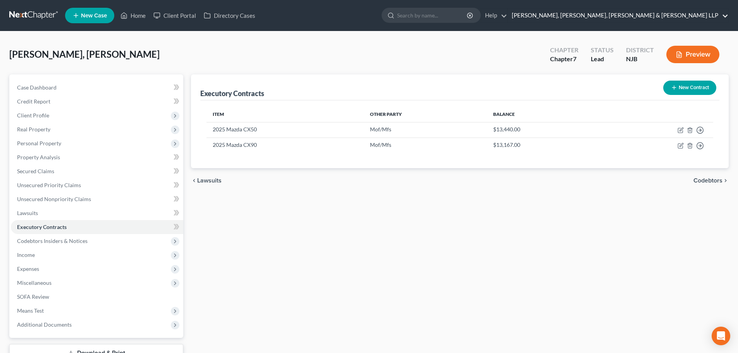
click at [632, 17] on link "[PERSON_NAME], [PERSON_NAME], [PERSON_NAME] & [PERSON_NAME] LLP" at bounding box center [618, 16] width 220 height 14
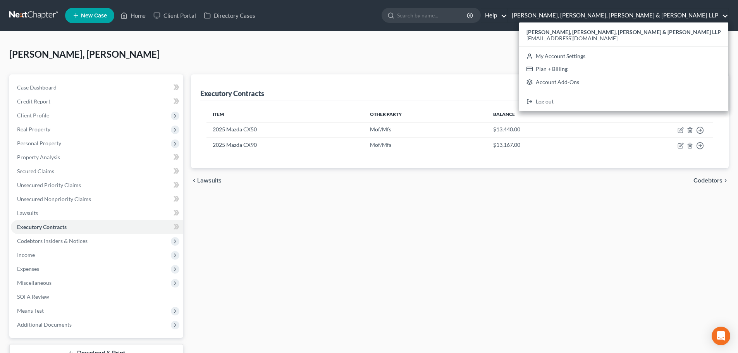
click at [507, 19] on link "Help" at bounding box center [494, 16] width 26 height 14
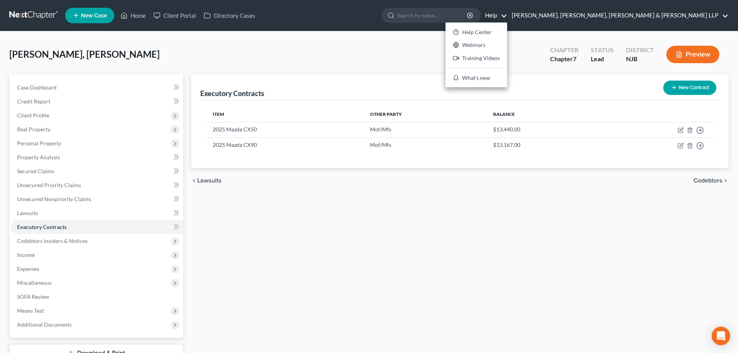
click at [621, 19] on link "[PERSON_NAME], [PERSON_NAME], [PERSON_NAME] & [PERSON_NAME] LLP" at bounding box center [618, 16] width 220 height 14
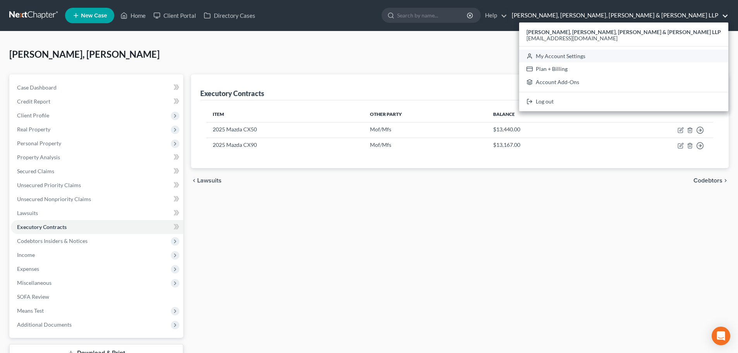
click at [624, 59] on link "My Account Settings" at bounding box center [623, 56] width 209 height 13
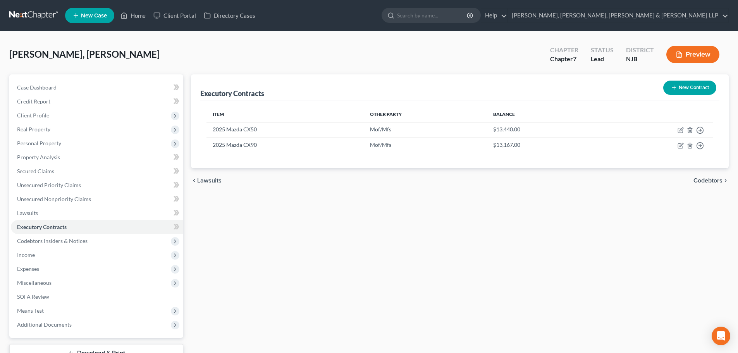
select select "51"
select select "24"
select select "33"
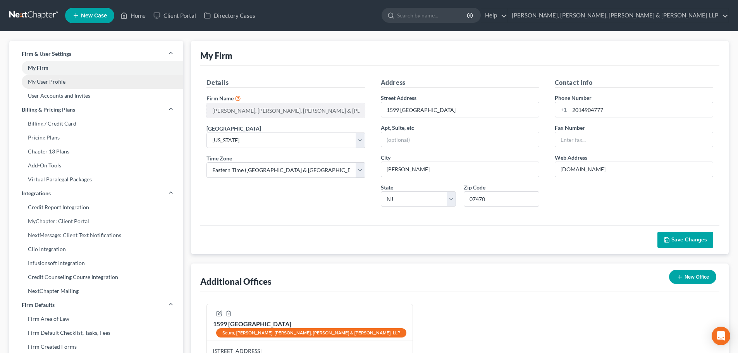
click at [74, 80] on link "My User Profile" at bounding box center [96, 82] width 174 height 14
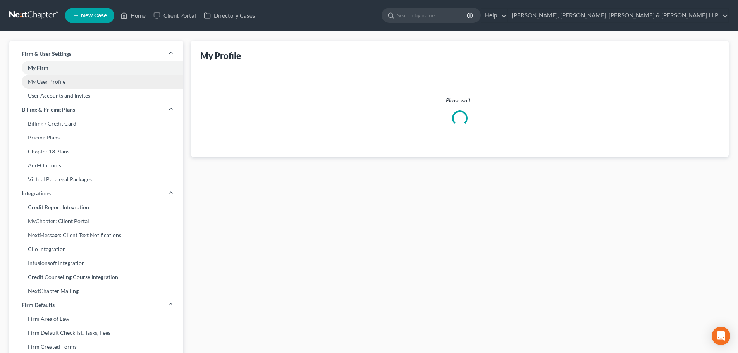
select select "33"
select select "paralegal"
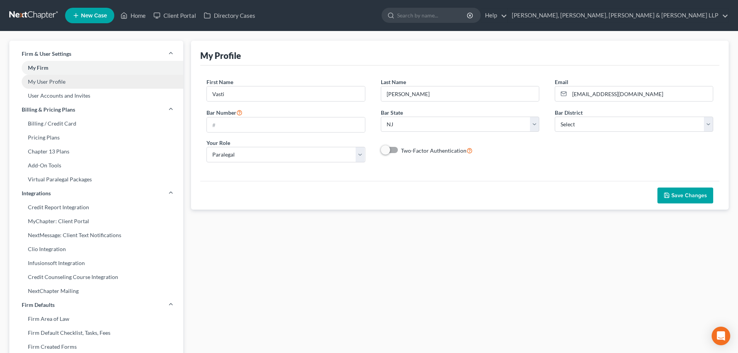
click at [82, 84] on link "My User Profile" at bounding box center [96, 82] width 174 height 14
click at [81, 83] on link "My User Profile" at bounding box center [96, 82] width 174 height 14
click at [82, 84] on link "My User Profile" at bounding box center [96, 82] width 174 height 14
click at [64, 95] on link "User Accounts and Invites" at bounding box center [96, 96] width 174 height 14
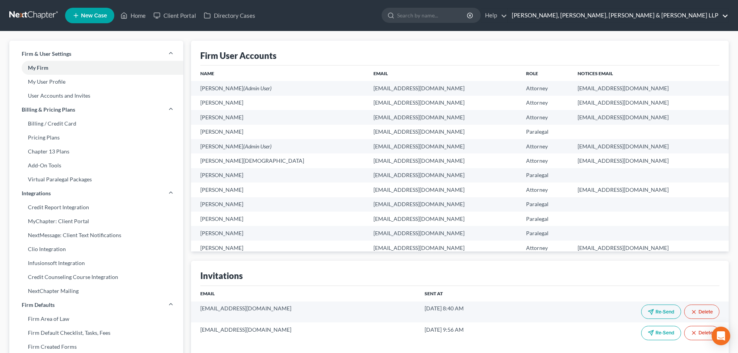
click at [623, 14] on link "[PERSON_NAME], [PERSON_NAME], [PERSON_NAME] & [PERSON_NAME] LLP" at bounding box center [618, 16] width 220 height 14
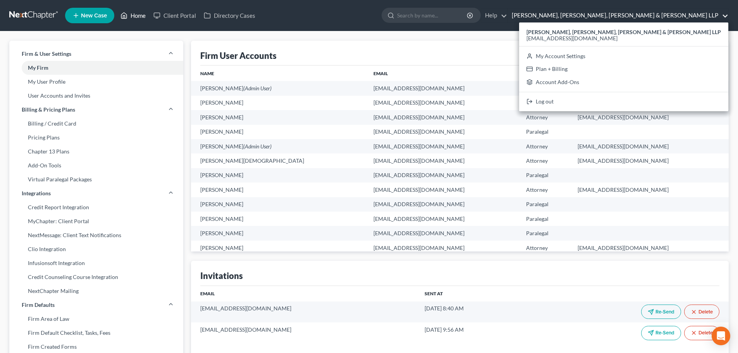
click at [137, 13] on link "Home" at bounding box center [133, 16] width 33 height 14
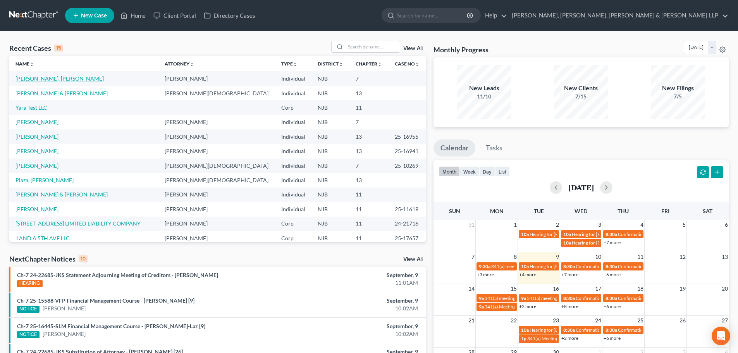
click at [54, 77] on link "[PERSON_NAME], [PERSON_NAME]" at bounding box center [59, 78] width 88 height 7
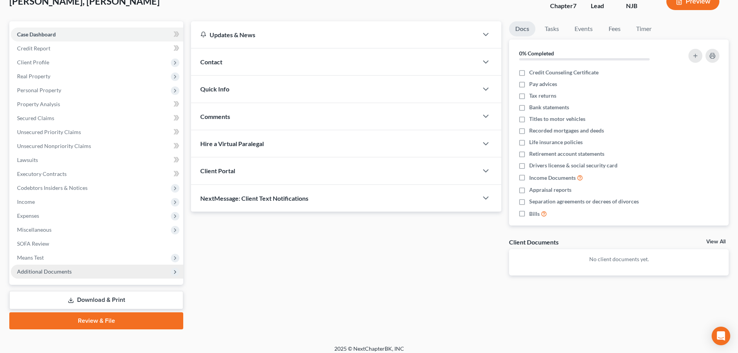
scroll to position [59, 0]
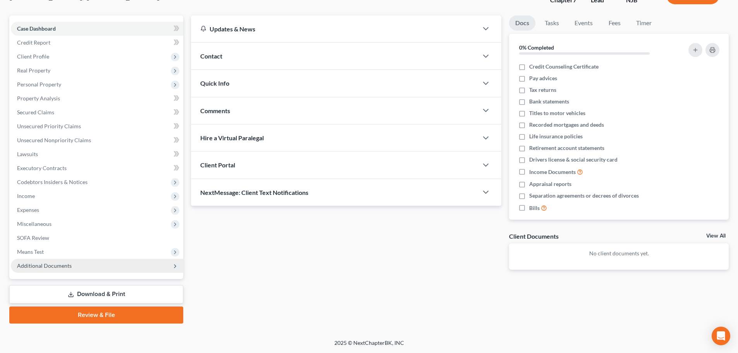
drag, startPoint x: 75, startPoint y: 269, endPoint x: 83, endPoint y: 268, distance: 7.5
click at [75, 269] on span "Additional Documents" at bounding box center [97, 266] width 172 height 14
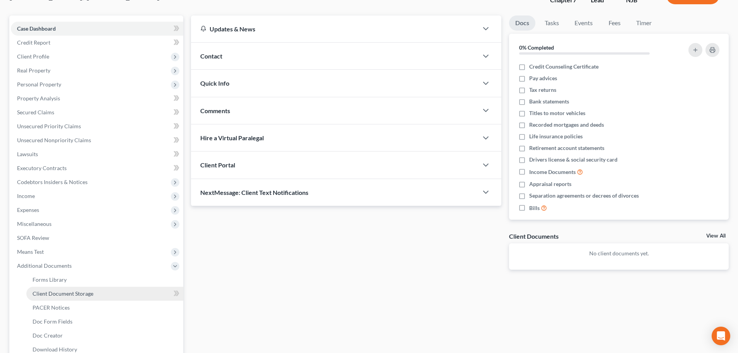
click at [94, 294] on link "Client Document Storage" at bounding box center [104, 294] width 157 height 14
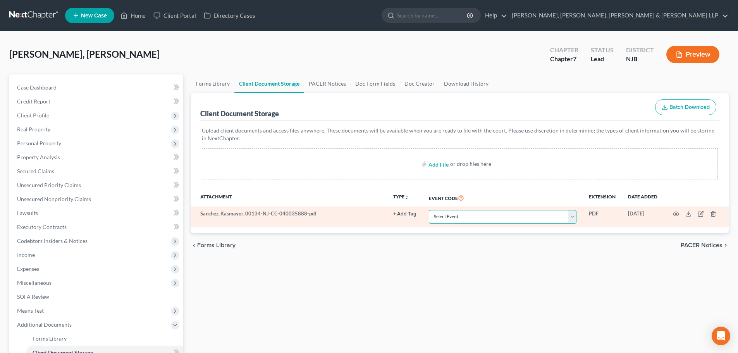
drag, startPoint x: 448, startPoint y: 214, endPoint x: 455, endPoint y: 214, distance: 6.2
click at [449, 214] on select "Select Event 20 Largest Unsecured Creditors Amended Attorney Compensation State…" at bounding box center [503, 217] width 148 height 14
select select "9"
click at [429, 210] on select "Select Event 20 Largest Unsecured Creditors Amended Attorney Compensation State…" at bounding box center [503, 217] width 148 height 14
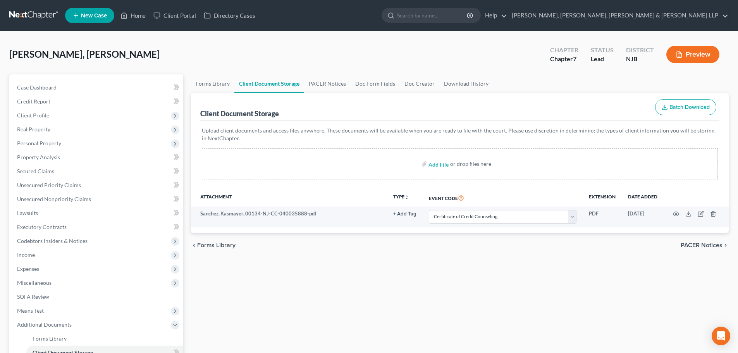
click at [419, 267] on div "Forms Library Client Document Storage PACER Notices Doc Form Fields Doc Creator…" at bounding box center [460, 270] width 546 height 392
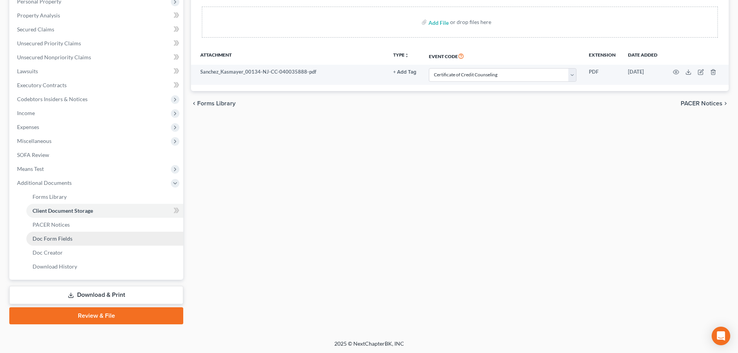
scroll to position [143, 0]
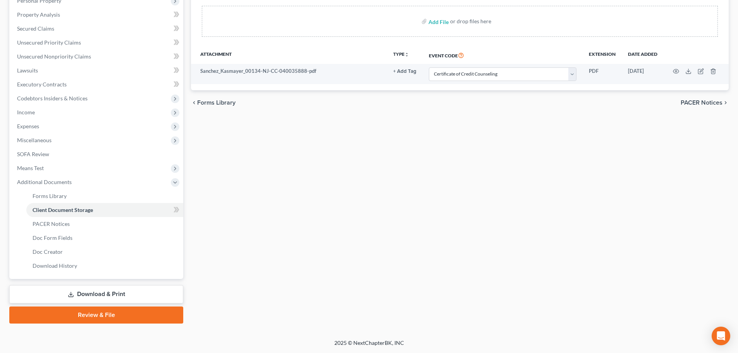
click at [100, 312] on link "Review & File" at bounding box center [96, 315] width 174 height 17
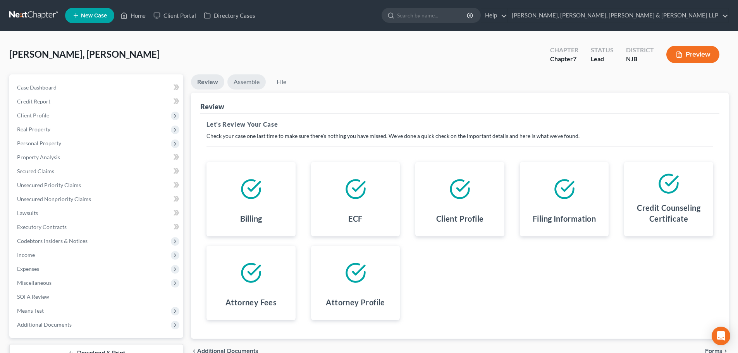
click at [247, 84] on link "Assemble" at bounding box center [246, 81] width 38 height 15
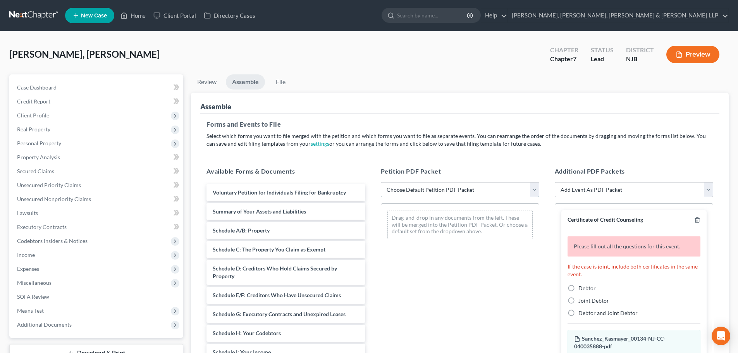
click at [427, 194] on select "Choose Default Petition PDF Packet Complete Bankruptcy Petition (all forms and …" at bounding box center [460, 189] width 158 height 15
select select "0"
click at [381, 182] on select "Choose Default Petition PDF Packet Complete Bankruptcy Petition (all forms and …" at bounding box center [460, 189] width 158 height 15
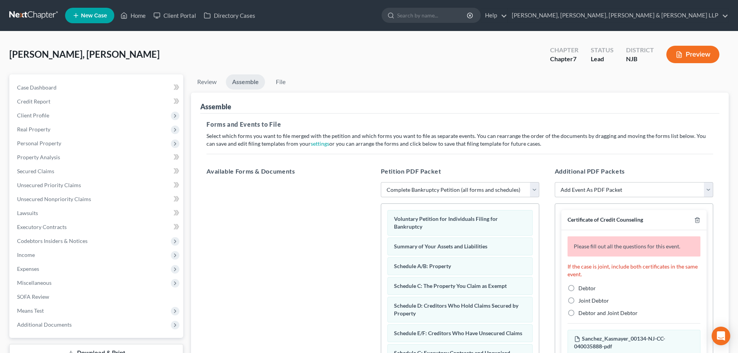
click at [579, 289] on label "Debtor" at bounding box center [587, 288] width 17 height 8
click at [582, 289] on input "Debtor" at bounding box center [584, 286] width 5 height 5
radio input "true"
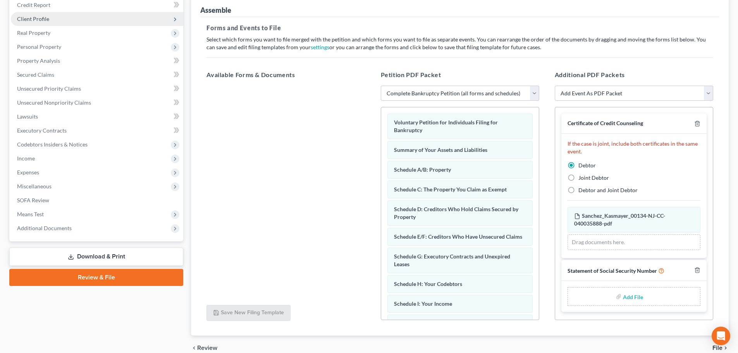
scroll to position [77, 0]
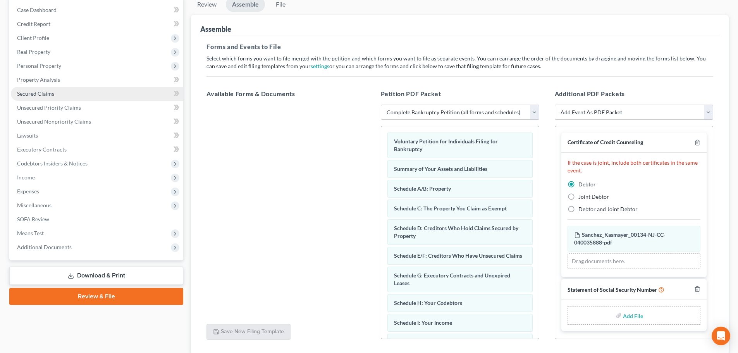
click at [50, 97] on link "Secured Claims" at bounding box center [97, 94] width 172 height 14
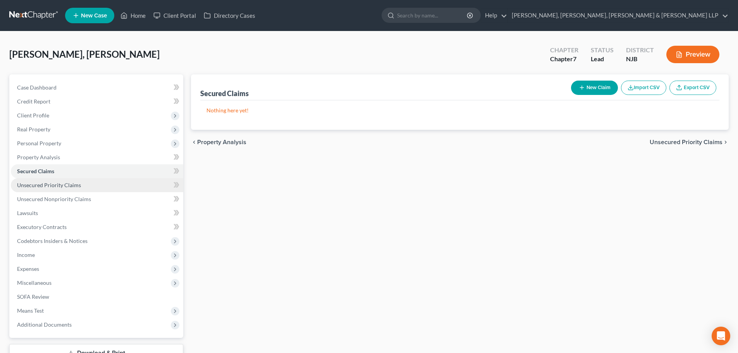
click at [64, 178] on link "Unsecured Priority Claims" at bounding box center [97, 185] width 172 height 14
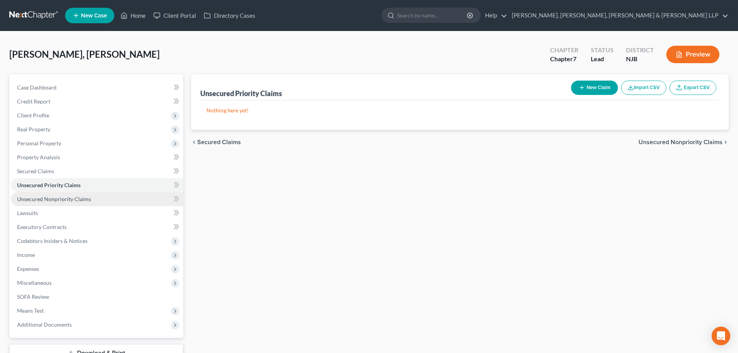
click at [71, 193] on link "Unsecured Nonpriority Claims" at bounding box center [97, 199] width 172 height 14
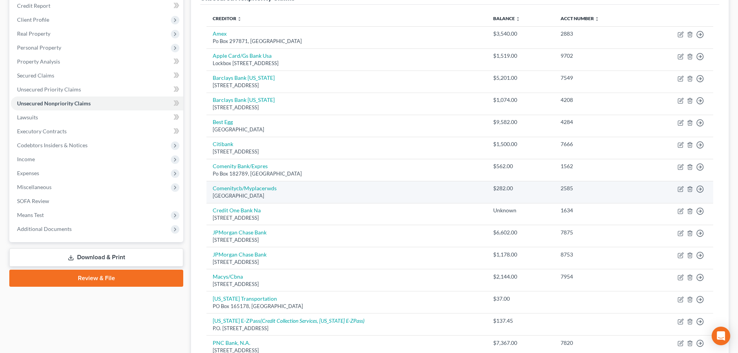
scroll to position [77, 0]
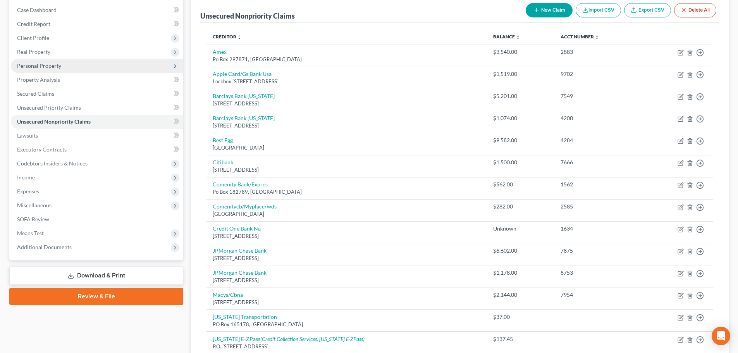
click at [69, 63] on span "Personal Property" at bounding box center [97, 66] width 172 height 14
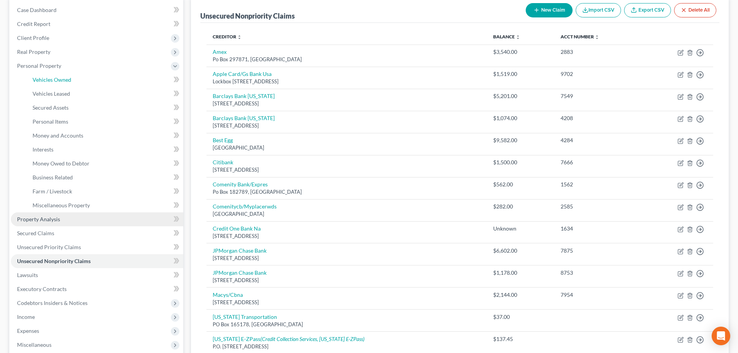
click at [68, 74] on link "Vehicles Owned" at bounding box center [104, 80] width 157 height 14
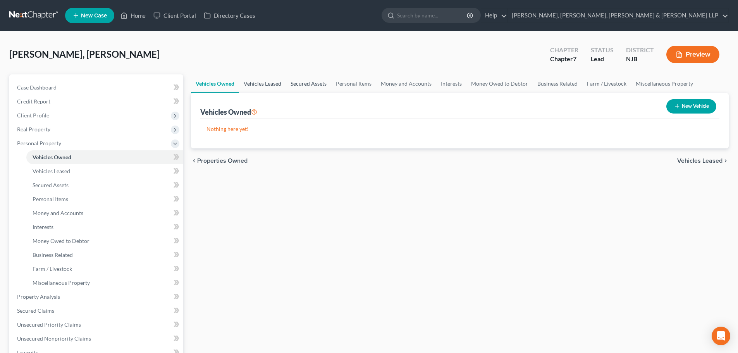
drag, startPoint x: 265, startPoint y: 81, endPoint x: 312, endPoint y: 88, distance: 46.9
click at [266, 81] on link "Vehicles Leased" at bounding box center [262, 83] width 47 height 19
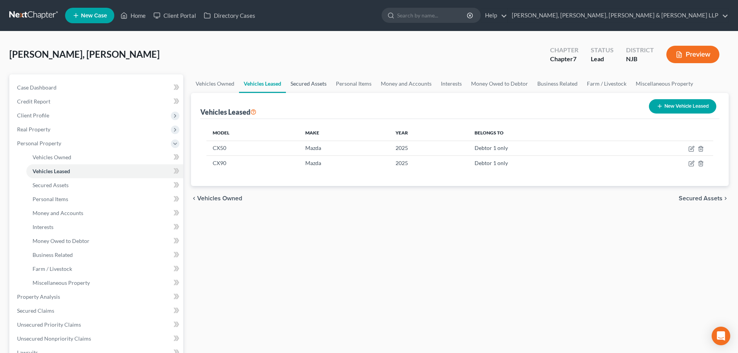
click at [312, 88] on link "Secured Assets" at bounding box center [308, 83] width 45 height 19
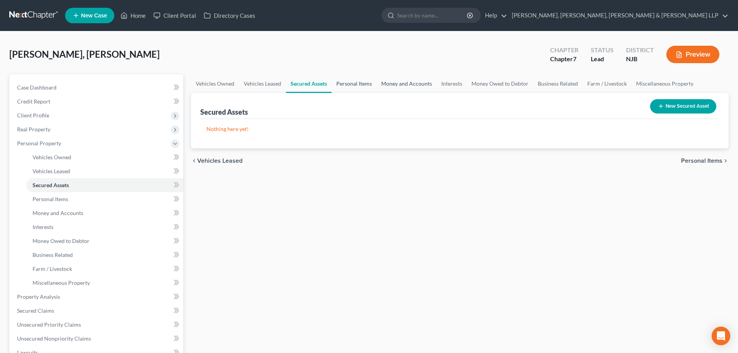
click at [360, 85] on link "Personal Items" at bounding box center [354, 83] width 45 height 19
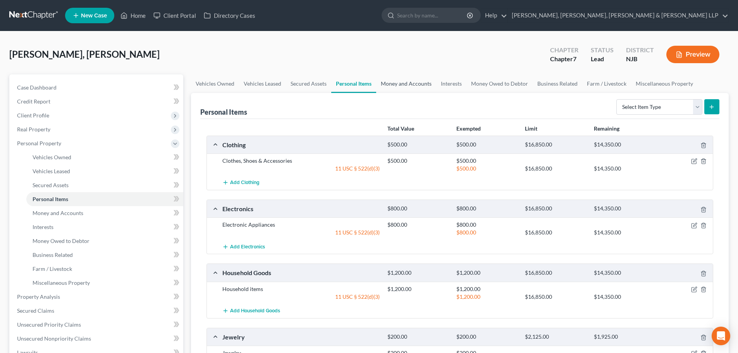
click at [395, 84] on link "Money and Accounts" at bounding box center [406, 83] width 60 height 19
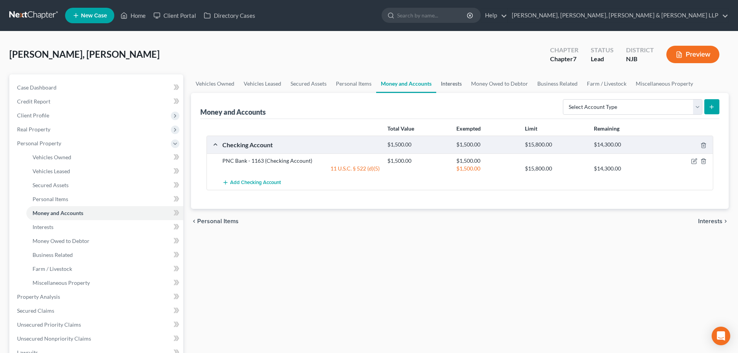
click at [455, 86] on link "Interests" at bounding box center [451, 83] width 30 height 19
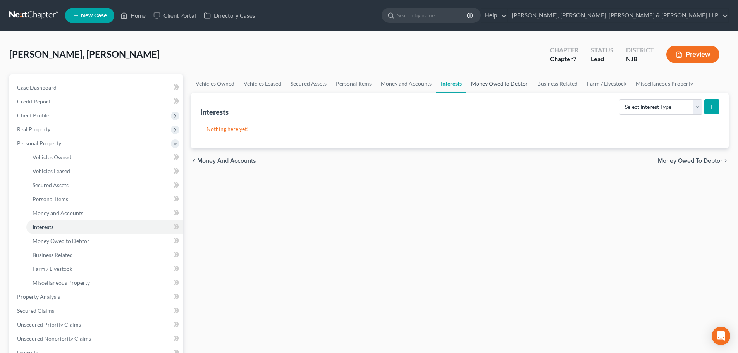
click at [512, 84] on link "Money Owed to Debtor" at bounding box center [500, 83] width 66 height 19
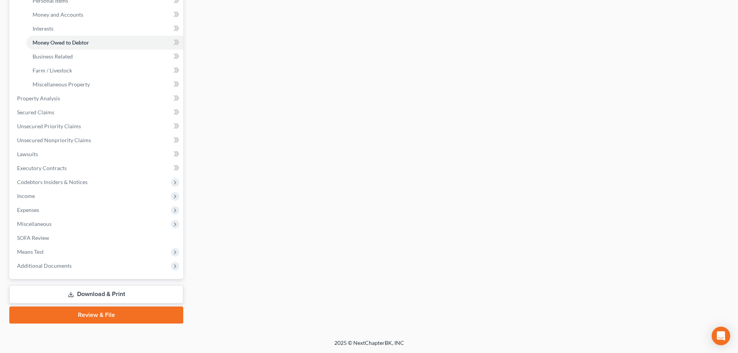
click at [96, 312] on link "Review & File" at bounding box center [96, 315] width 174 height 17
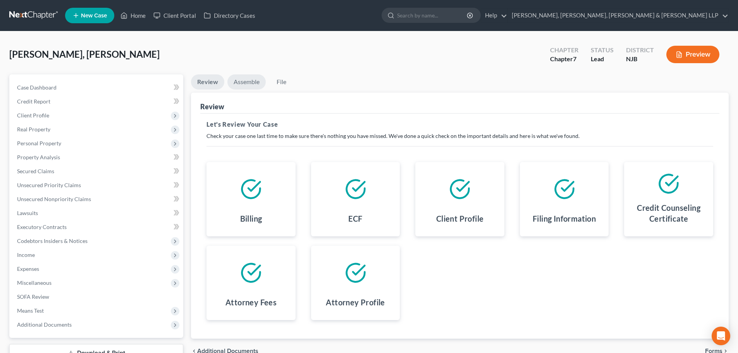
click at [250, 85] on link "Assemble" at bounding box center [246, 81] width 38 height 15
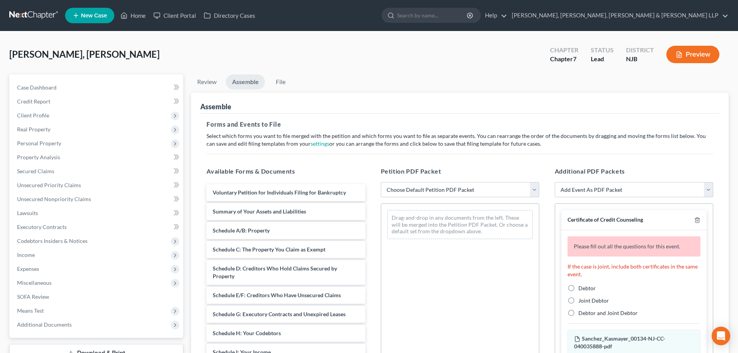
drag, startPoint x: 404, startPoint y: 190, endPoint x: 408, endPoint y: 197, distance: 8.0
click at [404, 190] on select "Choose Default Petition PDF Packet Complete Bankruptcy Petition (all forms and …" at bounding box center [460, 189] width 158 height 15
select select "0"
click at [381, 182] on select "Choose Default Petition PDF Packet Complete Bankruptcy Petition (all forms and …" at bounding box center [460, 189] width 158 height 15
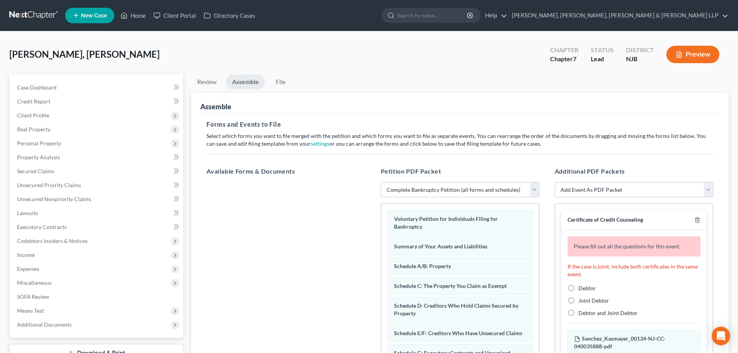
click at [579, 284] on label "Debtor" at bounding box center [587, 288] width 17 height 8
click at [582, 284] on input "Debtor" at bounding box center [584, 286] width 5 height 5
radio input "true"
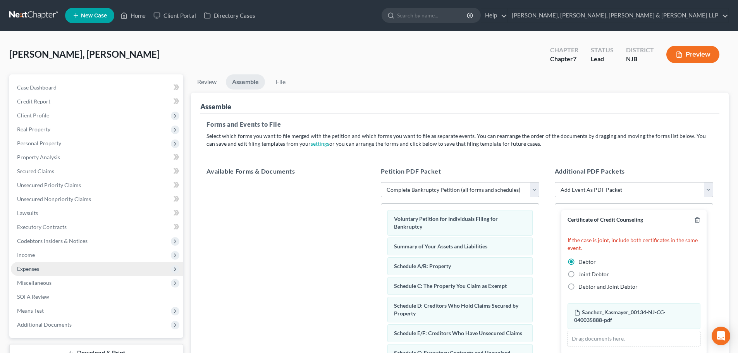
click at [43, 271] on span "Expenses" at bounding box center [97, 269] width 172 height 14
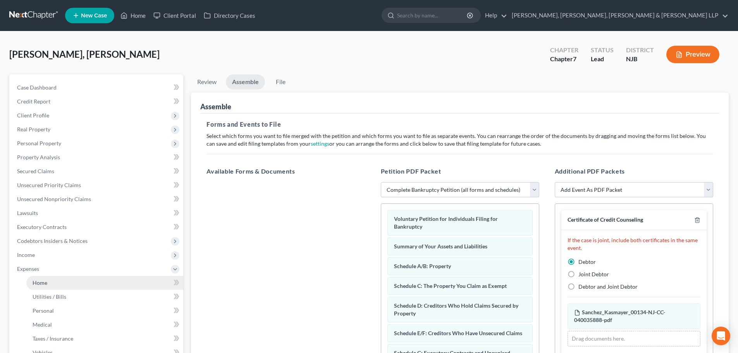
click at [46, 282] on span "Home" at bounding box center [40, 282] width 15 height 7
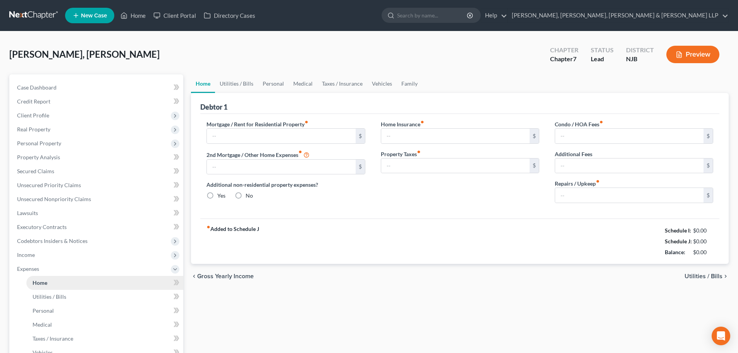
type input "2,700.00"
type input "0.00"
radio input "true"
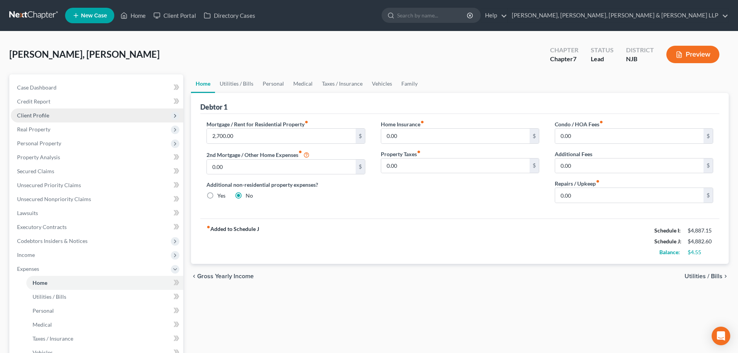
click at [76, 118] on span "Client Profile" at bounding box center [97, 115] width 172 height 14
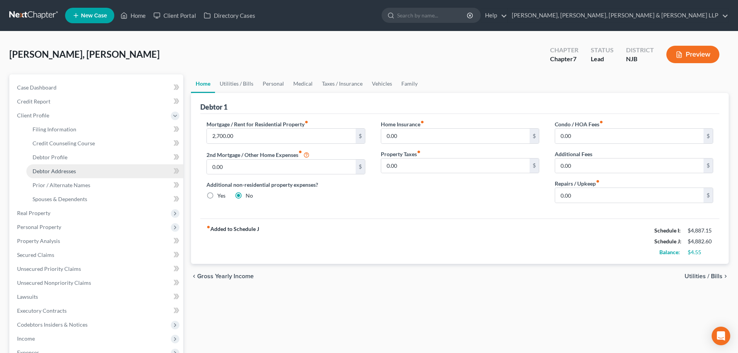
click at [67, 173] on span "Debtor Addresses" at bounding box center [54, 171] width 43 height 7
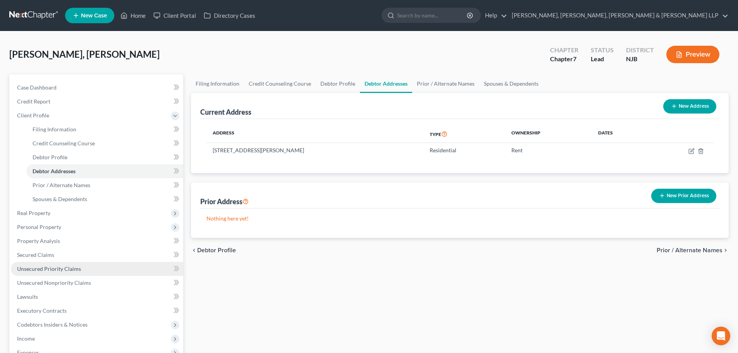
scroll to position [143, 0]
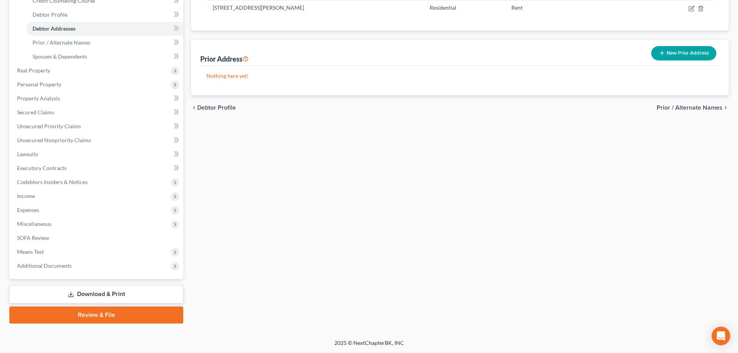
click at [98, 318] on link "Review & File" at bounding box center [96, 315] width 174 height 17
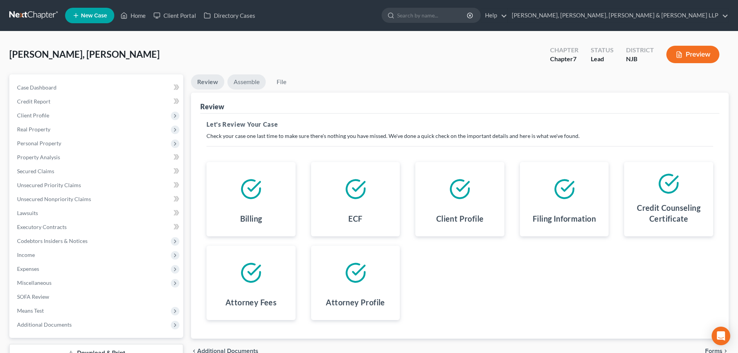
click at [255, 82] on link "Assemble" at bounding box center [246, 81] width 38 height 15
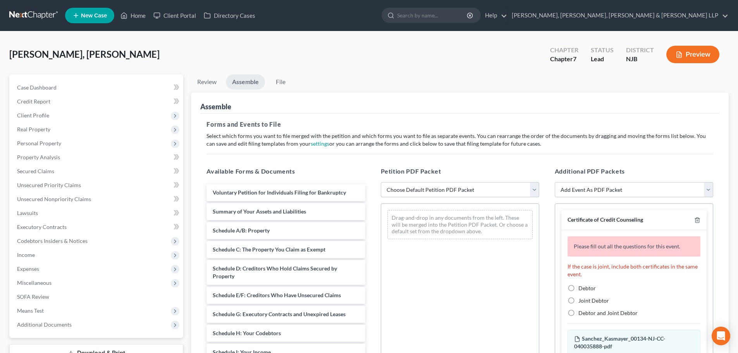
click at [457, 196] on select "Choose Default Petition PDF Packet Complete Bankruptcy Petition (all forms and …" at bounding box center [460, 189] width 158 height 15
click at [381, 182] on select "Choose Default Petition PDF Packet Complete Bankruptcy Petition (all forms and …" at bounding box center [460, 189] width 158 height 15
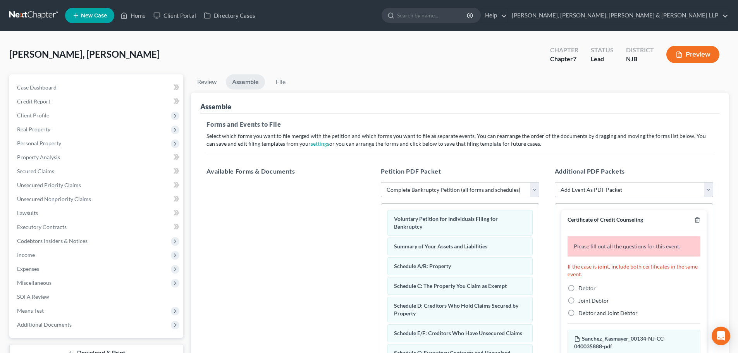
click at [579, 289] on label "Debtor" at bounding box center [587, 288] width 17 height 8
click at [582, 289] on input "Debtor" at bounding box center [584, 286] width 5 height 5
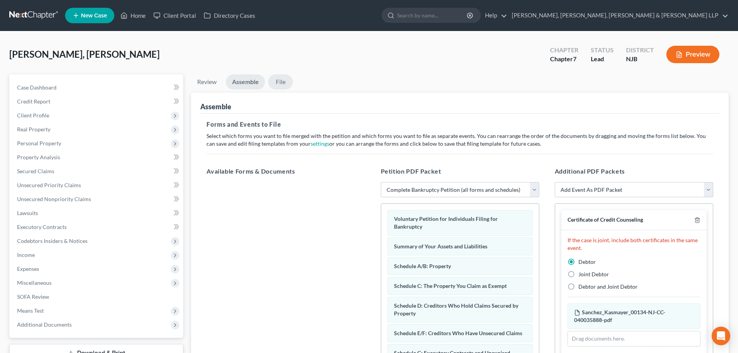
click at [280, 79] on link "File" at bounding box center [280, 81] width 25 height 15
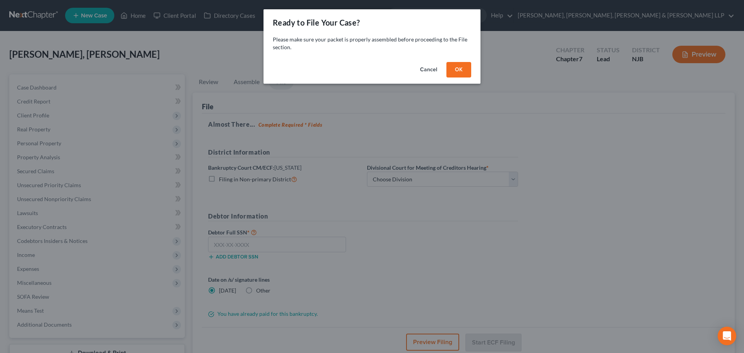
click at [466, 70] on button "OK" at bounding box center [458, 69] width 25 height 15
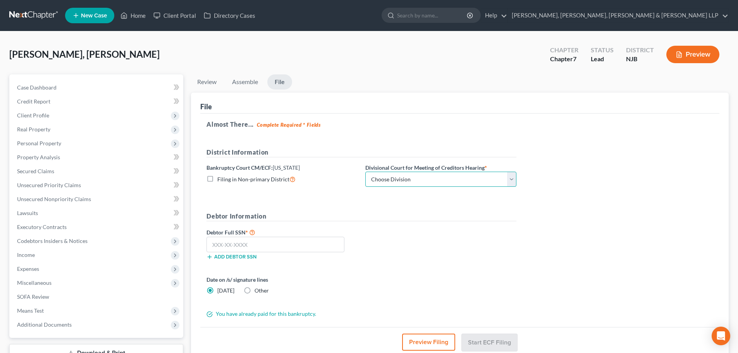
drag, startPoint x: 391, startPoint y: 179, endPoint x: 394, endPoint y: 186, distance: 8.5
click at [391, 179] on select "Choose Division [GEOGRAPHIC_DATA] [GEOGRAPHIC_DATA]/[GEOGRAPHIC_DATA] [GEOGRAPH…" at bounding box center [440, 179] width 151 height 15
click at [365, 172] on select "Choose Division [GEOGRAPHIC_DATA] [GEOGRAPHIC_DATA]/[GEOGRAPHIC_DATA] [GEOGRAPH…" at bounding box center [440, 179] width 151 height 15
click at [253, 246] on input "text" at bounding box center [276, 244] width 138 height 15
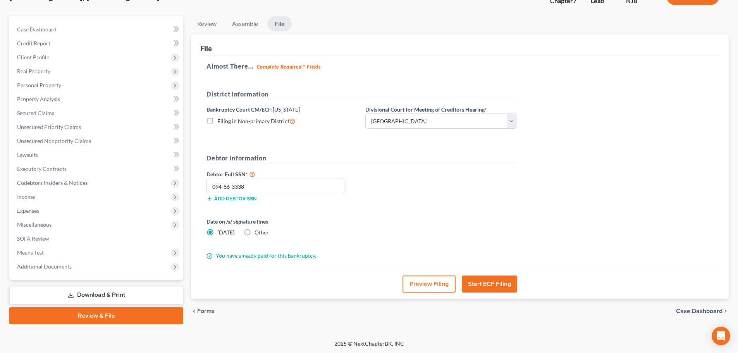
scroll to position [59, 0]
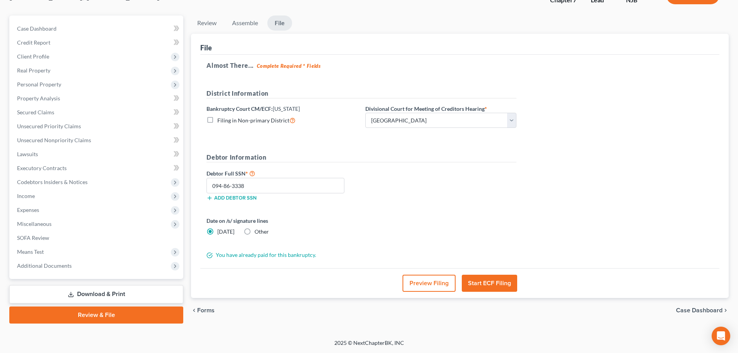
click at [489, 284] on button "Start ECF Filing" at bounding box center [489, 283] width 55 height 17
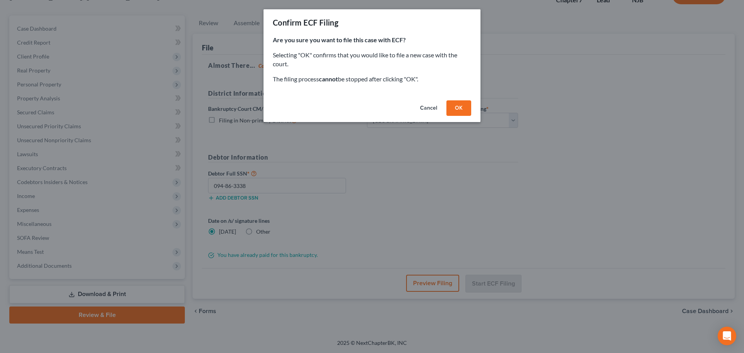
click at [461, 112] on button "OK" at bounding box center [458, 107] width 25 height 15
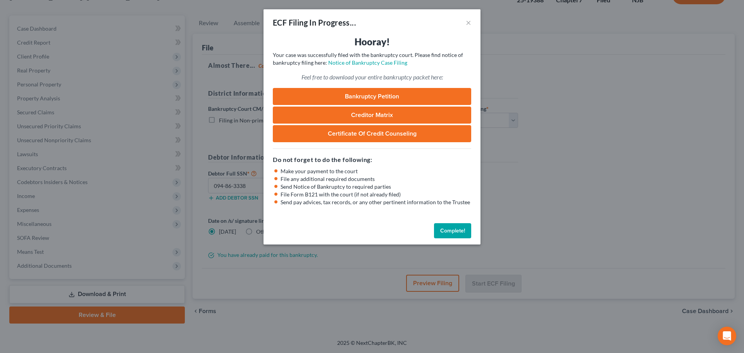
click at [197, 46] on div "ECF Filing In Progress... × Hooray! Your case was successfully filed with the b…" at bounding box center [372, 176] width 744 height 353
click at [468, 21] on button "×" at bounding box center [468, 22] width 5 height 9
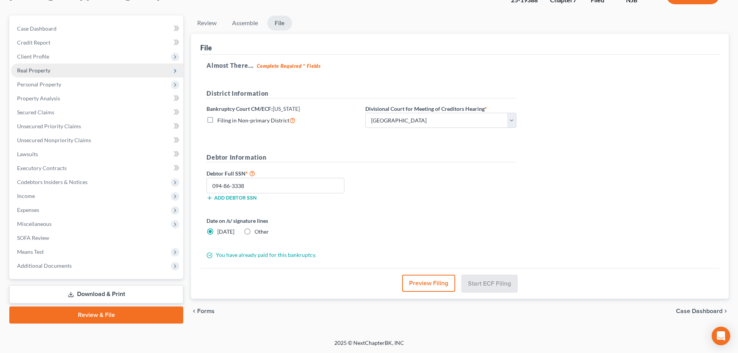
scroll to position [0, 0]
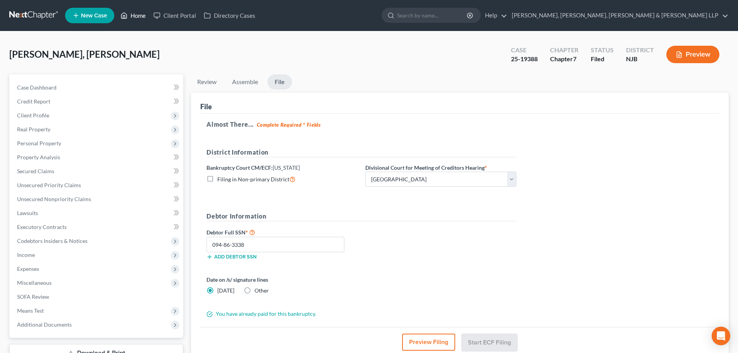
click at [136, 18] on link "Home" at bounding box center [133, 16] width 33 height 14
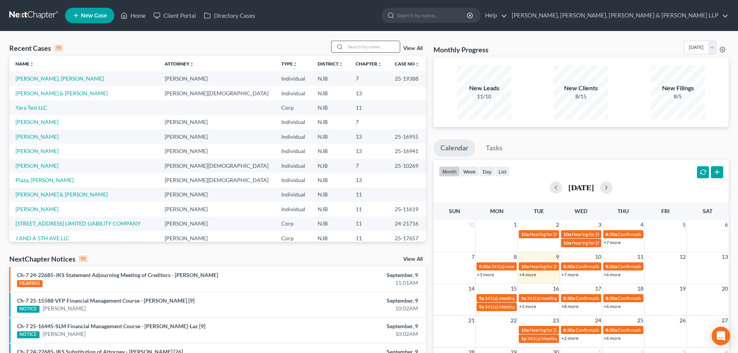
click at [367, 44] on input "search" at bounding box center [373, 46] width 54 height 11
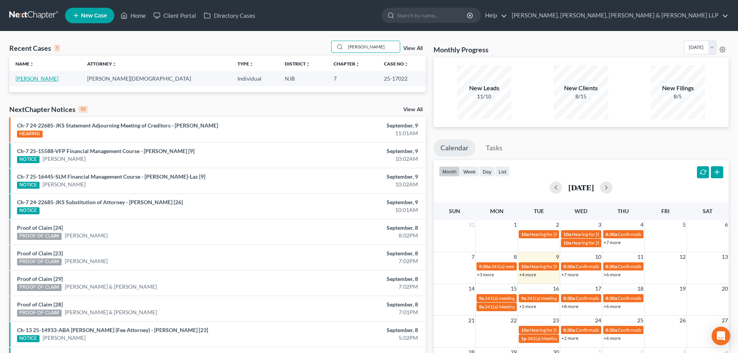
click at [48, 79] on link "[PERSON_NAME]" at bounding box center [36, 78] width 43 height 7
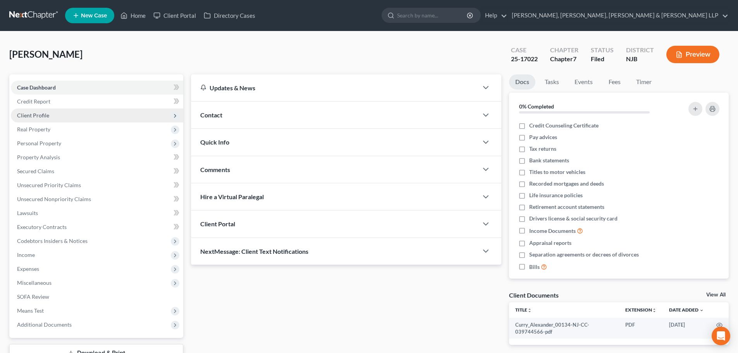
click at [57, 114] on span "Client Profile" at bounding box center [97, 115] width 172 height 14
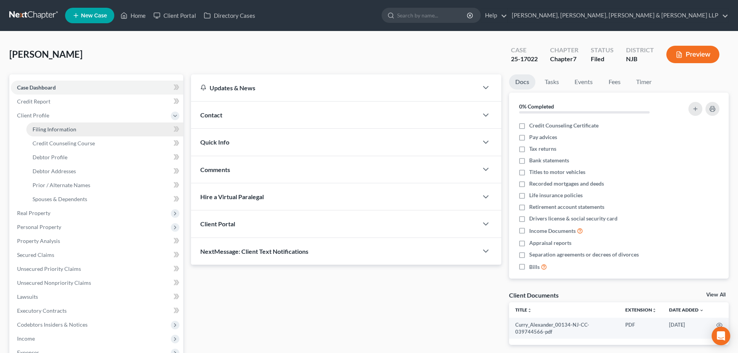
click at [77, 127] on link "Filing Information" at bounding box center [104, 129] width 157 height 14
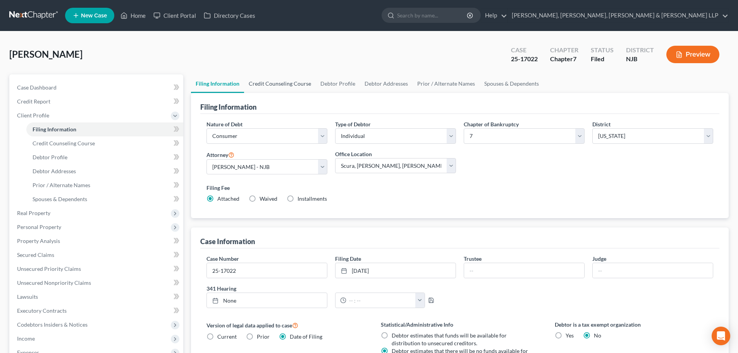
click at [274, 86] on link "Credit Counseling Course" at bounding box center [280, 83] width 72 height 19
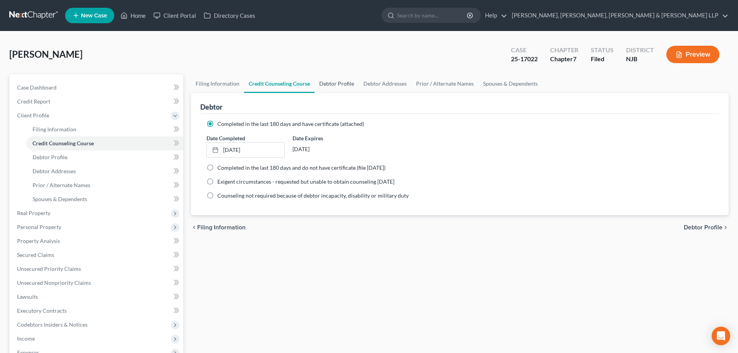
click at [334, 86] on link "Debtor Profile" at bounding box center [337, 83] width 44 height 19
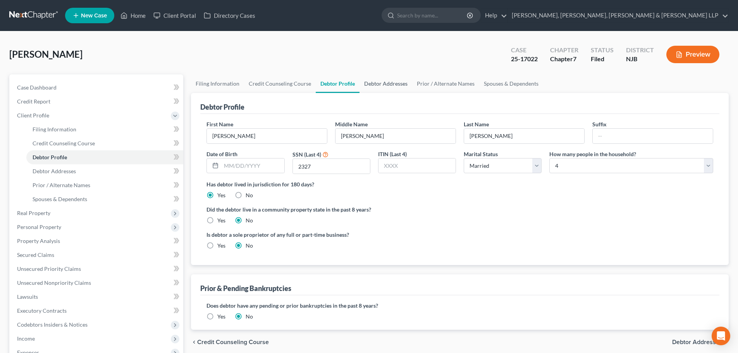
click at [378, 88] on link "Debtor Addresses" at bounding box center [386, 83] width 53 height 19
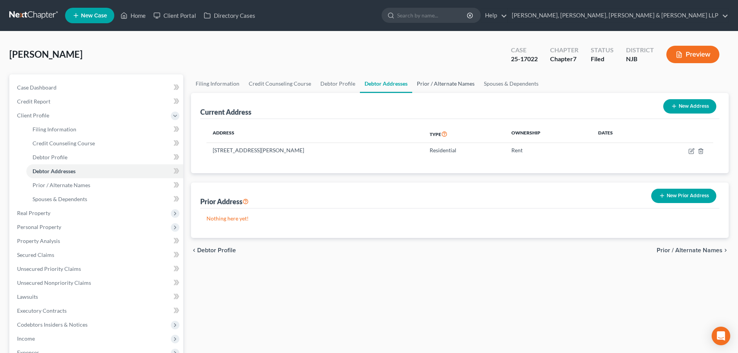
click at [426, 85] on link "Prior / Alternate Names" at bounding box center [445, 83] width 67 height 19
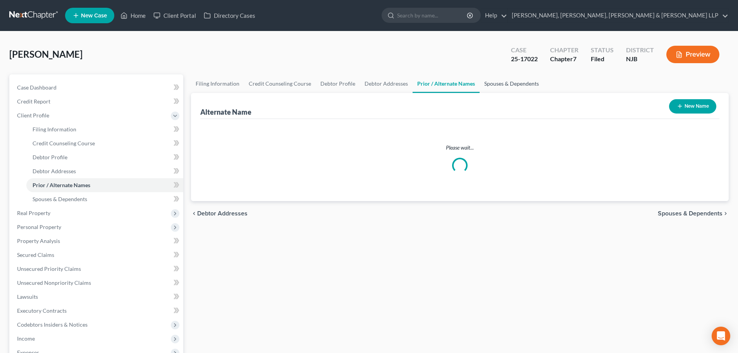
click at [497, 88] on link "Spouses & Dependents" at bounding box center [512, 83] width 64 height 19
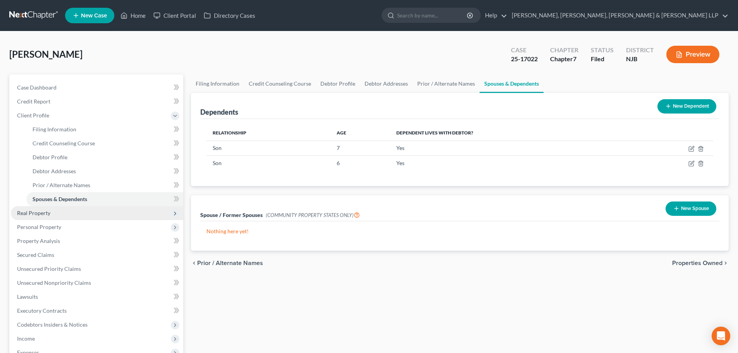
click at [61, 217] on span "Real Property" at bounding box center [97, 213] width 172 height 14
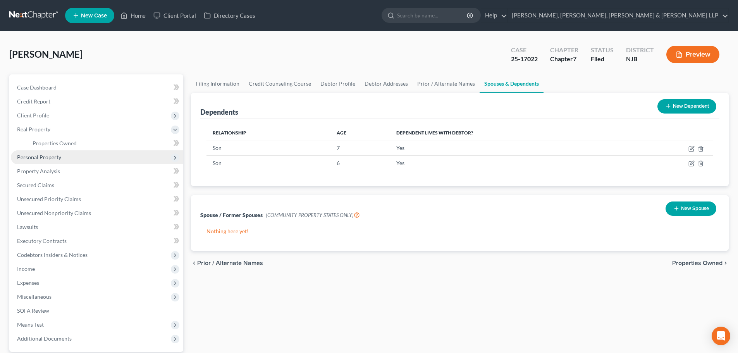
click at [60, 157] on span "Personal Property" at bounding box center [39, 157] width 44 height 7
click at [67, 158] on span "Vehicles Owned" at bounding box center [52, 157] width 39 height 7
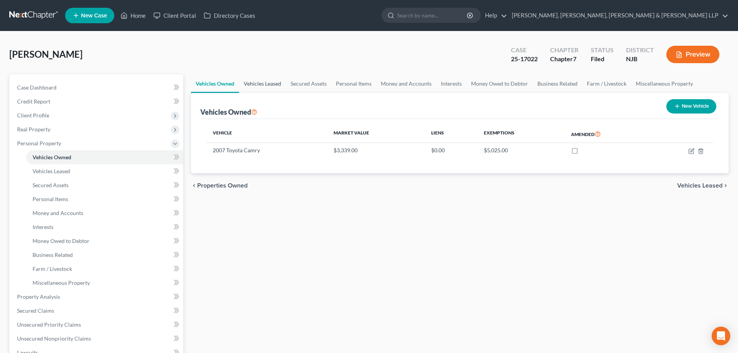
click at [272, 84] on link "Vehicles Leased" at bounding box center [262, 83] width 47 height 19
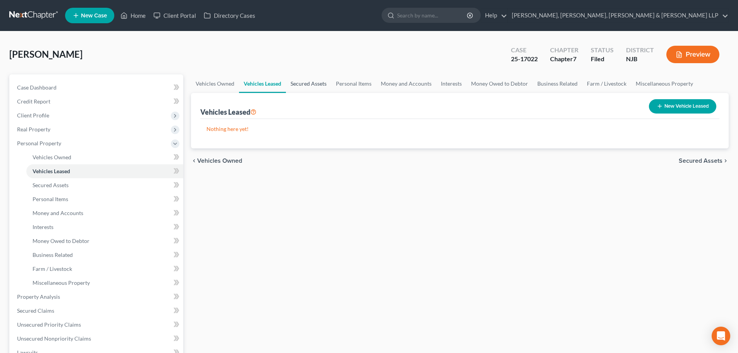
click at [307, 84] on link "Secured Assets" at bounding box center [308, 83] width 45 height 19
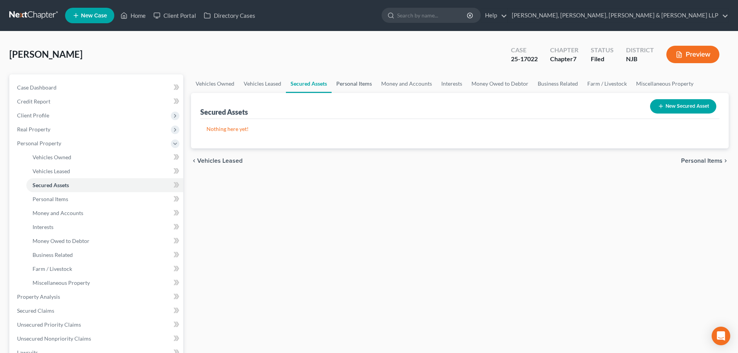
click at [356, 82] on link "Personal Items" at bounding box center [354, 83] width 45 height 19
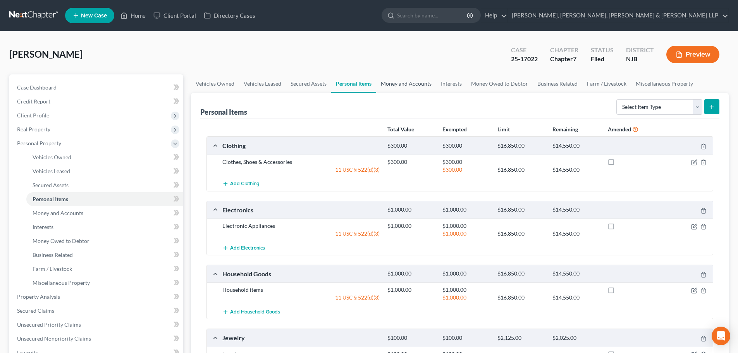
click at [423, 87] on link "Money and Accounts" at bounding box center [406, 83] width 60 height 19
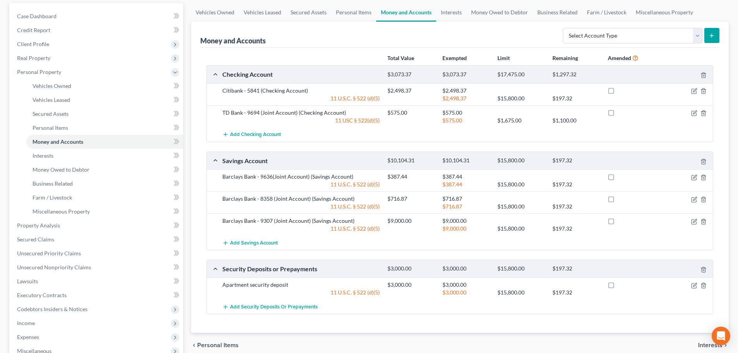
scroll to position [77, 0]
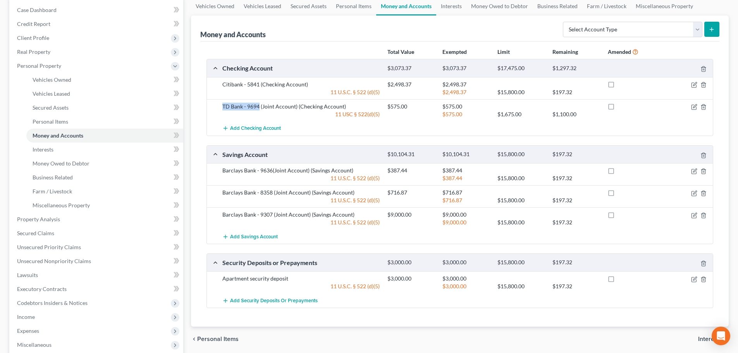
drag, startPoint x: 220, startPoint y: 107, endPoint x: 260, endPoint y: 107, distance: 39.5
click at [260, 107] on div "TD Bank - 9694 (Joint Account) (Checking Account)" at bounding box center [301, 107] width 165 height 8
copy div "TD Bank - 9694"
drag, startPoint x: 220, startPoint y: 170, endPoint x: 273, endPoint y: 171, distance: 52.3
click at [273, 171] on div "Barclays Bank - 9636(Joint Account) (Savings Account)" at bounding box center [301, 171] width 165 height 8
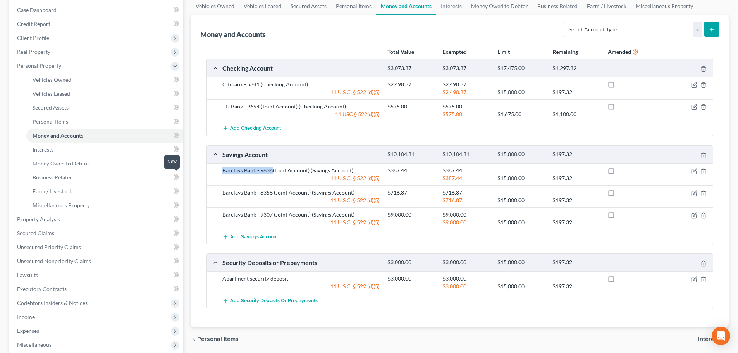
copy div "Barclays Bank - 9636"
drag, startPoint x: 223, startPoint y: 190, endPoint x: 272, endPoint y: 192, distance: 48.8
click at [272, 192] on div "Barclays Bank - 8358 (Joint Account) (Savings Account)" at bounding box center [301, 193] width 165 height 8
copy div "Barclays Bank - 8358"
drag, startPoint x: 220, startPoint y: 214, endPoint x: 273, endPoint y: 212, distance: 53.5
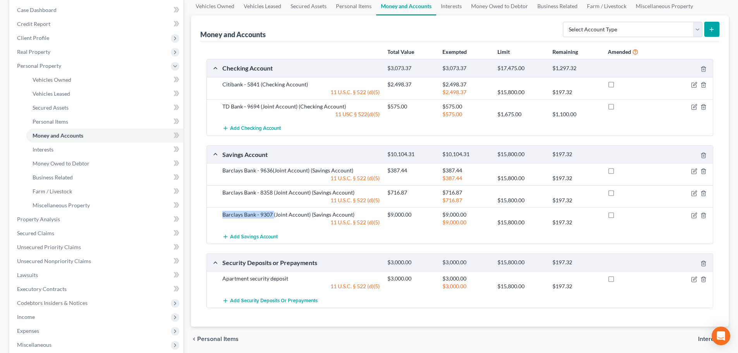
click at [273, 212] on div "Barclays Bank - 9307 (Joint Account) (Savings Account)" at bounding box center [301, 215] width 165 height 8
copy div "Barclays Bank - 9307"
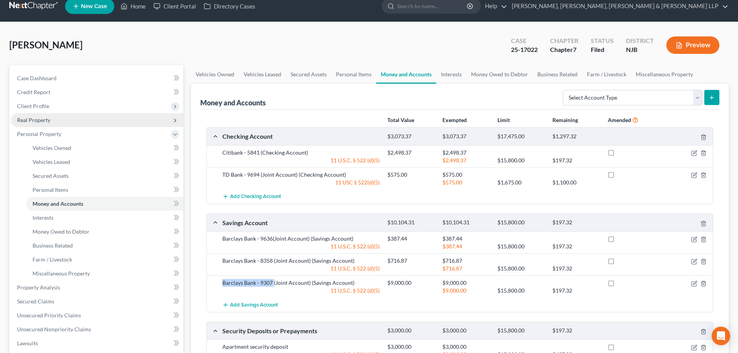
scroll to position [0, 0]
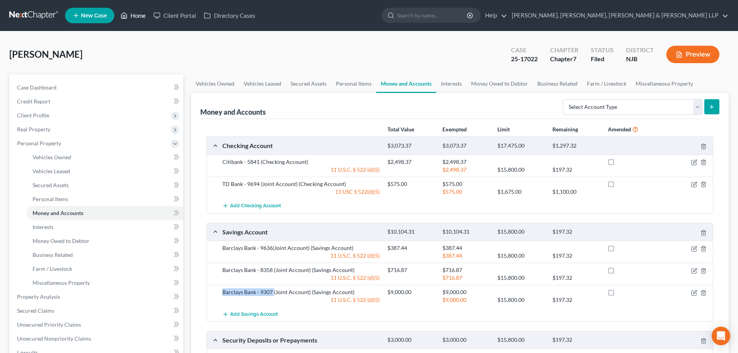
click at [139, 12] on link "Home" at bounding box center [133, 16] width 33 height 14
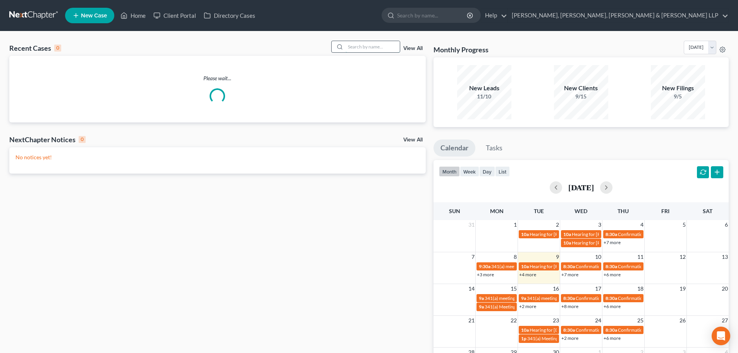
click at [367, 46] on input "search" at bounding box center [373, 46] width 54 height 11
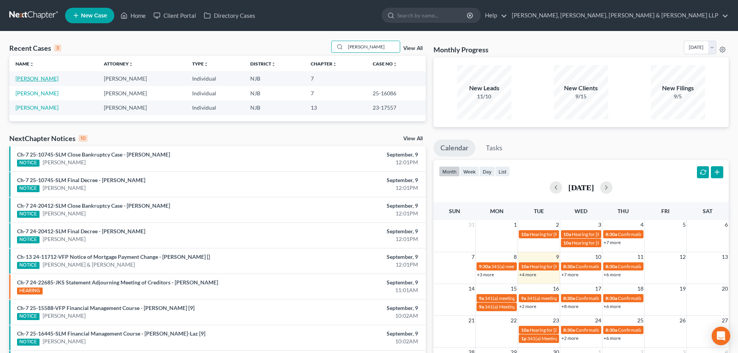
click at [38, 79] on link "[PERSON_NAME]" at bounding box center [36, 78] width 43 height 7
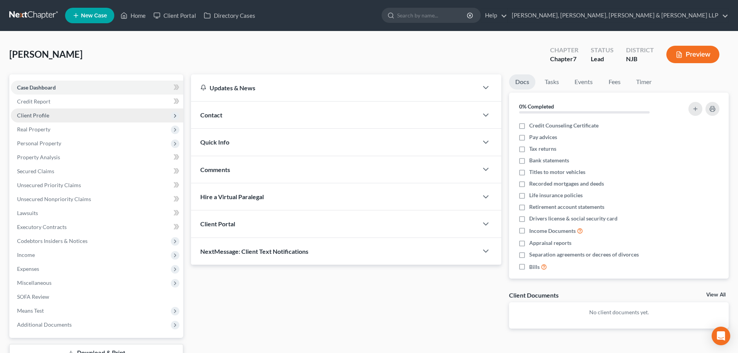
click at [45, 115] on span "Client Profile" at bounding box center [33, 115] width 32 height 7
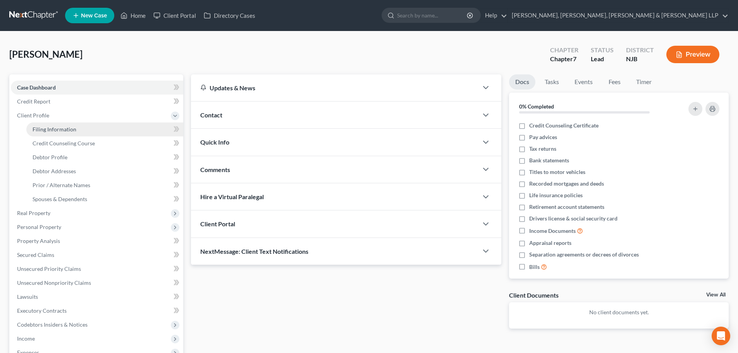
click at [58, 129] on span "Filing Information" at bounding box center [55, 129] width 44 height 7
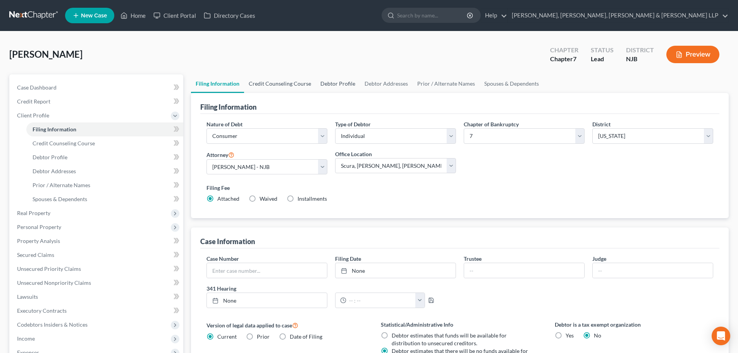
click at [270, 79] on link "Credit Counseling Course" at bounding box center [280, 83] width 72 height 19
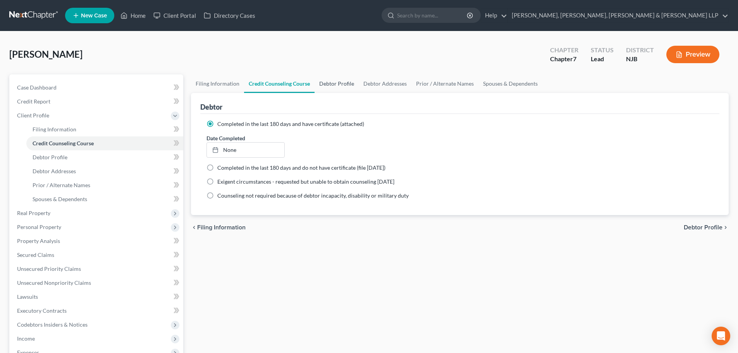
click at [331, 84] on link "Debtor Profile" at bounding box center [337, 83] width 44 height 19
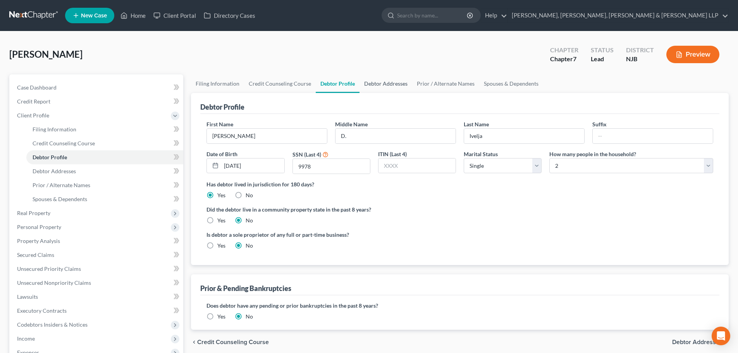
click at [374, 82] on link "Debtor Addresses" at bounding box center [386, 83] width 53 height 19
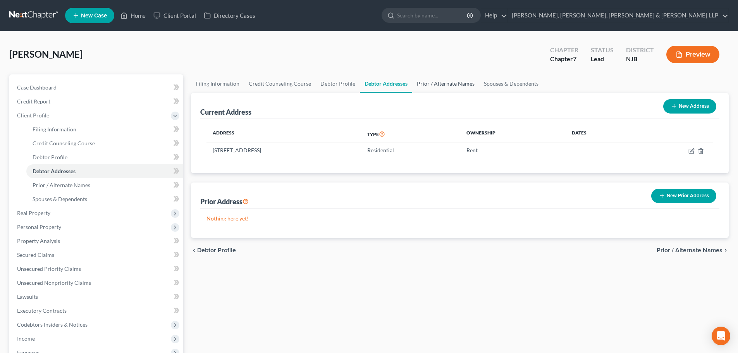
click at [424, 80] on link "Prior / Alternate Names" at bounding box center [445, 83] width 67 height 19
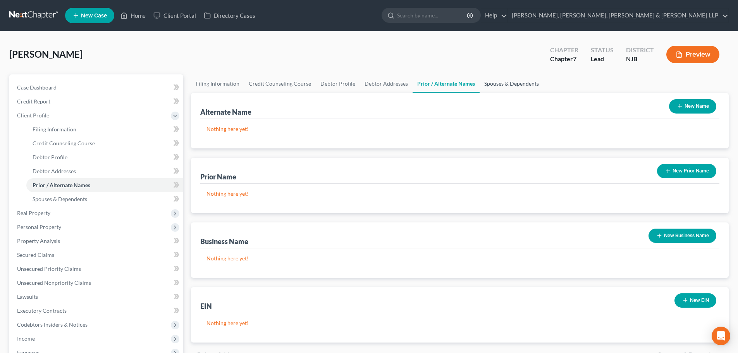
click at [489, 82] on link "Spouses & Dependents" at bounding box center [512, 83] width 64 height 19
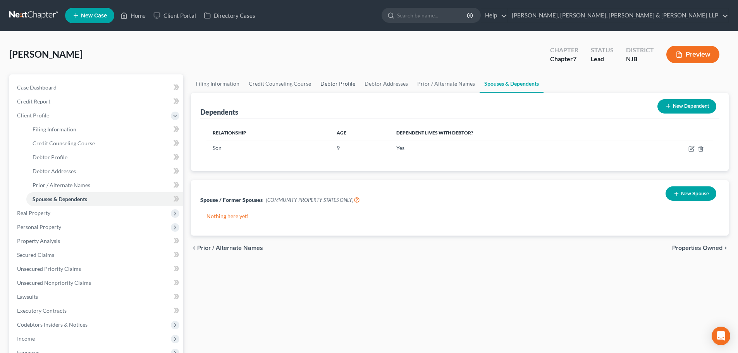
click at [340, 76] on link "Debtor Profile" at bounding box center [338, 83] width 44 height 19
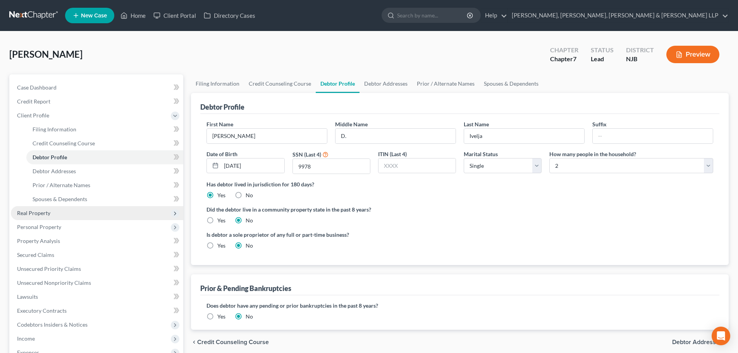
drag, startPoint x: 48, startPoint y: 215, endPoint x: 67, endPoint y: 216, distance: 19.4
click at [48, 215] on span "Real Property" at bounding box center [33, 213] width 33 height 7
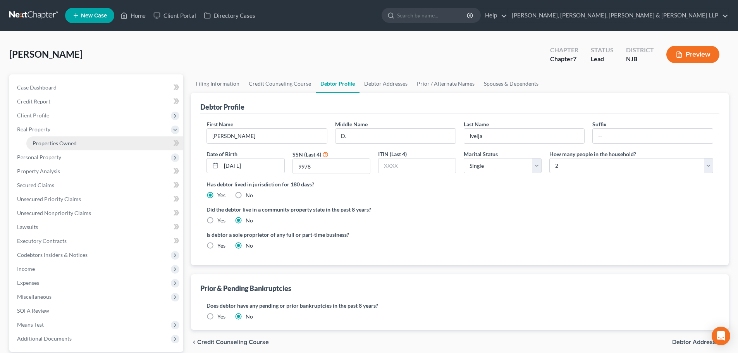
click at [63, 146] on span "Properties Owned" at bounding box center [55, 143] width 44 height 7
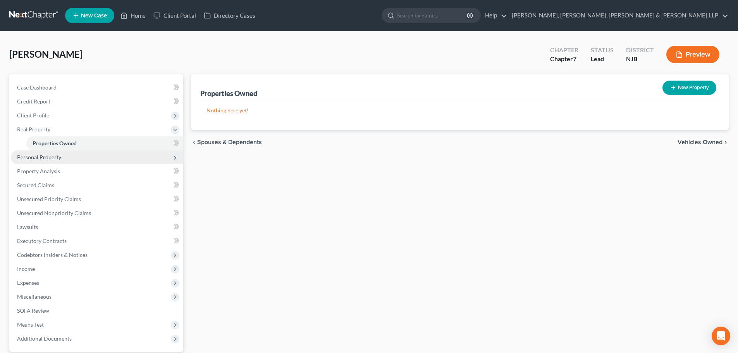
click at [56, 155] on span "Personal Property" at bounding box center [39, 157] width 44 height 7
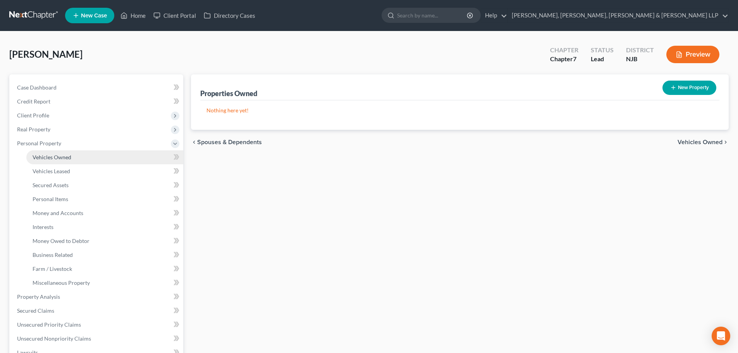
click at [72, 158] on link "Vehicles Owned" at bounding box center [104, 157] width 157 height 14
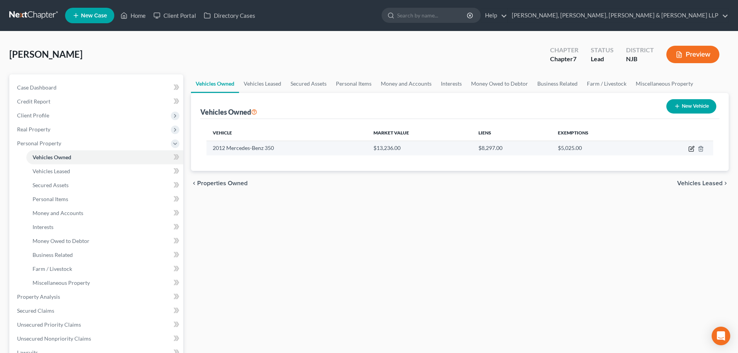
click at [690, 147] on icon "button" at bounding box center [691, 149] width 5 height 5
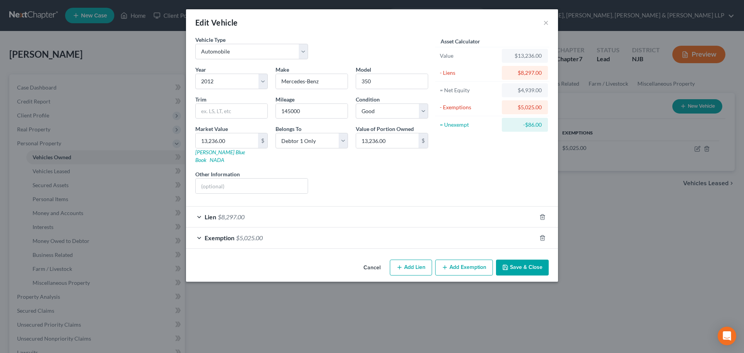
click at [528, 260] on button "Save & Close" at bounding box center [522, 268] width 53 height 16
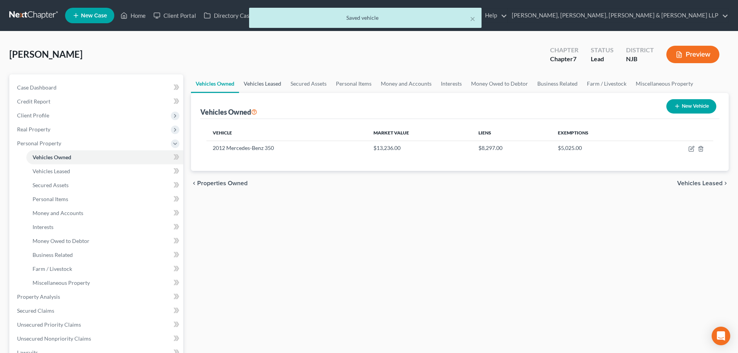
click at [279, 82] on link "Vehicles Leased" at bounding box center [262, 83] width 47 height 19
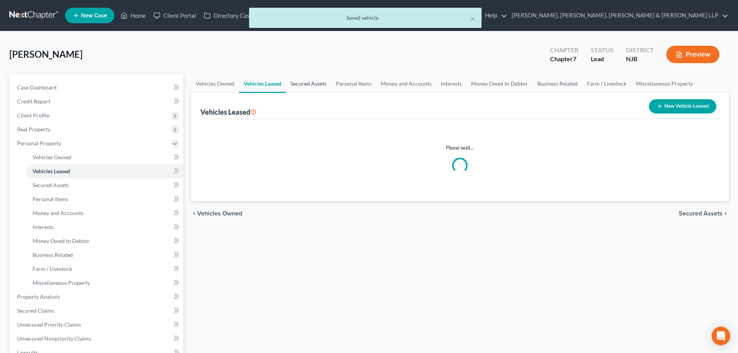
click at [309, 84] on link "Secured Assets" at bounding box center [308, 83] width 45 height 19
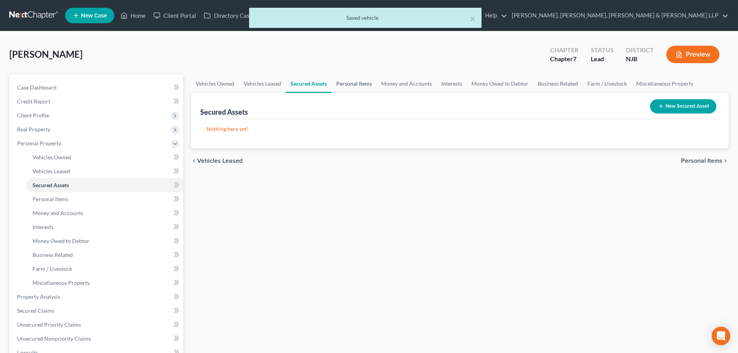
click at [351, 82] on link "Personal Items" at bounding box center [354, 83] width 45 height 19
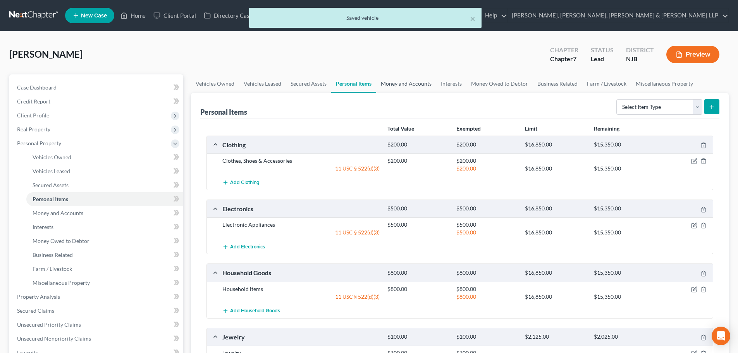
click at [405, 82] on link "Money and Accounts" at bounding box center [406, 83] width 60 height 19
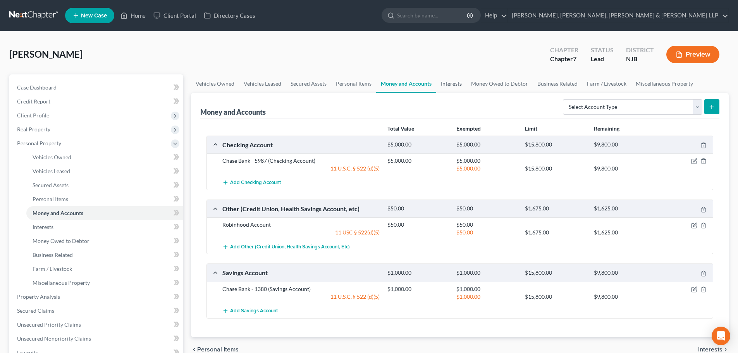
click at [451, 81] on link "Interests" at bounding box center [451, 83] width 30 height 19
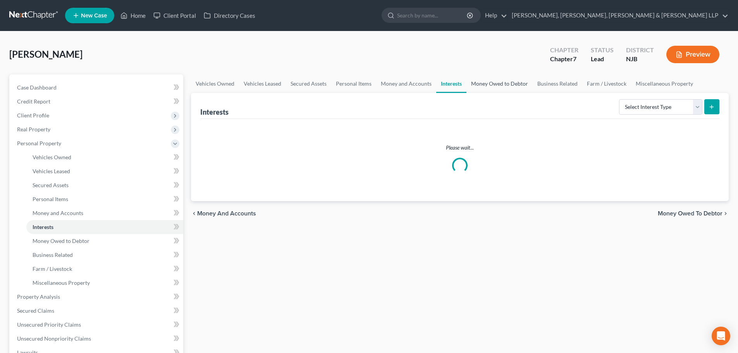
click at [511, 84] on link "Money Owed to Debtor" at bounding box center [500, 83] width 66 height 19
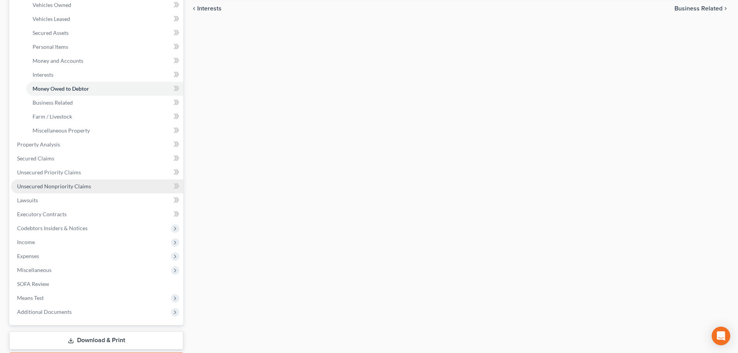
scroll to position [155, 0]
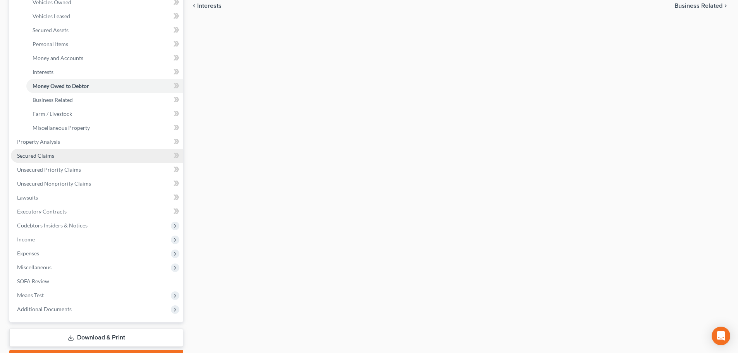
click at [53, 155] on span "Secured Claims" at bounding box center [35, 155] width 37 height 7
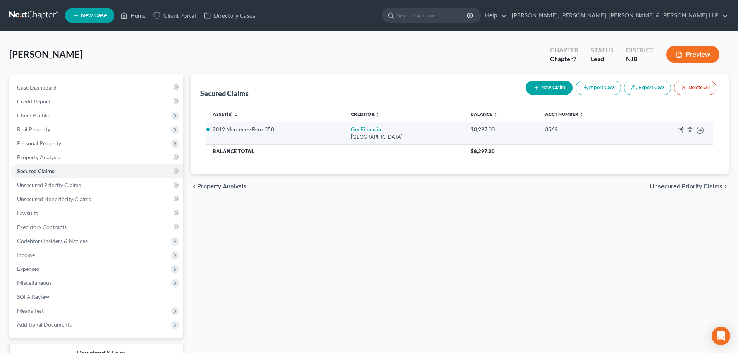
click at [681, 131] on icon "button" at bounding box center [681, 128] width 3 height 3
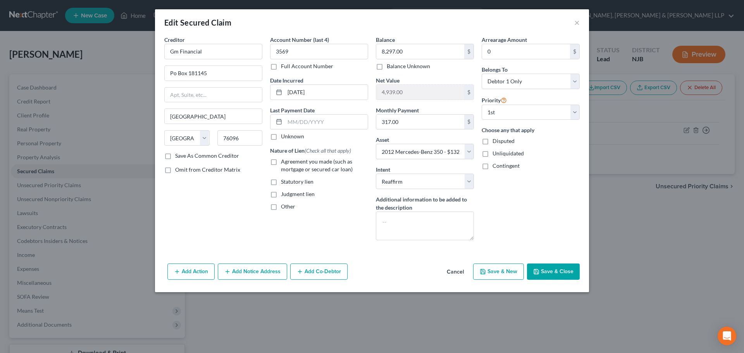
click at [281, 164] on label "Agreement you made (such as mortgage or secured car loan)" at bounding box center [324, 165] width 87 height 15
click at [284, 163] on input "Agreement you made (such as mortgage or secured car loan)" at bounding box center [286, 160] width 5 height 5
click at [553, 269] on button "Save & Close" at bounding box center [553, 271] width 53 height 16
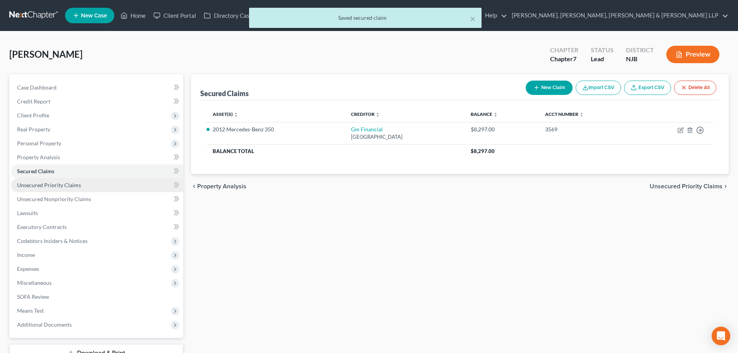
click at [57, 188] on link "Unsecured Priority Claims" at bounding box center [97, 185] width 172 height 14
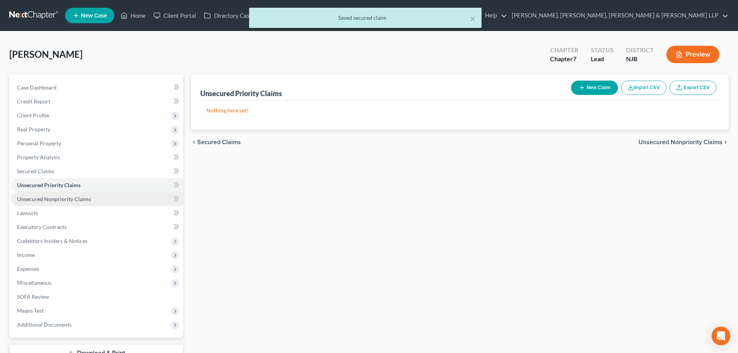
click at [60, 196] on span "Unsecured Nonpriority Claims" at bounding box center [54, 199] width 74 height 7
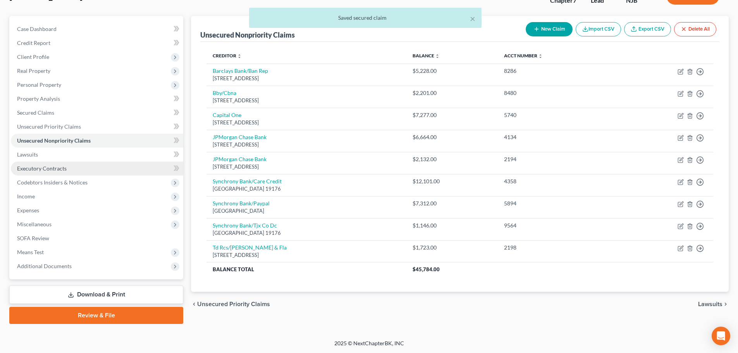
scroll to position [59, 0]
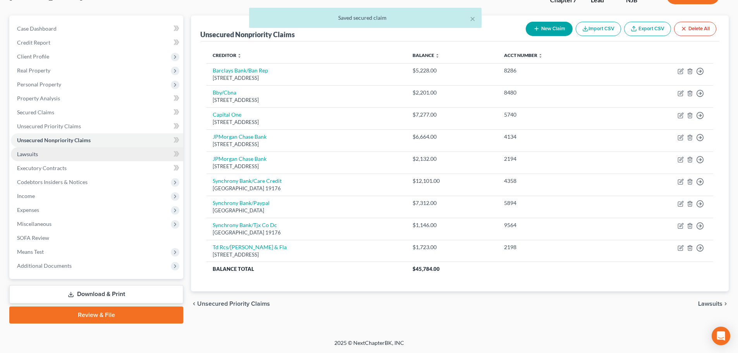
click at [39, 157] on link "Lawsuits" at bounding box center [97, 154] width 172 height 14
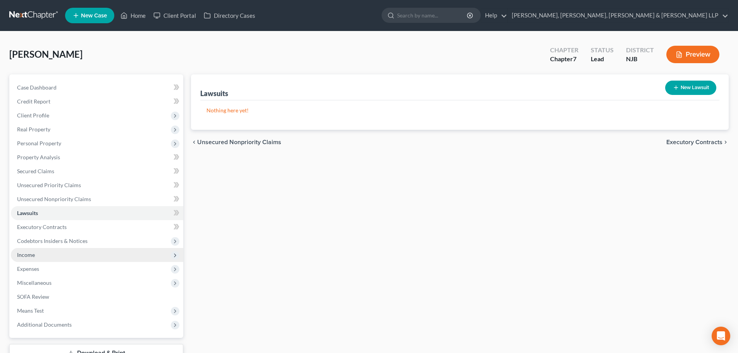
drag, startPoint x: 34, startPoint y: 251, endPoint x: 60, endPoint y: 259, distance: 26.4
click at [34, 251] on span "Income" at bounding box center [97, 255] width 172 height 14
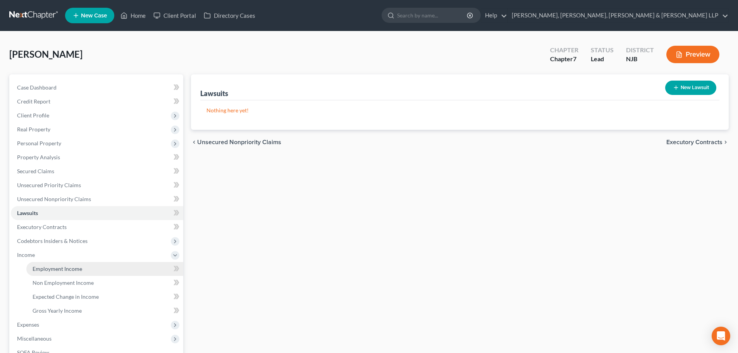
click at [62, 264] on link "Employment Income" at bounding box center [104, 269] width 157 height 14
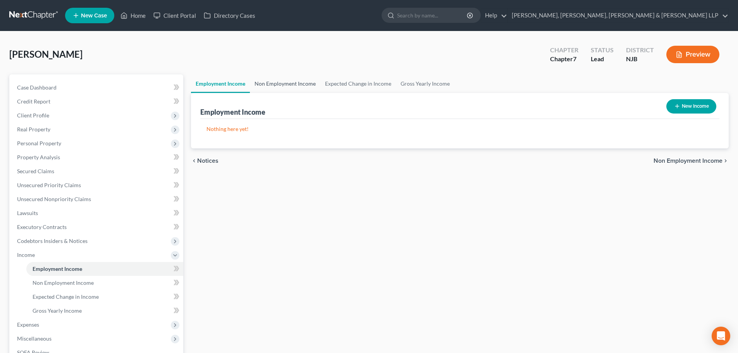
click at [273, 85] on link "Non Employment Income" at bounding box center [285, 83] width 71 height 19
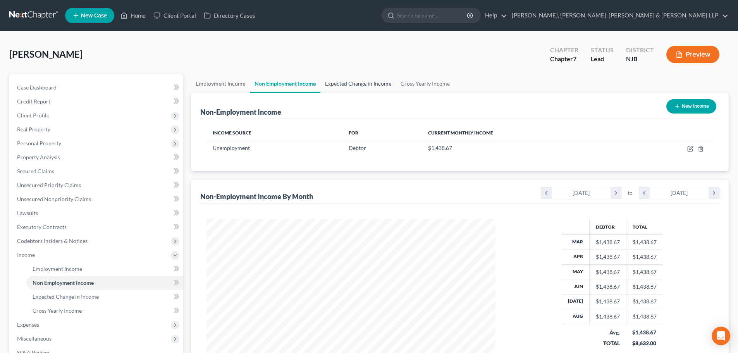
scroll to position [145, 305]
click at [346, 84] on link "Expected Change in Income" at bounding box center [358, 83] width 76 height 19
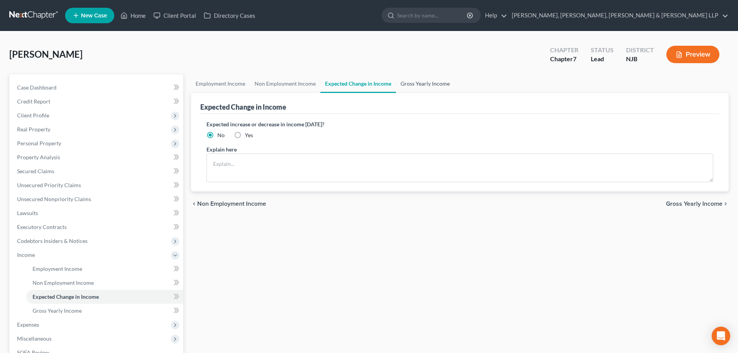
click at [416, 81] on link "Gross Yearly Income" at bounding box center [425, 83] width 59 height 19
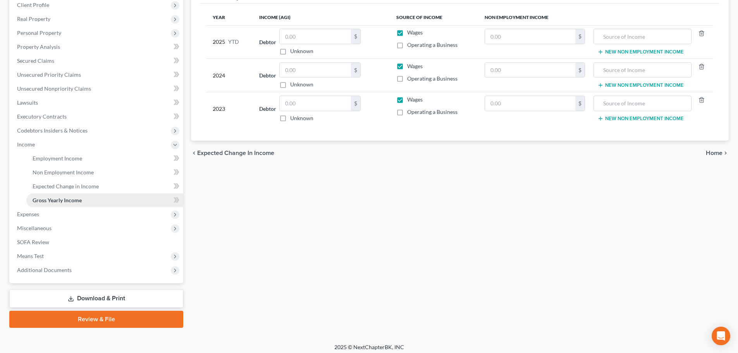
scroll to position [115, 0]
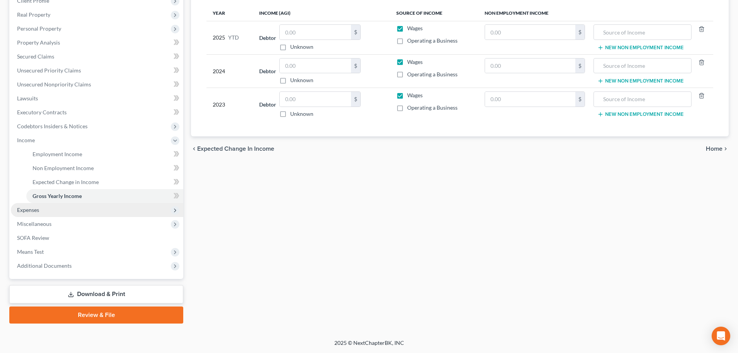
click at [41, 213] on span "Expenses" at bounding box center [97, 210] width 172 height 14
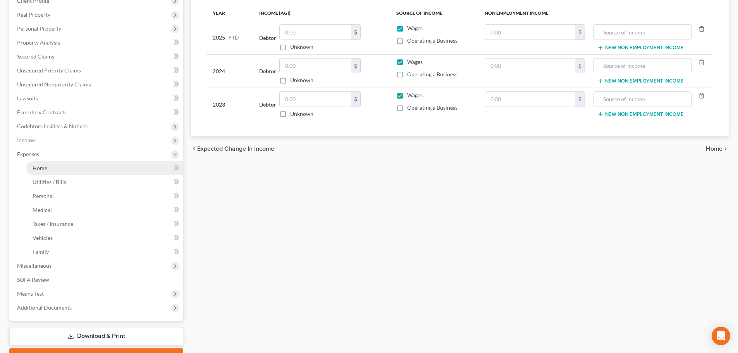
click at [52, 171] on link "Home" at bounding box center [104, 168] width 157 height 14
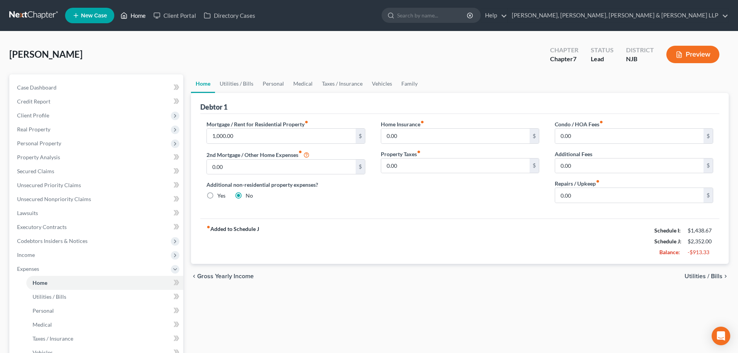
click at [141, 13] on link "Home" at bounding box center [133, 16] width 33 height 14
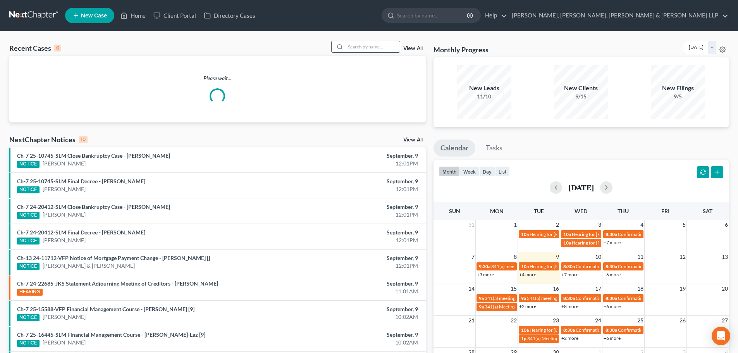
click at [362, 50] on input "search" at bounding box center [373, 46] width 54 height 11
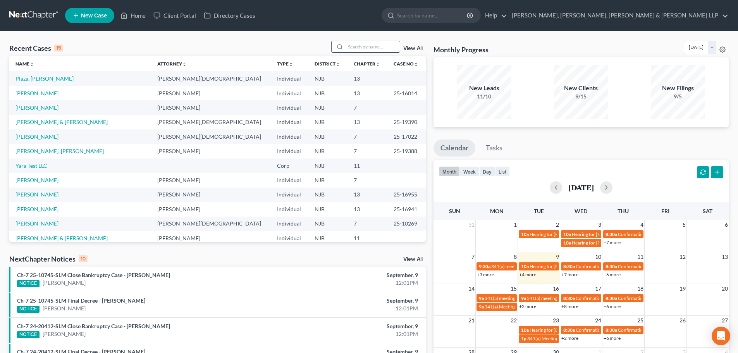
click at [376, 50] on input "search" at bounding box center [373, 46] width 54 height 11
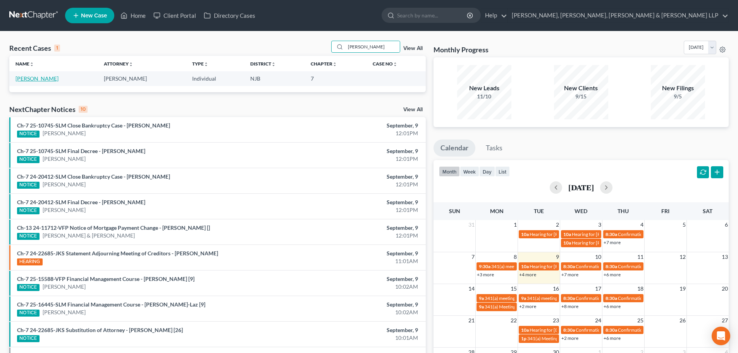
click at [34, 81] on link "[PERSON_NAME]" at bounding box center [36, 78] width 43 height 7
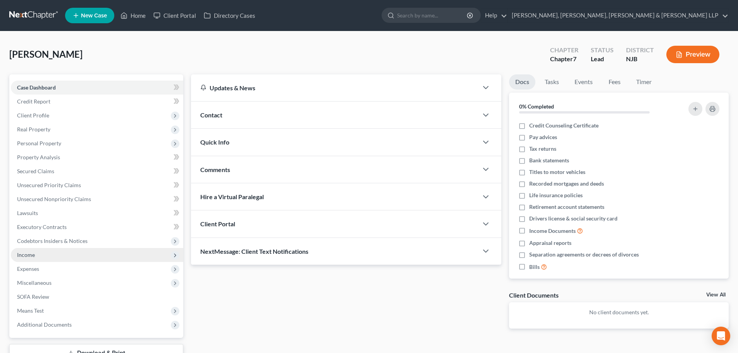
click at [38, 254] on span "Income" at bounding box center [97, 255] width 172 height 14
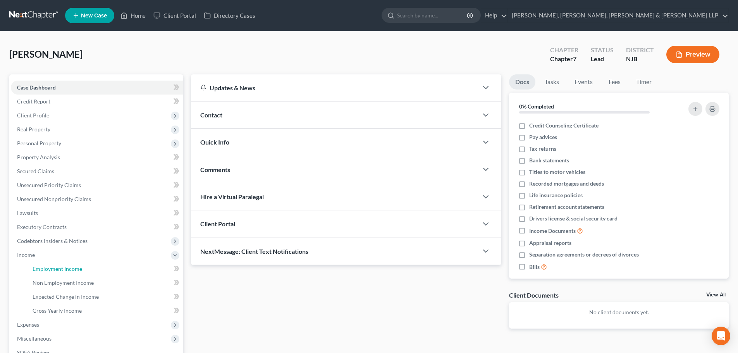
click at [75, 271] on span "Employment Income" at bounding box center [58, 268] width 50 height 7
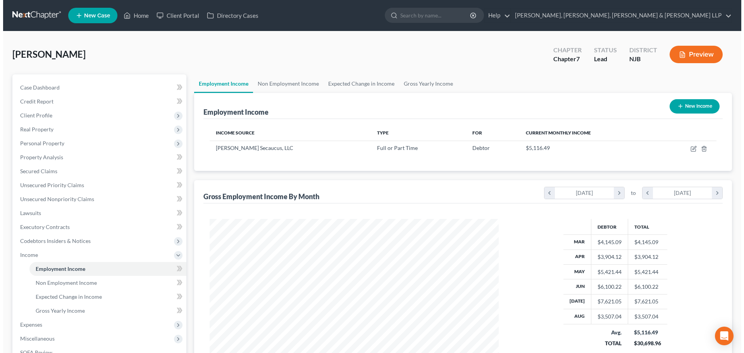
scroll to position [145, 305]
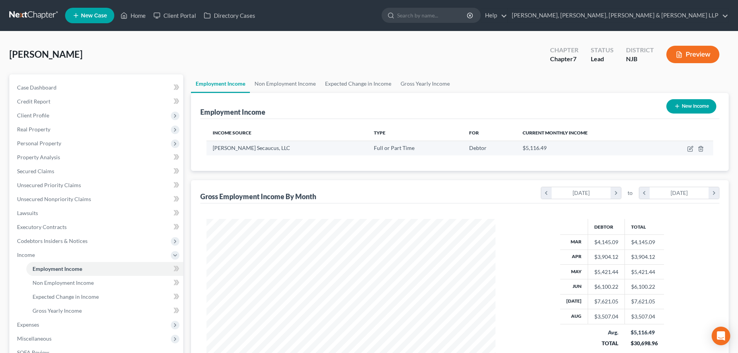
click at [687, 148] on td at bounding box center [685, 148] width 58 height 15
click at [692, 146] on icon "button" at bounding box center [690, 149] width 6 height 6
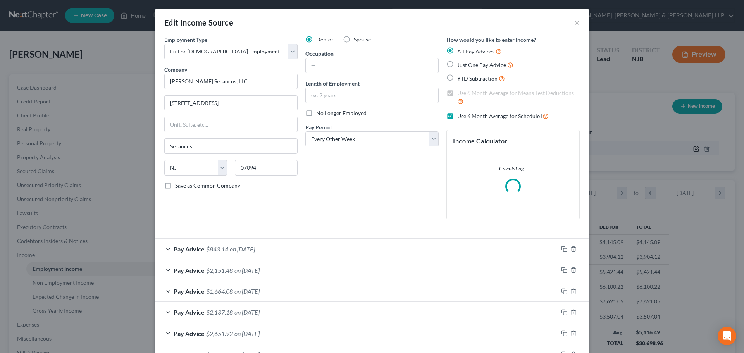
scroll to position [146, 307]
click at [347, 60] on input "text" at bounding box center [372, 65] width 133 height 15
click at [340, 101] on input "text" at bounding box center [372, 95] width 133 height 15
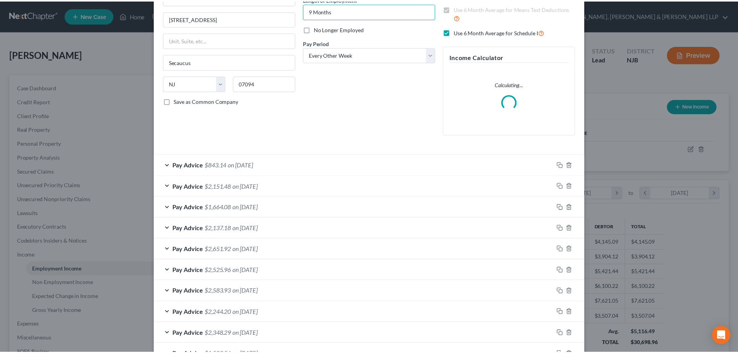
scroll to position [202, 0]
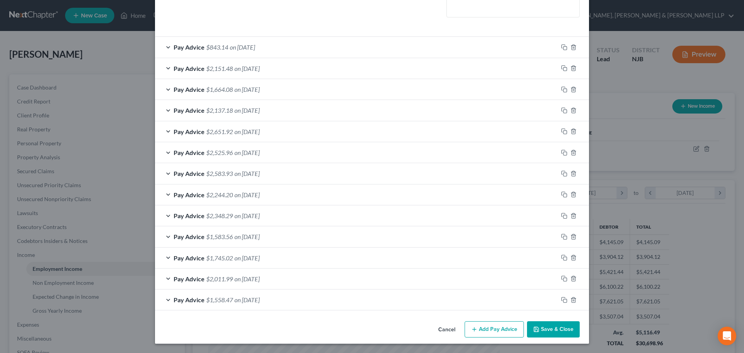
click at [545, 325] on button "Save & Close" at bounding box center [553, 329] width 53 height 16
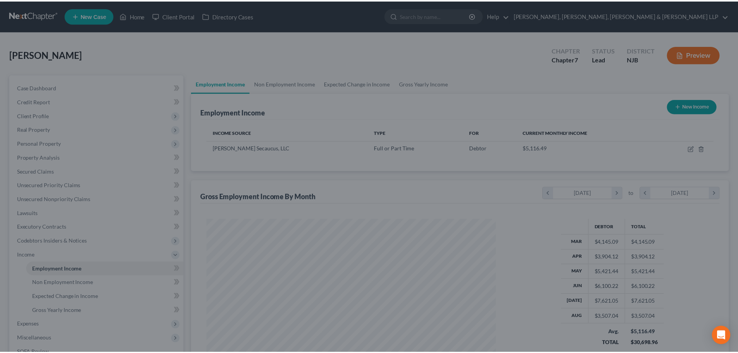
scroll to position [387350, 387190]
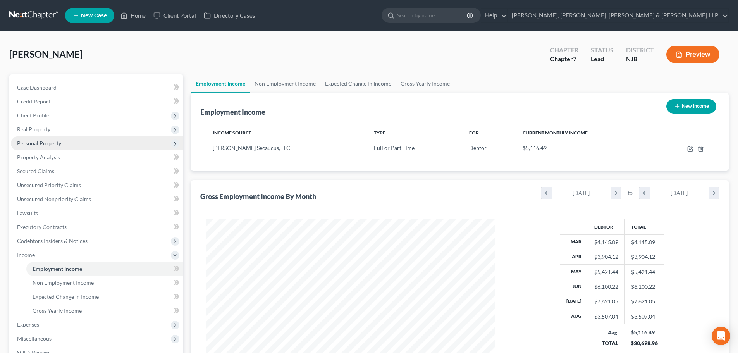
click at [67, 148] on span "Personal Property" at bounding box center [97, 143] width 172 height 14
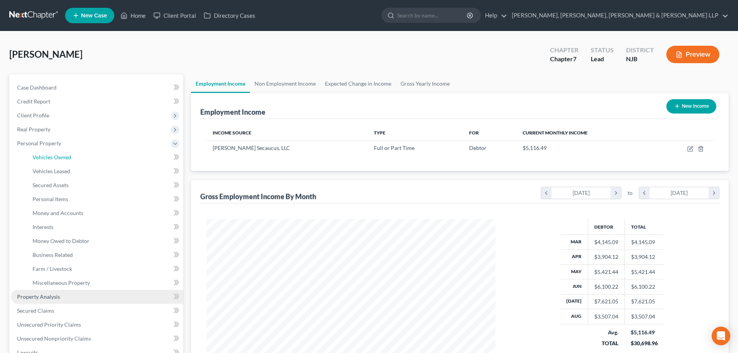
click at [68, 161] on link "Vehicles Owned" at bounding box center [104, 157] width 157 height 14
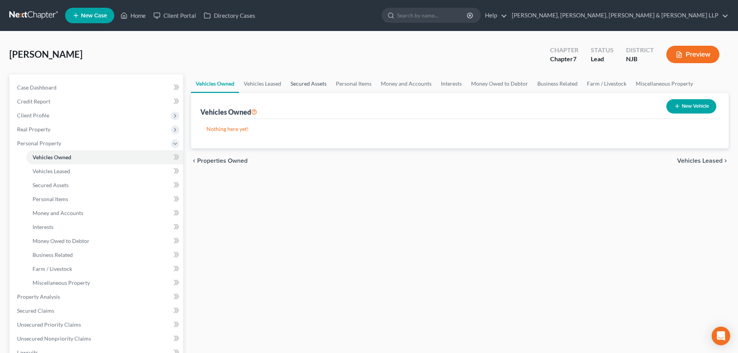
drag, startPoint x: 315, startPoint y: 84, endPoint x: 394, endPoint y: 87, distance: 78.3
click at [315, 83] on link "Secured Assets" at bounding box center [308, 83] width 45 height 19
click at [360, 86] on link "Personal Items" at bounding box center [353, 83] width 45 height 19
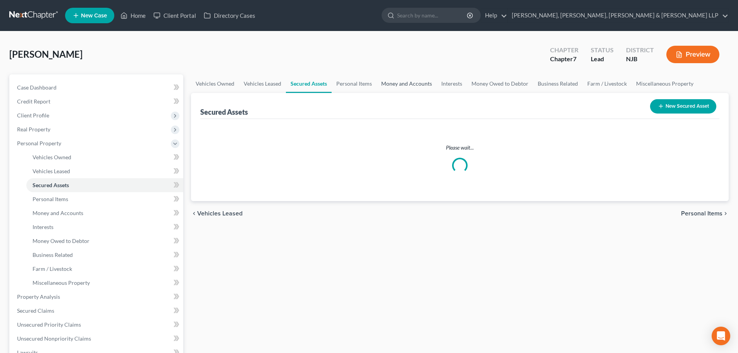
click at [394, 87] on link "Money and Accounts" at bounding box center [407, 83] width 60 height 19
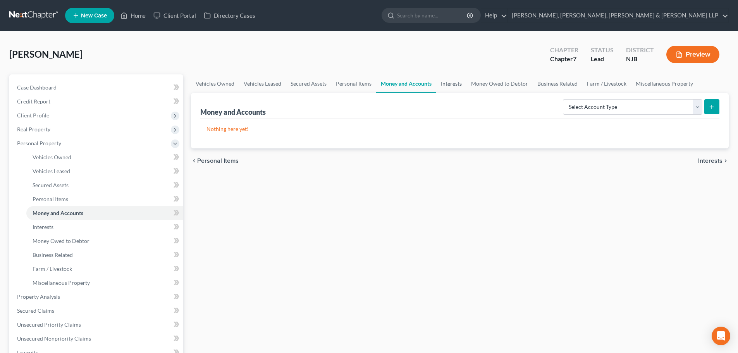
click at [447, 88] on link "Interests" at bounding box center [451, 83] width 30 height 19
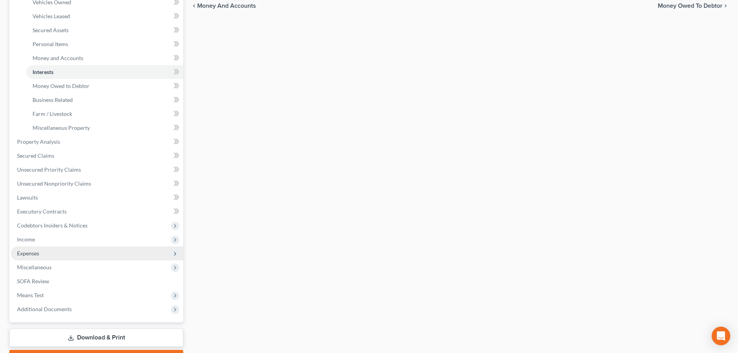
drag, startPoint x: 45, startPoint y: 241, endPoint x: 52, endPoint y: 246, distance: 8.5
click at [45, 241] on span "Income" at bounding box center [97, 239] width 172 height 14
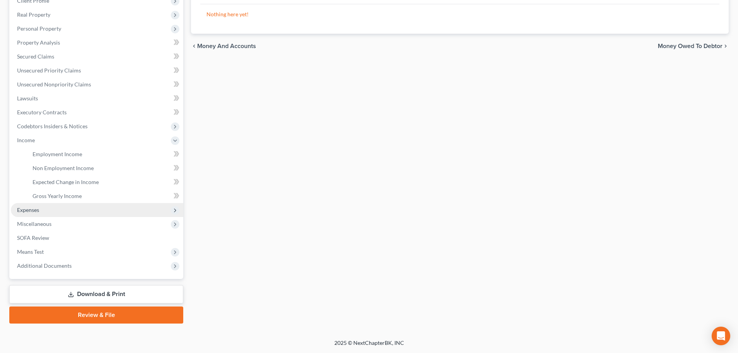
scroll to position [115, 0]
click at [79, 193] on span "Gross Yearly Income" at bounding box center [57, 196] width 49 height 7
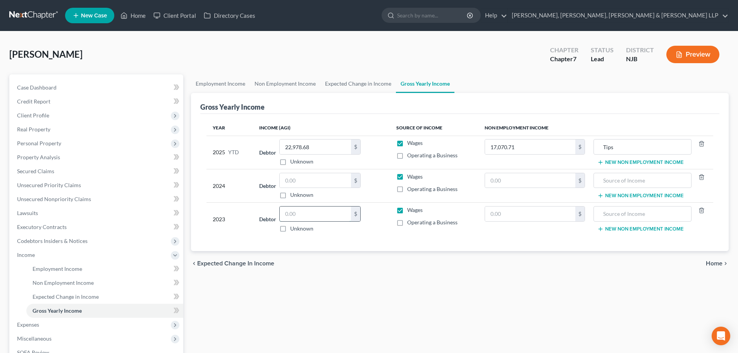
click at [303, 213] on input "text" at bounding box center [315, 214] width 71 height 15
click at [298, 181] on input "text" at bounding box center [315, 180] width 71 height 15
click at [346, 86] on link "Expected Change in Income" at bounding box center [358, 83] width 76 height 19
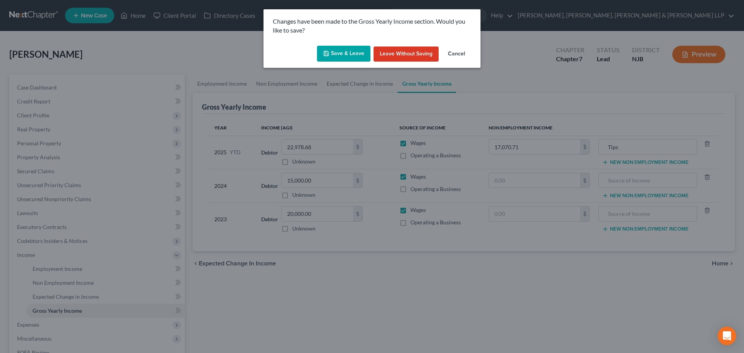
click at [339, 58] on button "Save & Leave" at bounding box center [343, 54] width 53 height 16
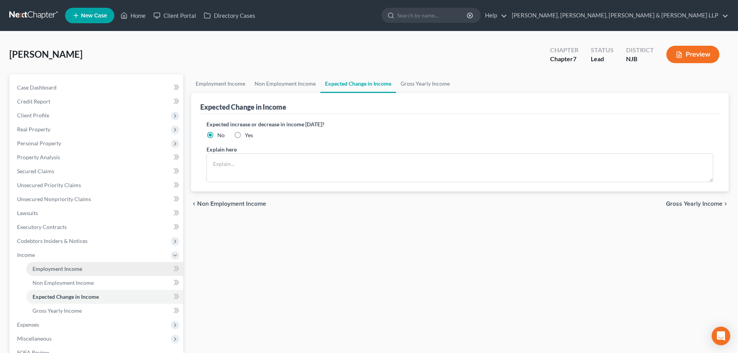
click at [71, 269] on span "Employment Income" at bounding box center [58, 268] width 50 height 7
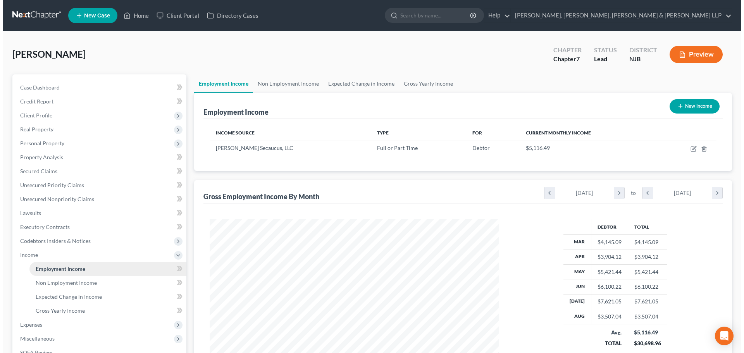
scroll to position [145, 305]
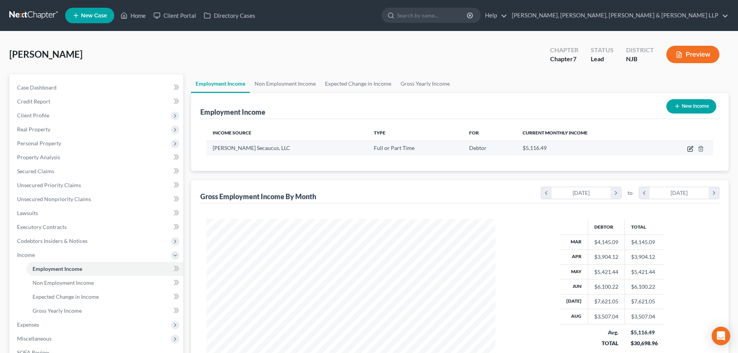
click at [692, 146] on icon "button" at bounding box center [690, 149] width 6 height 6
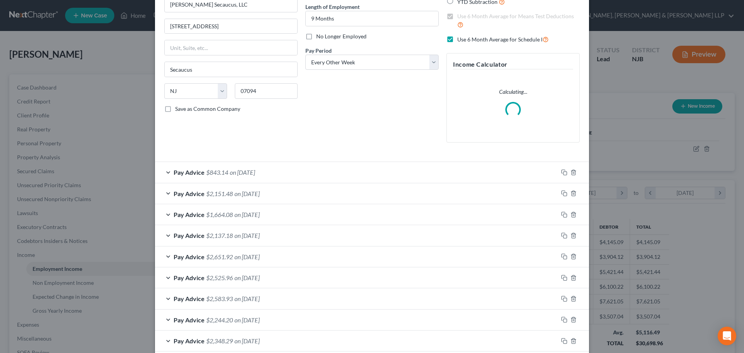
scroll to position [77, 0]
click at [251, 177] on div "Pay Advice $843.14 on [DATE]" at bounding box center [356, 171] width 403 height 21
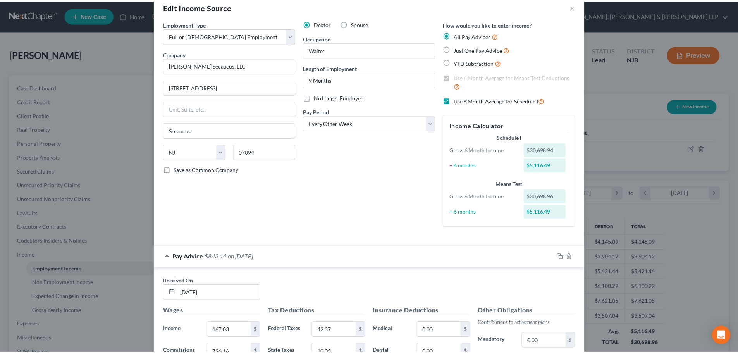
scroll to position [0, 0]
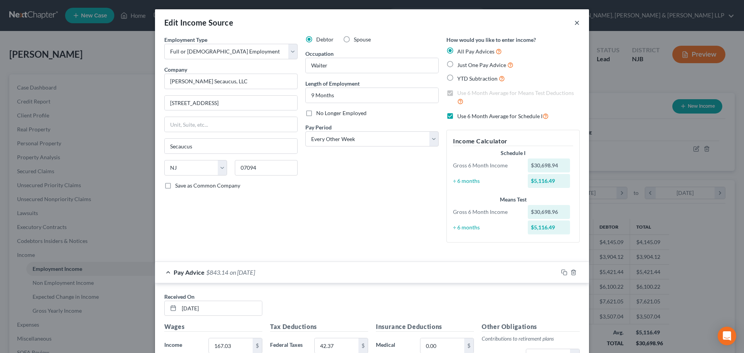
drag, startPoint x: 575, startPoint y: 24, endPoint x: 234, endPoint y: 42, distance: 342.3
click at [575, 24] on button "×" at bounding box center [576, 22] width 5 height 9
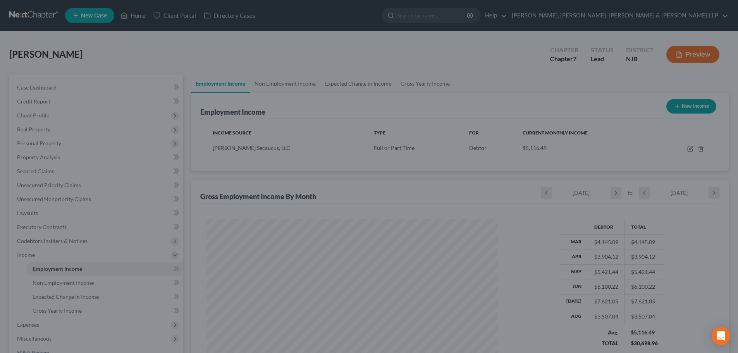
scroll to position [387350, 387190]
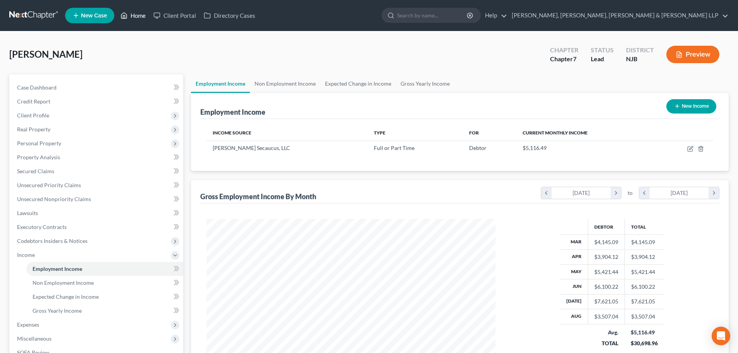
click at [143, 17] on link "Home" at bounding box center [133, 16] width 33 height 14
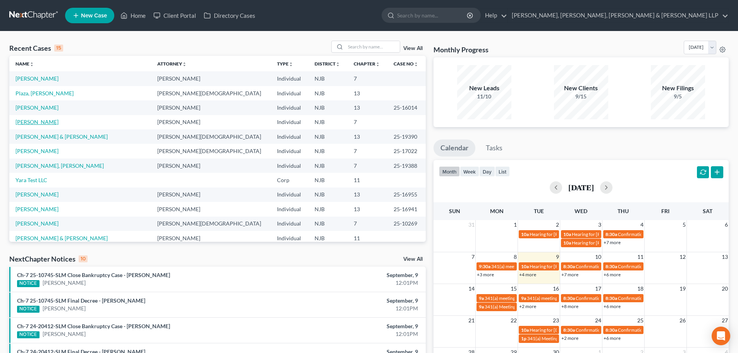
click at [39, 122] on link "[PERSON_NAME]" at bounding box center [36, 122] width 43 height 7
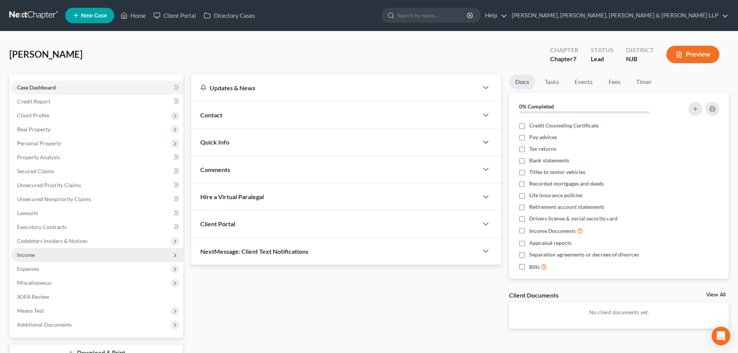
click at [48, 257] on span "Income" at bounding box center [97, 255] width 172 height 14
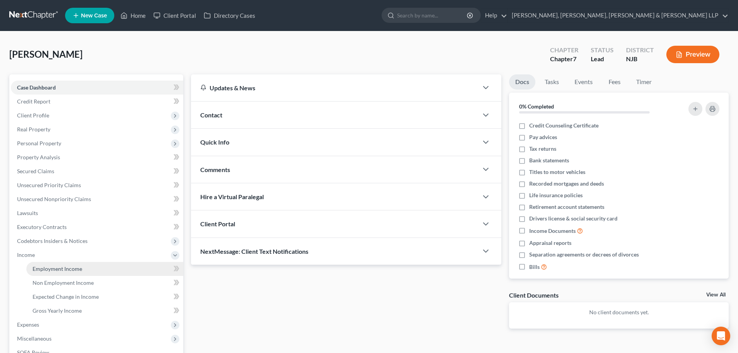
click at [69, 275] on link "Employment Income" at bounding box center [104, 269] width 157 height 14
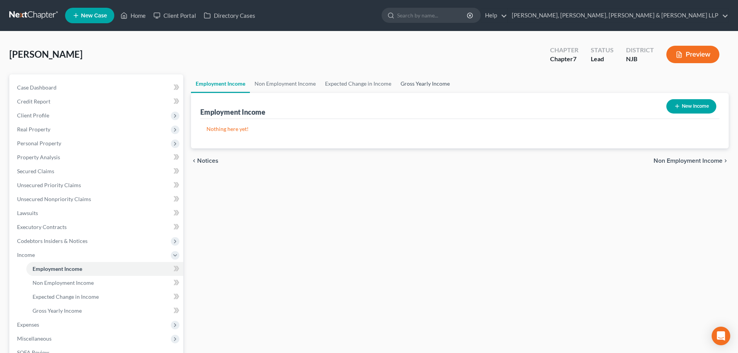
click at [413, 81] on link "Gross Yearly Income" at bounding box center [425, 83] width 59 height 19
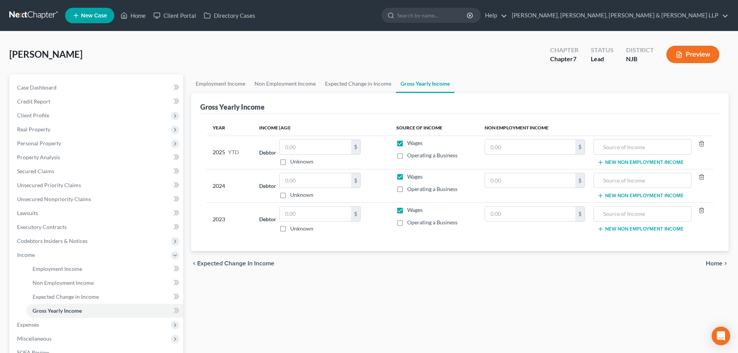
click at [296, 222] on div "$ Unknown" at bounding box center [319, 219] width 81 height 26
click at [296, 213] on input "text" at bounding box center [315, 214] width 71 height 15
click at [322, 182] on input "text" at bounding box center [315, 180] width 71 height 15
click at [350, 84] on link "Expected Change in Income" at bounding box center [358, 83] width 76 height 19
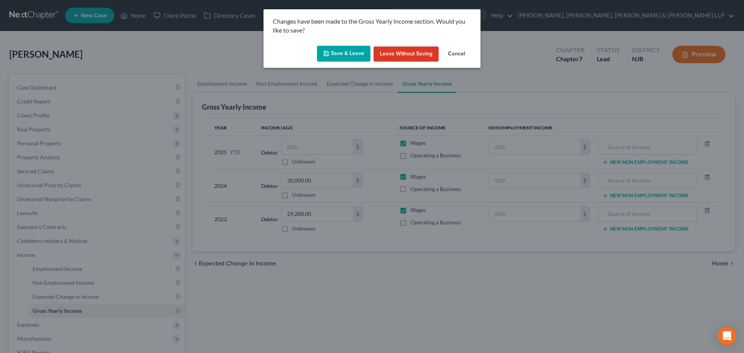
click at [356, 52] on button "Save & Leave" at bounding box center [343, 54] width 53 height 16
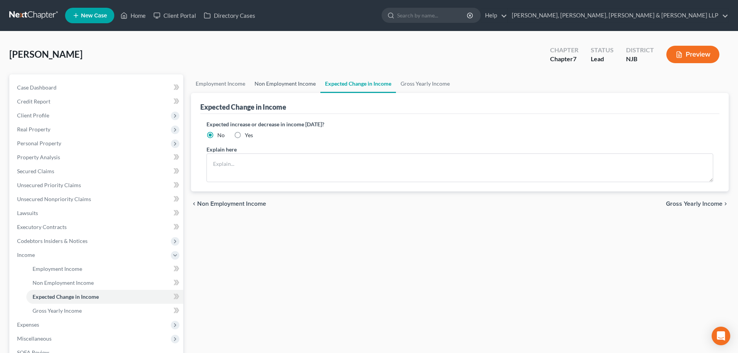
click at [299, 83] on link "Non Employment Income" at bounding box center [285, 83] width 71 height 19
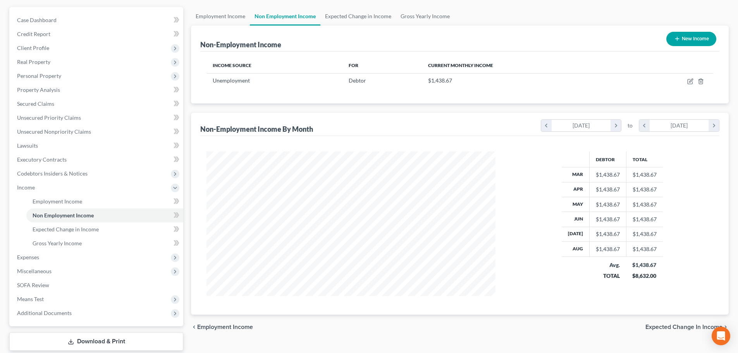
scroll to position [77, 0]
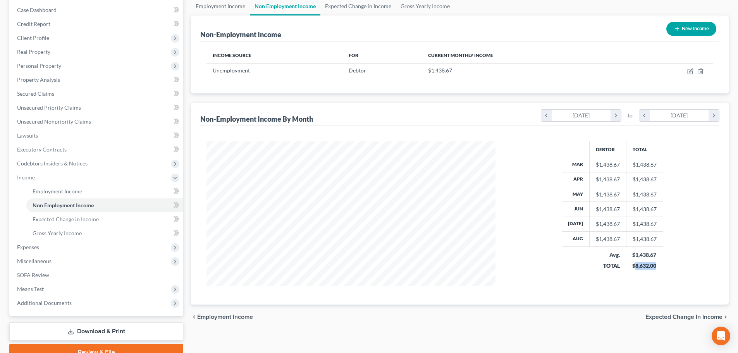
drag, startPoint x: 654, startPoint y: 267, endPoint x: 633, endPoint y: 266, distance: 21.3
click at [633, 266] on div "$8,632.00" at bounding box center [644, 266] width 24 height 8
copy div "8,632.00"
click at [416, 10] on link "Gross Yearly Income" at bounding box center [425, 6] width 59 height 19
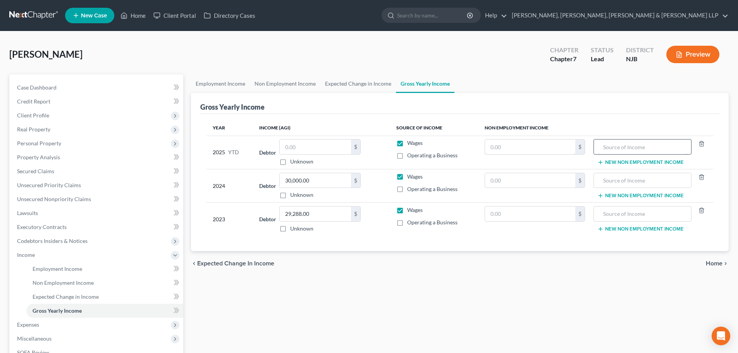
click at [508, 148] on input "text" at bounding box center [530, 146] width 90 height 15
paste input "8,632.00"
click at [610, 150] on input "text" at bounding box center [642, 146] width 89 height 15
click at [629, 95] on div "Gross Yearly Income" at bounding box center [459, 103] width 519 height 21
drag, startPoint x: 654, startPoint y: 143, endPoint x: 395, endPoint y: 91, distance: 264.4
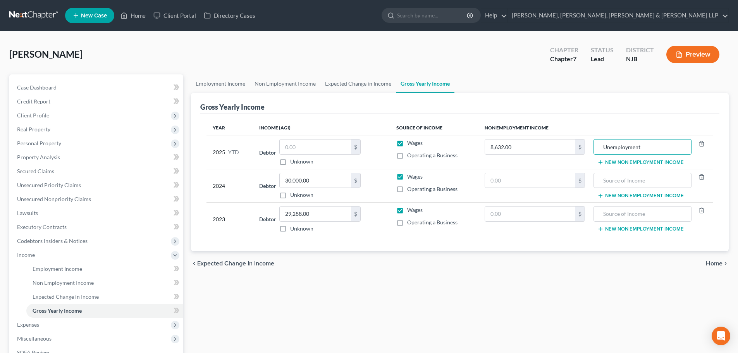
click at [587, 149] on tr "2025 YTD Debtor $ Unknown Balance Undetermined $ Unknown Wages Operating a Busi…" at bounding box center [460, 152] width 507 height 33
click at [362, 84] on link "Expected Change in Income" at bounding box center [358, 83] width 76 height 19
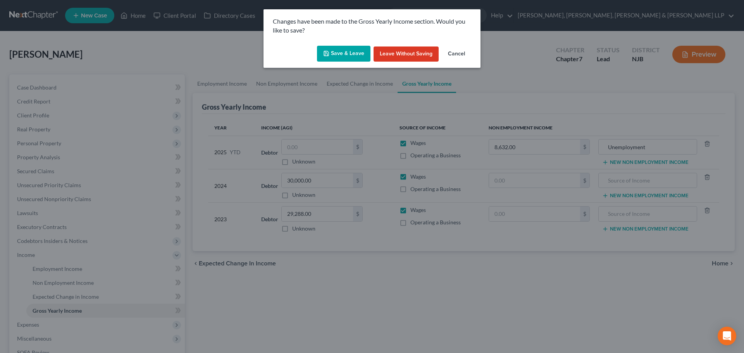
drag, startPoint x: 340, startPoint y: 62, endPoint x: 301, endPoint y: 79, distance: 42.3
click at [340, 62] on button "Save & Leave" at bounding box center [343, 54] width 53 height 16
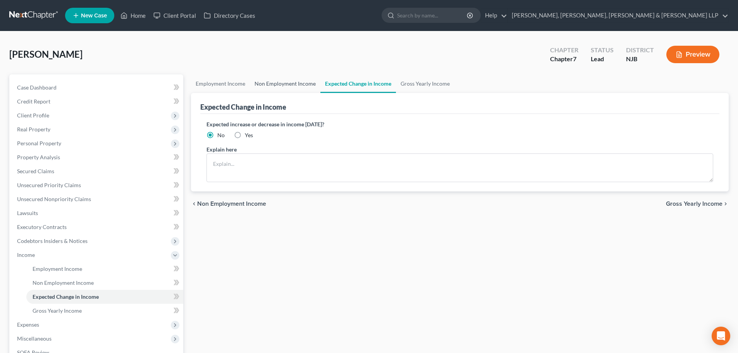
click at [294, 81] on link "Non Employment Income" at bounding box center [285, 83] width 71 height 19
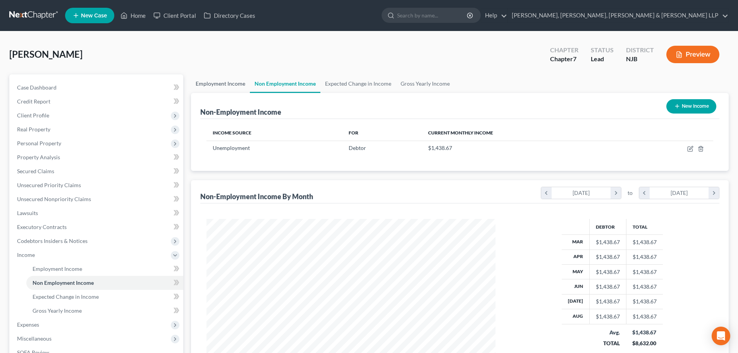
click at [226, 84] on link "Employment Income" at bounding box center [220, 83] width 59 height 19
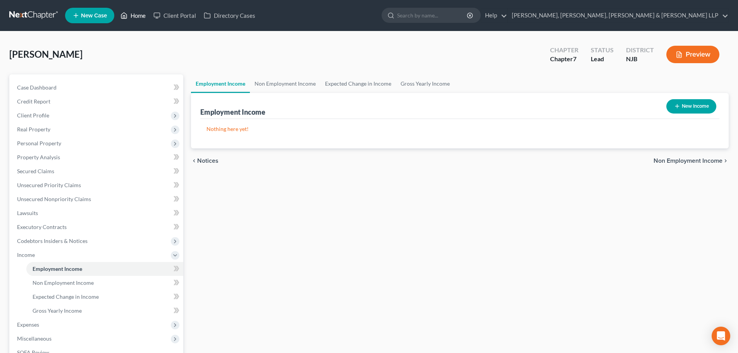
click at [137, 15] on link "Home" at bounding box center [133, 16] width 33 height 14
